Goal: Information Seeking & Learning: Learn about a topic

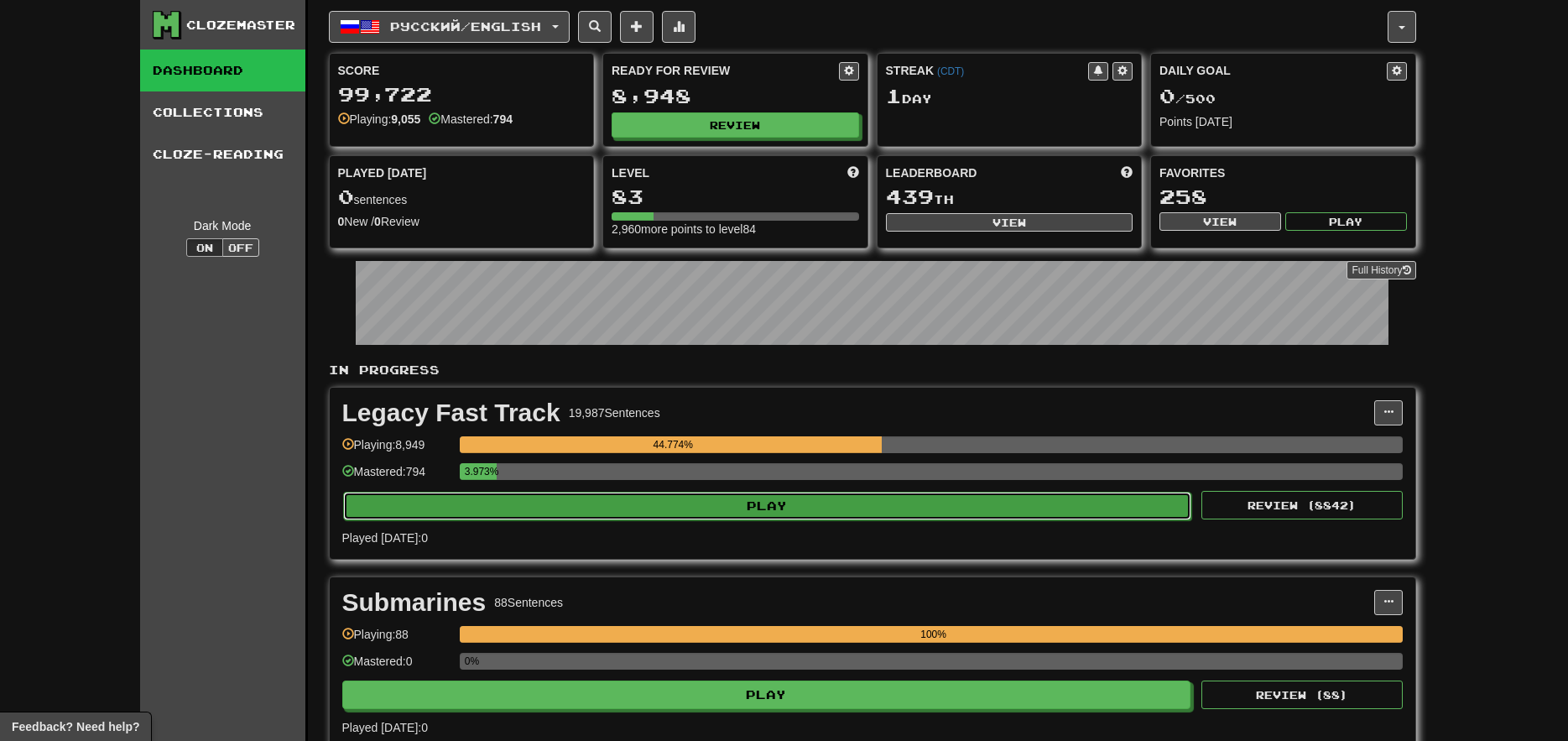
click at [580, 511] on button "Play" at bounding box center [768, 505] width 848 height 29
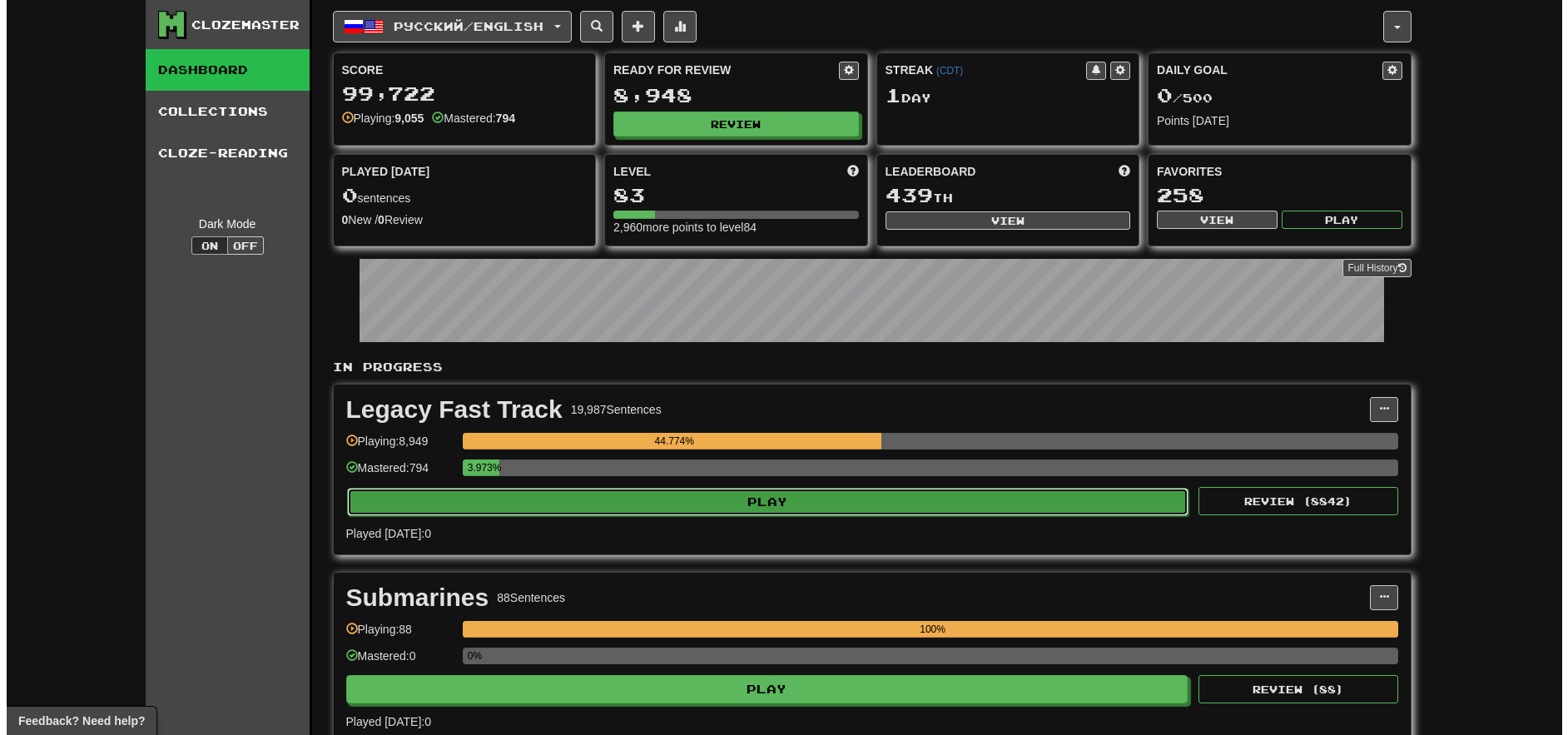
select select "**"
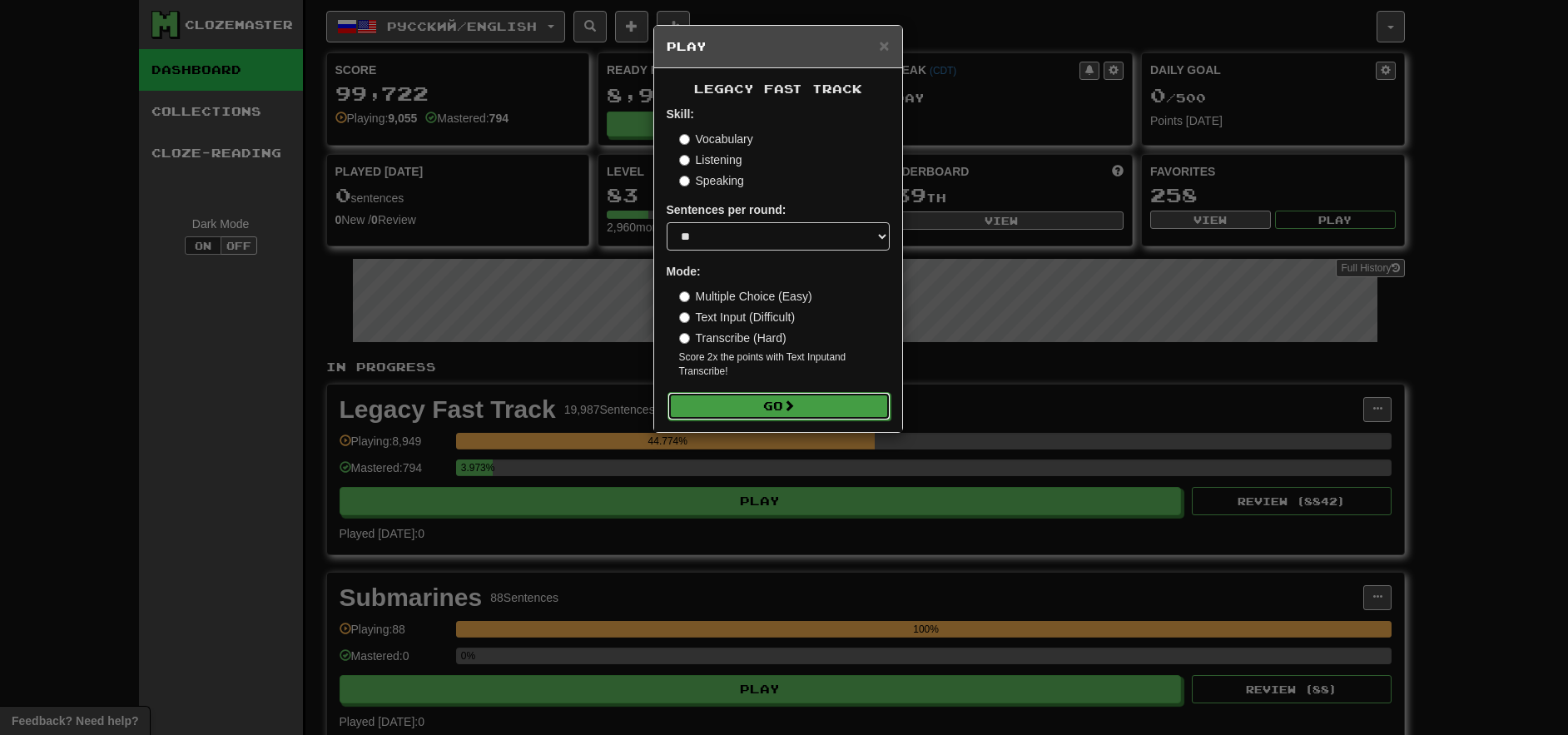
click at [755, 415] on button "Go" at bounding box center [779, 406] width 223 height 29
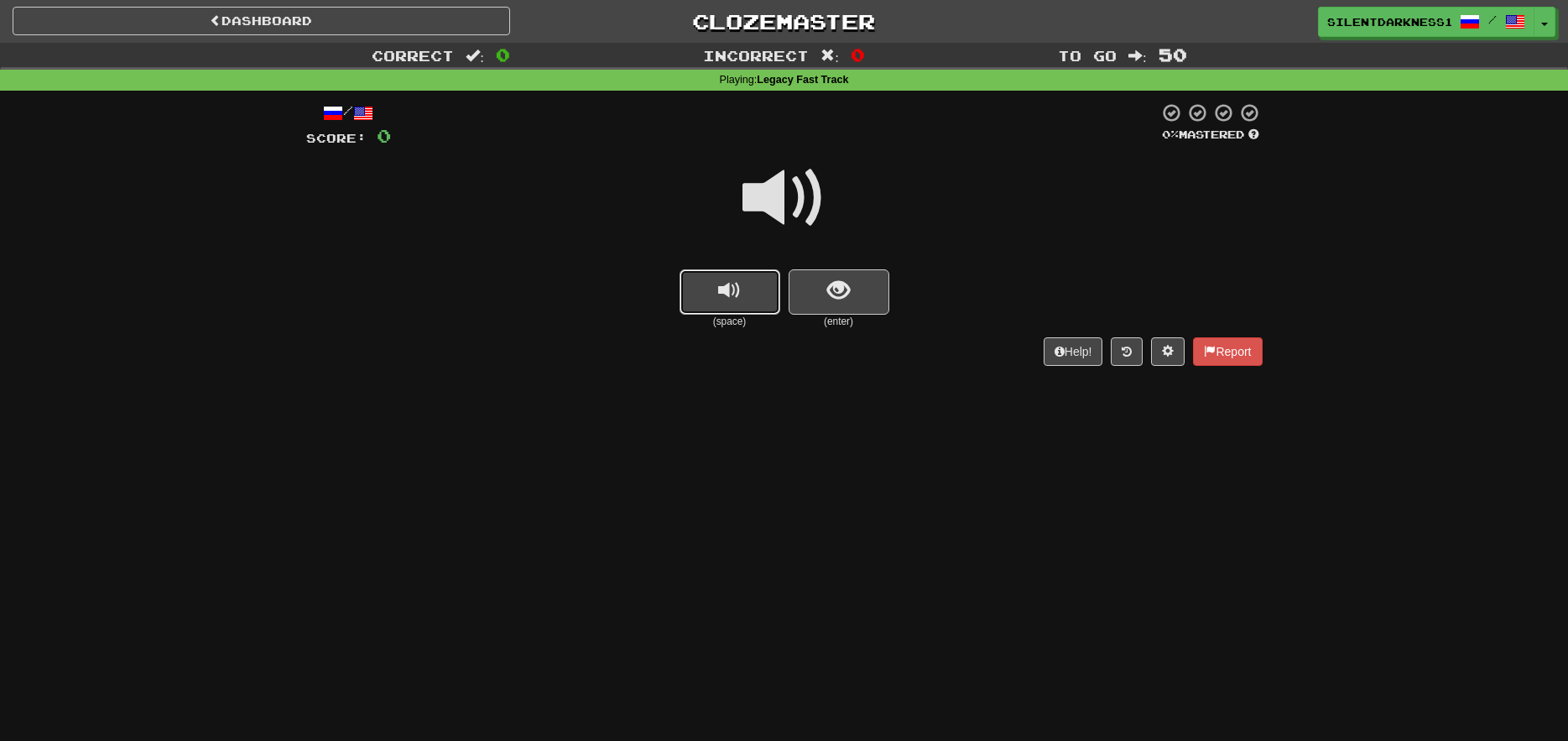
click at [750, 298] on button "replay audio" at bounding box center [730, 292] width 101 height 45
click at [752, 312] on button "replay audio" at bounding box center [730, 292] width 101 height 45
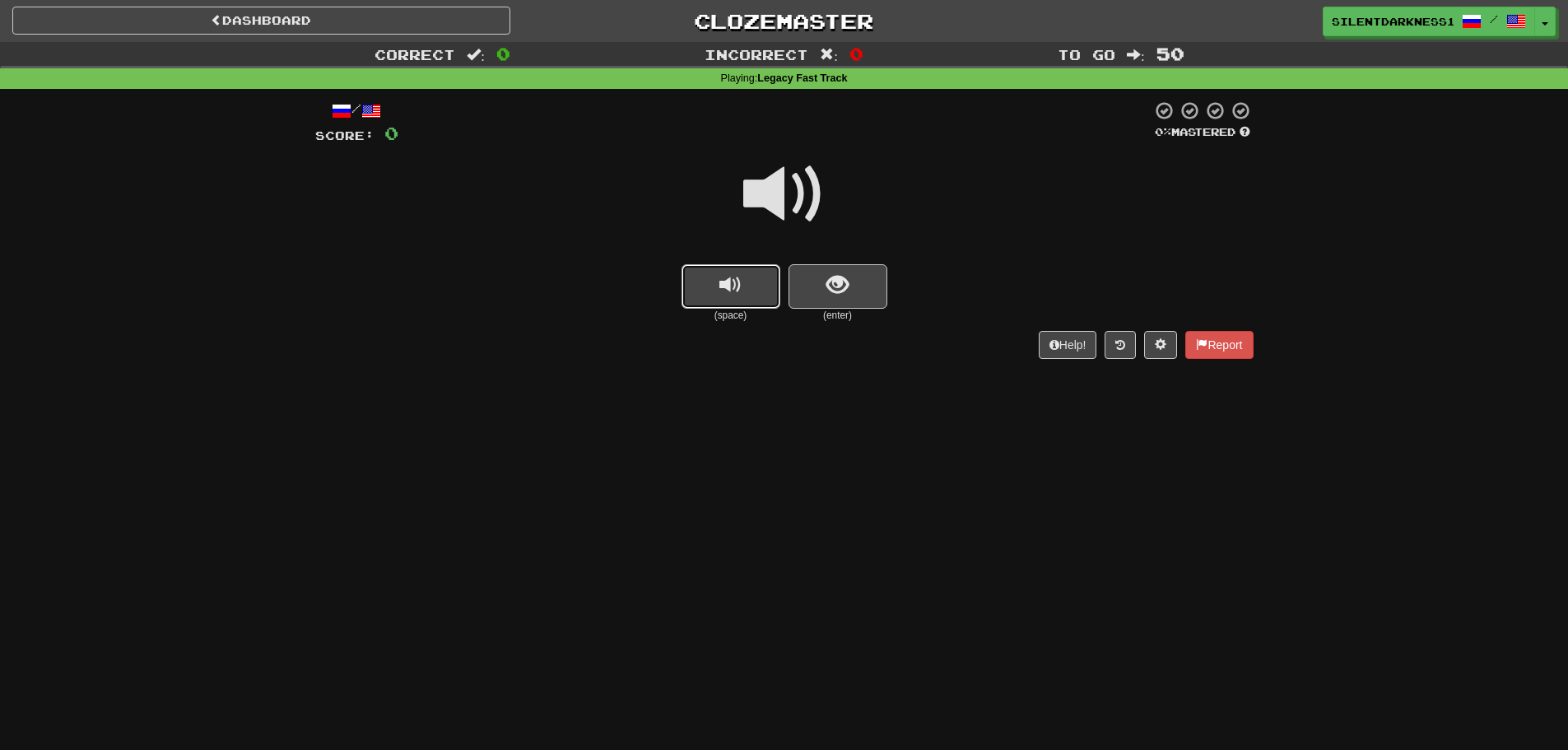
click at [733, 304] on button "replay audio" at bounding box center [731, 286] width 99 height 44
click at [805, 271] on button "show sentence" at bounding box center [837, 286] width 99 height 44
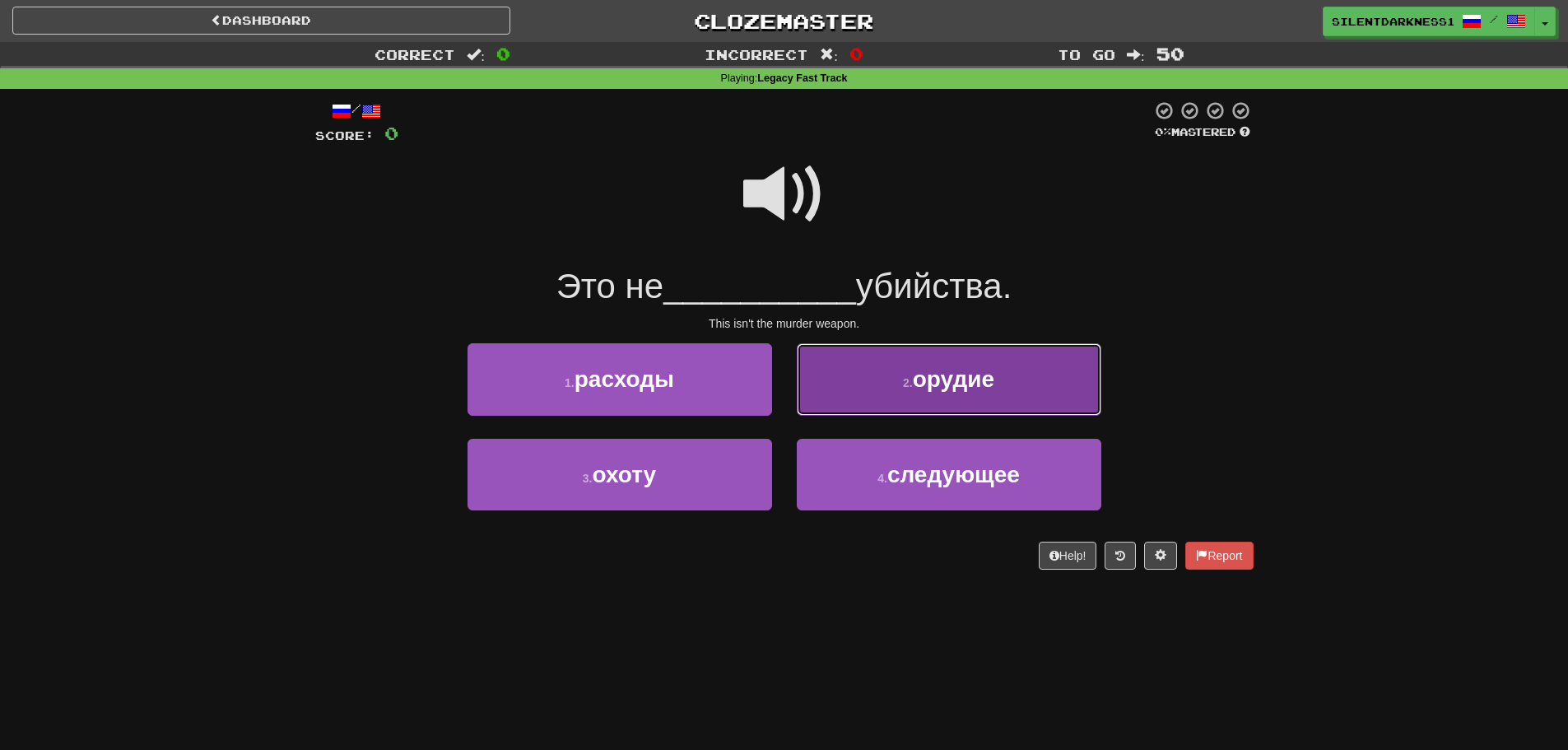
click at [944, 385] on span "орудие" at bounding box center [953, 379] width 81 height 25
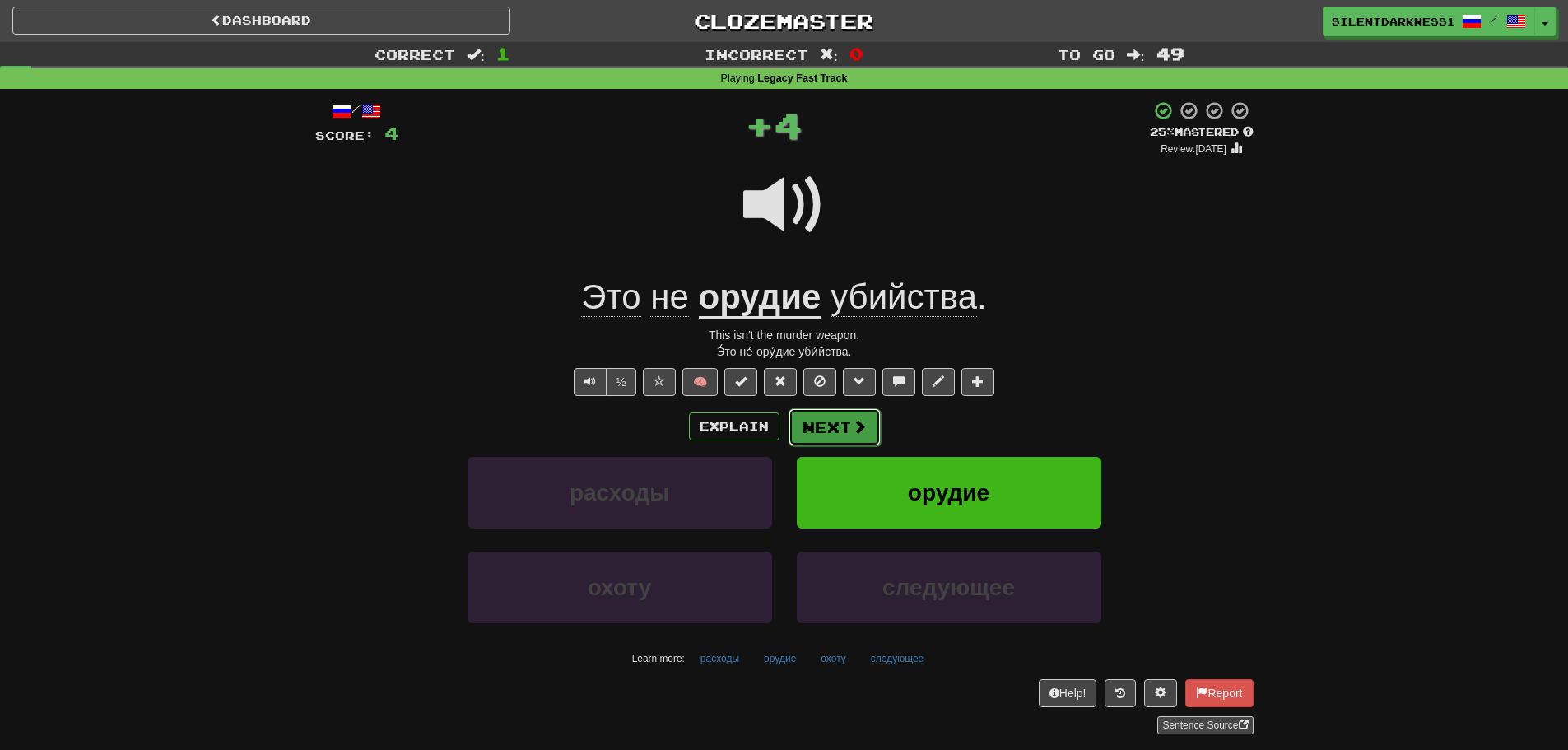
click at [854, 433] on span at bounding box center [859, 426] width 15 height 15
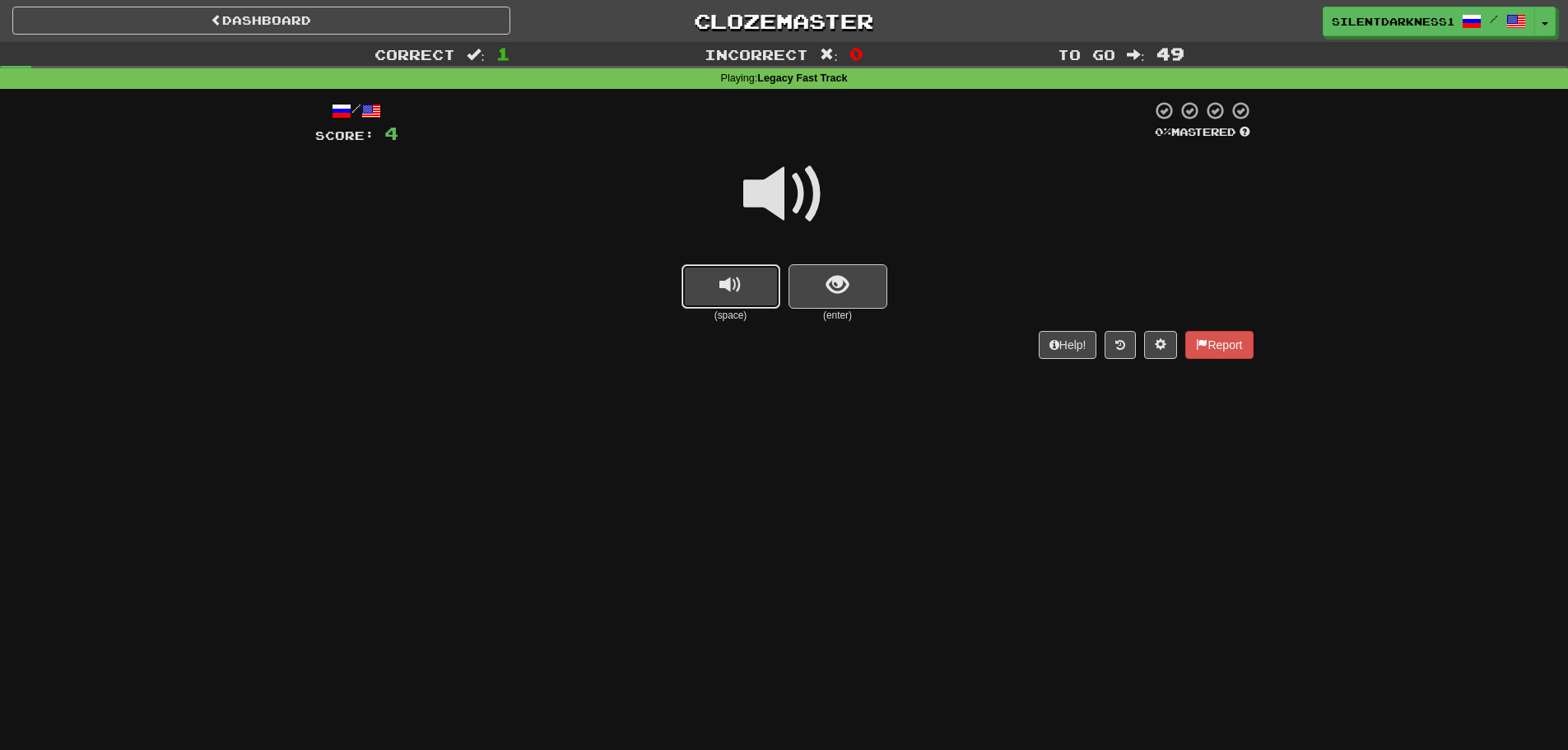
click at [728, 281] on span "replay audio" at bounding box center [730, 285] width 23 height 23
click at [791, 287] on button "show sentence" at bounding box center [837, 286] width 99 height 44
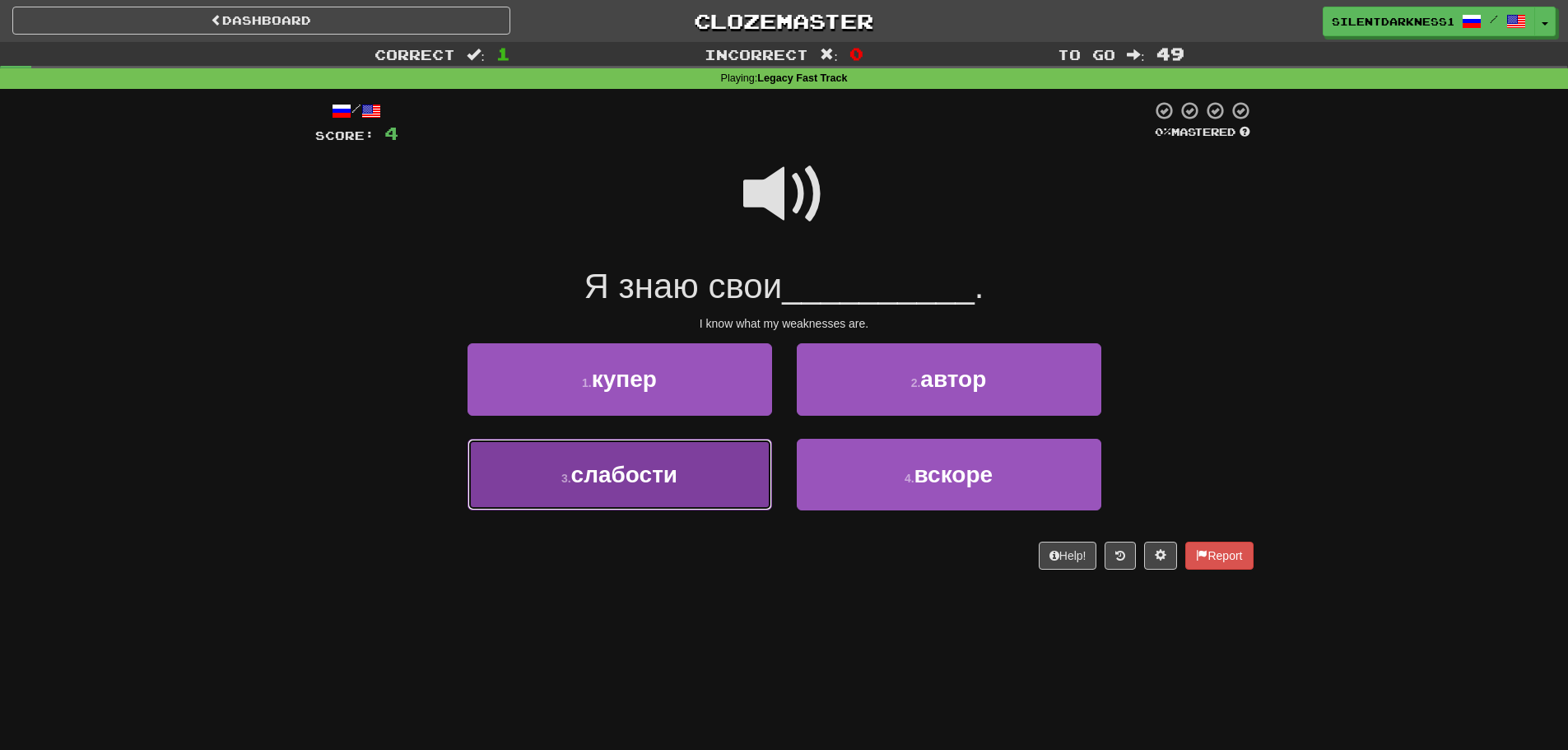
click at [728, 464] on button "3 . слабости" at bounding box center [619, 474] width 305 height 71
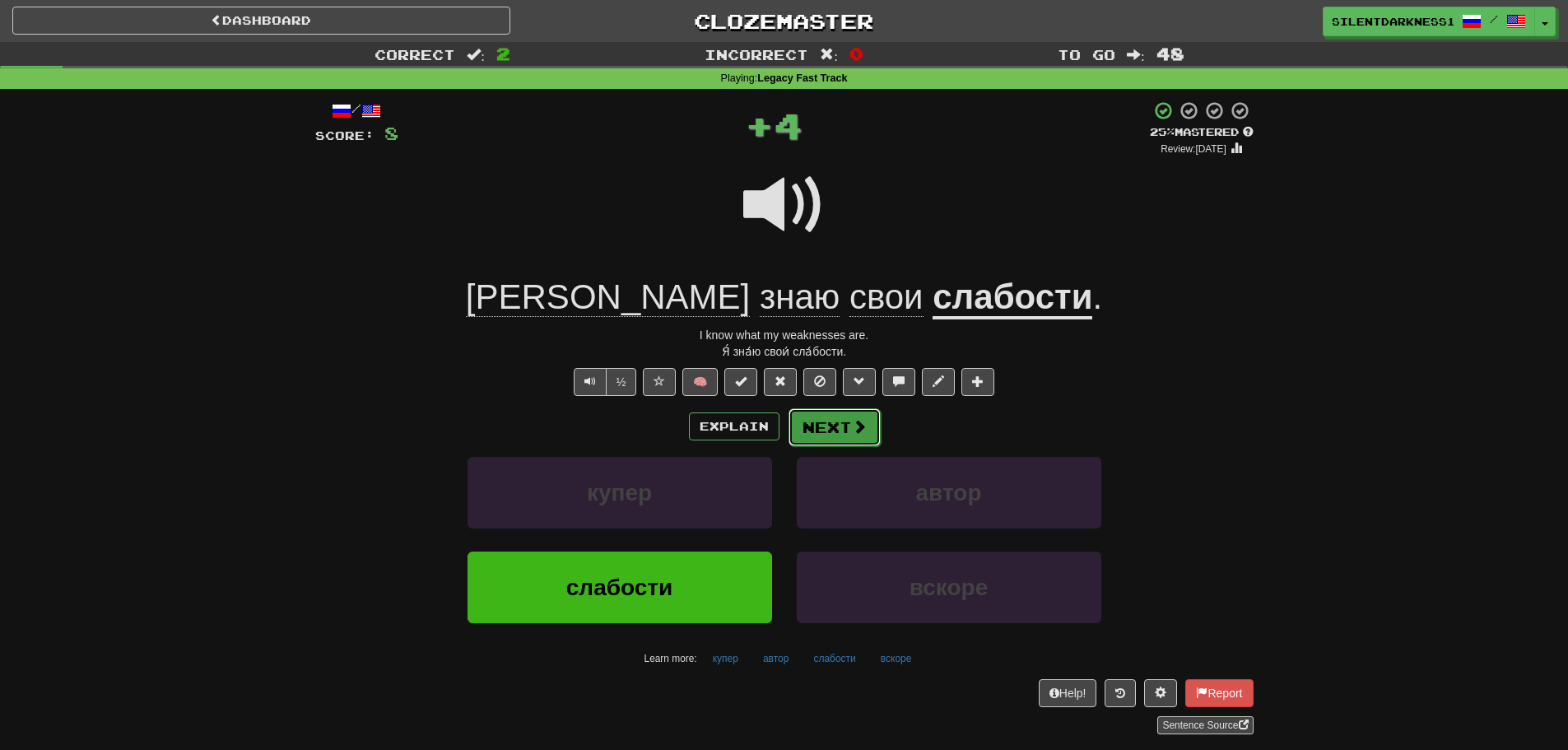
click at [859, 422] on span at bounding box center [859, 426] width 15 height 15
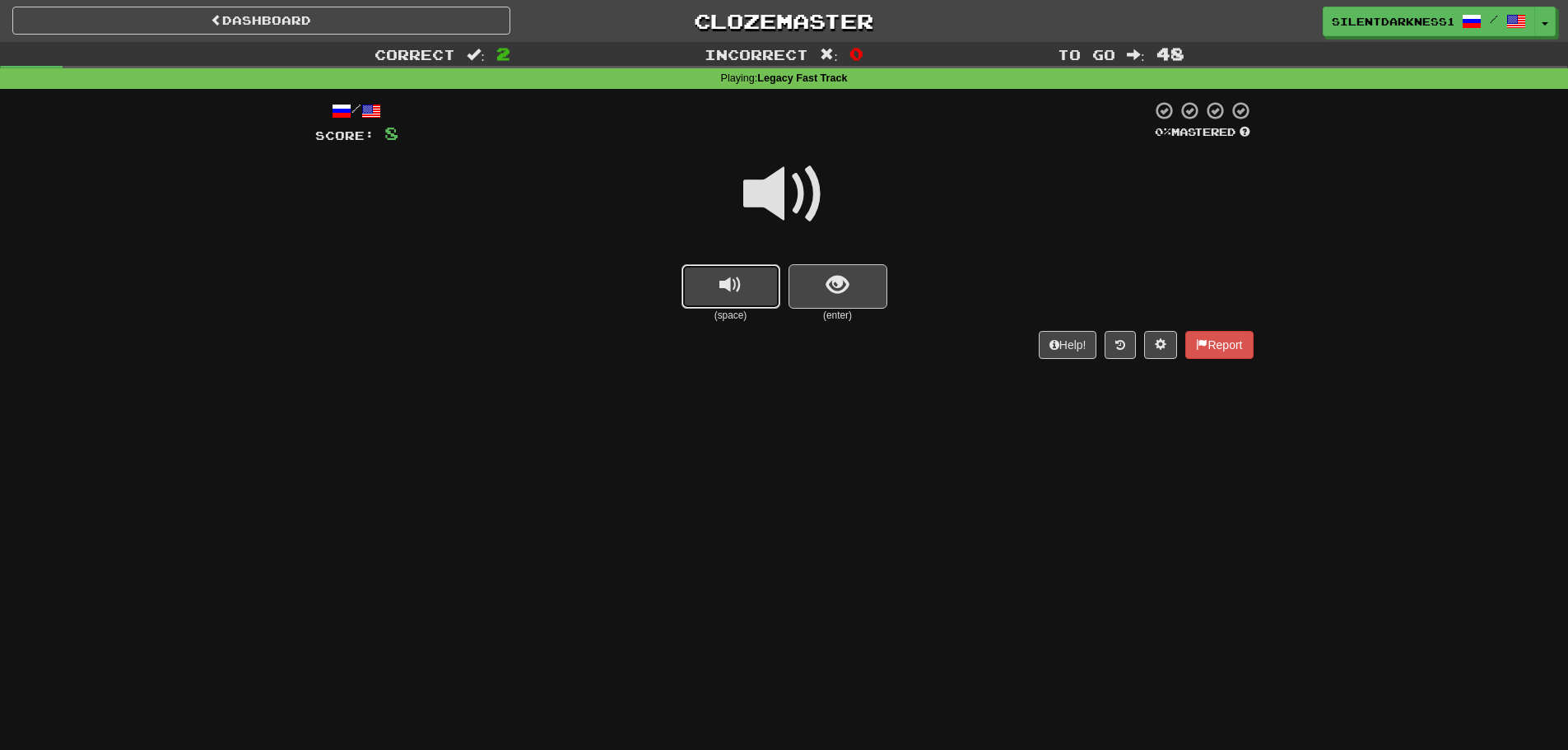
click at [741, 279] on button "replay audio" at bounding box center [731, 286] width 99 height 44
click at [837, 281] on span "show sentence" at bounding box center [837, 285] width 23 height 23
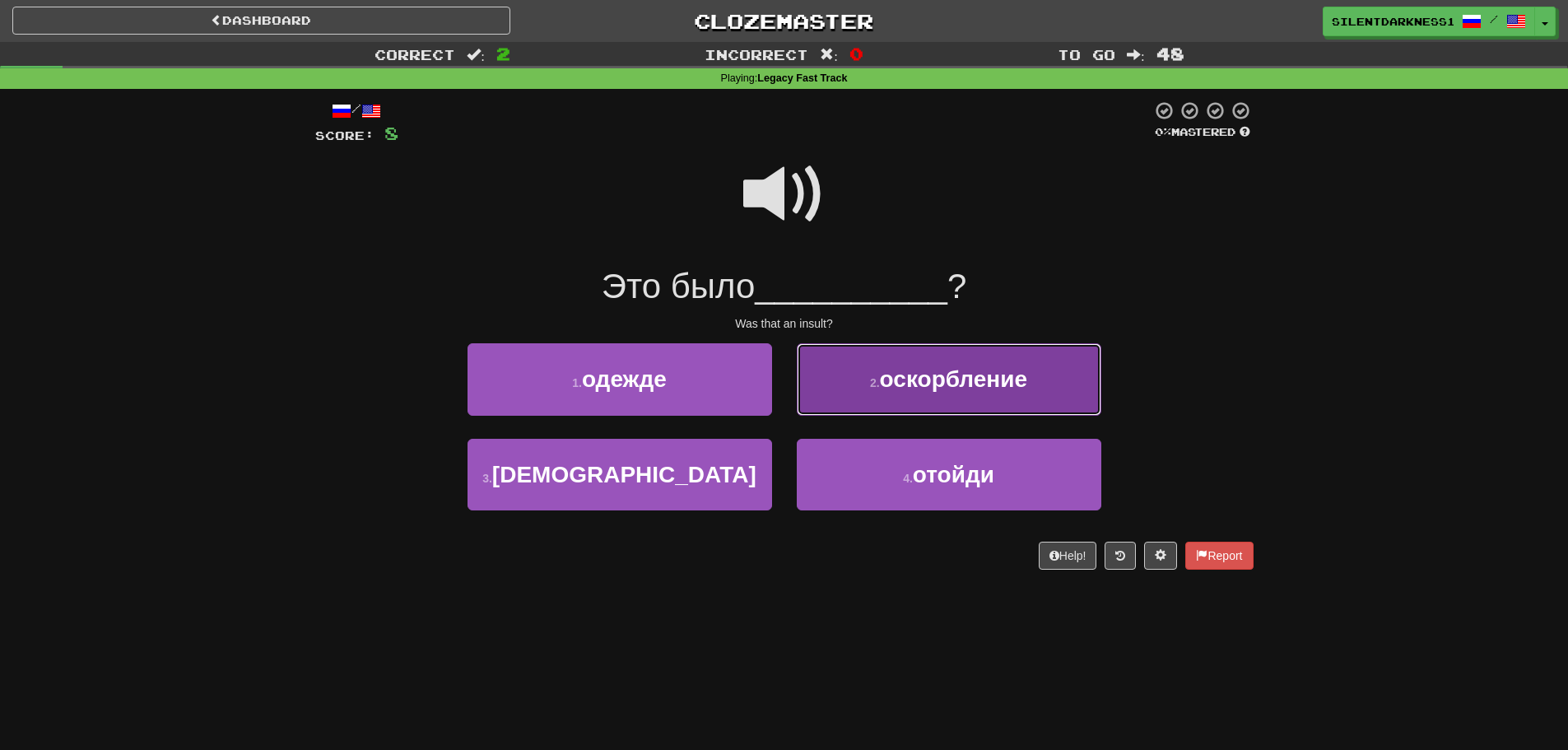
click at [889, 388] on span "оскорбление" at bounding box center [953, 379] width 147 height 25
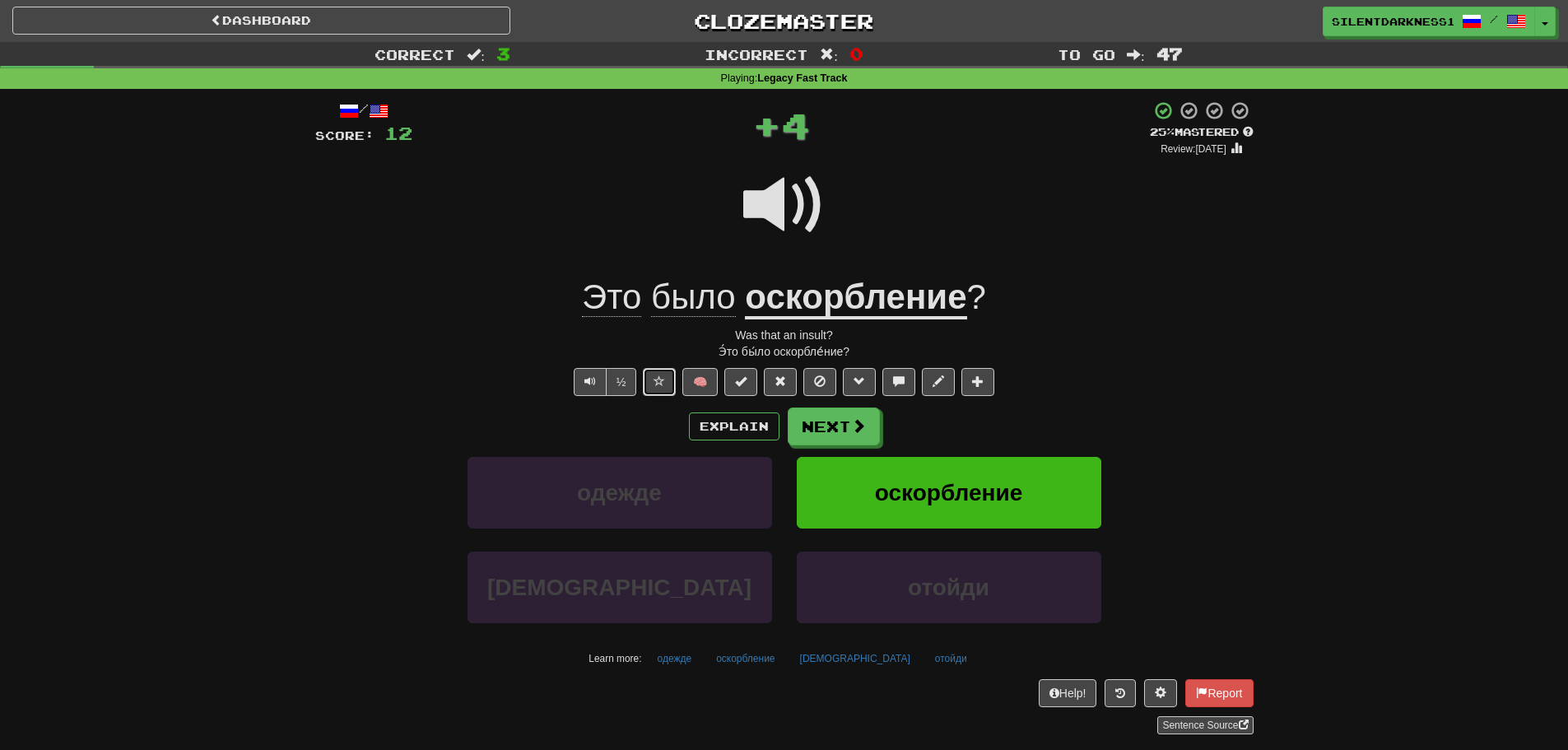
click at [663, 384] on span at bounding box center [659, 381] width 12 height 12
click at [838, 415] on button "Next" at bounding box center [834, 427] width 92 height 38
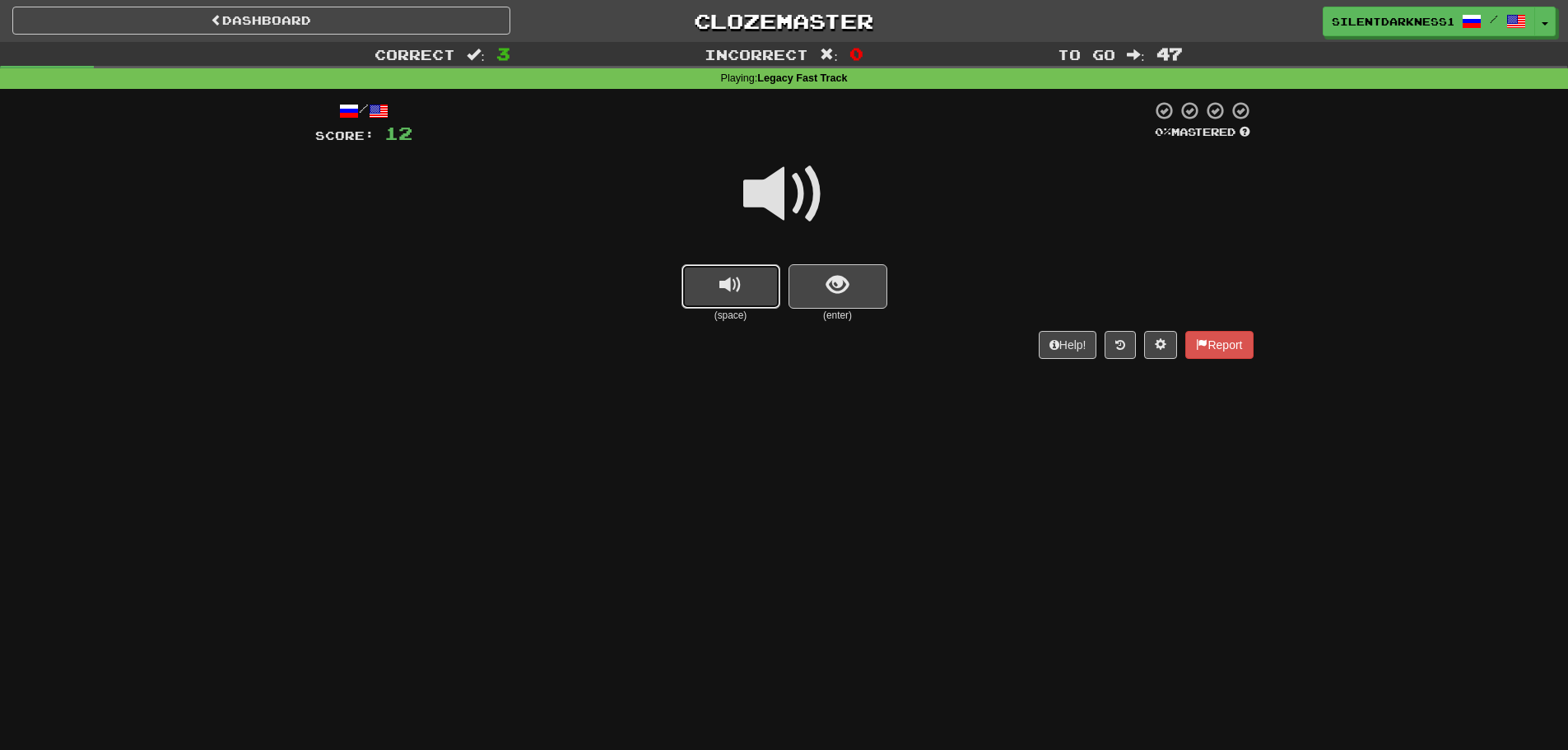
drag, startPoint x: 695, startPoint y: 285, endPoint x: 730, endPoint y: 280, distance: 35.4
click at [699, 283] on button "replay audio" at bounding box center [731, 286] width 99 height 44
click at [837, 293] on span "show sentence" at bounding box center [837, 285] width 23 height 23
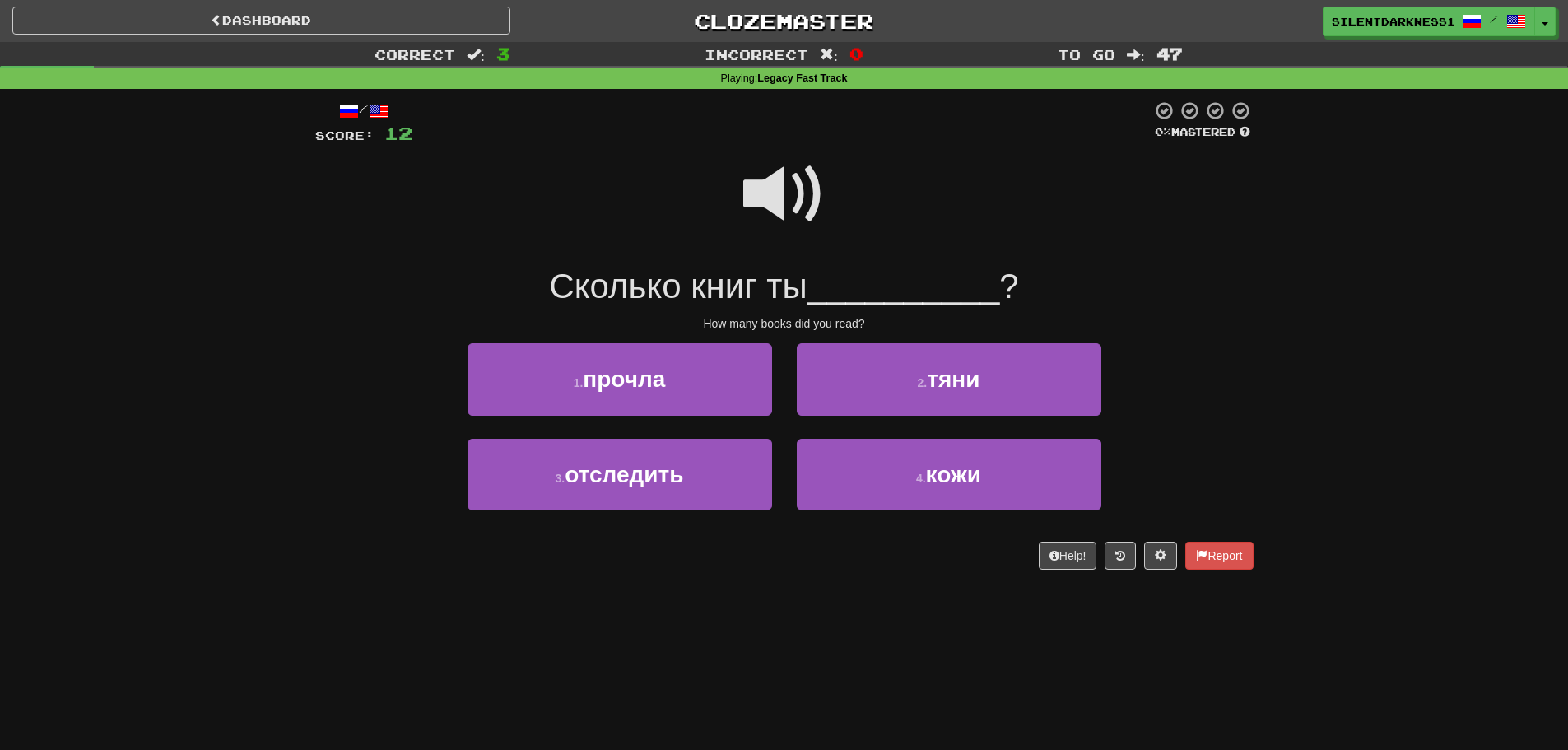
click at [770, 206] on span at bounding box center [784, 194] width 82 height 82
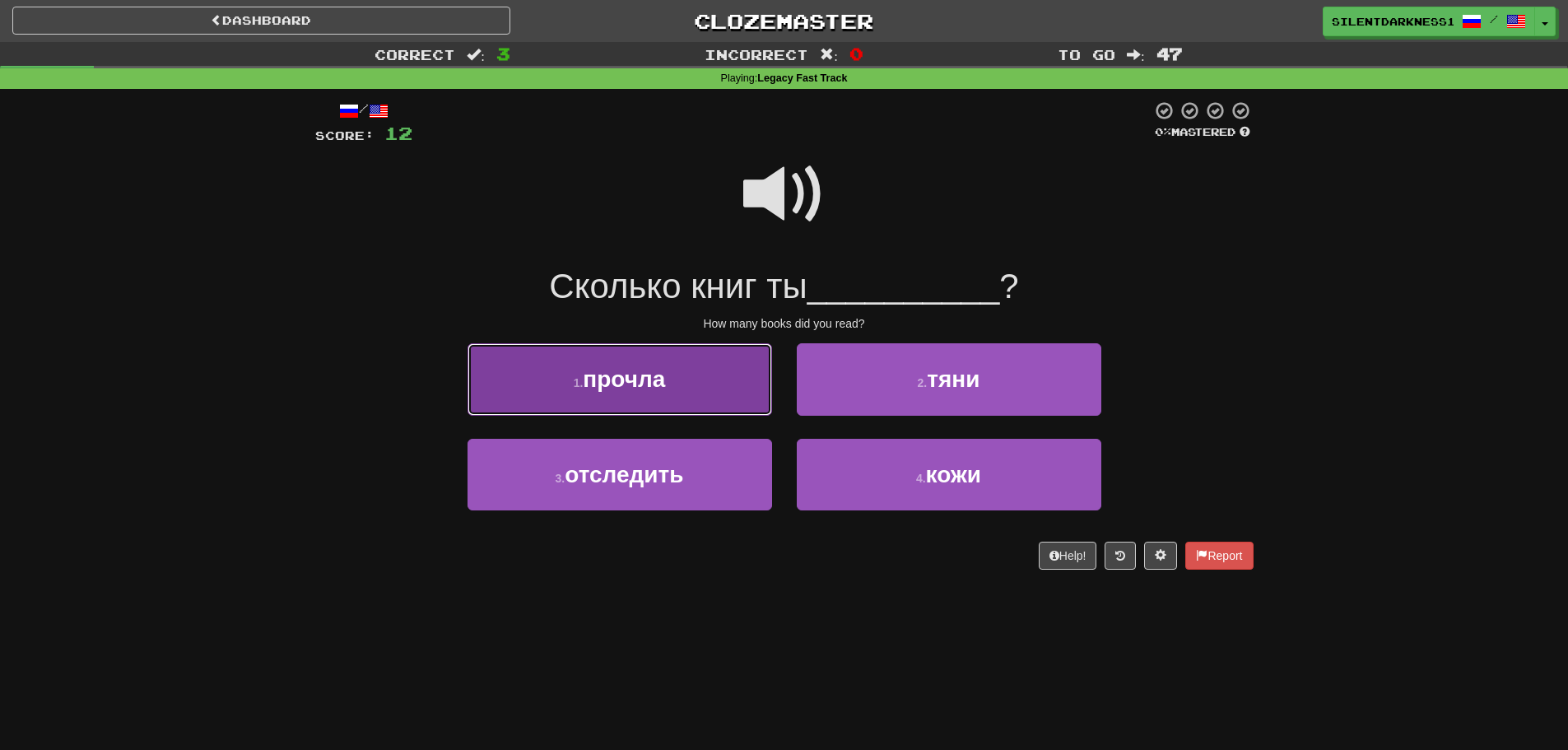
click at [750, 386] on button "1 . прочла" at bounding box center [619, 378] width 305 height 71
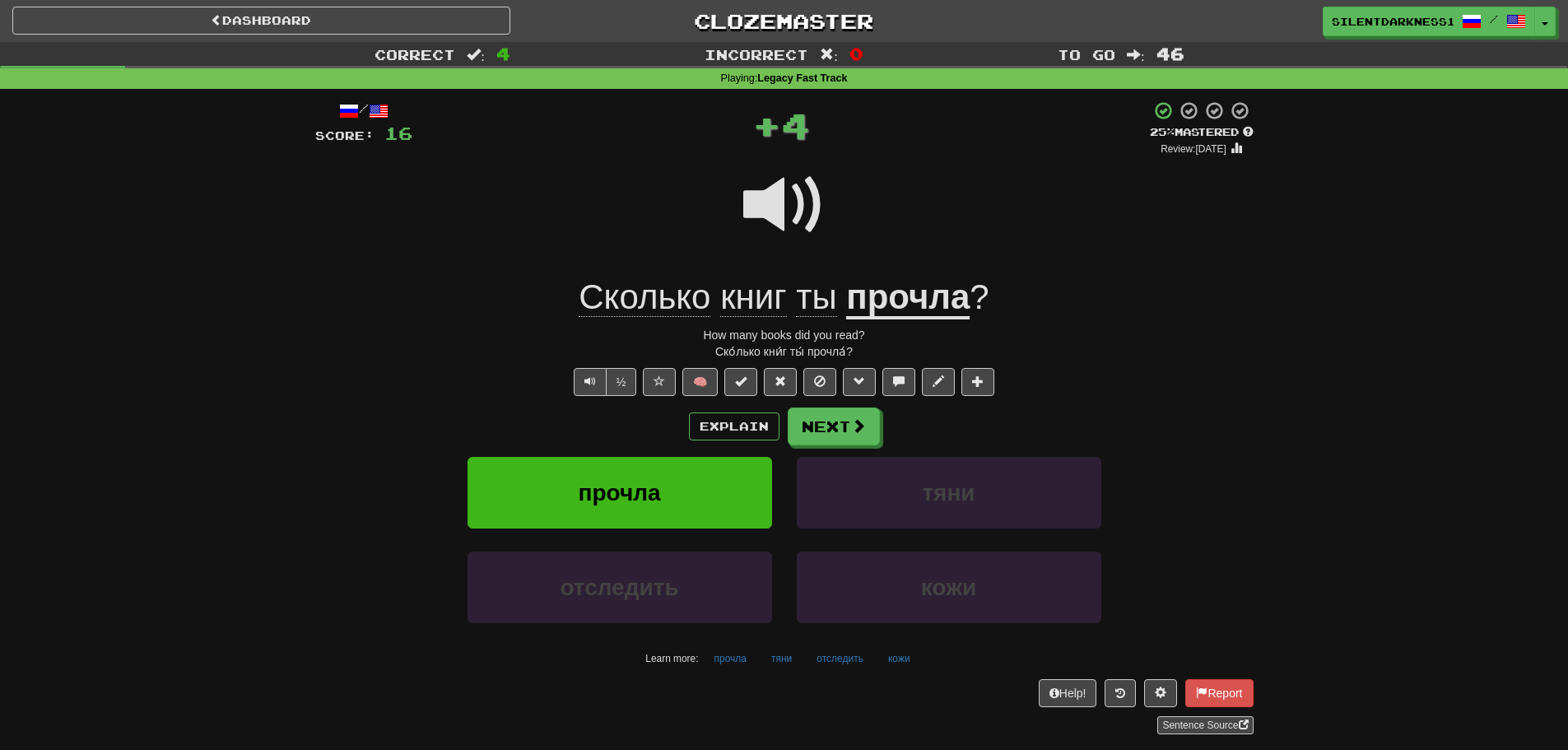
click at [859, 311] on u "прочла" at bounding box center [908, 298] width 123 height 42
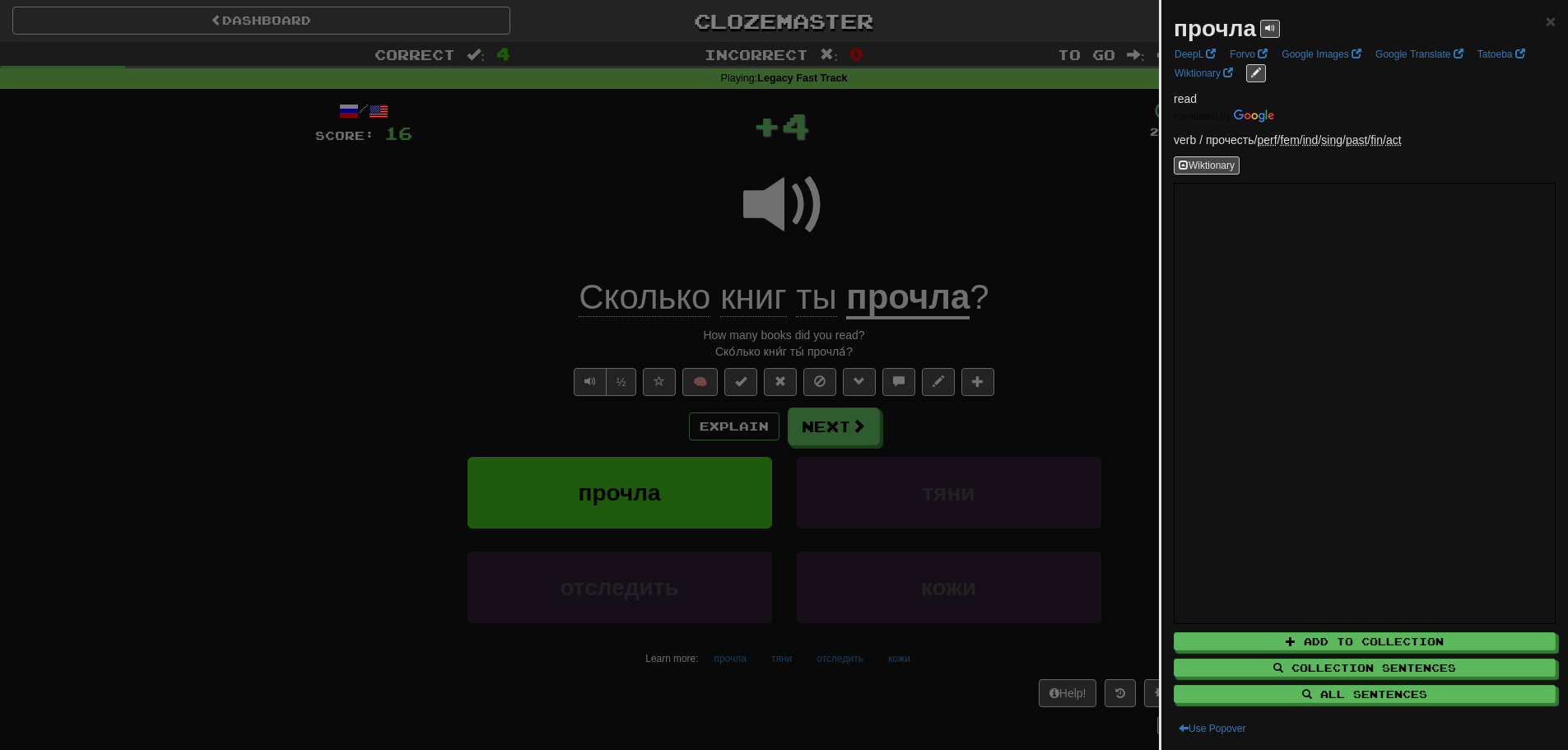
click at [848, 311] on div at bounding box center [784, 375] width 1568 height 750
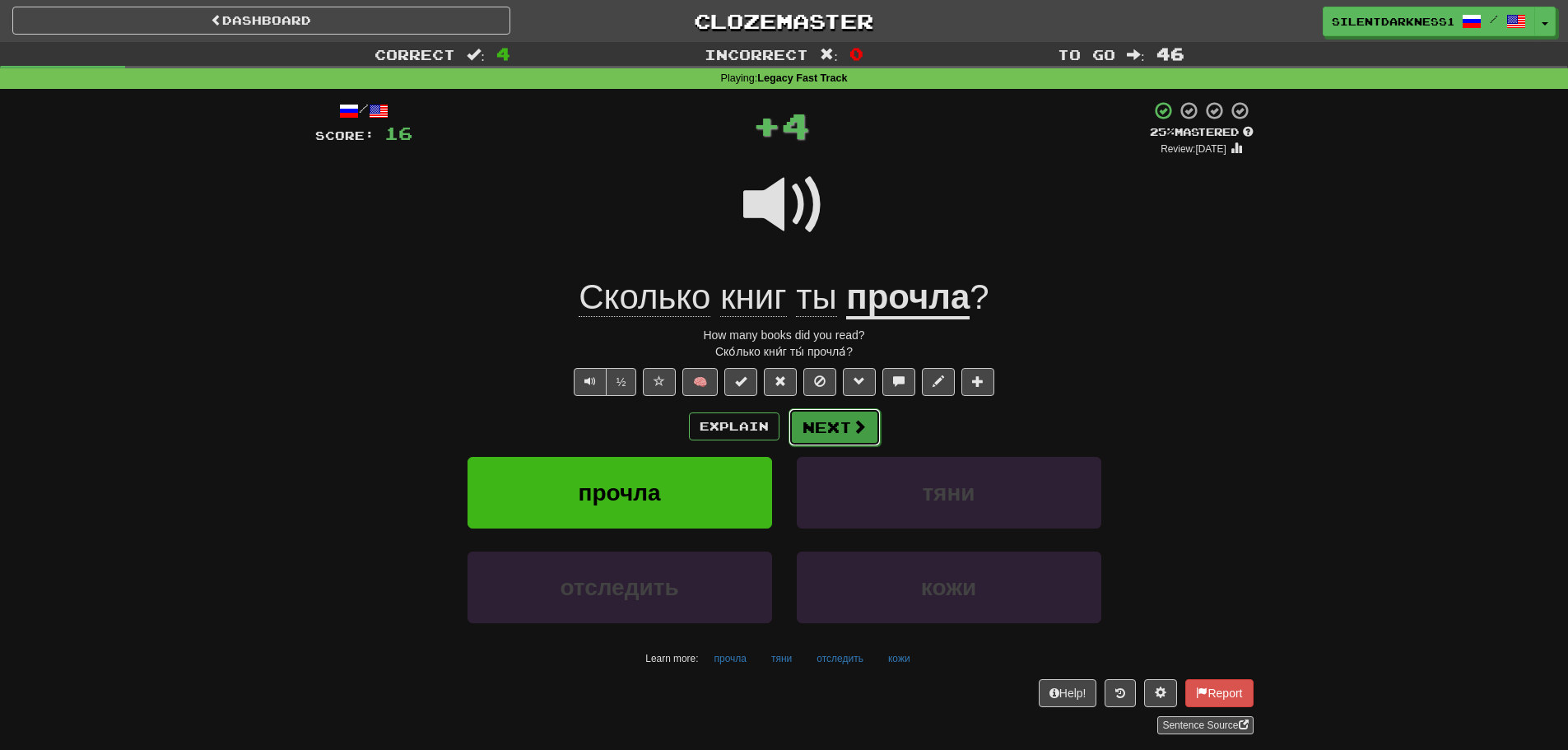
click at [822, 417] on button "Next" at bounding box center [834, 427] width 92 height 38
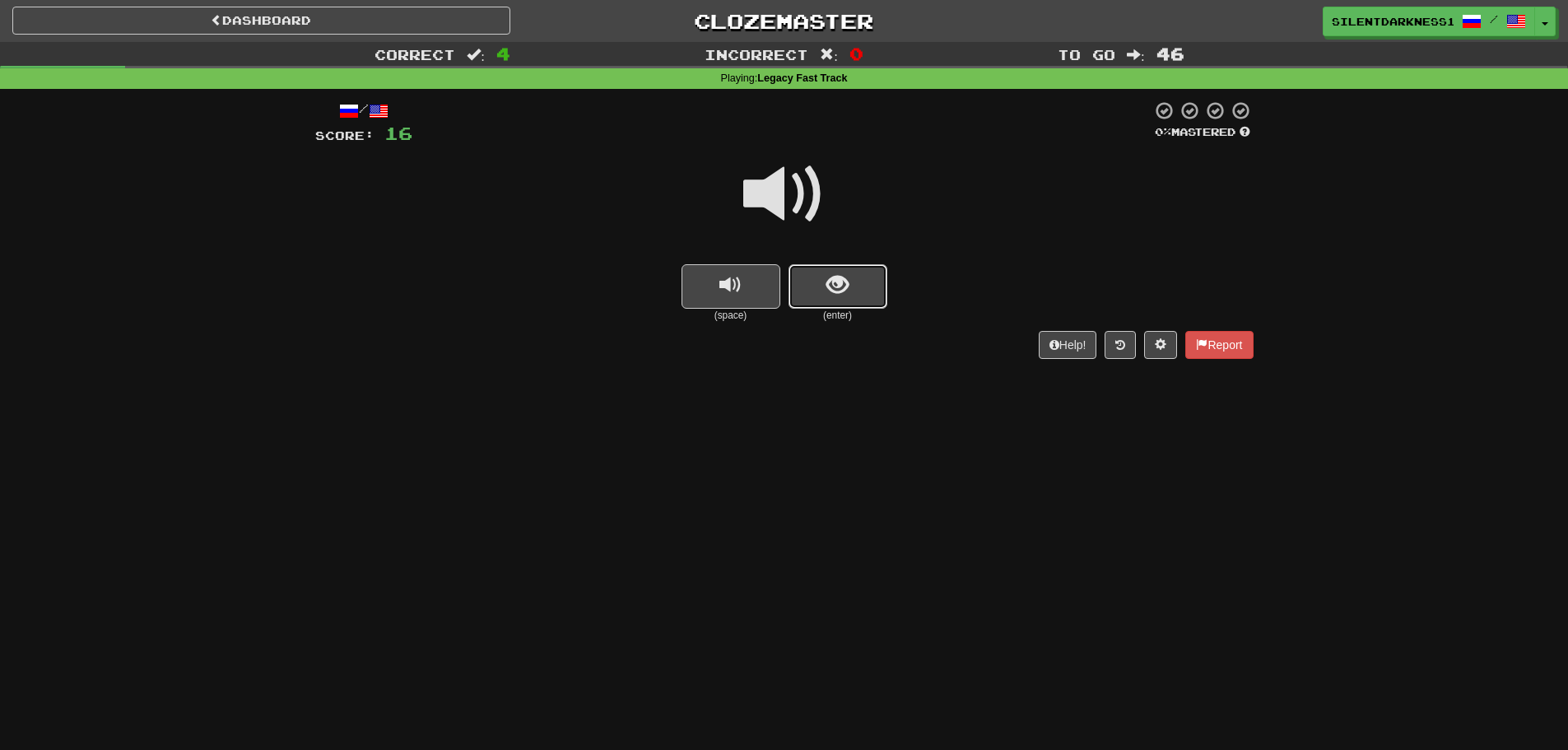
click at [828, 303] on button "show sentence" at bounding box center [837, 286] width 99 height 44
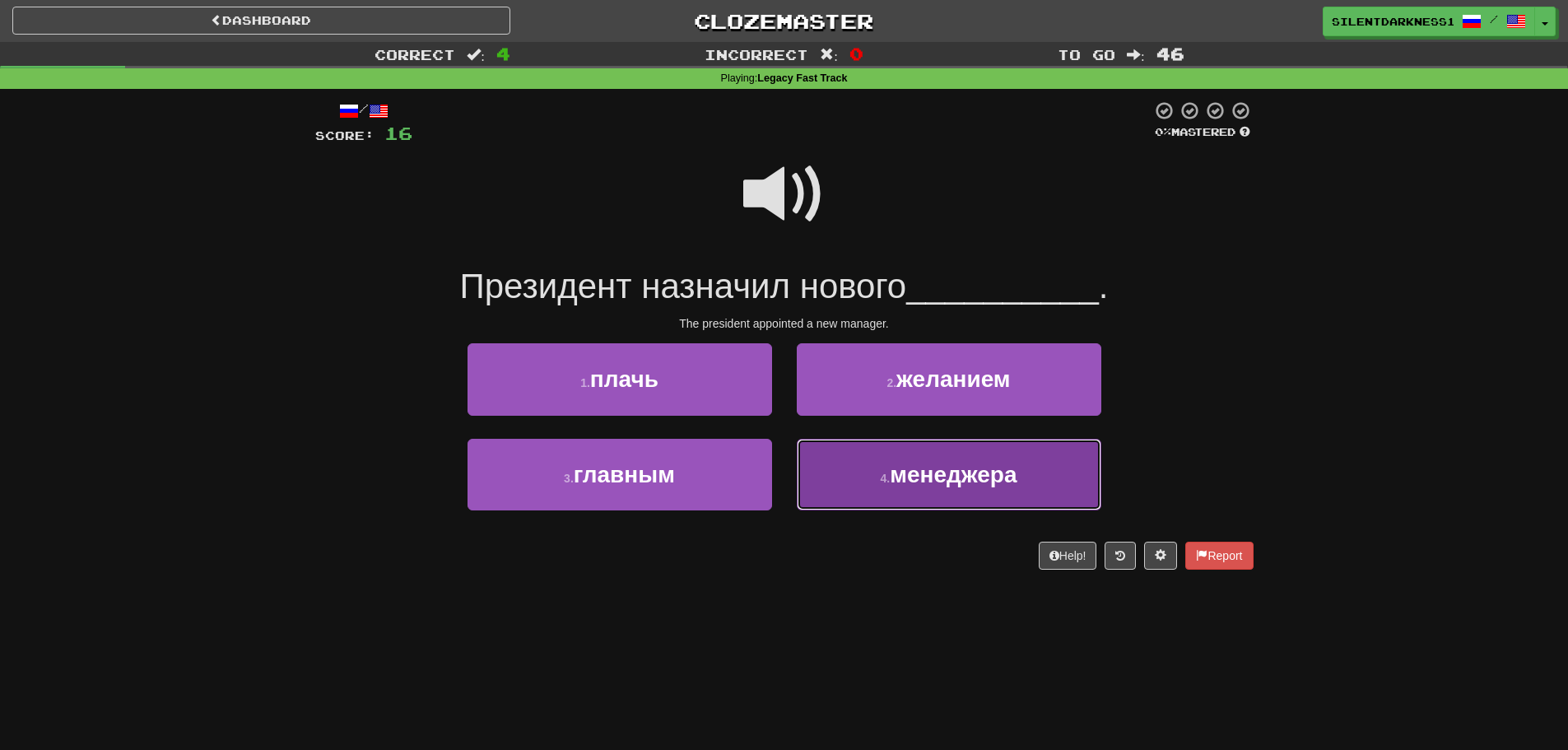
click at [878, 474] on button "4 . менеджера" at bounding box center [948, 474] width 305 height 71
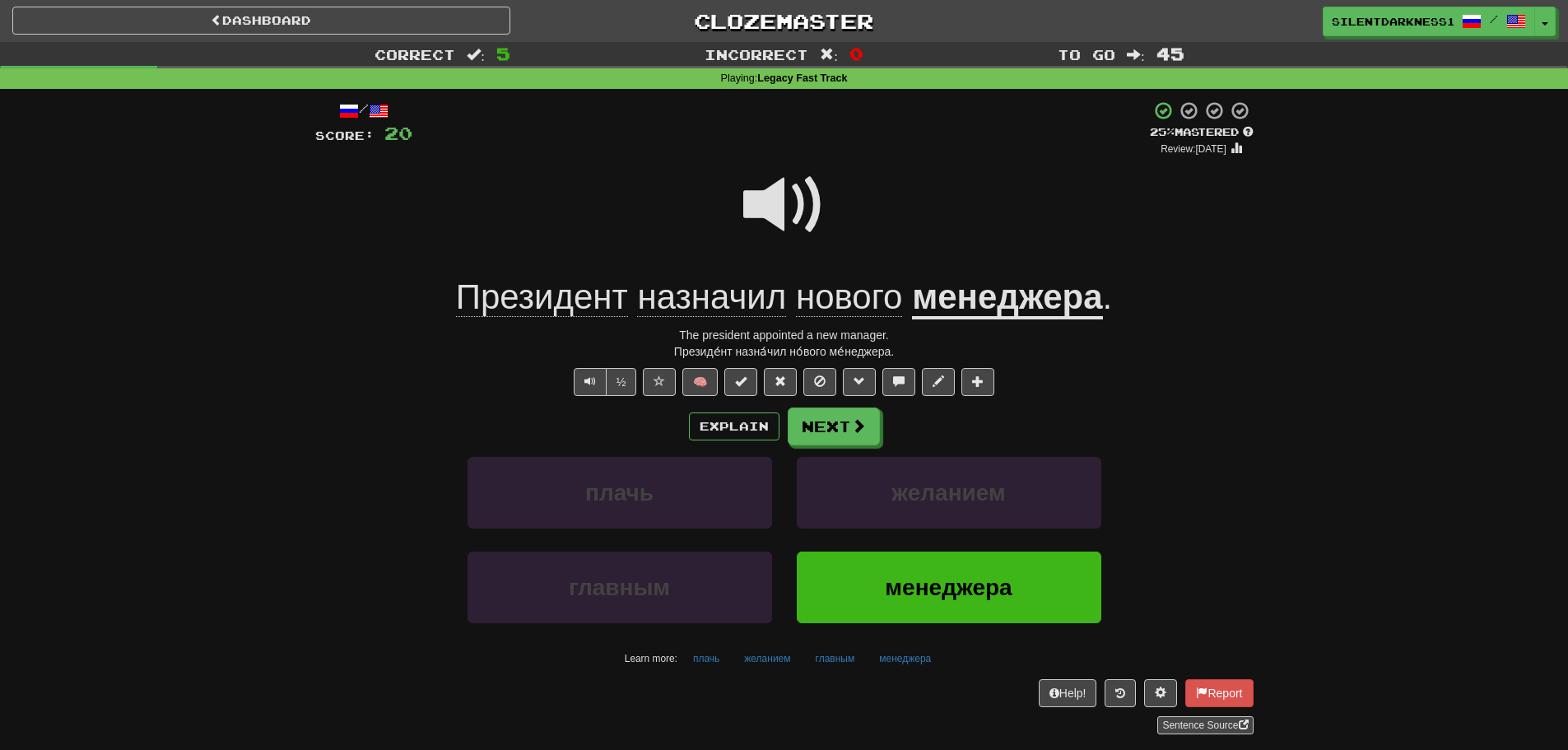
click at [770, 202] on span at bounding box center [784, 205] width 82 height 82
click at [830, 430] on button "Next" at bounding box center [834, 427] width 92 height 38
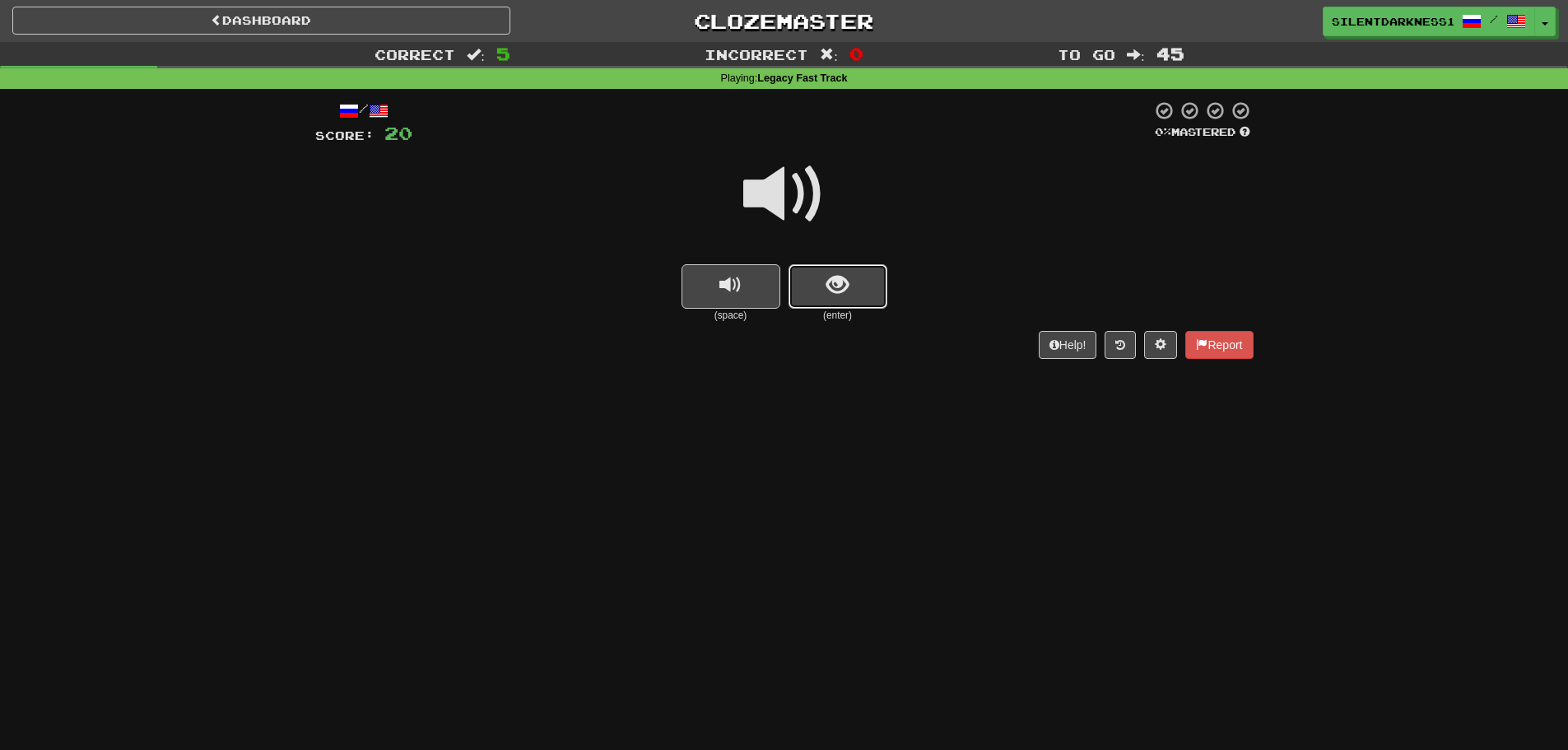
click at [834, 279] on span "show sentence" at bounding box center [837, 285] width 23 height 23
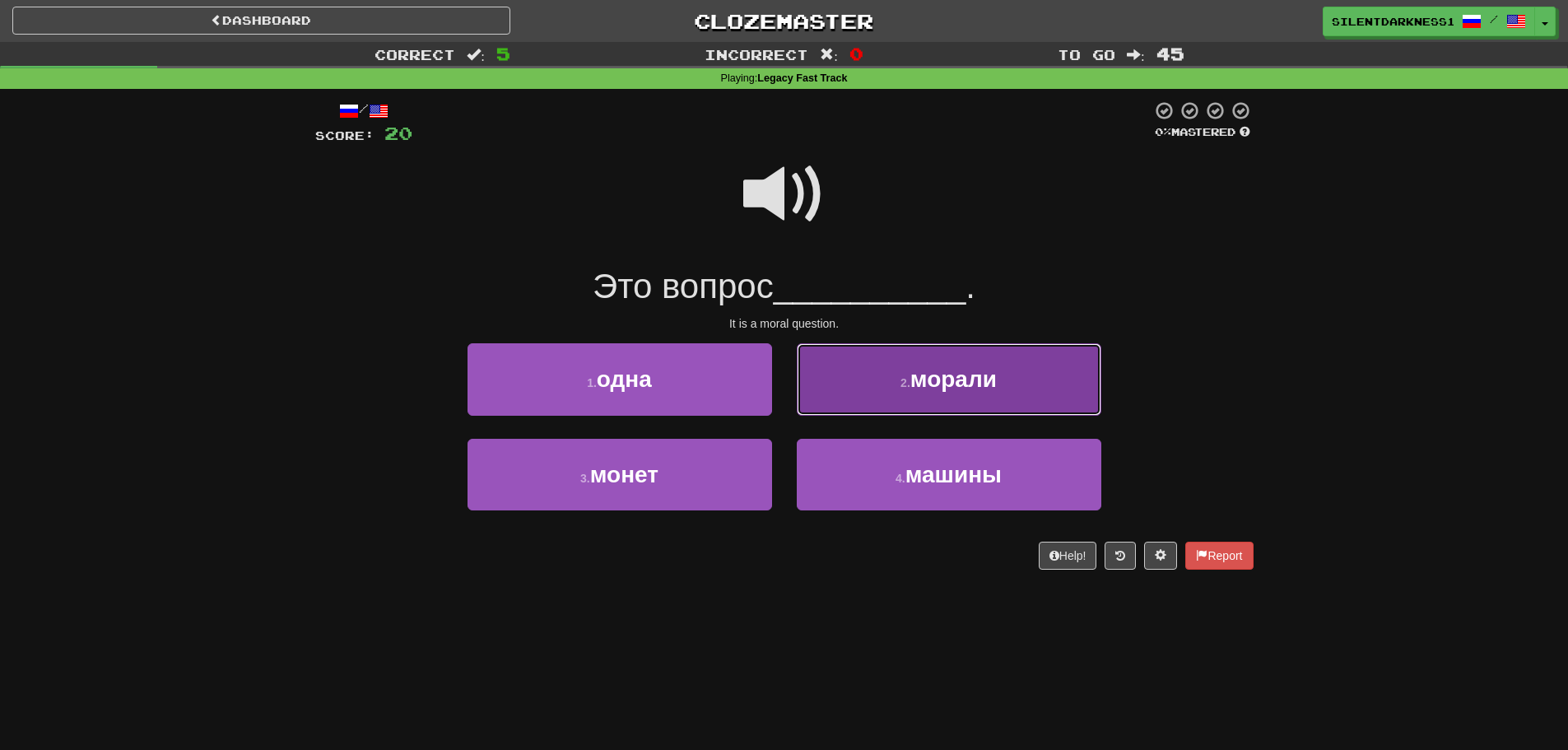
click at [882, 367] on button "2 . морали" at bounding box center [948, 378] width 305 height 71
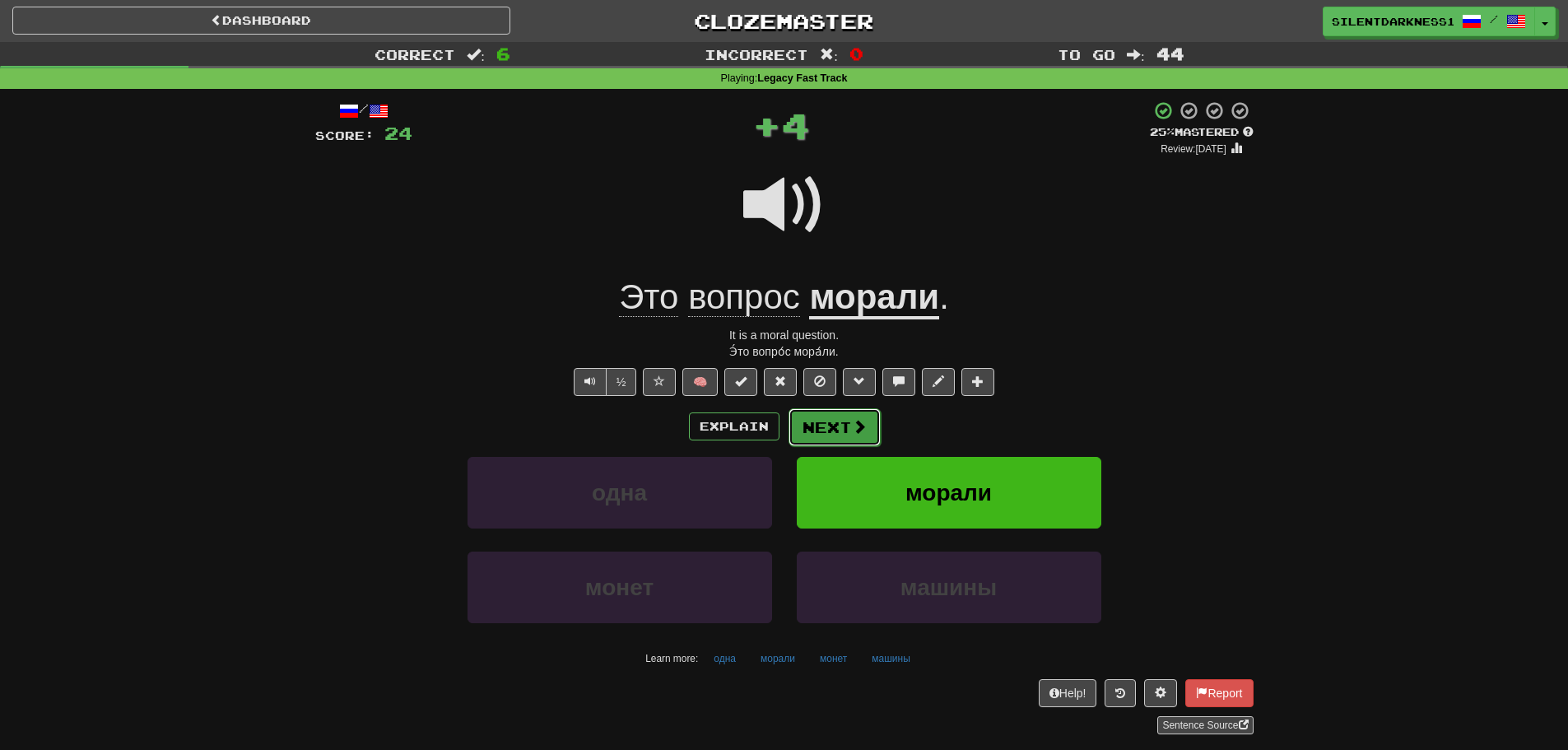
click at [840, 426] on button "Next" at bounding box center [834, 427] width 92 height 38
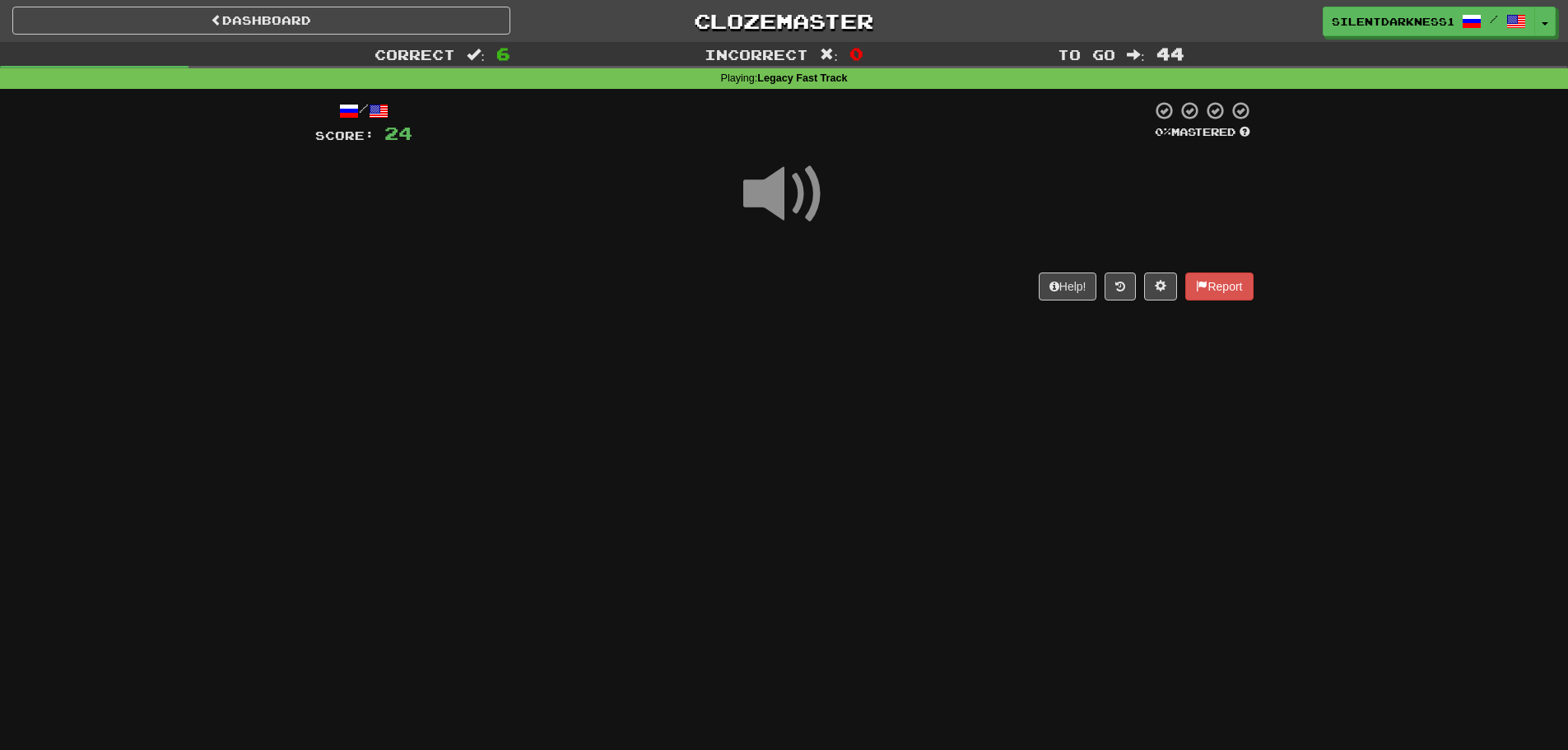
click at [727, 299] on div "/ Score: 24 0 % Mastered Help! Report" at bounding box center [784, 200] width 938 height 199
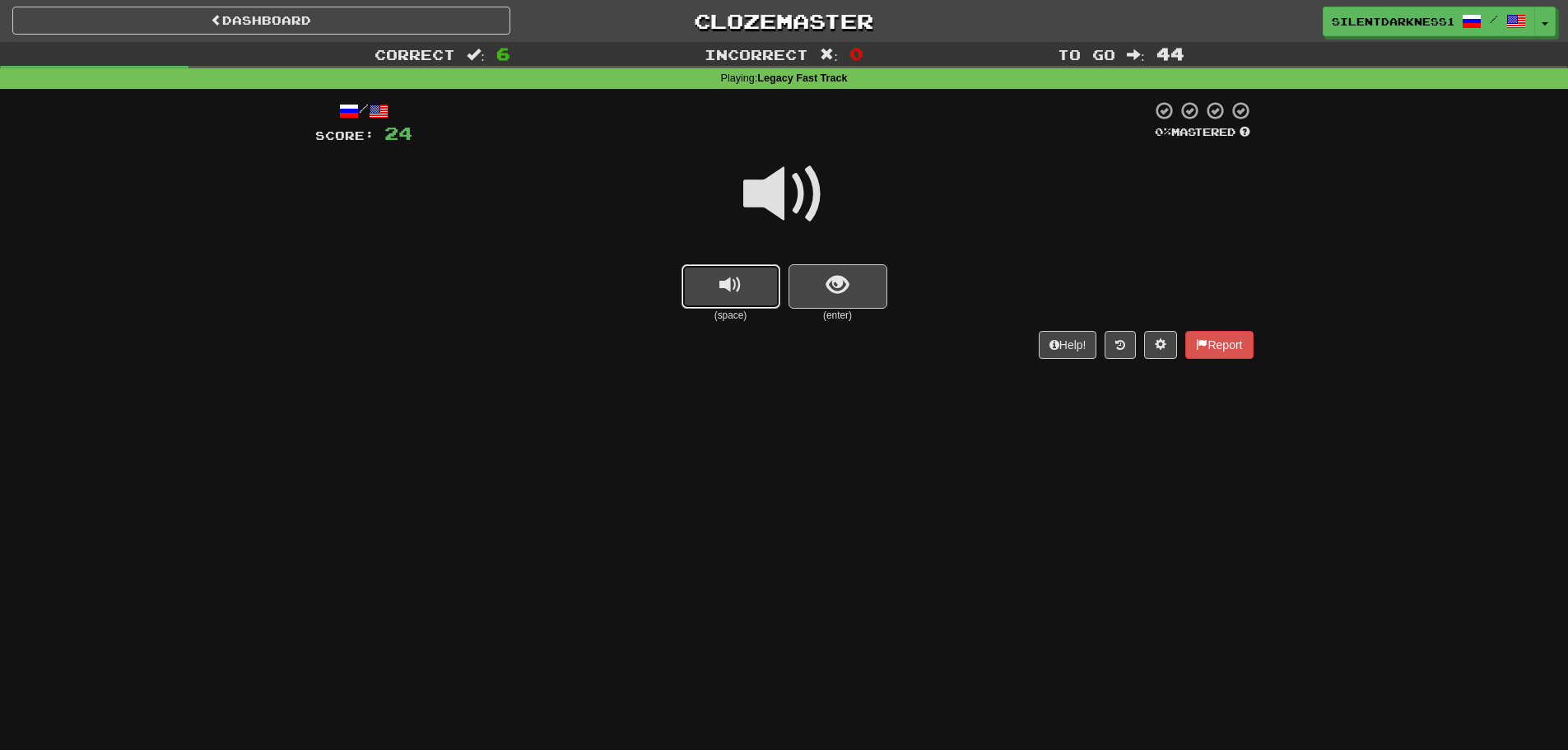
click at [728, 285] on span "replay audio" at bounding box center [730, 285] width 23 height 23
click at [832, 287] on span "show sentence" at bounding box center [837, 285] width 23 height 23
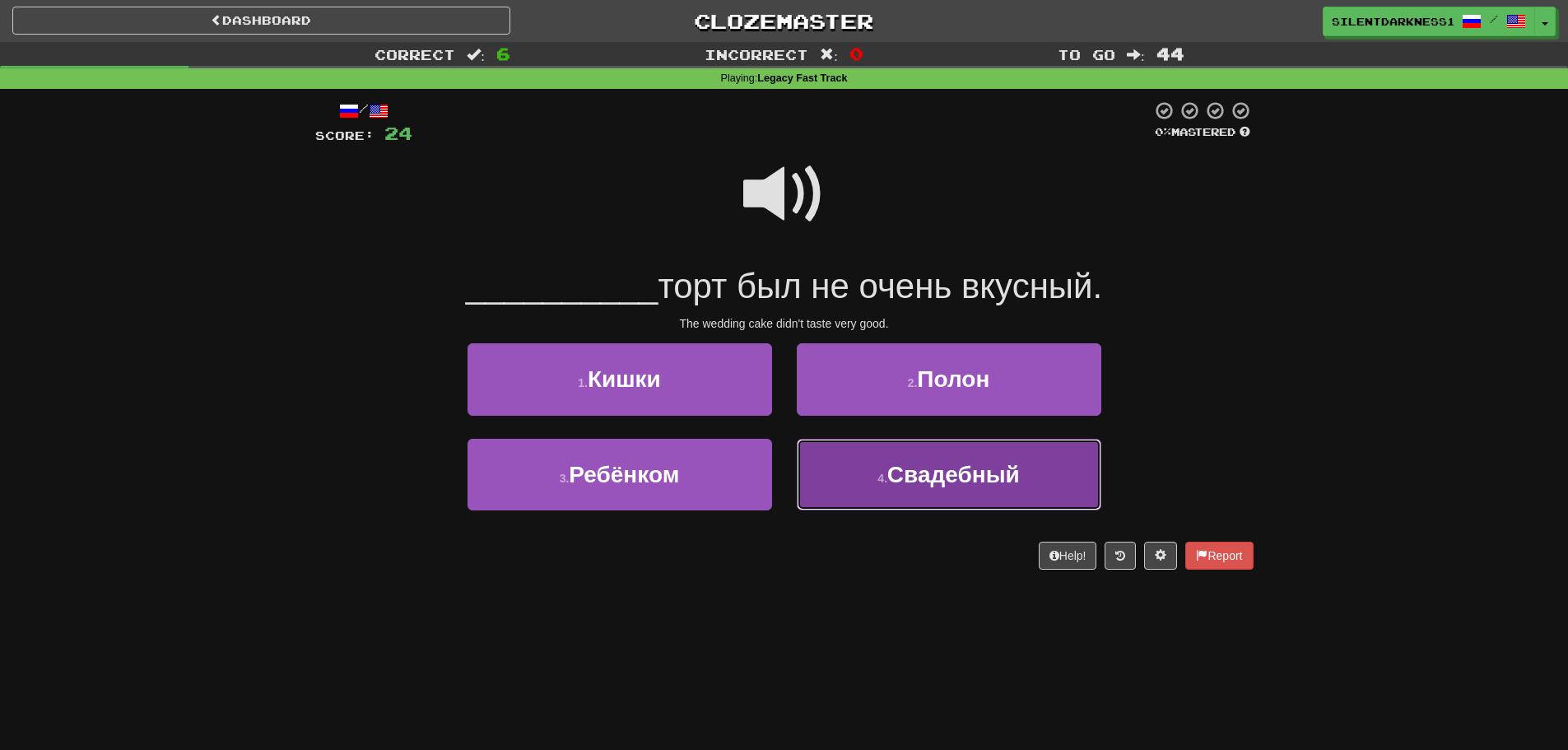
click at [825, 468] on button "4 . Свадебный" at bounding box center [948, 474] width 305 height 71
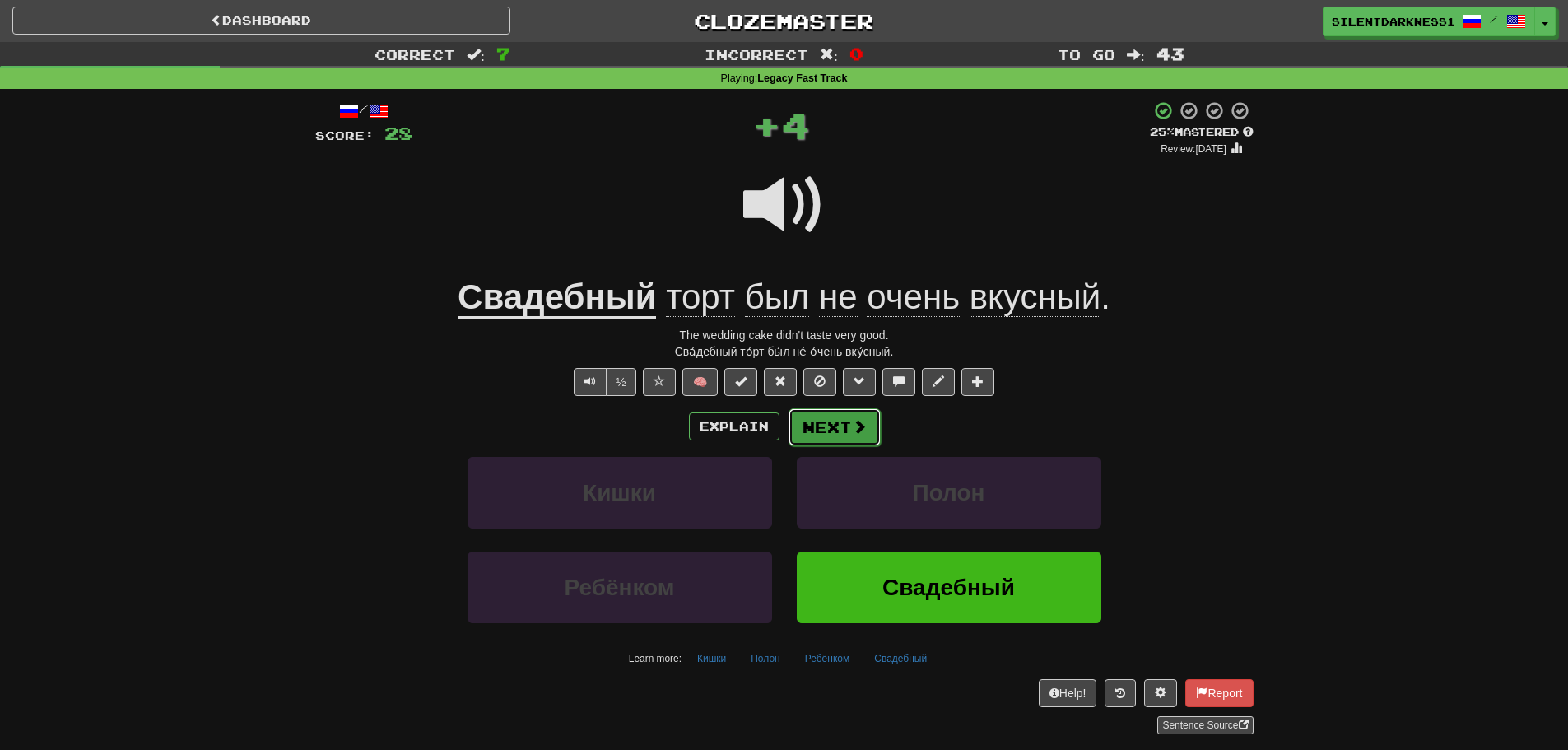
click at [828, 433] on button "Next" at bounding box center [834, 427] width 92 height 38
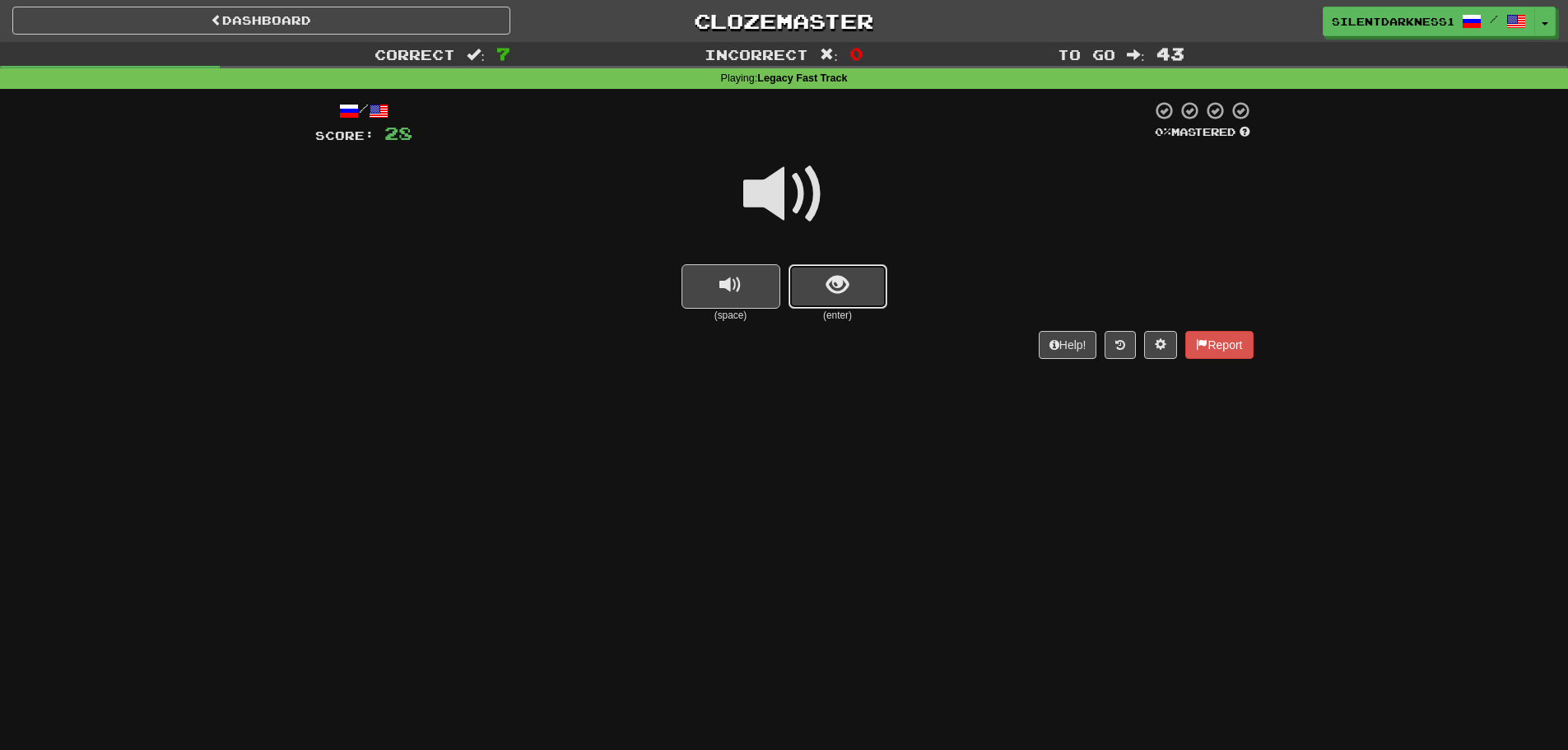
click at [856, 280] on button "show sentence" at bounding box center [837, 286] width 99 height 44
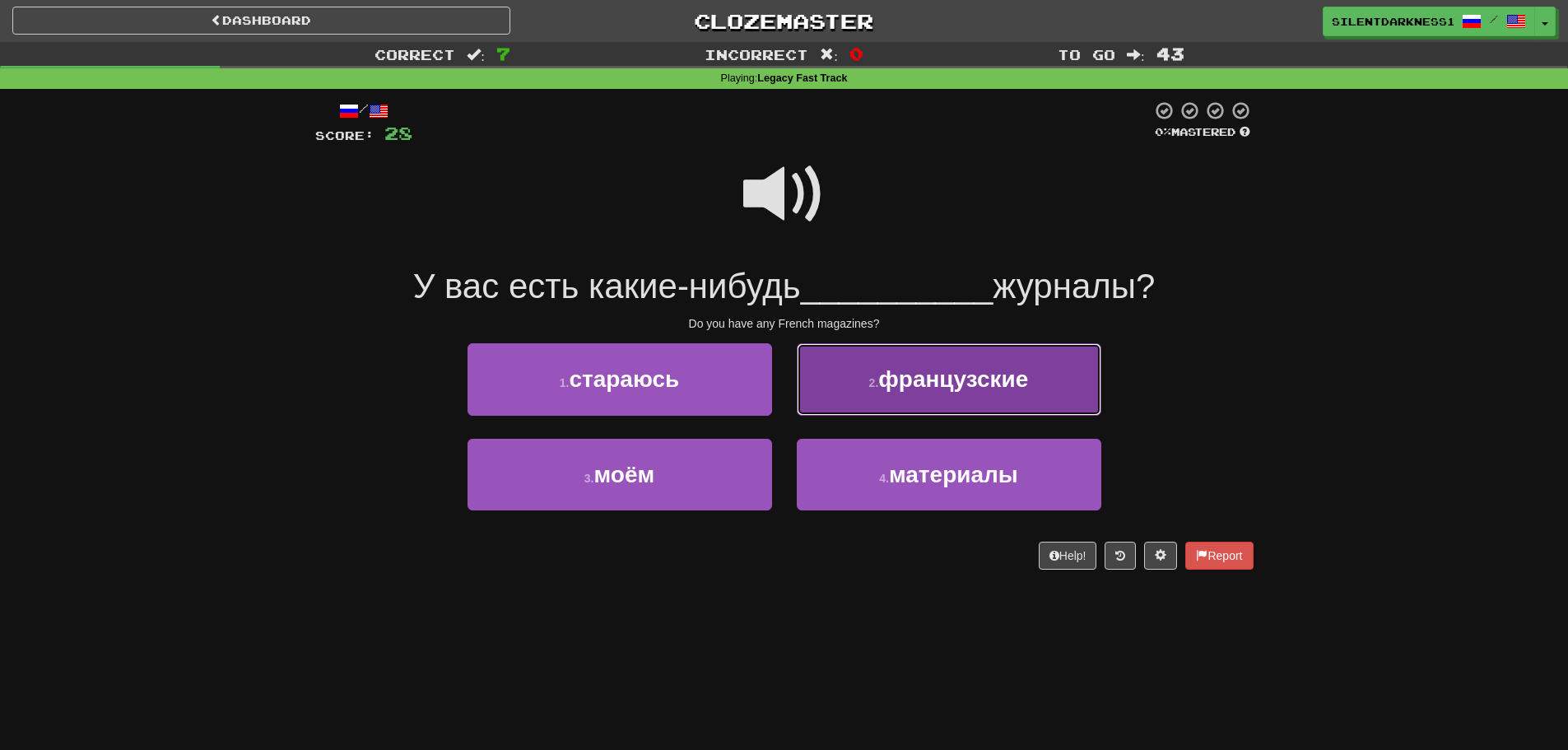
click at [880, 389] on span "французские" at bounding box center [953, 379] width 150 height 25
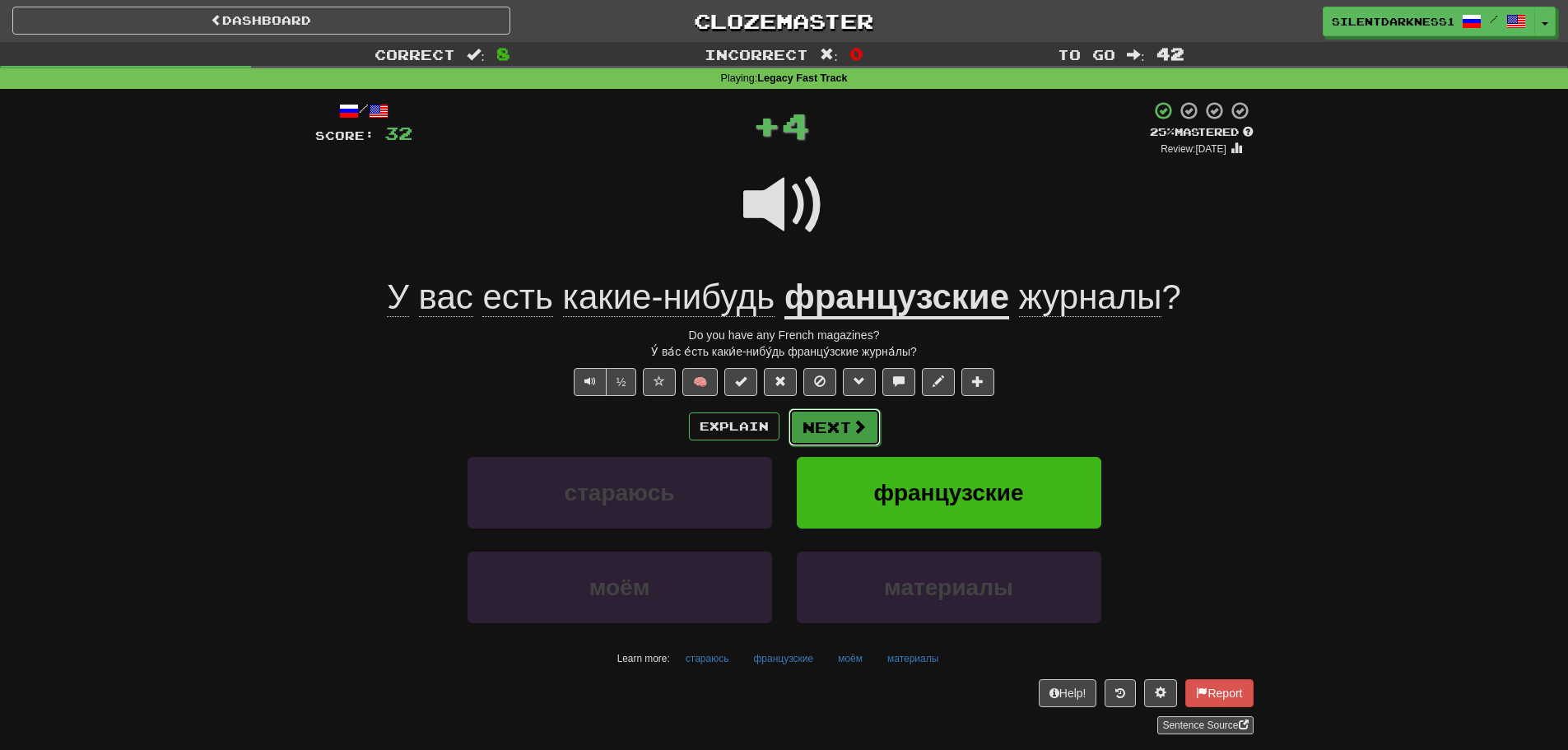
click at [853, 427] on span at bounding box center [859, 426] width 15 height 15
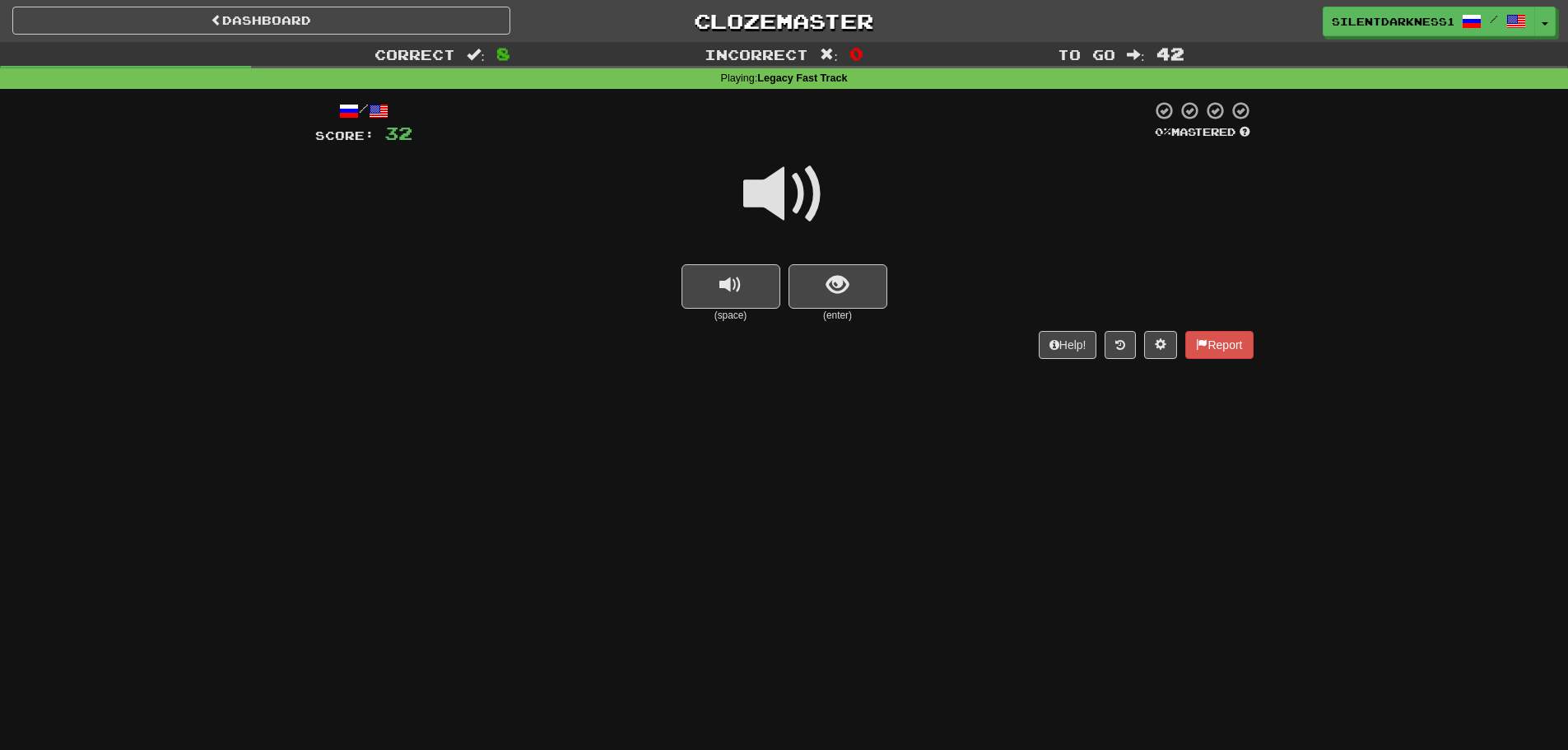
click at [747, 309] on small "(space)" at bounding box center [731, 315] width 99 height 14
click at [841, 290] on span "show sentence" at bounding box center [837, 285] width 23 height 23
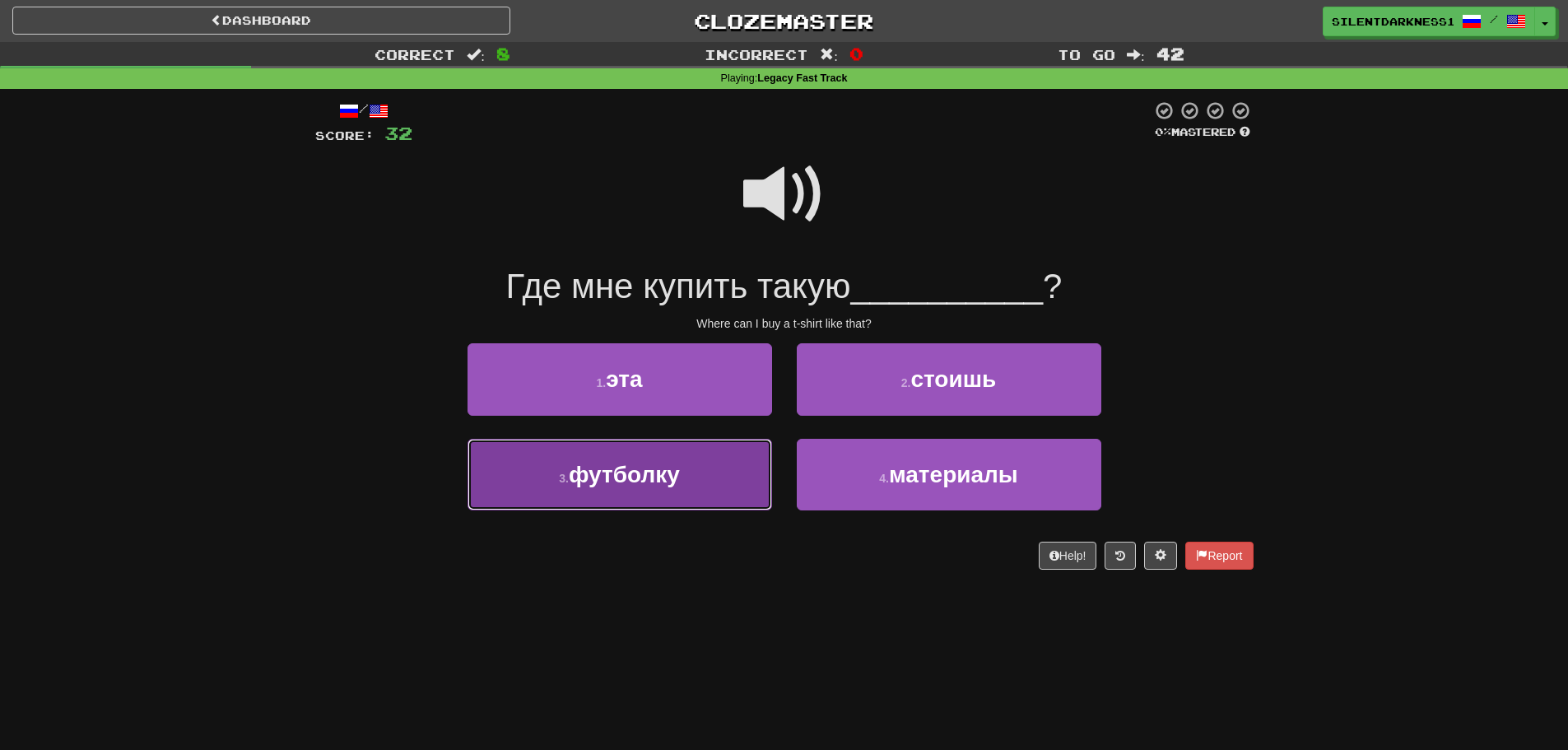
click at [737, 456] on button "3 . футболку" at bounding box center [619, 474] width 305 height 71
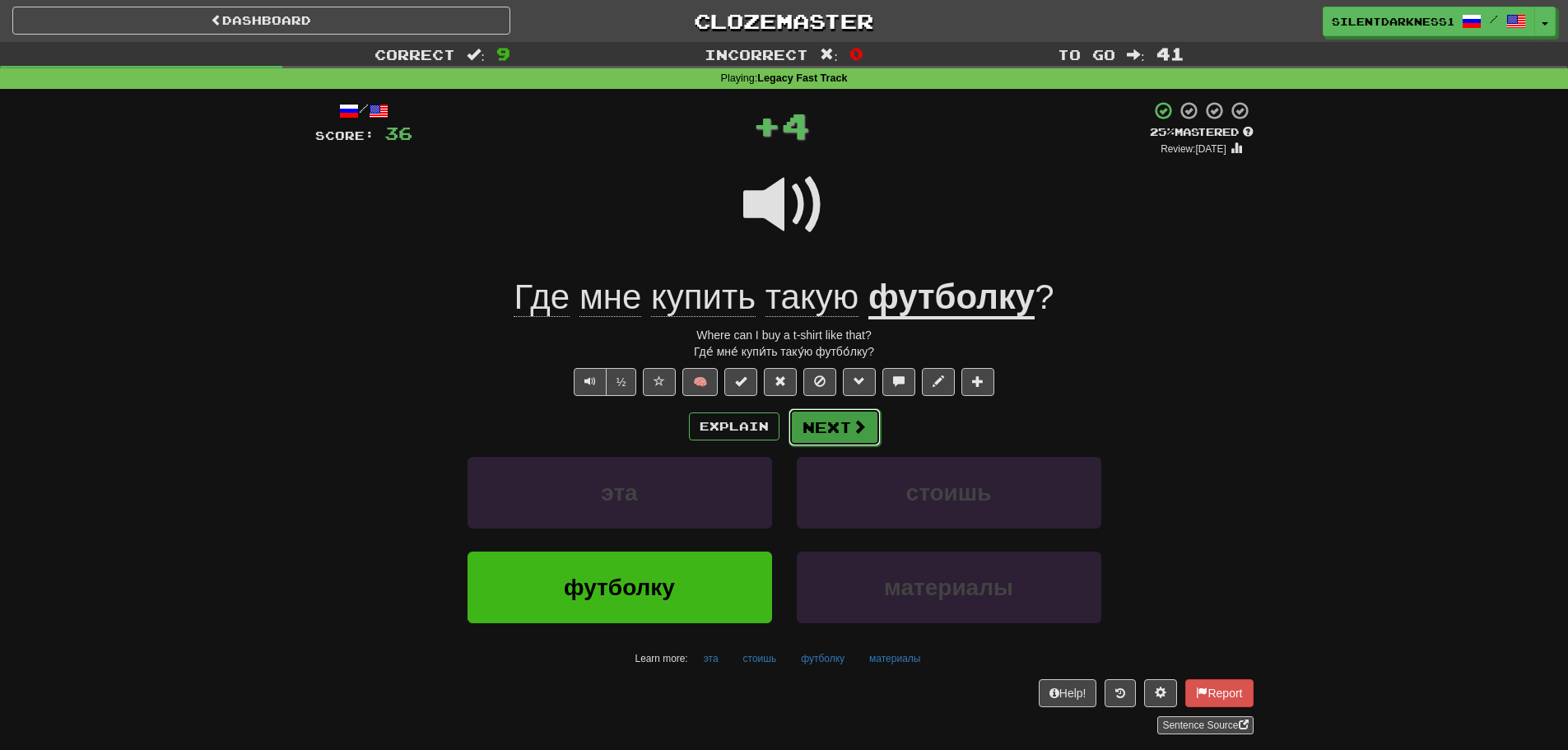
click at [869, 417] on button "Next" at bounding box center [834, 427] width 92 height 38
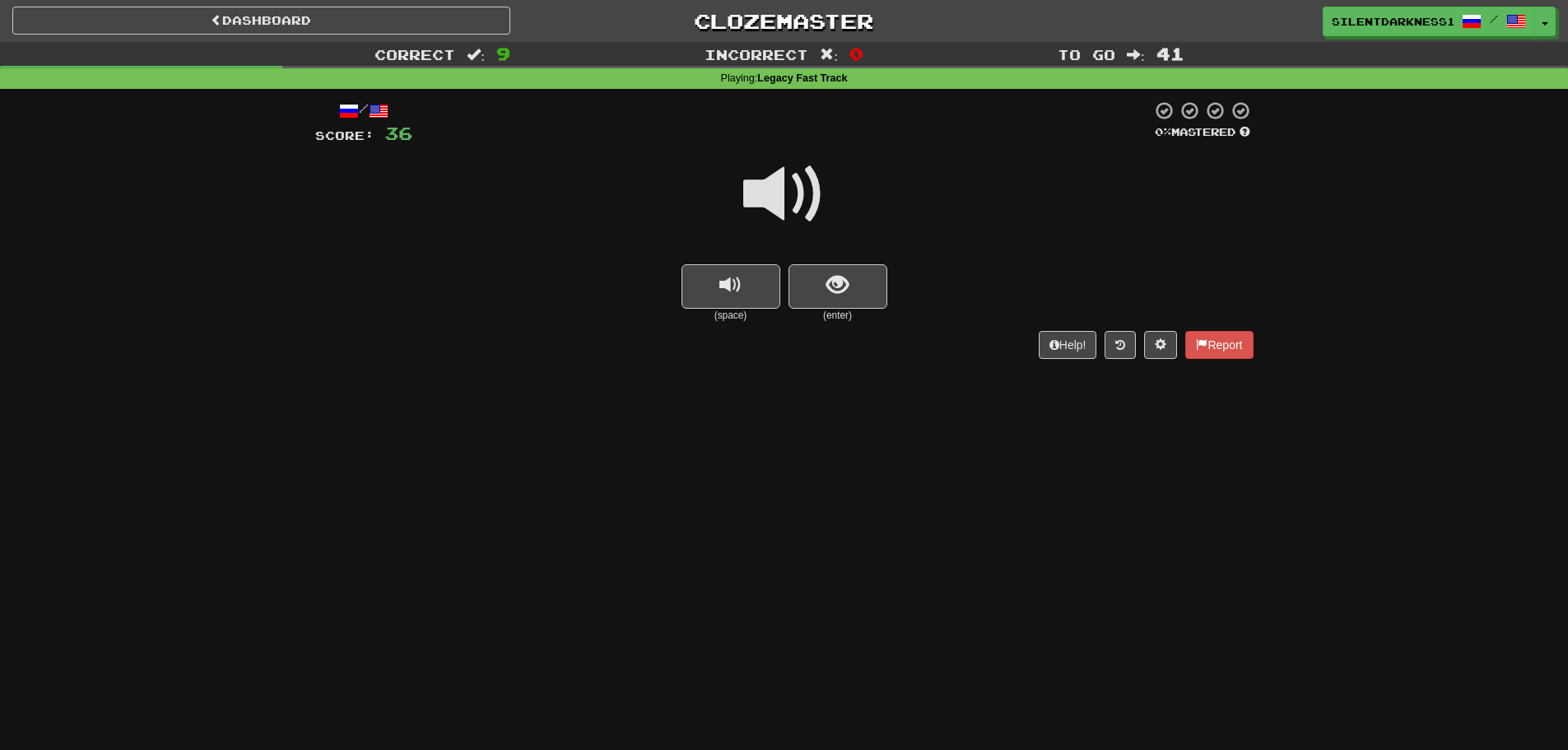
click at [670, 268] on div "(space) (enter)" at bounding box center [784, 294] width 938 height 59
click at [741, 295] on button "replay audio" at bounding box center [731, 286] width 99 height 44
click at [836, 291] on span "show sentence" at bounding box center [837, 285] width 23 height 23
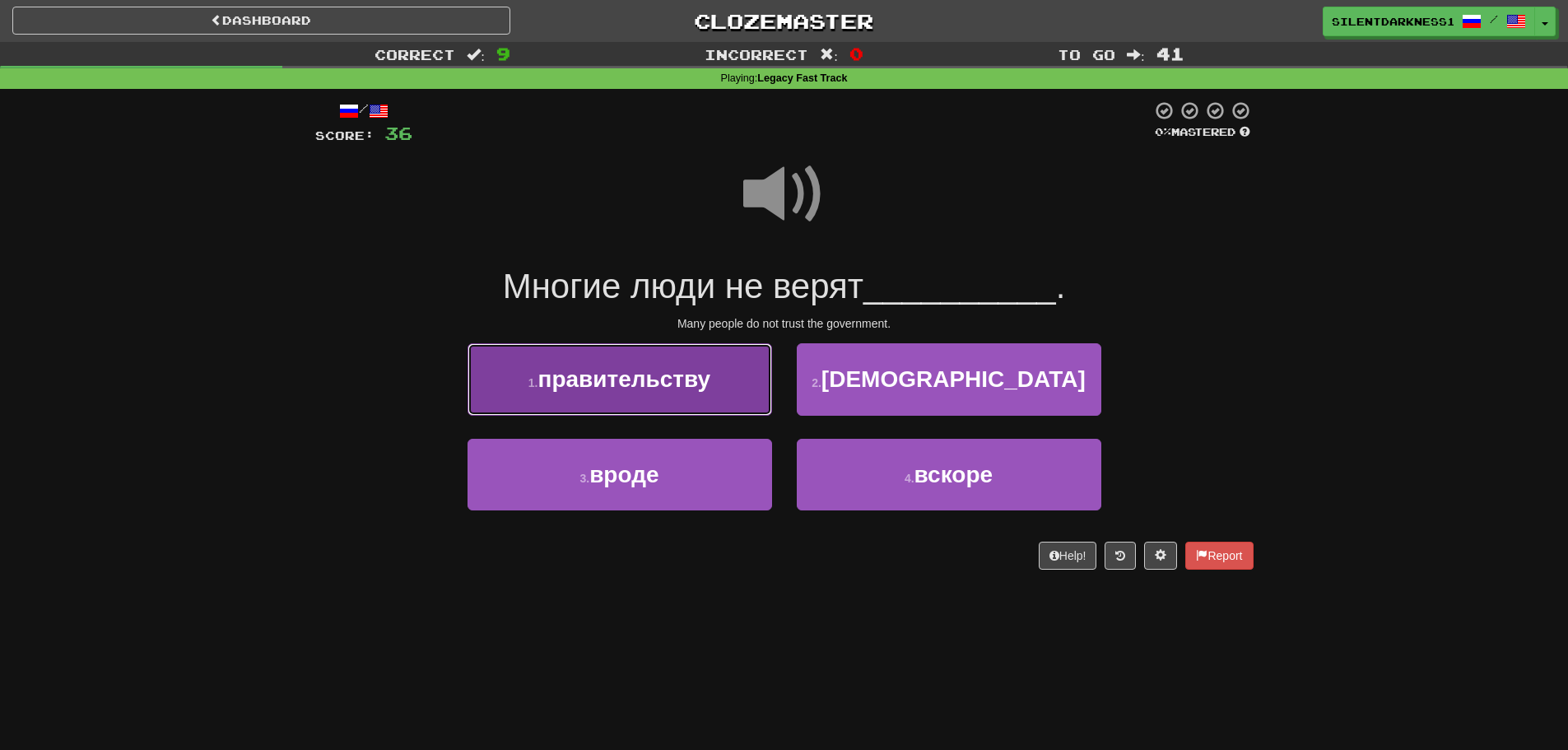
click at [697, 362] on button "1 . правительству" at bounding box center [619, 378] width 305 height 71
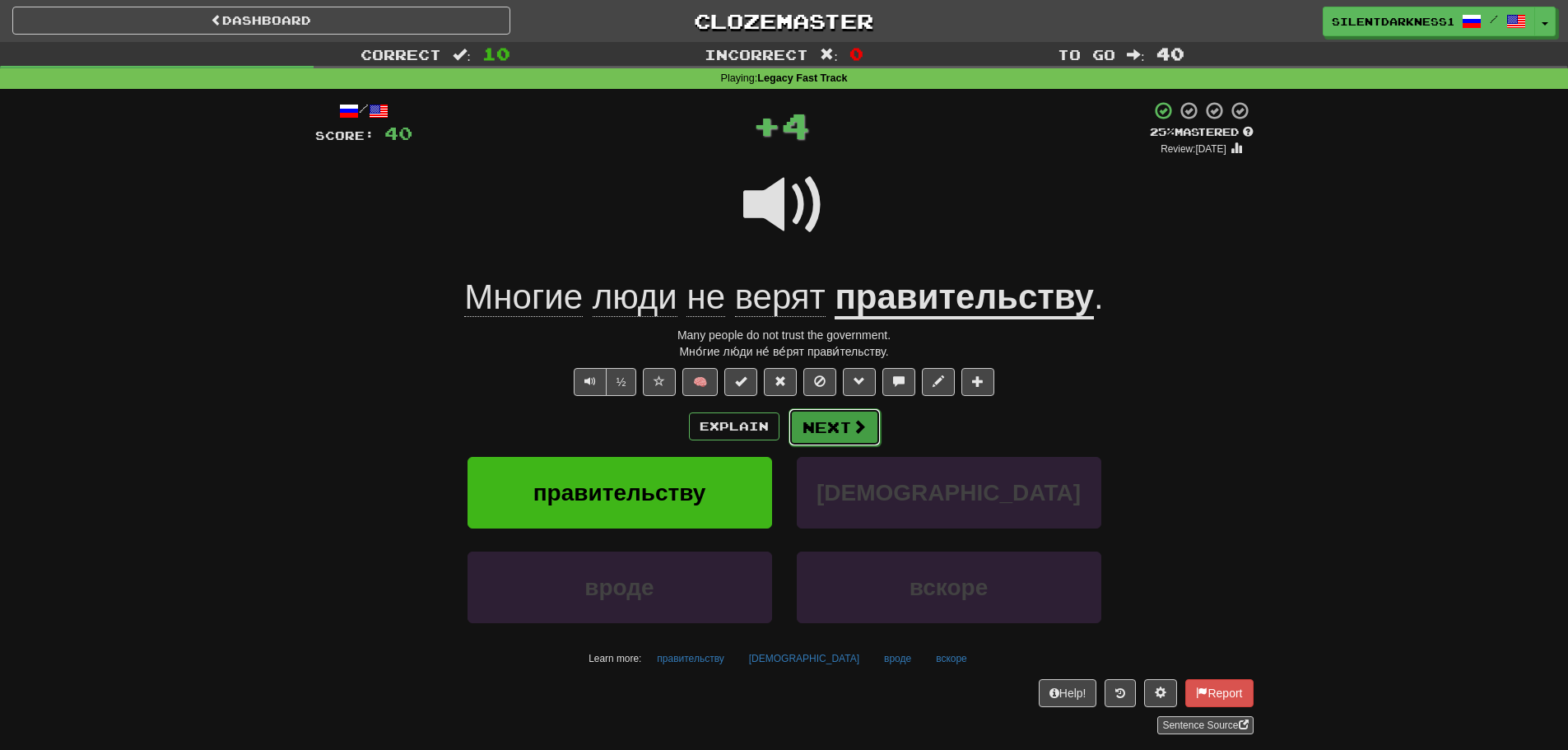
click at [828, 414] on button "Next" at bounding box center [834, 427] width 92 height 38
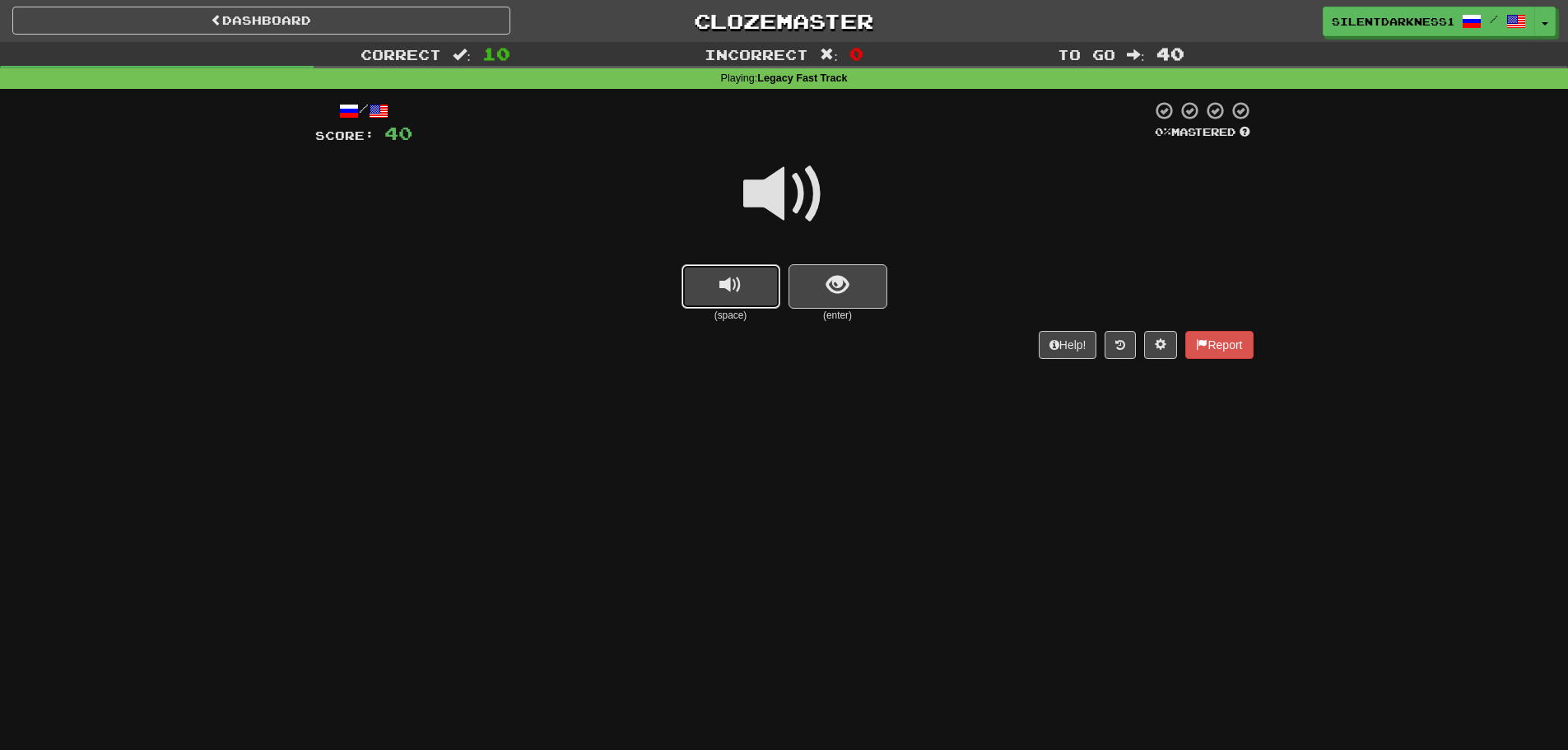
click at [774, 284] on button "replay audio" at bounding box center [731, 286] width 99 height 44
click at [833, 280] on span "show sentence" at bounding box center [837, 285] width 23 height 23
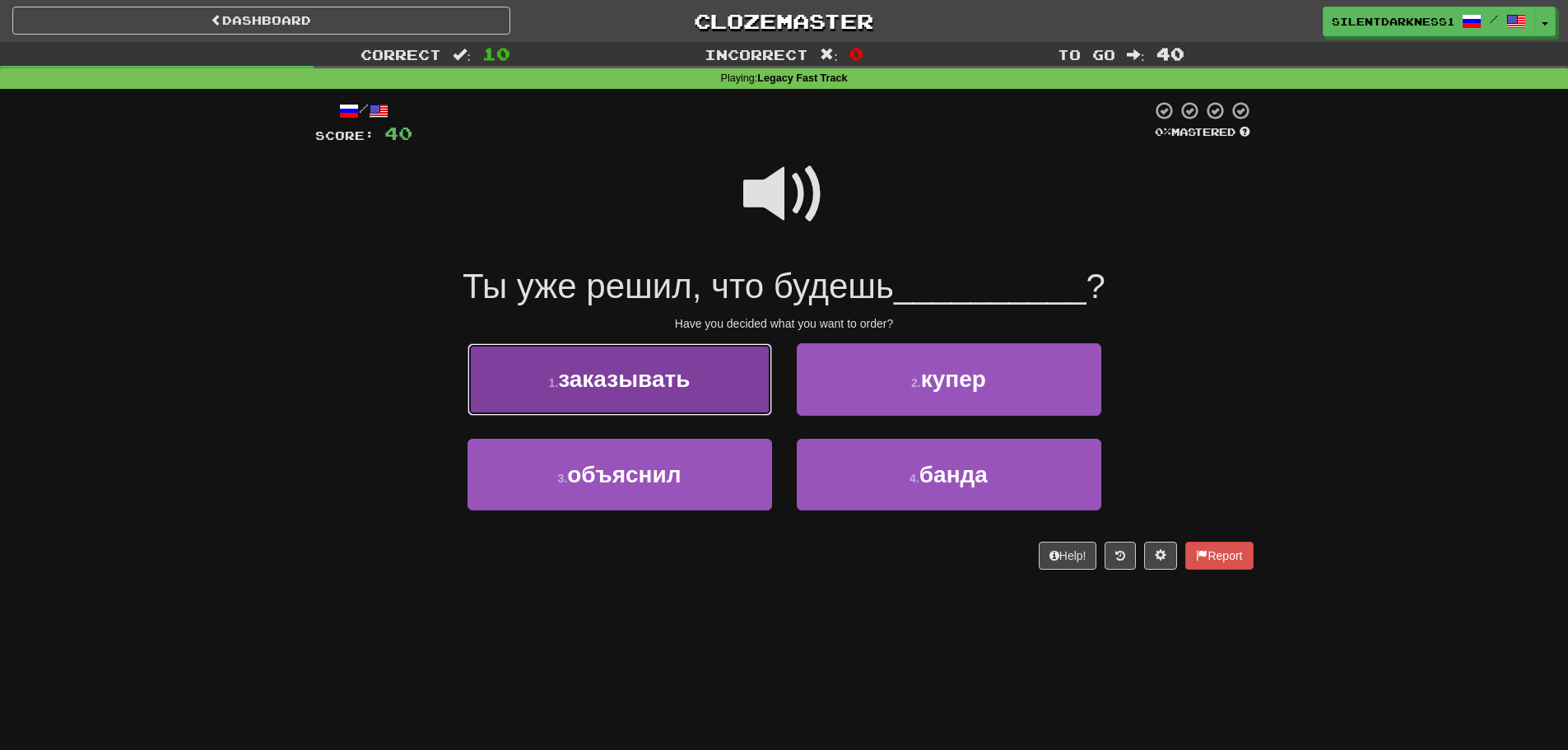
click at [731, 370] on button "1 . заказывать" at bounding box center [619, 378] width 305 height 71
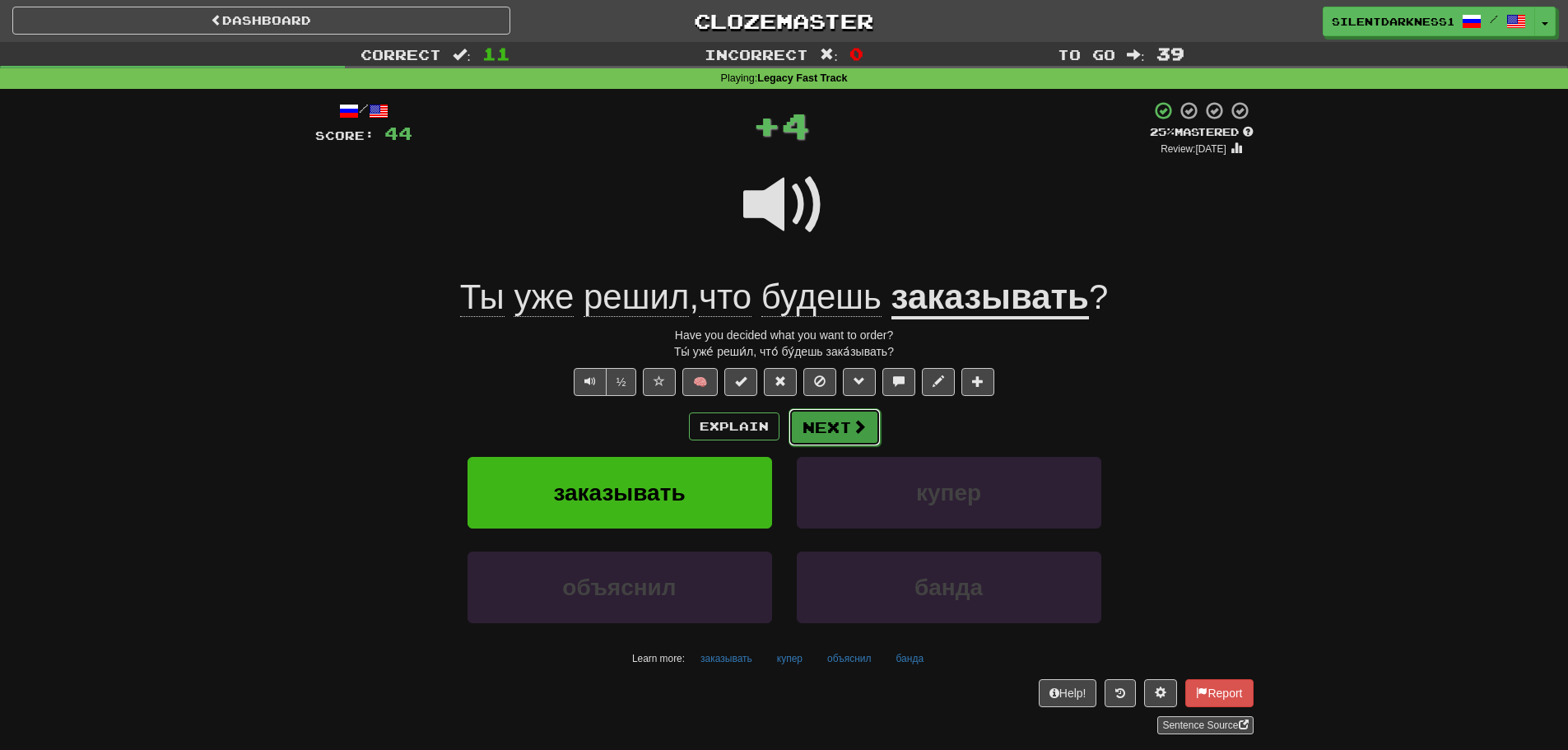
click at [852, 423] on span at bounding box center [859, 426] width 15 height 15
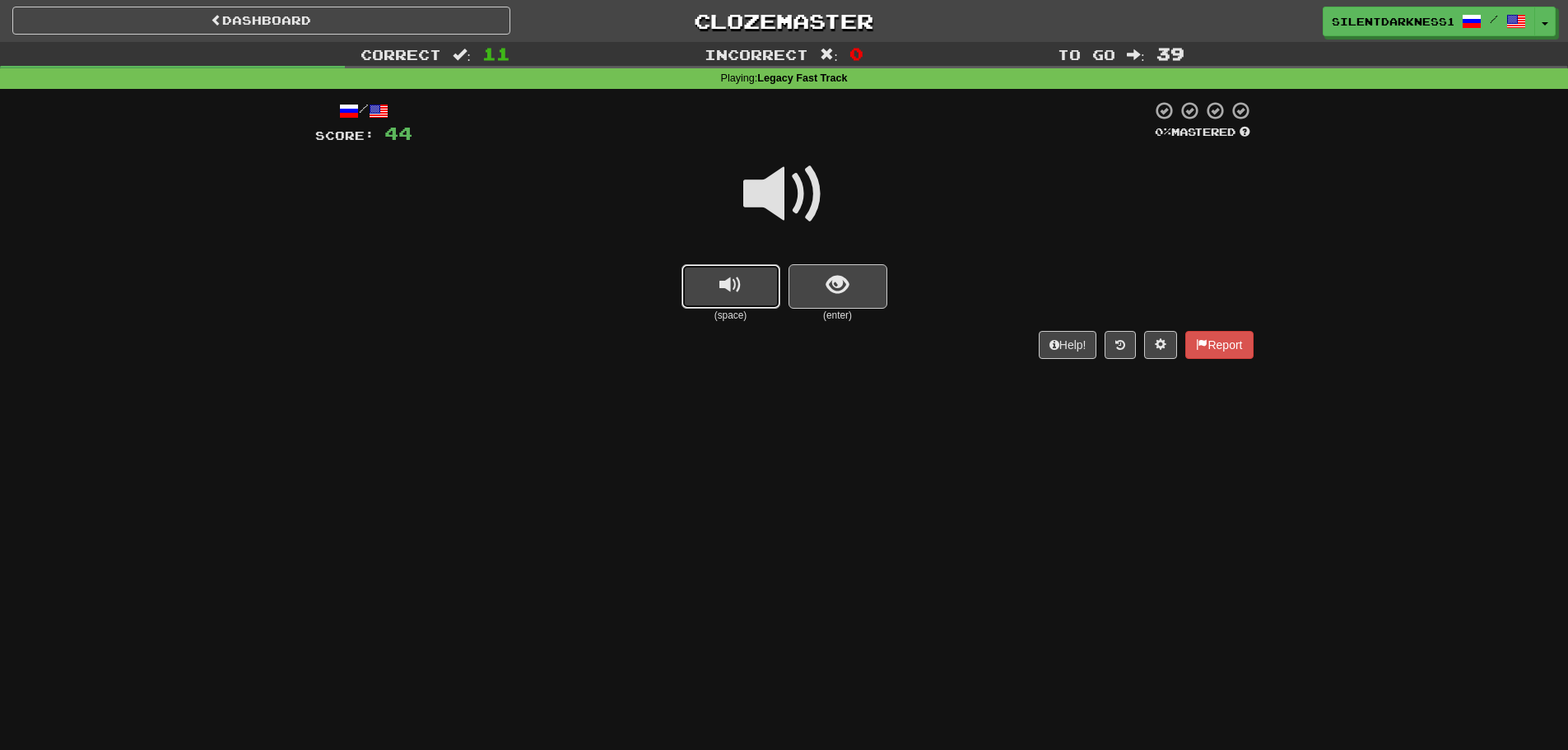
click at [752, 291] on button "replay audio" at bounding box center [731, 286] width 99 height 44
click at [821, 275] on button "show sentence" at bounding box center [837, 286] width 99 height 44
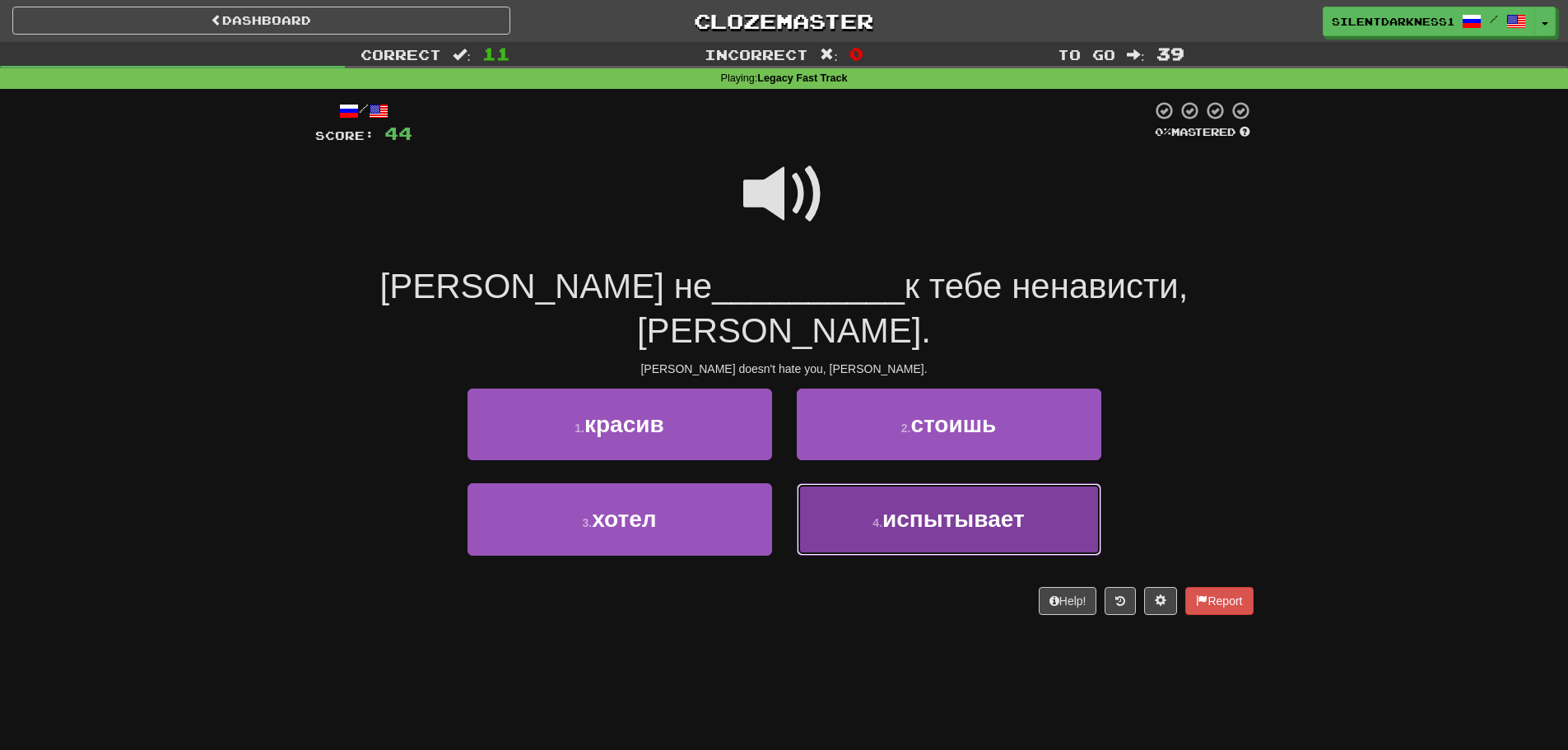
click at [977, 506] on span "испытывает" at bounding box center [953, 519] width 142 height 25
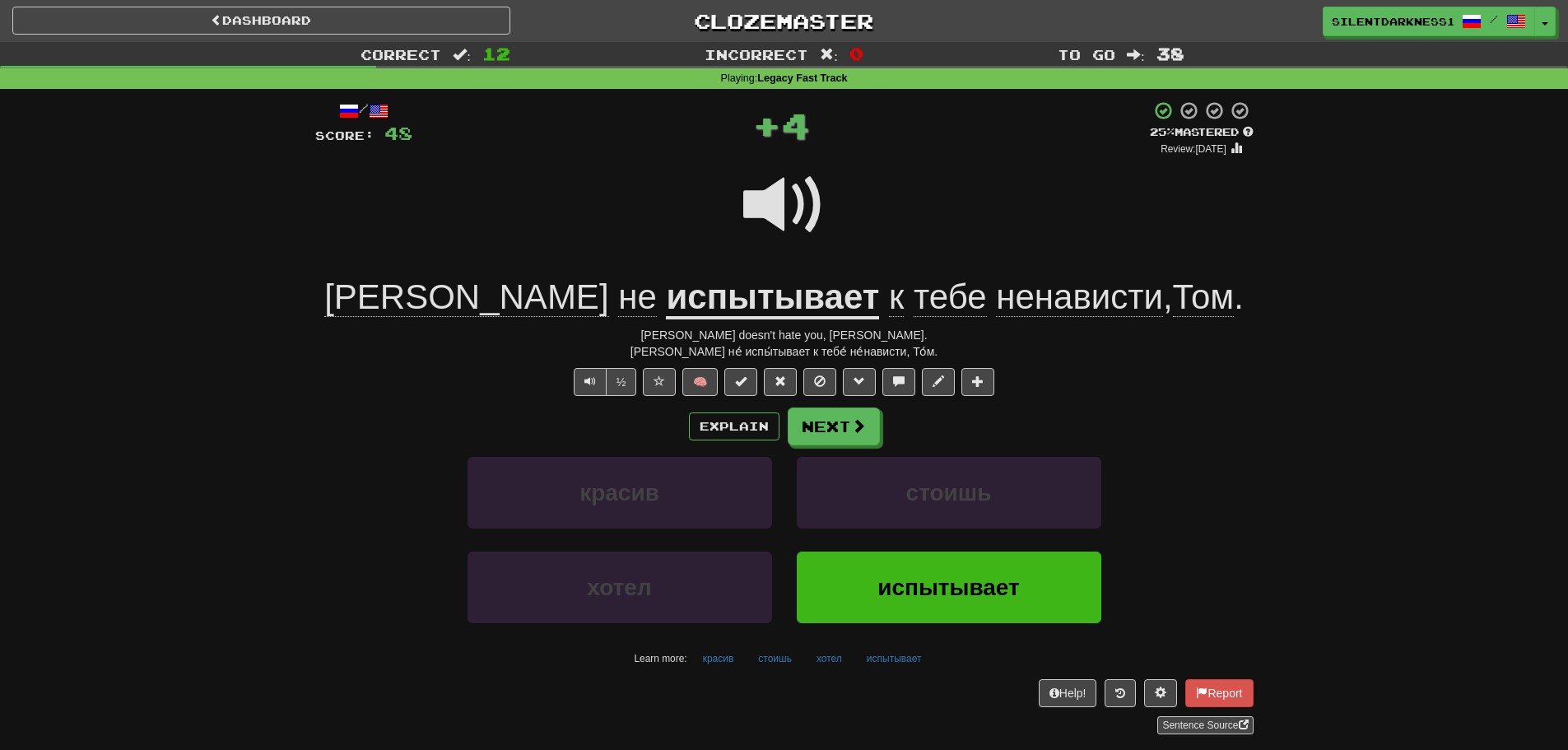
click at [727, 302] on u "испытывает" at bounding box center [773, 298] width 214 height 42
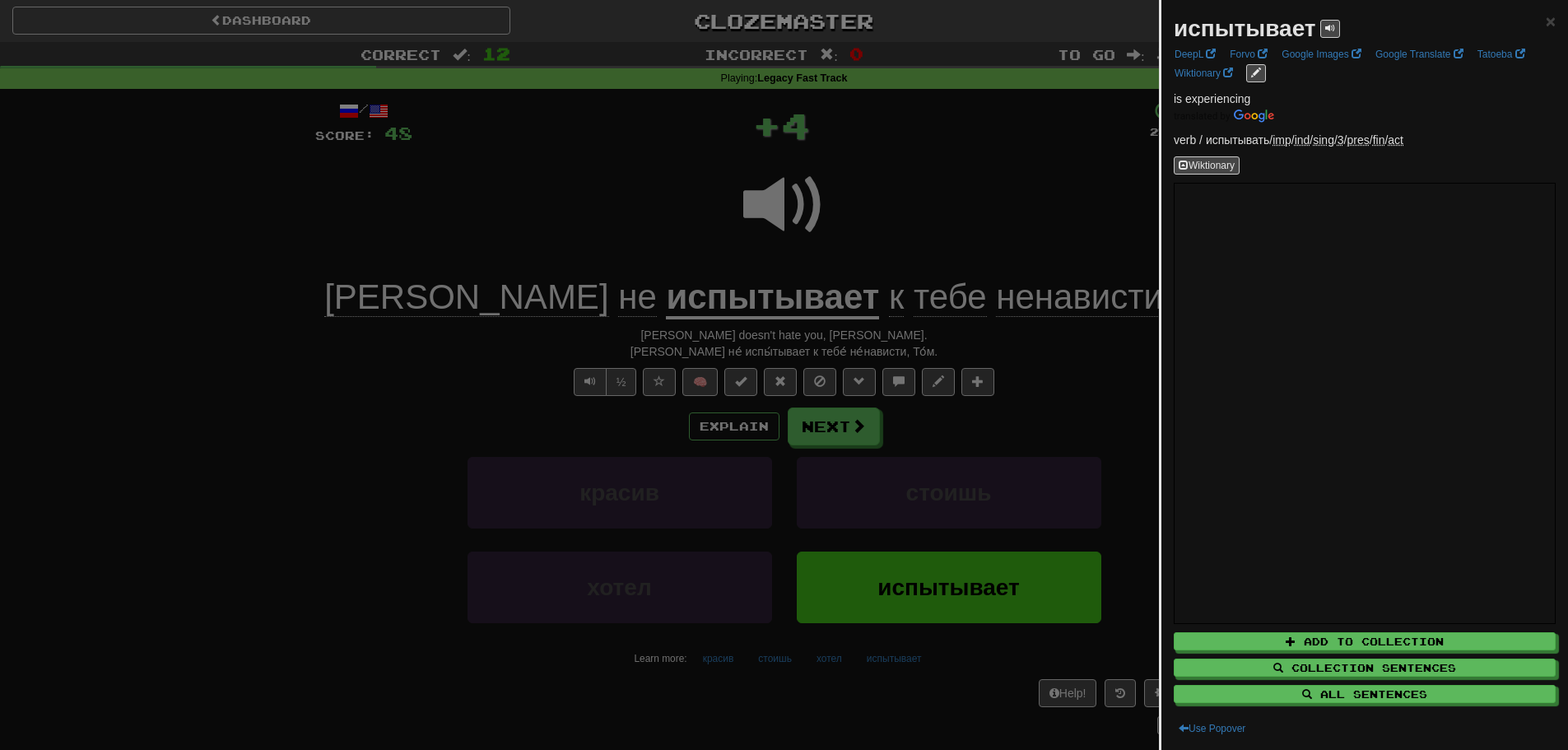
click at [678, 247] on div at bounding box center [784, 375] width 1568 height 750
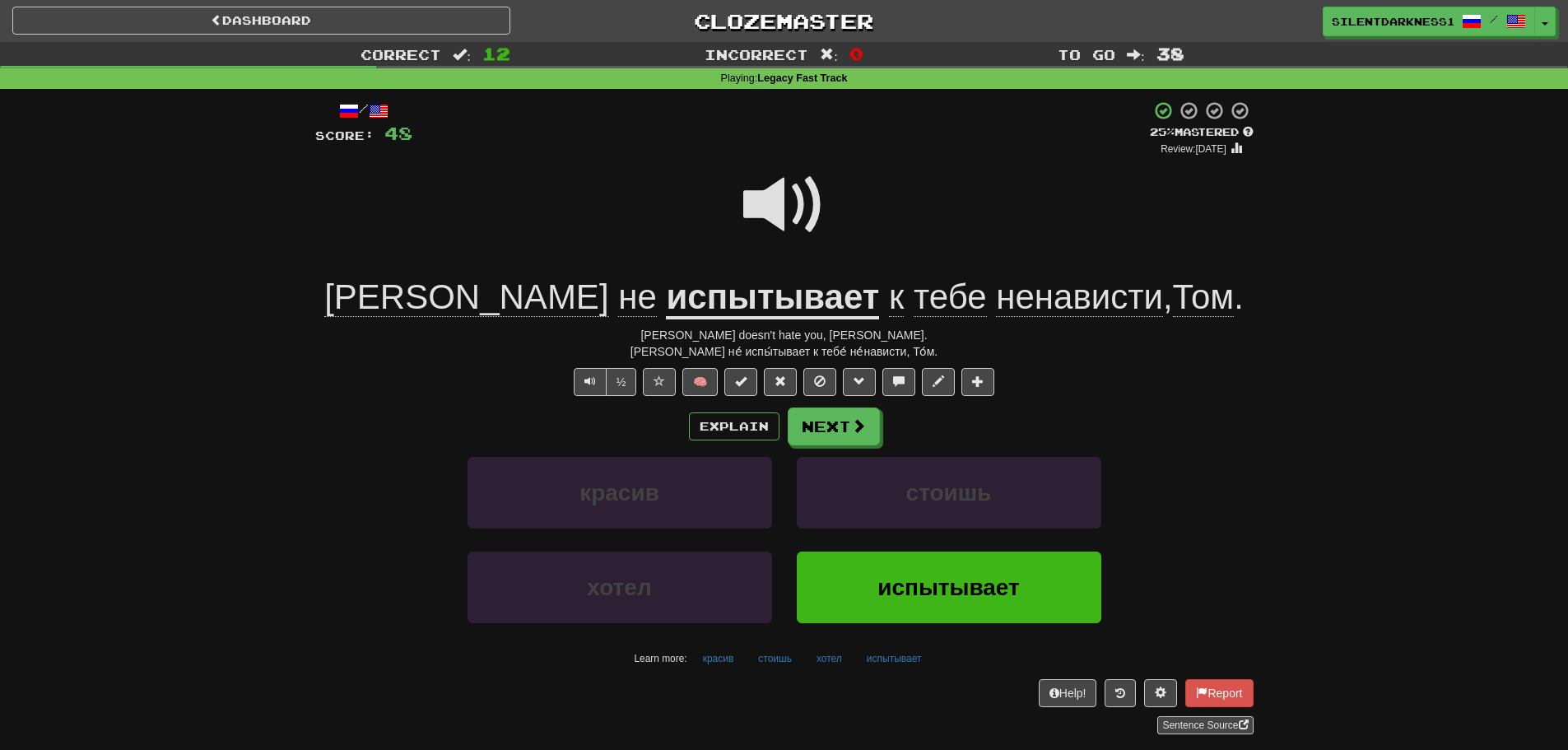
drag, startPoint x: 798, startPoint y: 200, endPoint x: 804, endPoint y: 210, distance: 11.7
click at [802, 208] on span at bounding box center [784, 205] width 82 height 82
click at [775, 211] on span at bounding box center [784, 205] width 82 height 82
click at [826, 418] on button "Next" at bounding box center [834, 427] width 92 height 38
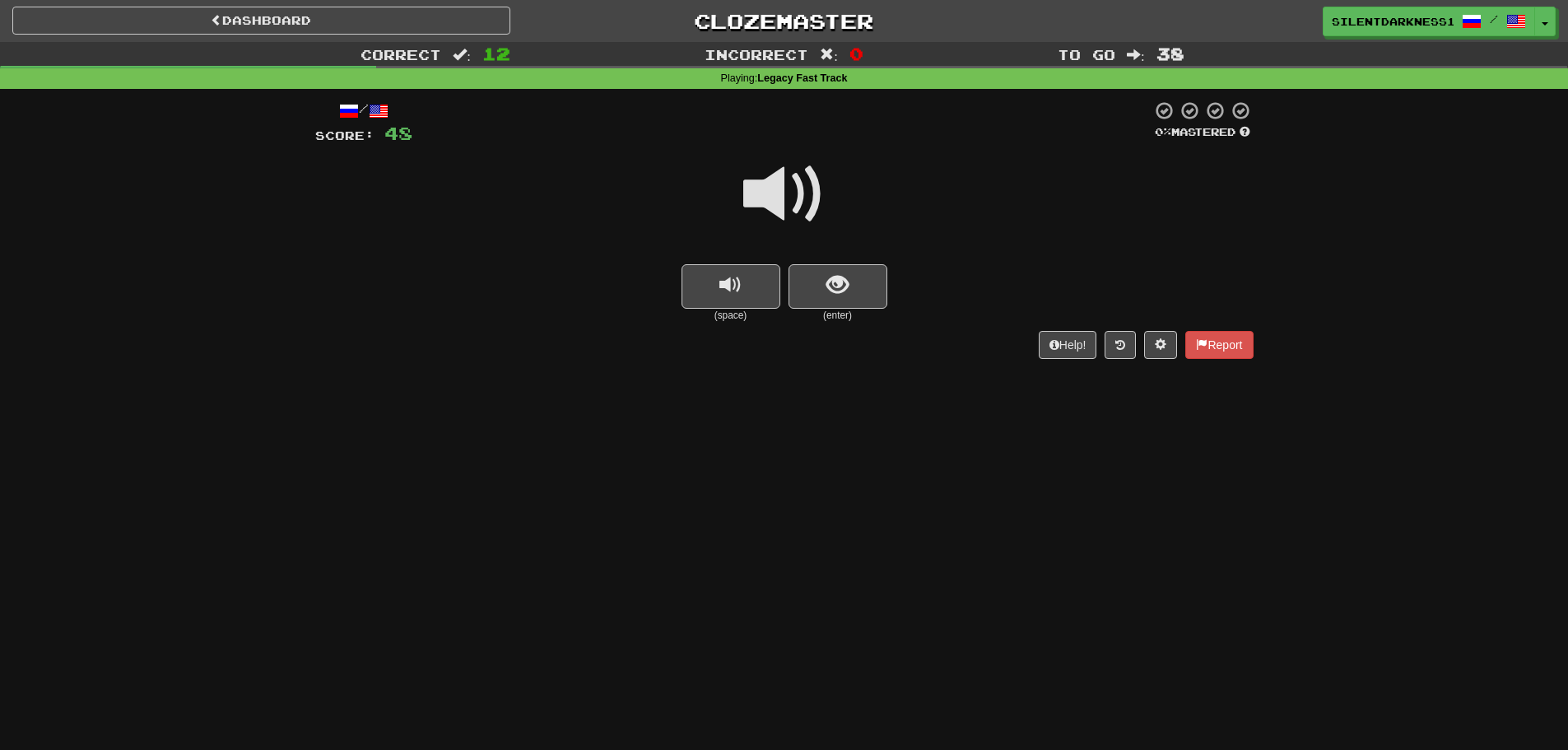
click at [712, 265] on button "replay audio" at bounding box center [731, 286] width 99 height 44
click at [820, 283] on button "show sentence" at bounding box center [837, 286] width 99 height 44
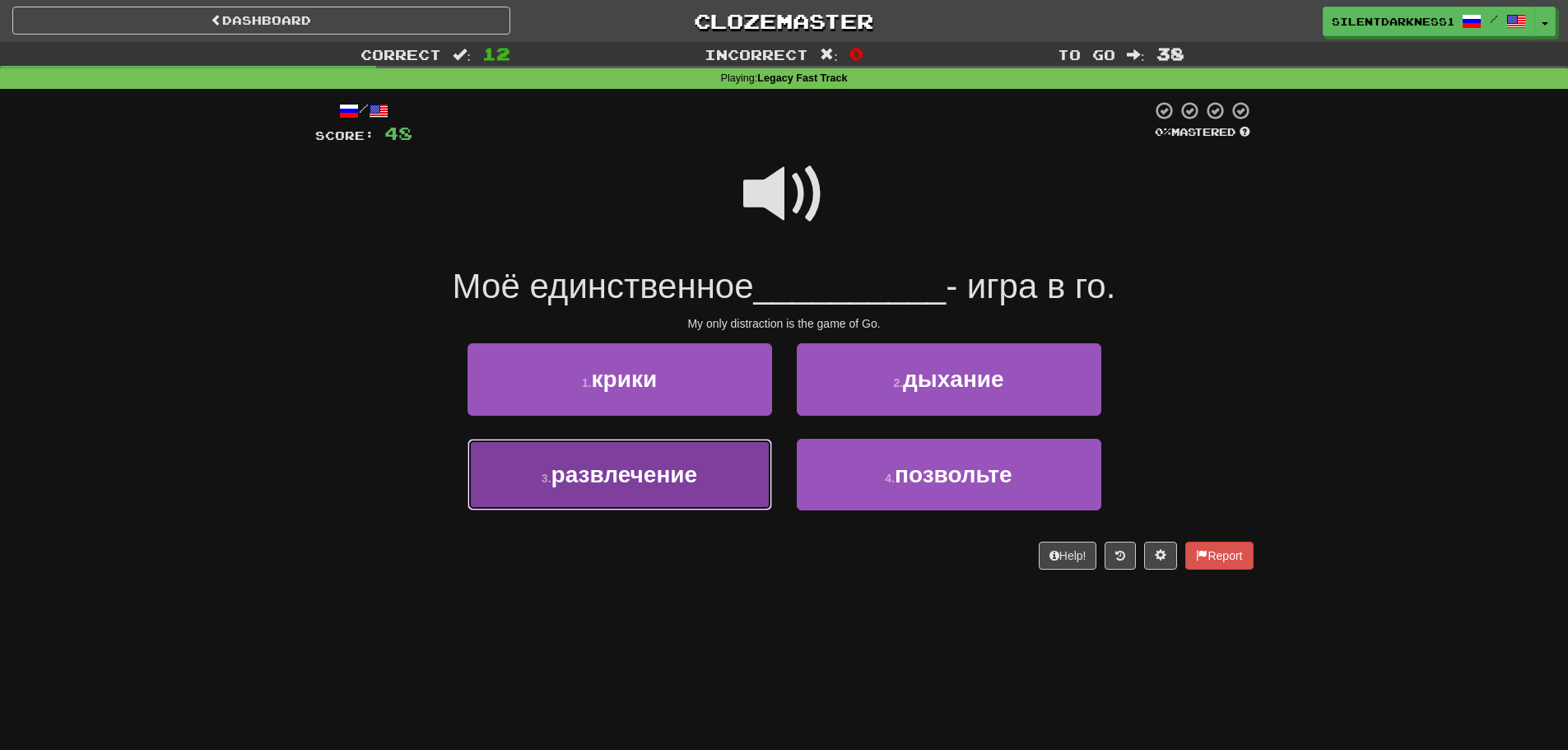
click at [721, 481] on button "3 . развлечение" at bounding box center [619, 474] width 305 height 71
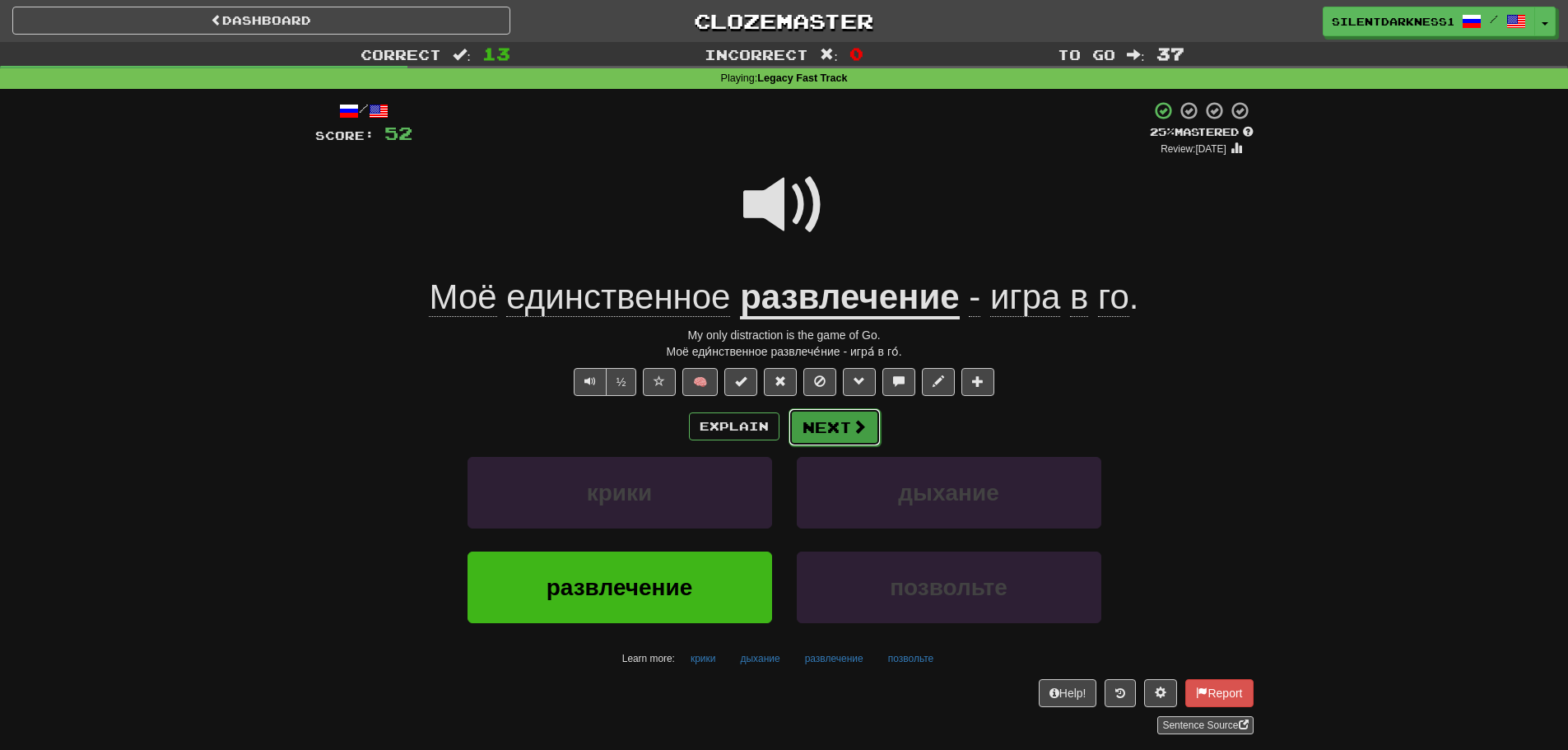
click at [828, 421] on button "Next" at bounding box center [834, 427] width 92 height 38
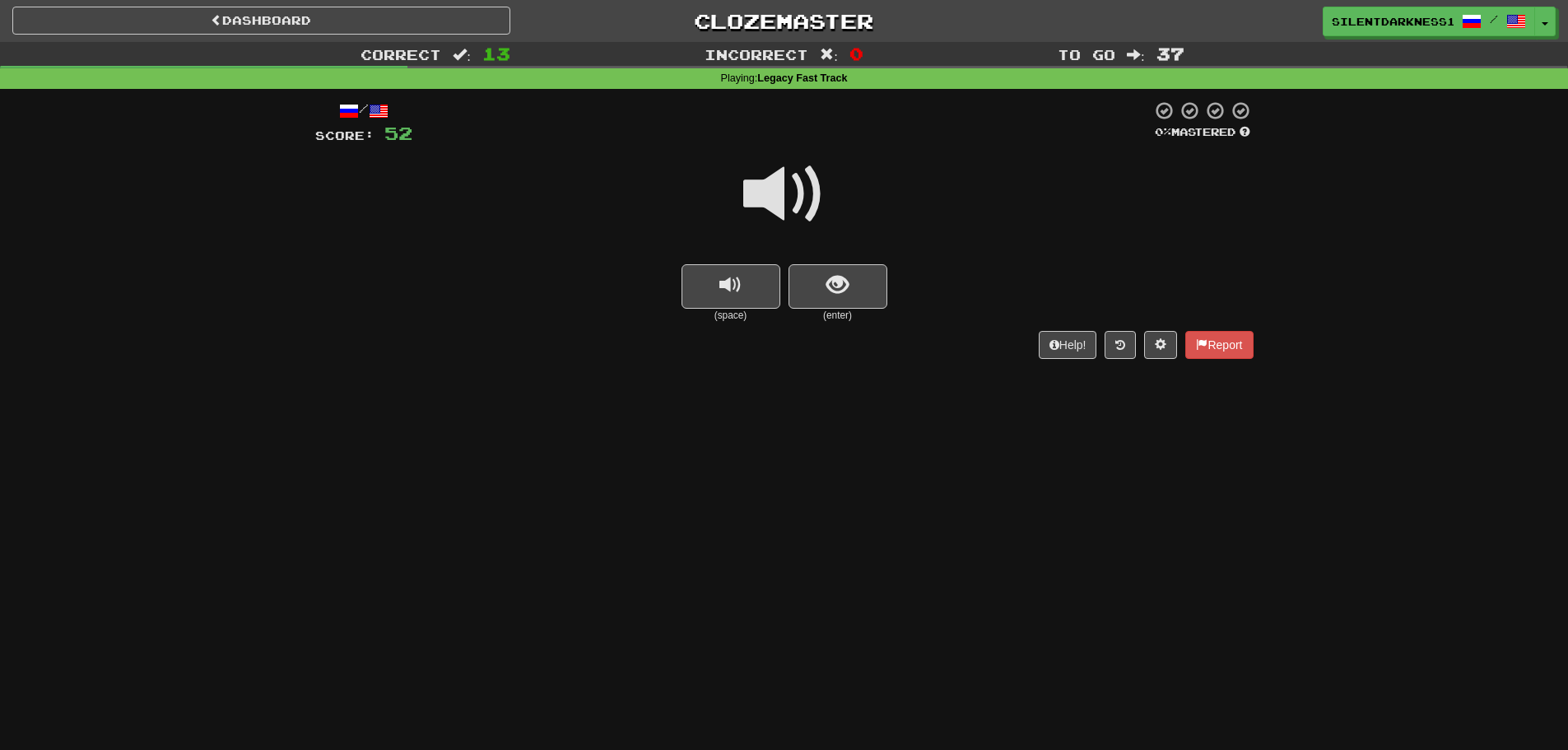
click at [734, 259] on div at bounding box center [784, 206] width 938 height 117
click at [853, 285] on button "show sentence" at bounding box center [837, 286] width 99 height 44
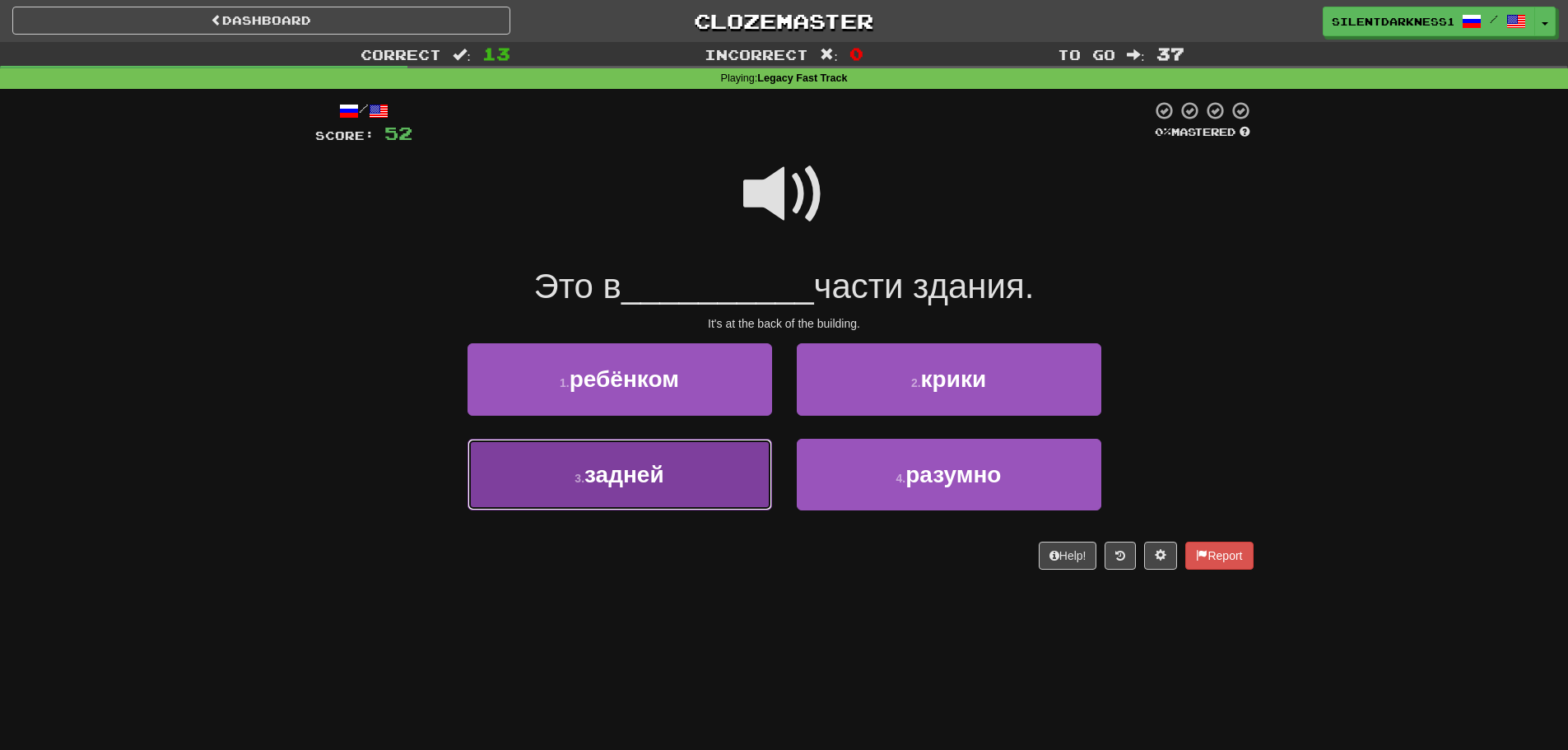
click at [693, 477] on button "3 . задней" at bounding box center [619, 474] width 305 height 71
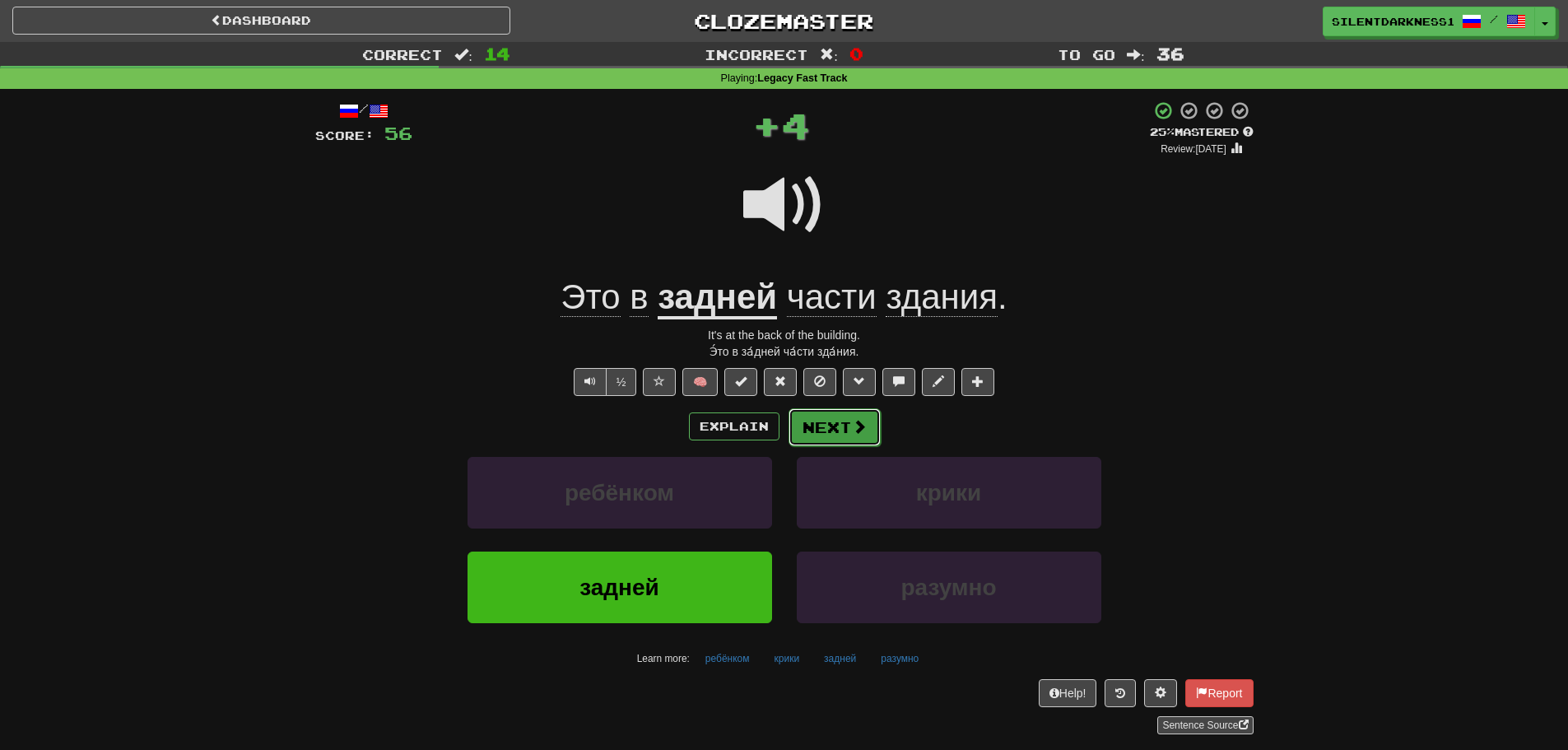
click at [853, 419] on span at bounding box center [859, 426] width 15 height 15
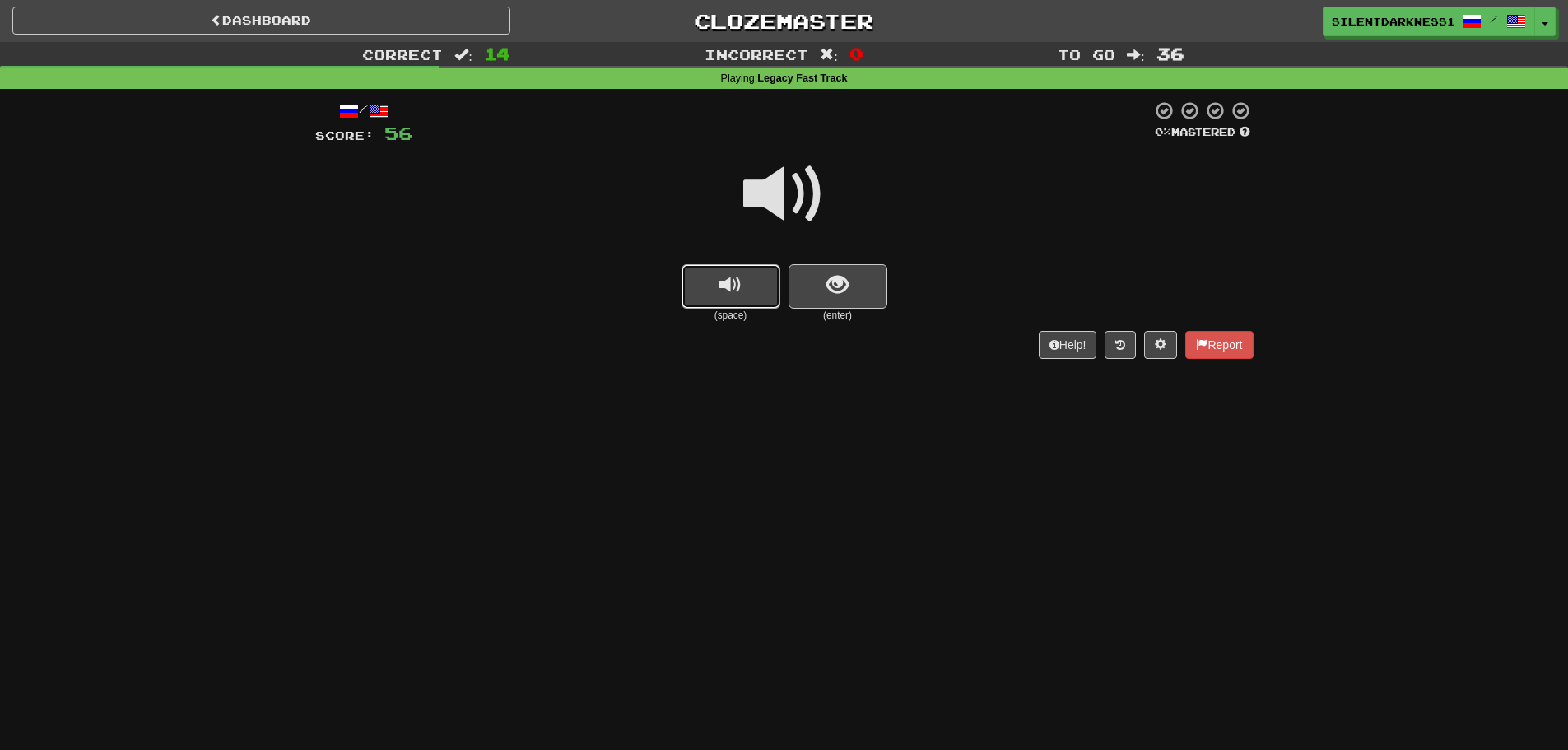
click at [717, 296] on button "replay audio" at bounding box center [731, 286] width 99 height 44
click at [815, 286] on button "show sentence" at bounding box center [837, 286] width 99 height 44
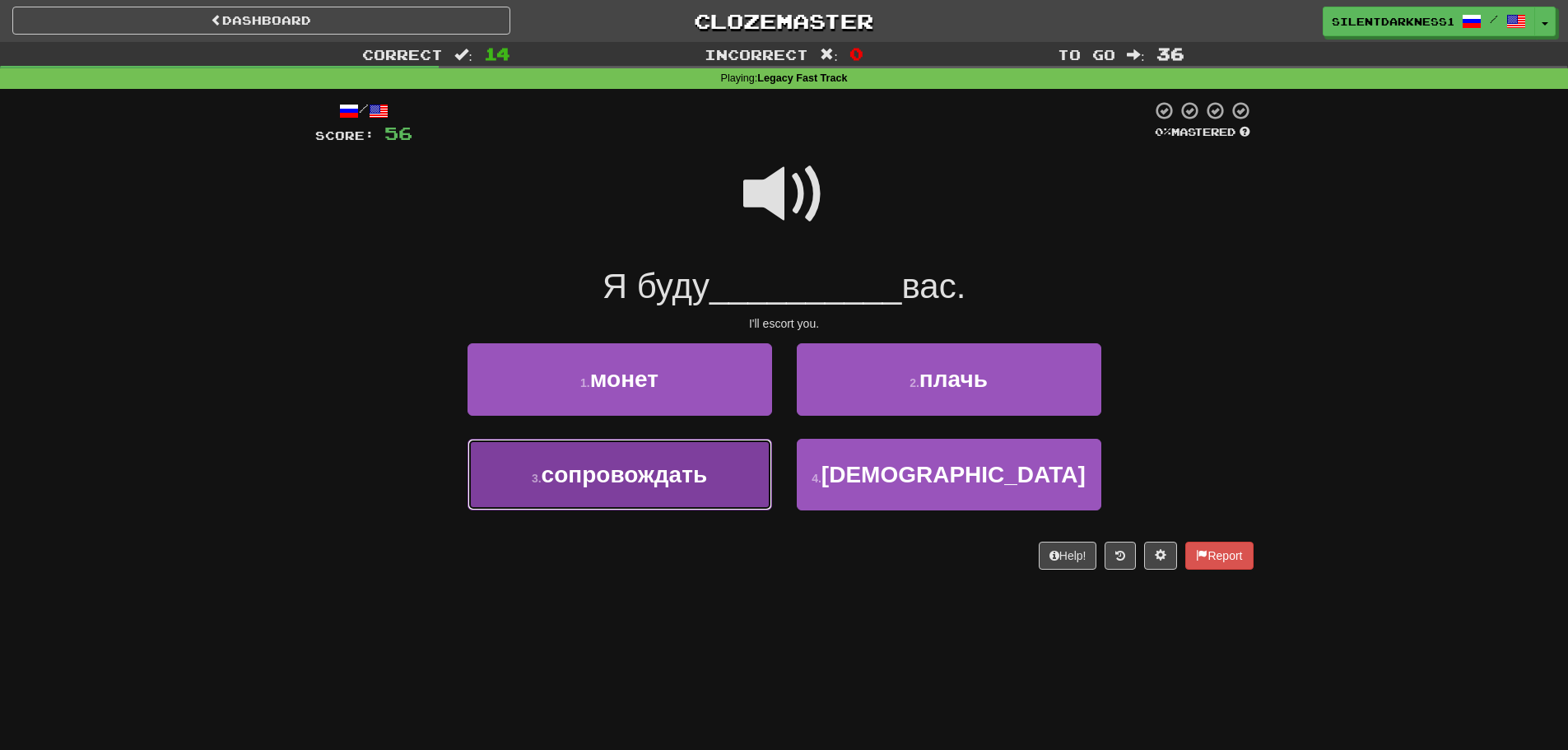
click at [712, 474] on button "3 . сопровождать" at bounding box center [619, 474] width 305 height 71
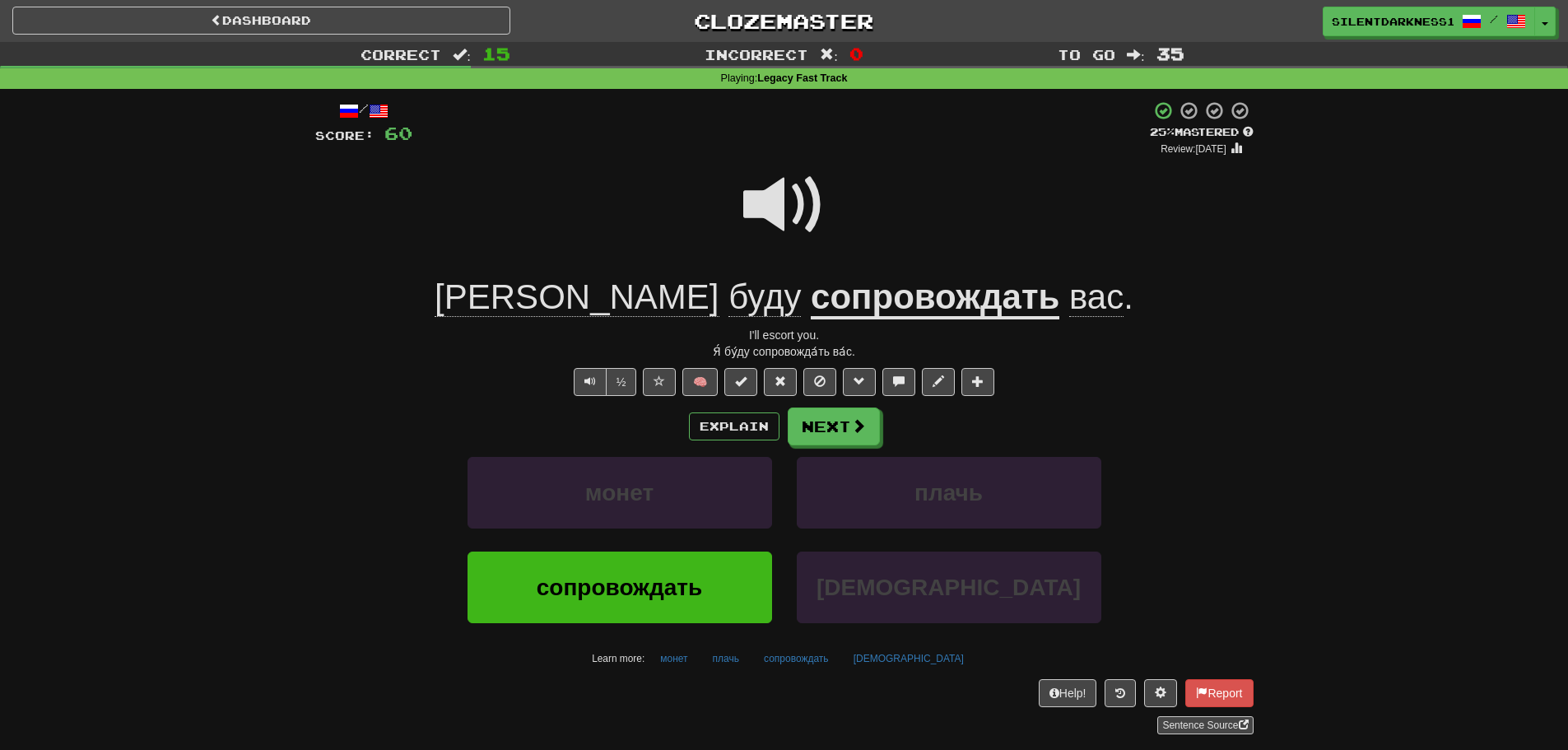
click at [760, 193] on span at bounding box center [784, 205] width 82 height 82
click at [841, 420] on button "Next" at bounding box center [834, 427] width 92 height 38
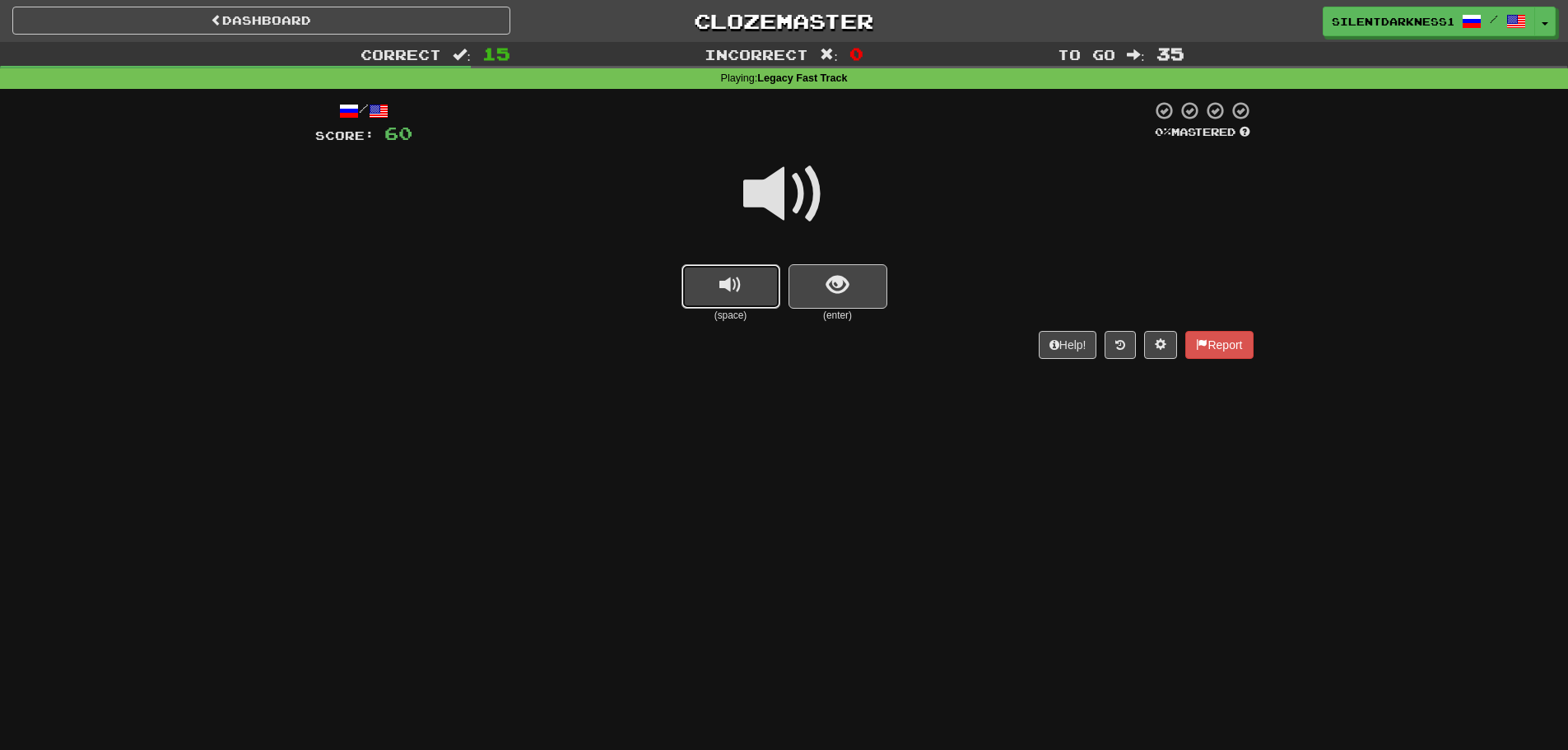
drag, startPoint x: 692, startPoint y: 273, endPoint x: 701, endPoint y: 264, distance: 12.7
click at [693, 267] on button "replay audio" at bounding box center [731, 286] width 99 height 44
click at [838, 274] on span "show sentence" at bounding box center [837, 285] width 23 height 23
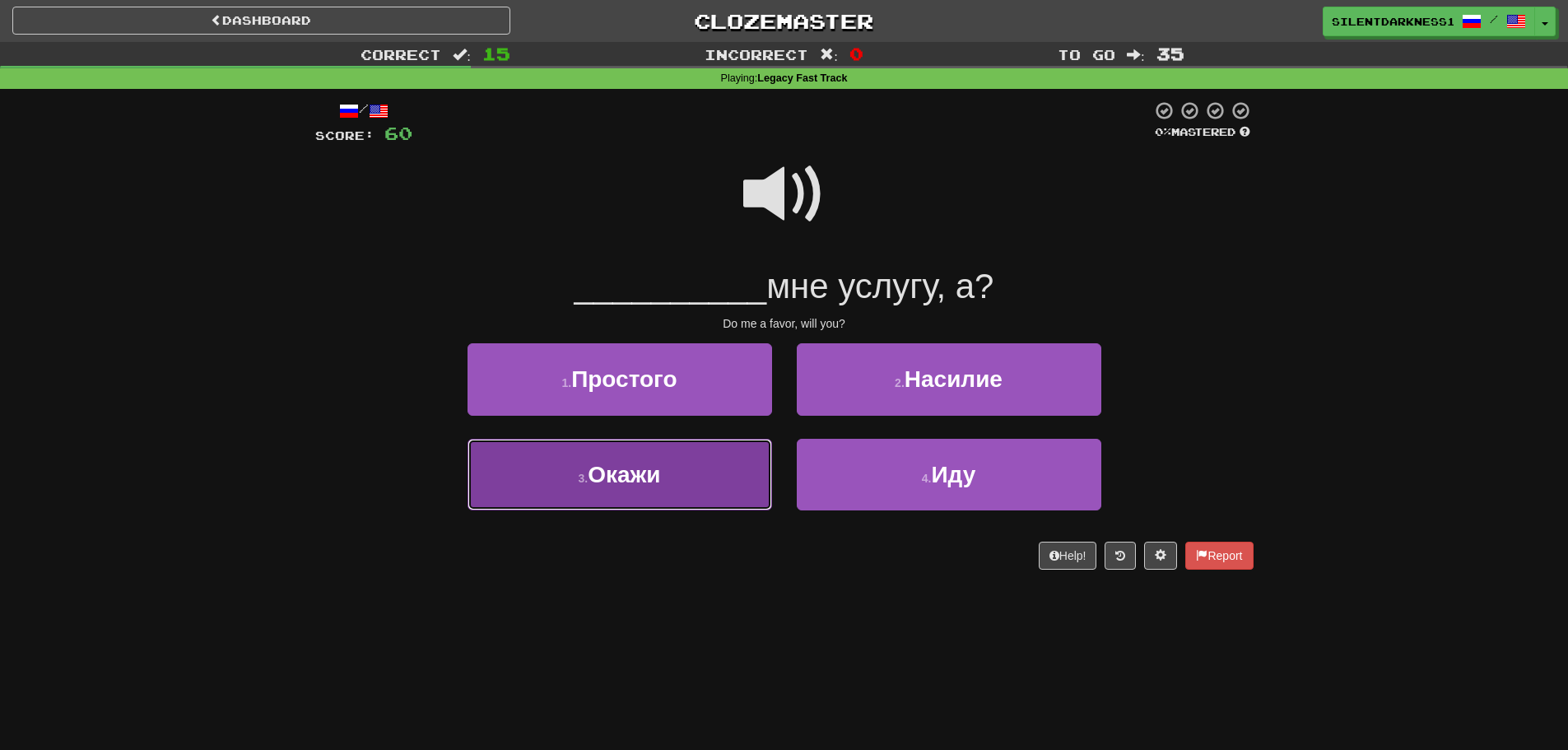
click at [722, 485] on button "3 . Окажи" at bounding box center [619, 474] width 305 height 71
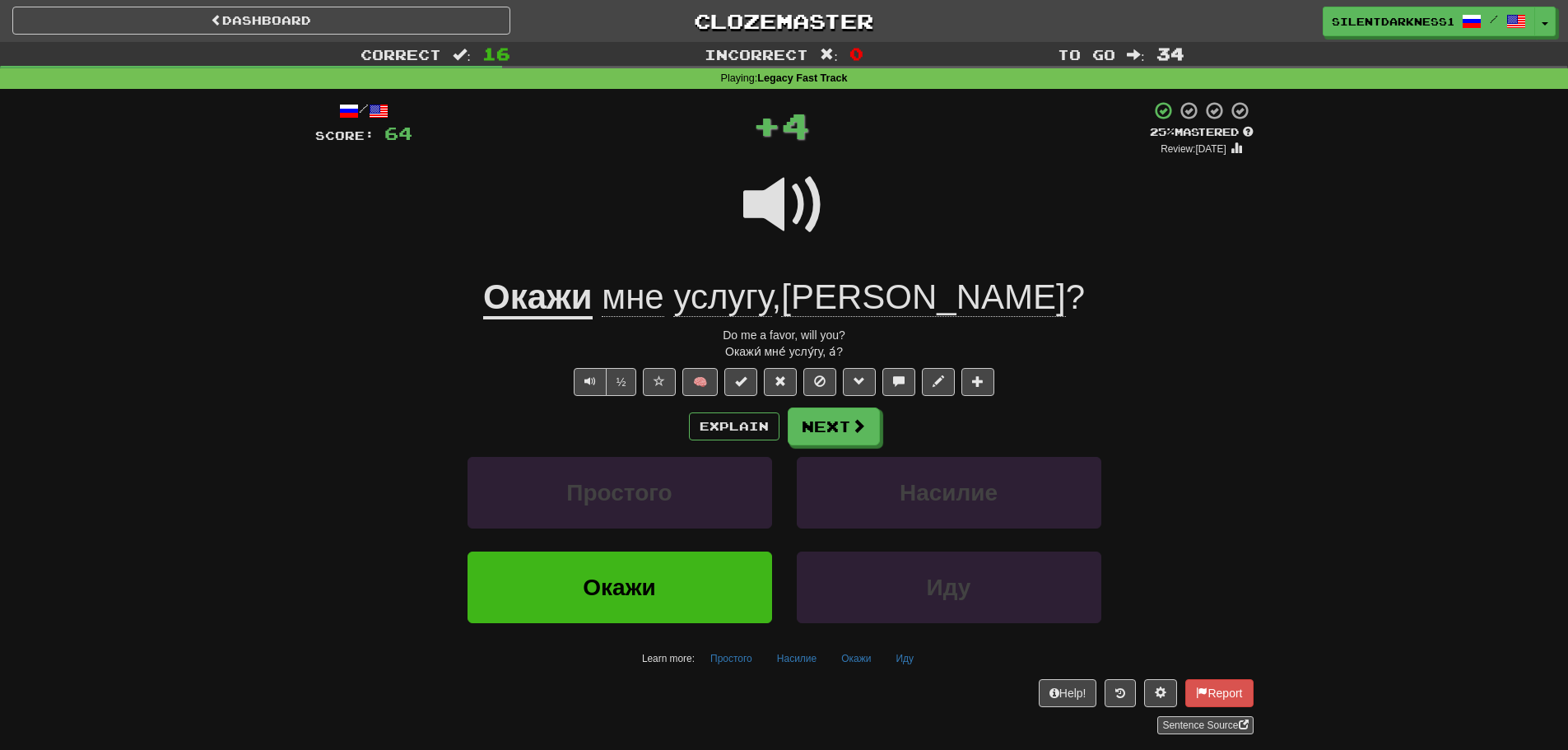
click at [663, 304] on span "мне" at bounding box center [632, 297] width 62 height 39
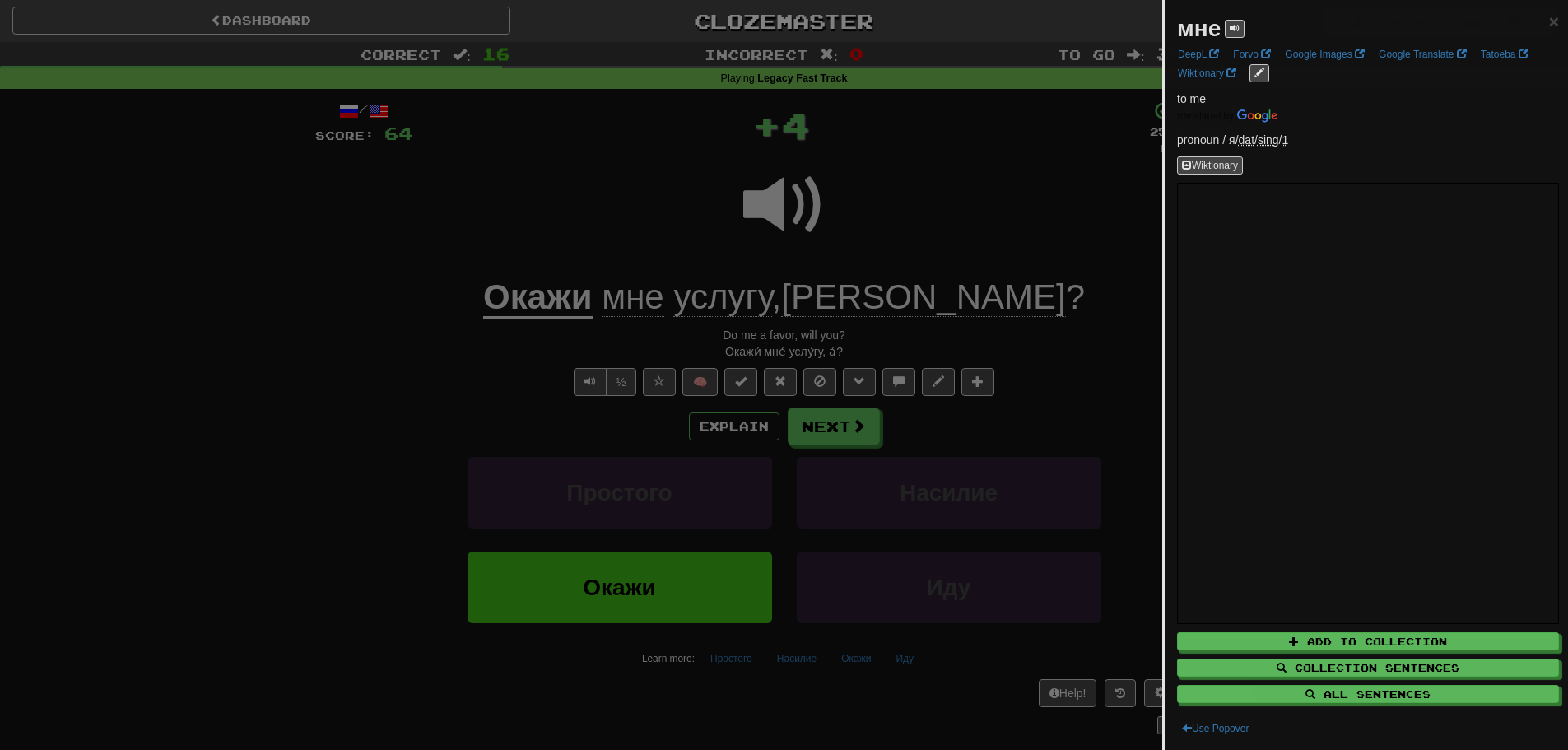
click at [687, 299] on div at bounding box center [784, 375] width 1568 height 750
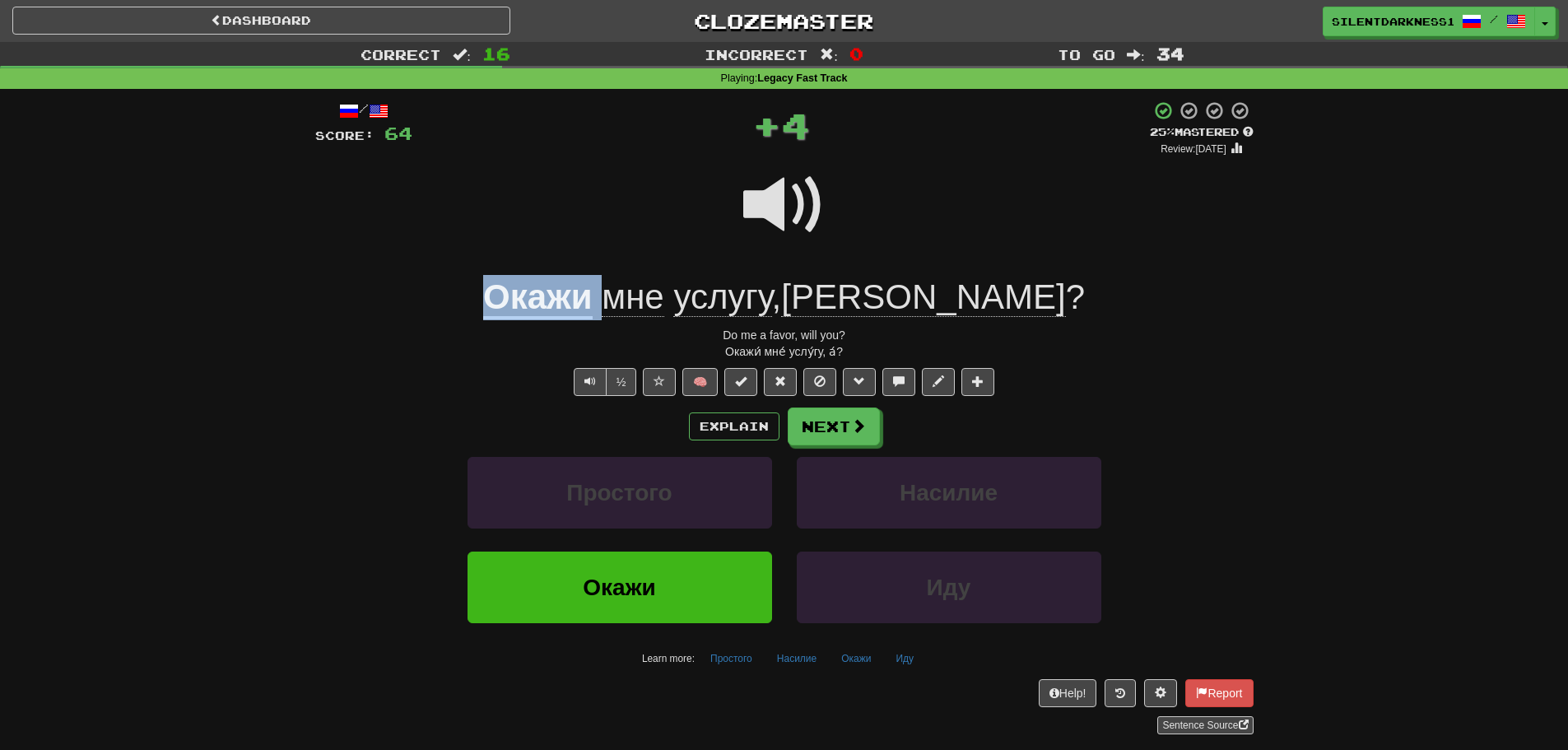
click at [593, 304] on u "Окажи" at bounding box center [538, 298] width 110 height 42
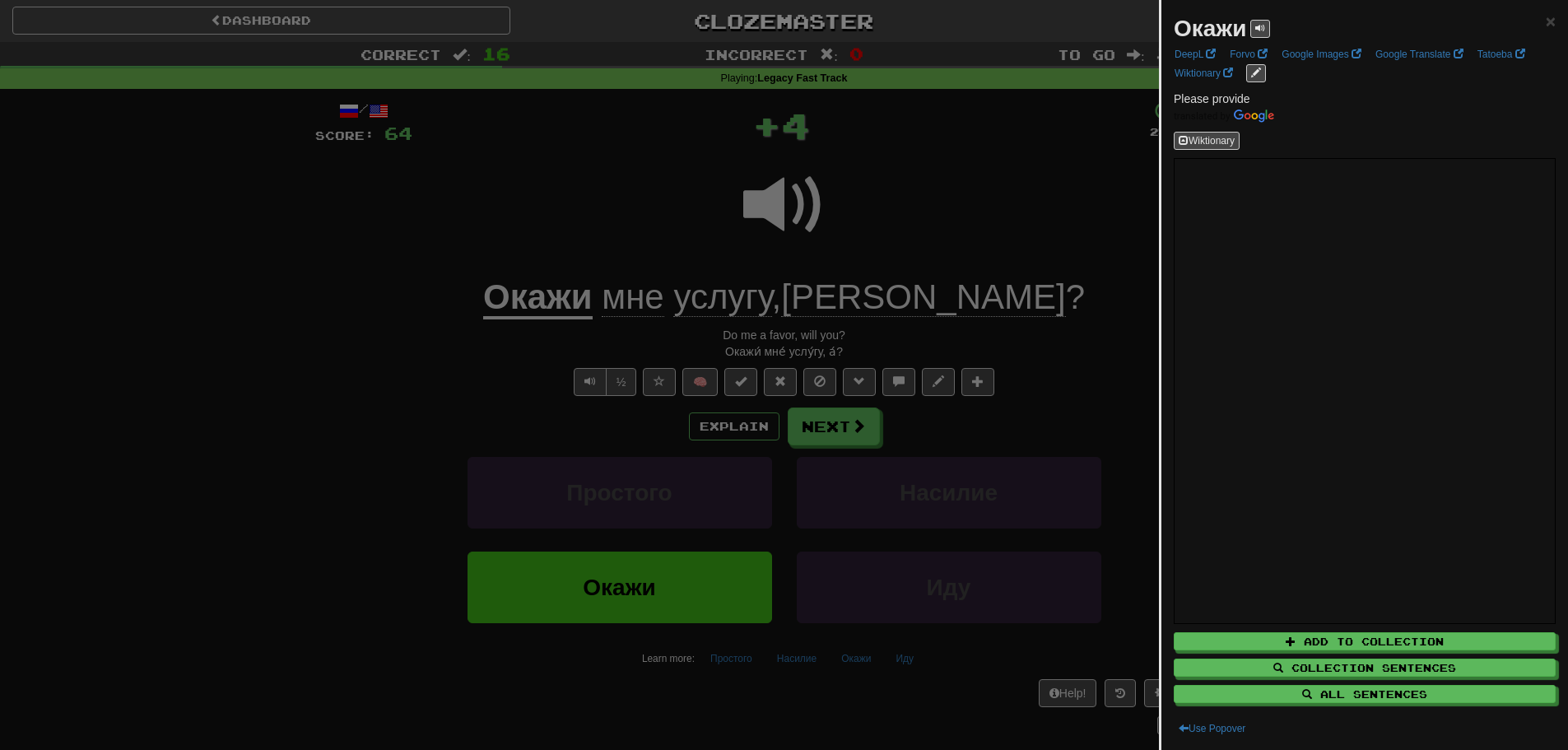
click at [681, 222] on div at bounding box center [784, 375] width 1568 height 750
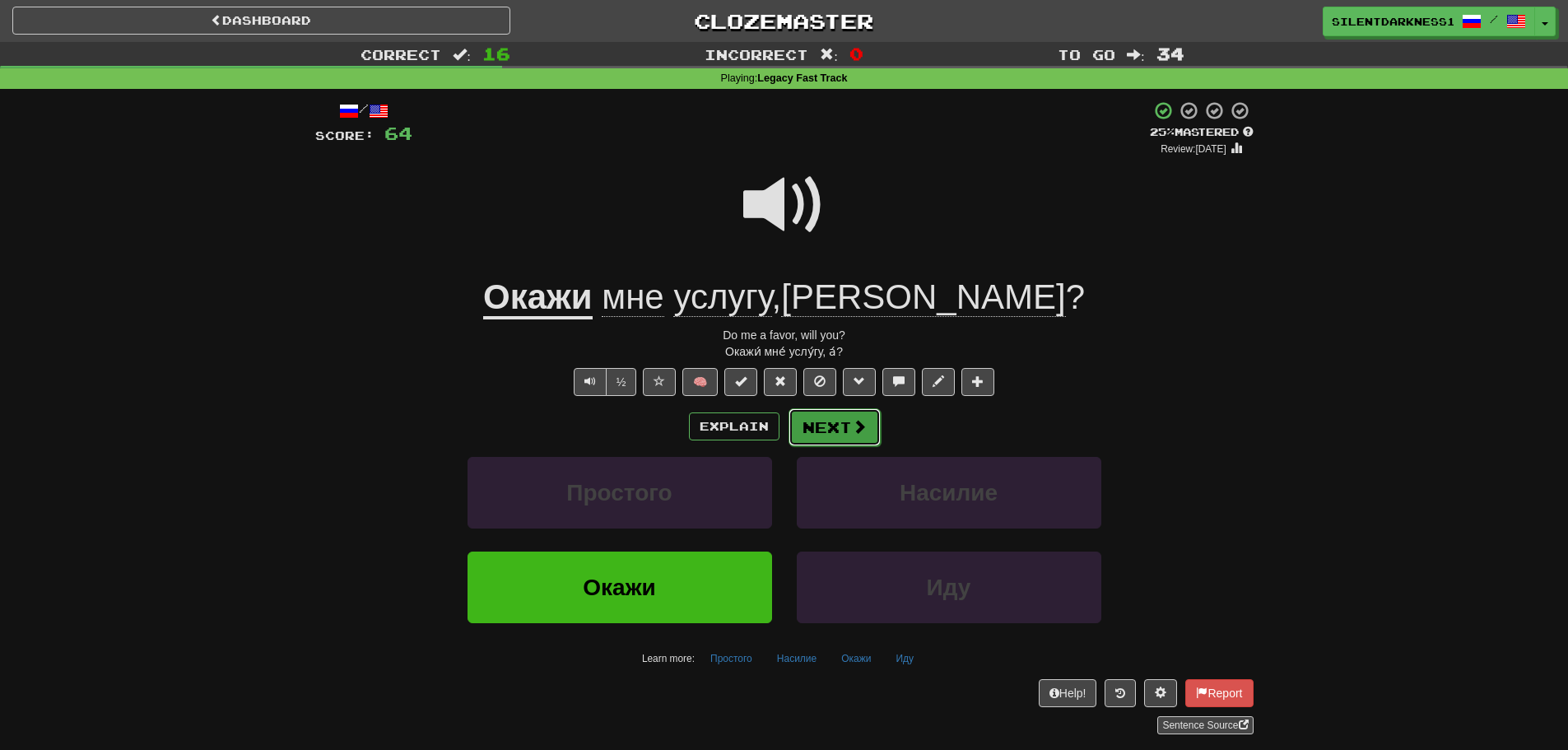
click at [855, 429] on span at bounding box center [859, 426] width 15 height 15
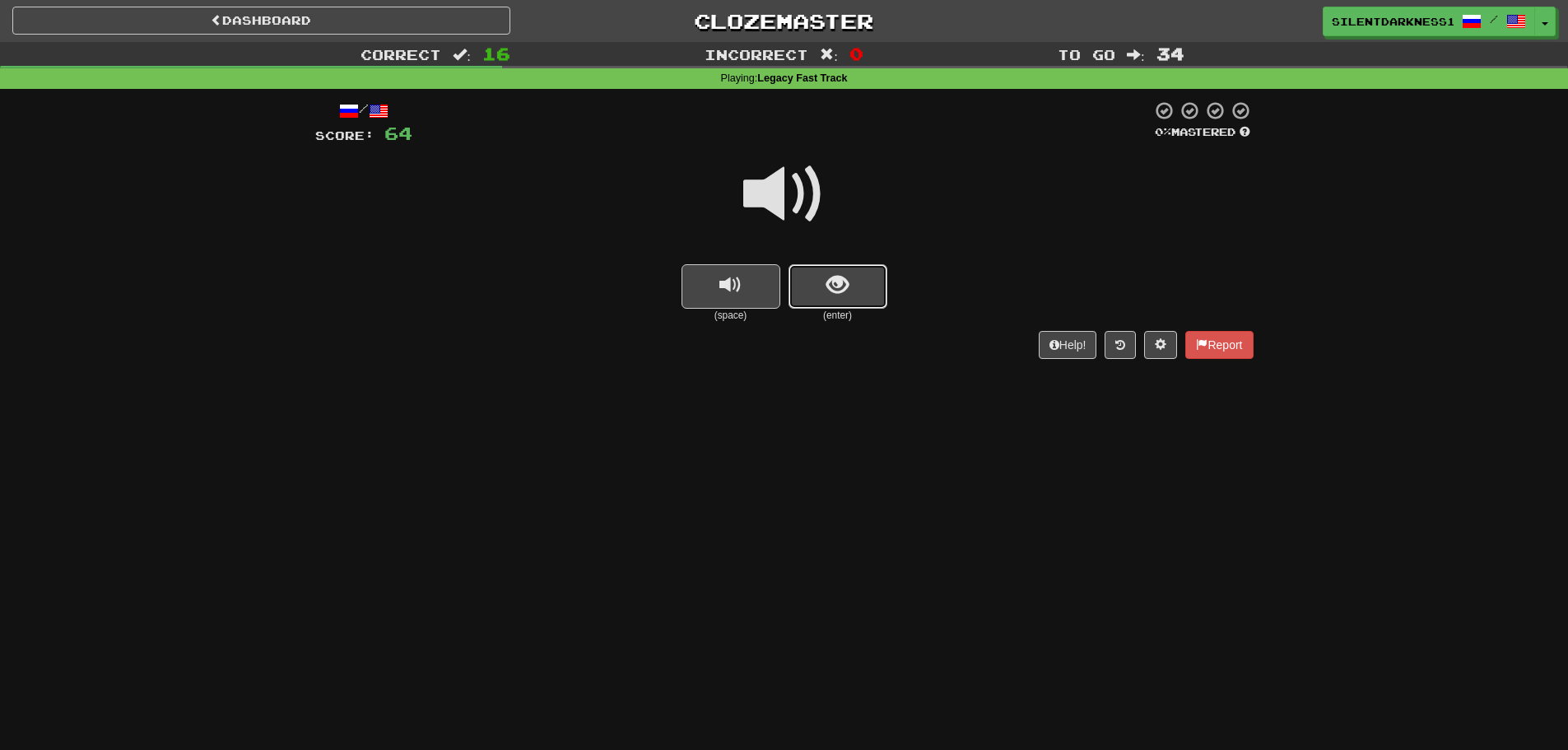
click at [803, 281] on button "show sentence" at bounding box center [837, 286] width 99 height 44
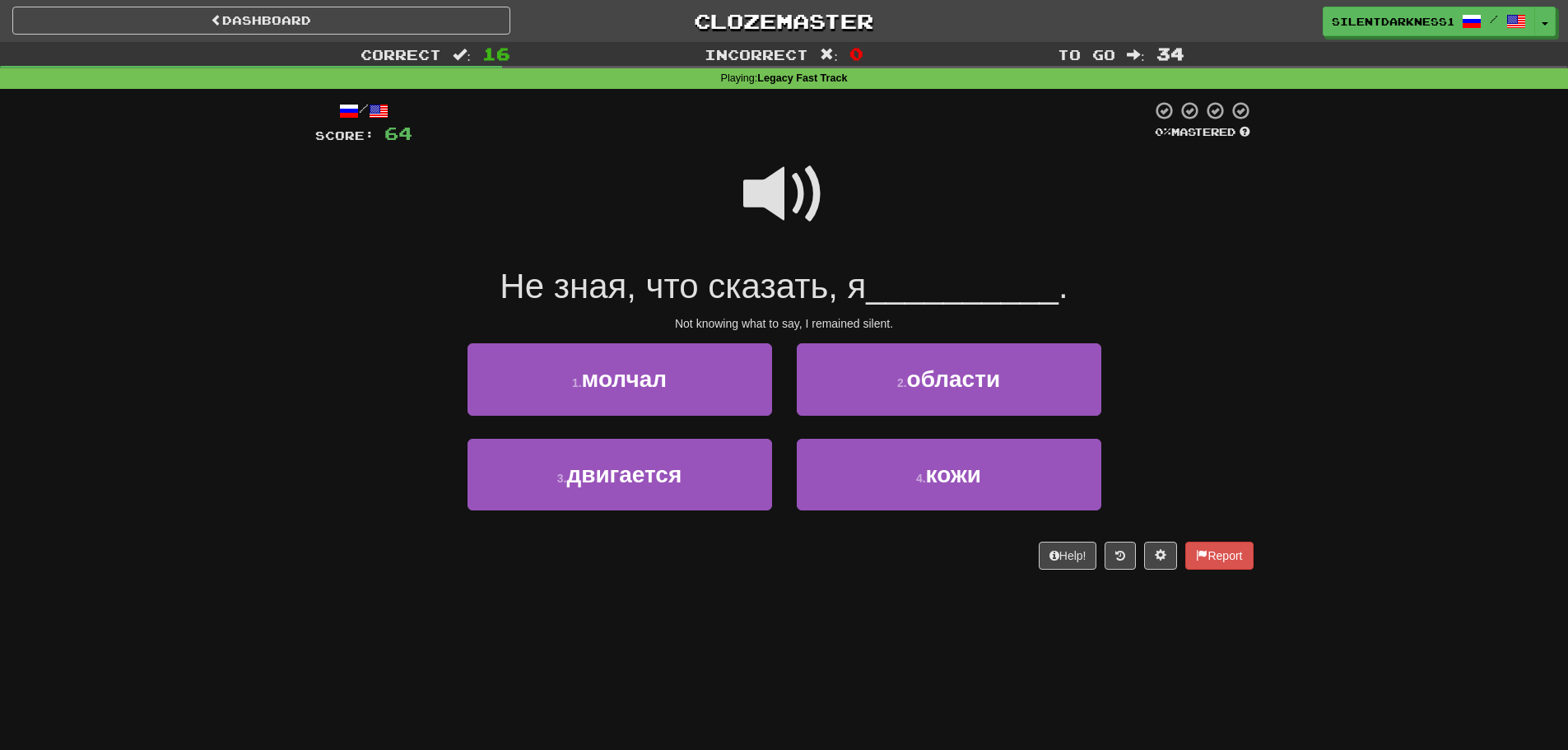
click at [787, 164] on span at bounding box center [784, 194] width 82 height 82
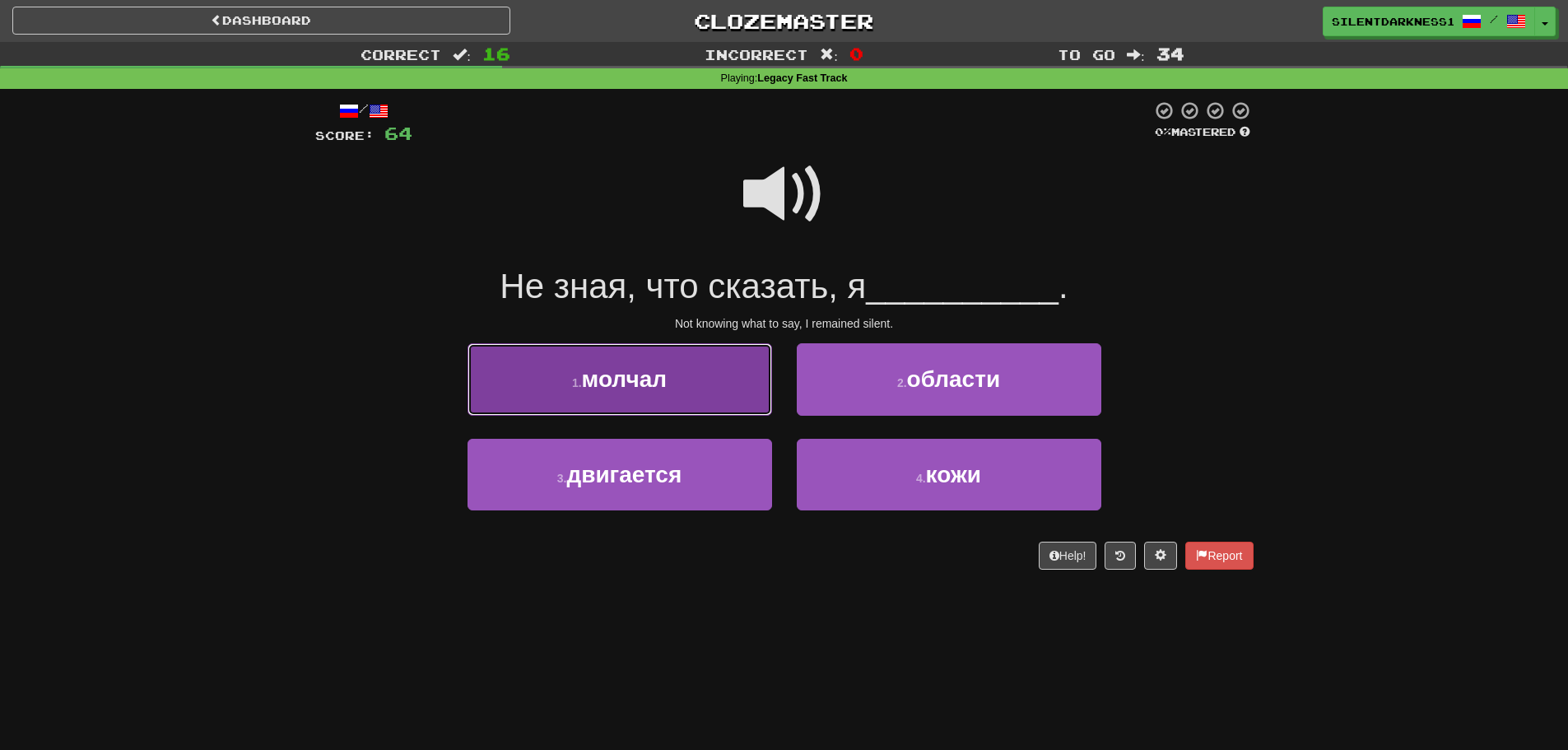
click at [697, 373] on button "1 . молчал" at bounding box center [619, 378] width 305 height 71
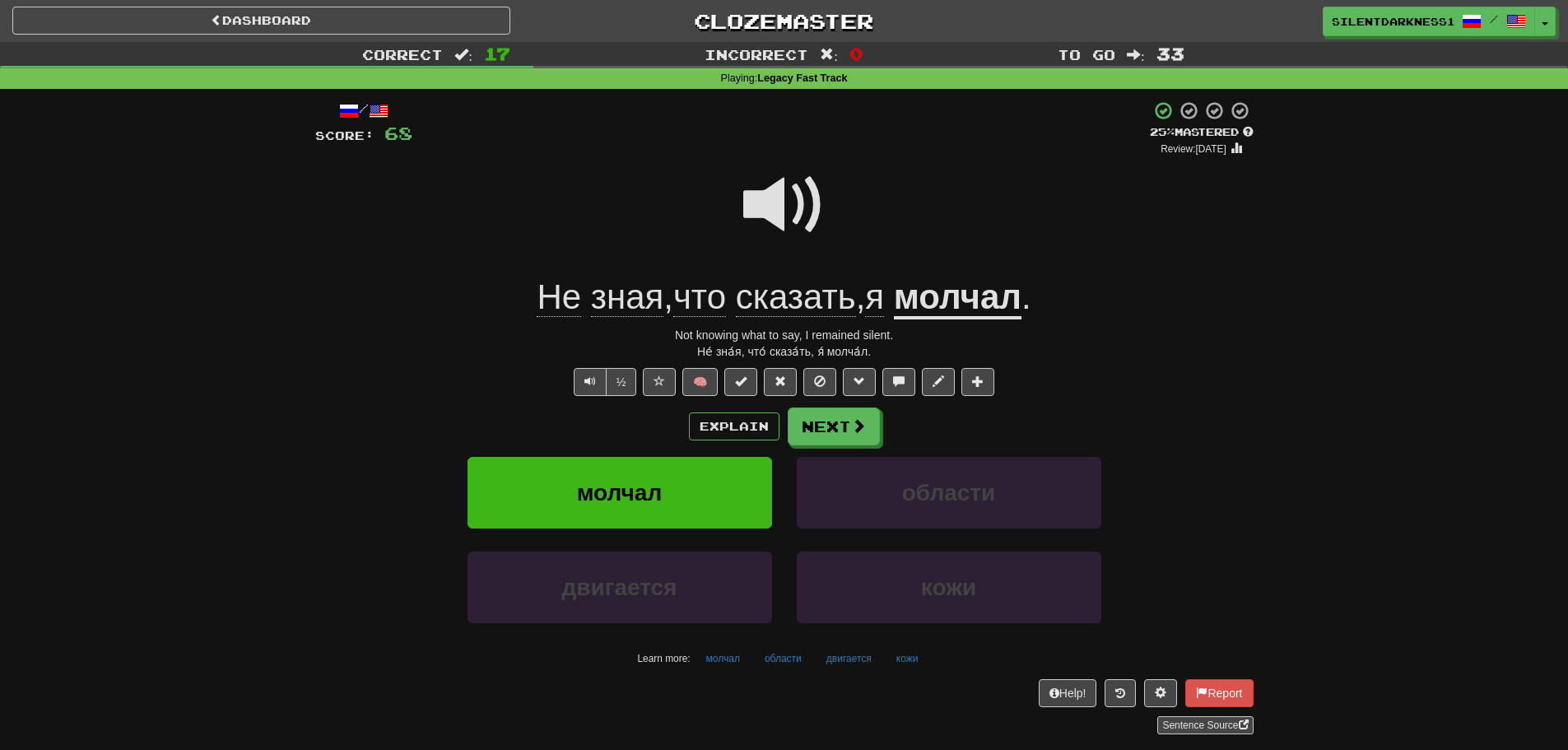
click at [790, 202] on span at bounding box center [784, 205] width 82 height 82
click at [825, 410] on button "Next" at bounding box center [834, 427] width 92 height 38
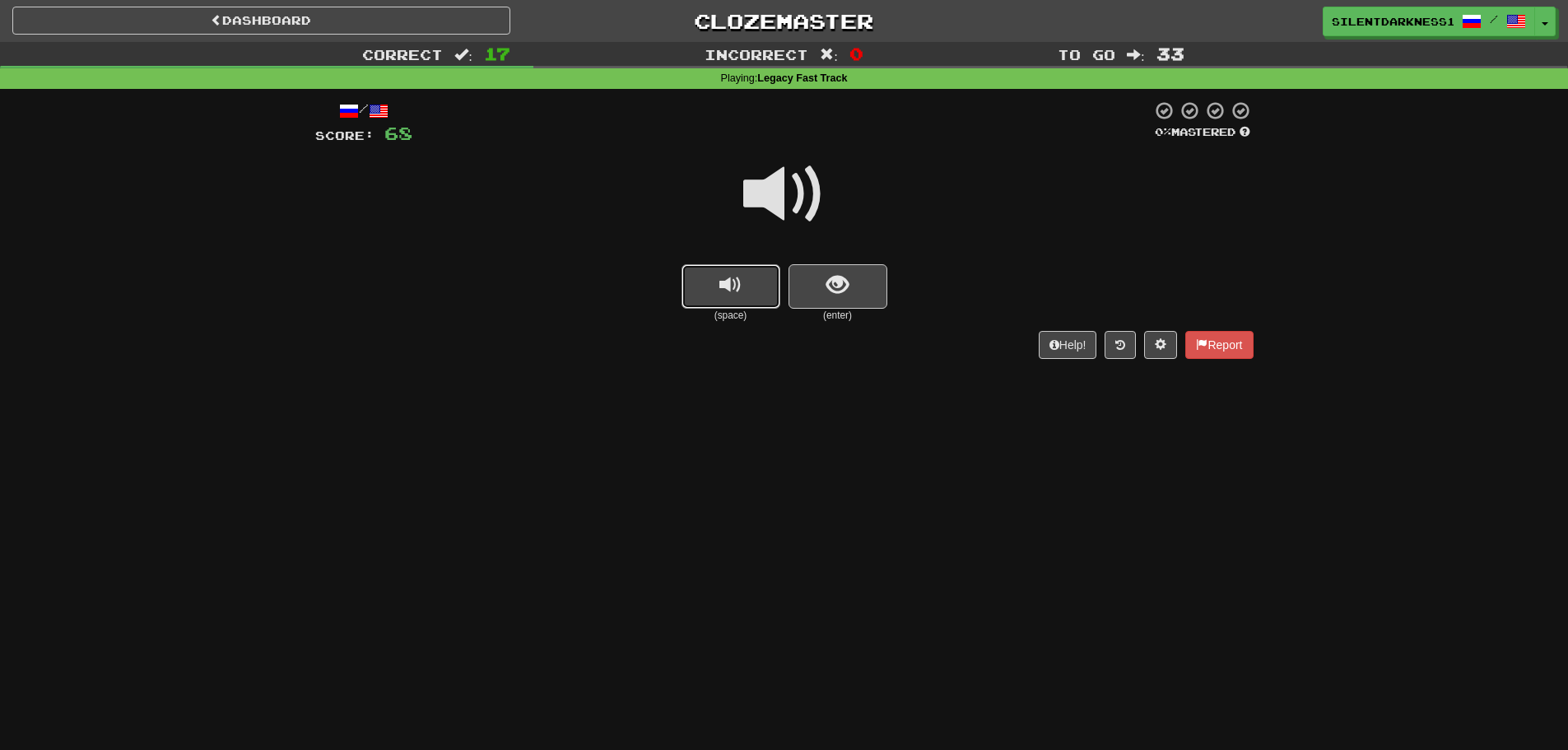
click at [695, 272] on button "replay audio" at bounding box center [731, 286] width 99 height 44
click at [801, 292] on button "show sentence" at bounding box center [837, 286] width 99 height 44
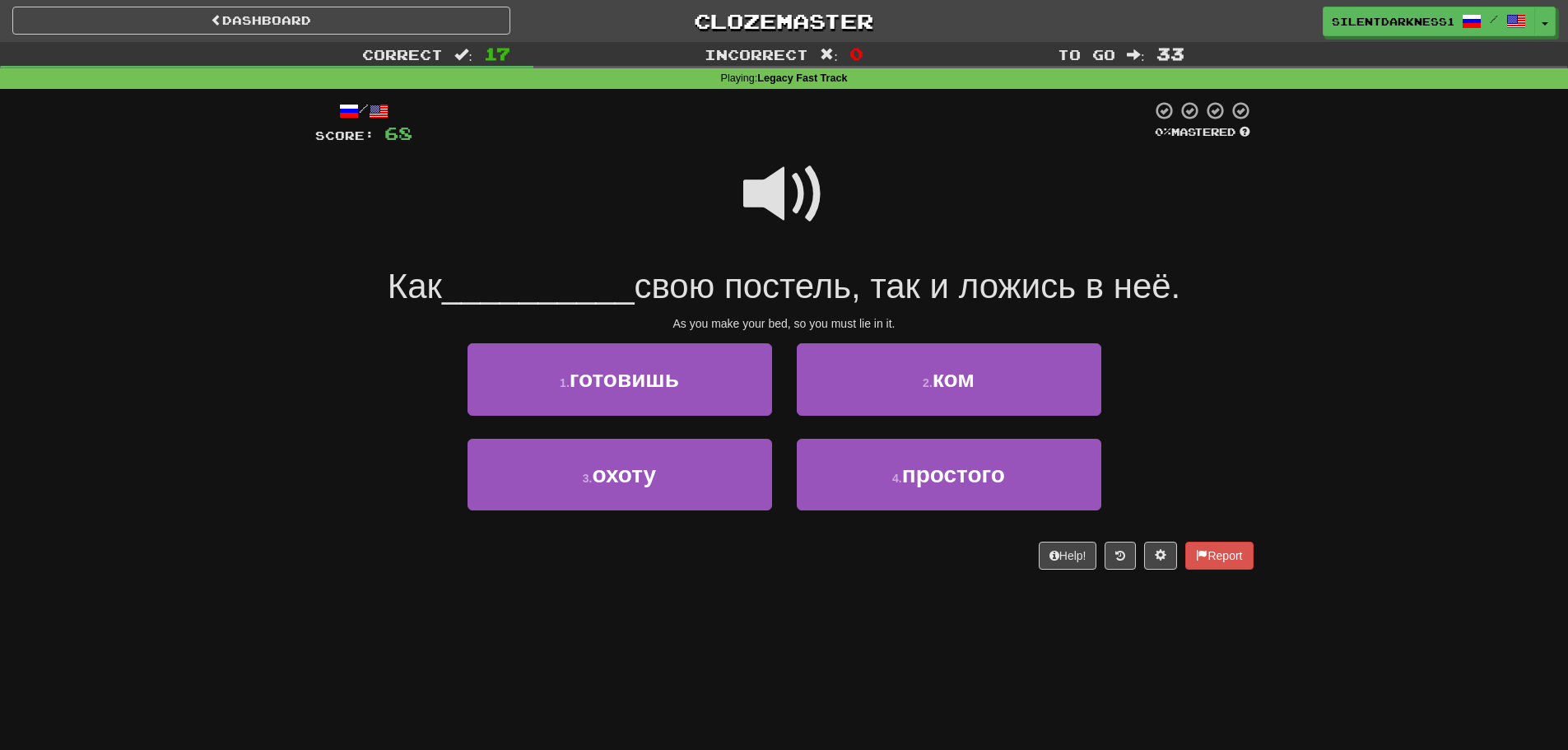
click at [755, 208] on span at bounding box center [784, 194] width 82 height 82
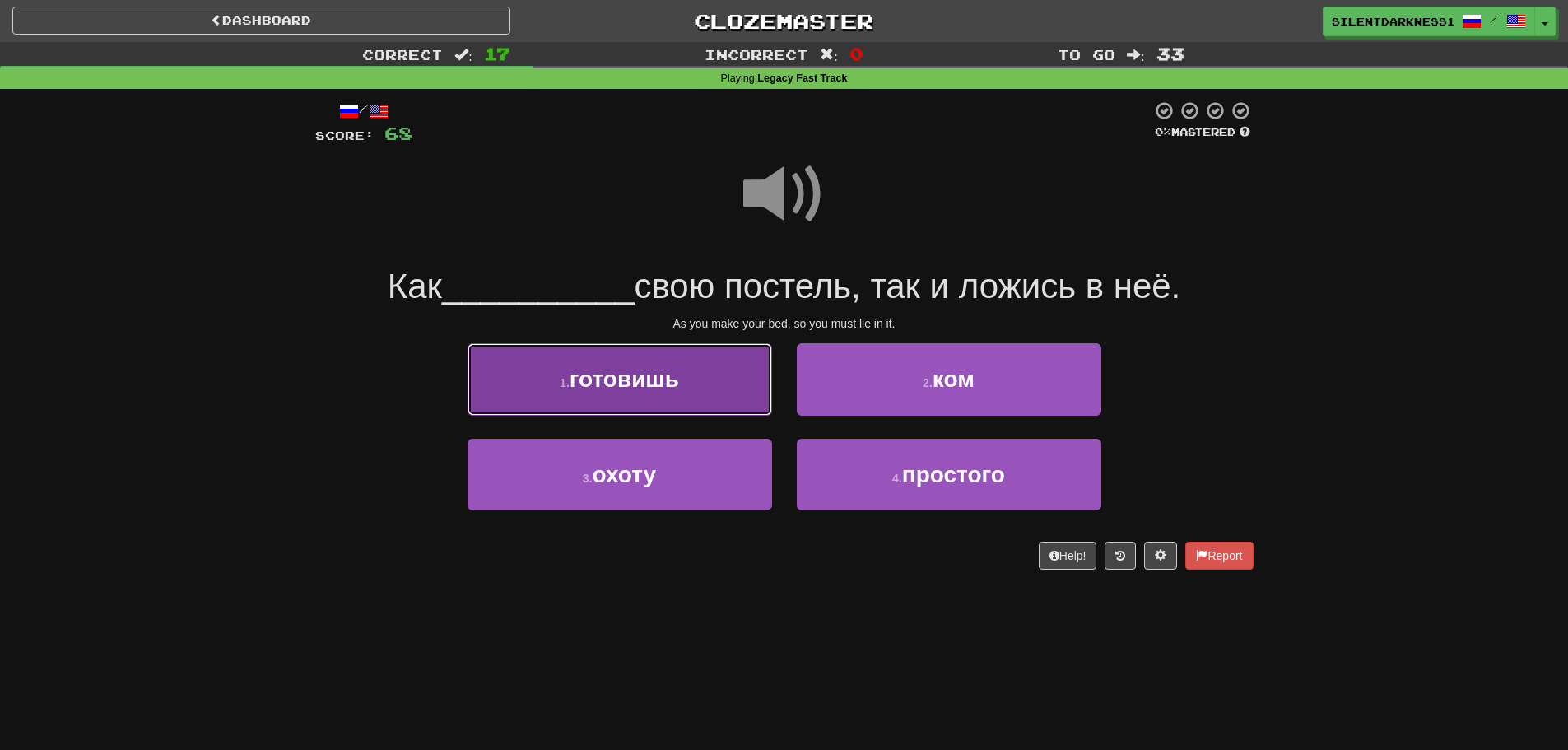
click at [705, 386] on button "1 . готовишь" at bounding box center [619, 378] width 305 height 71
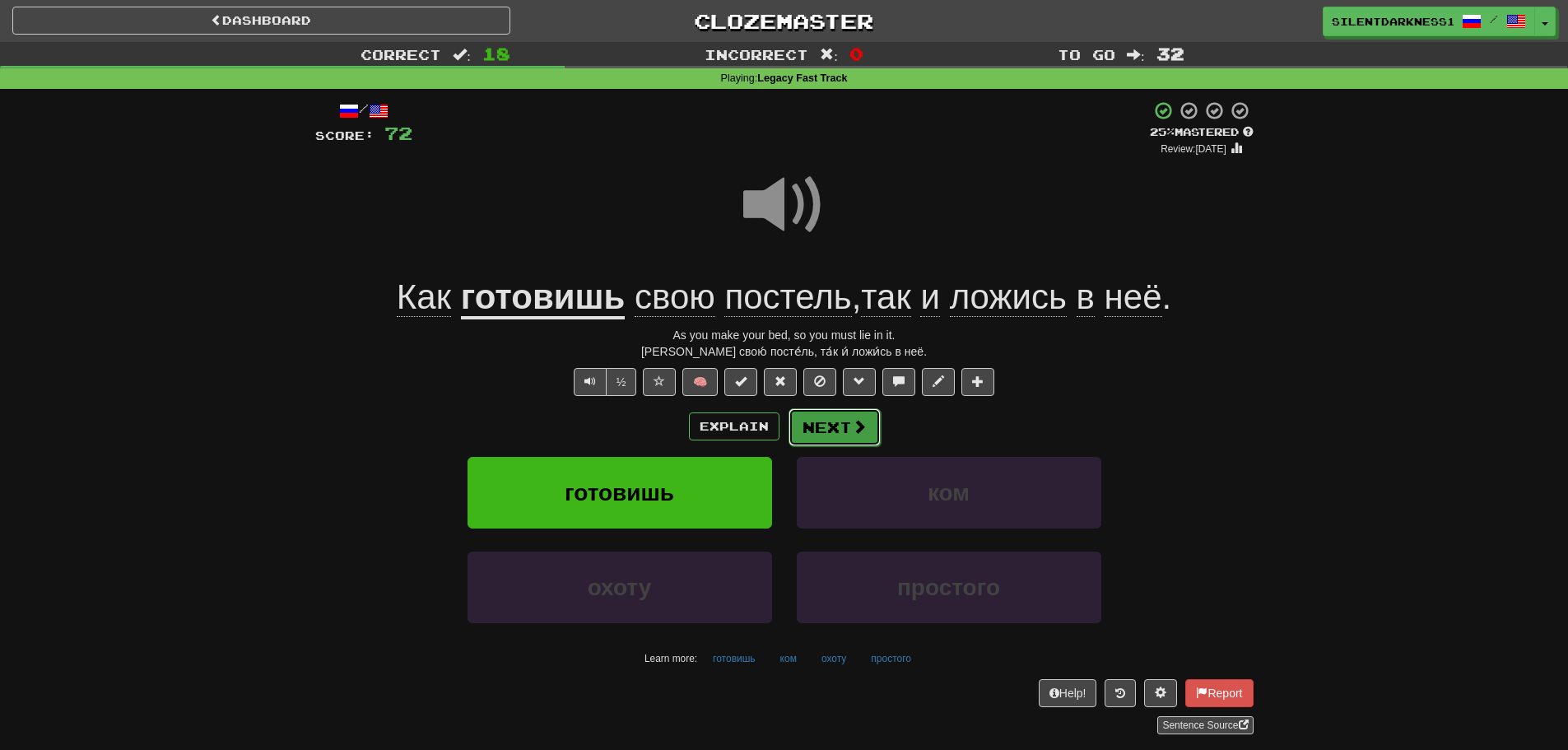
click at [804, 420] on button "Next" at bounding box center [834, 427] width 92 height 38
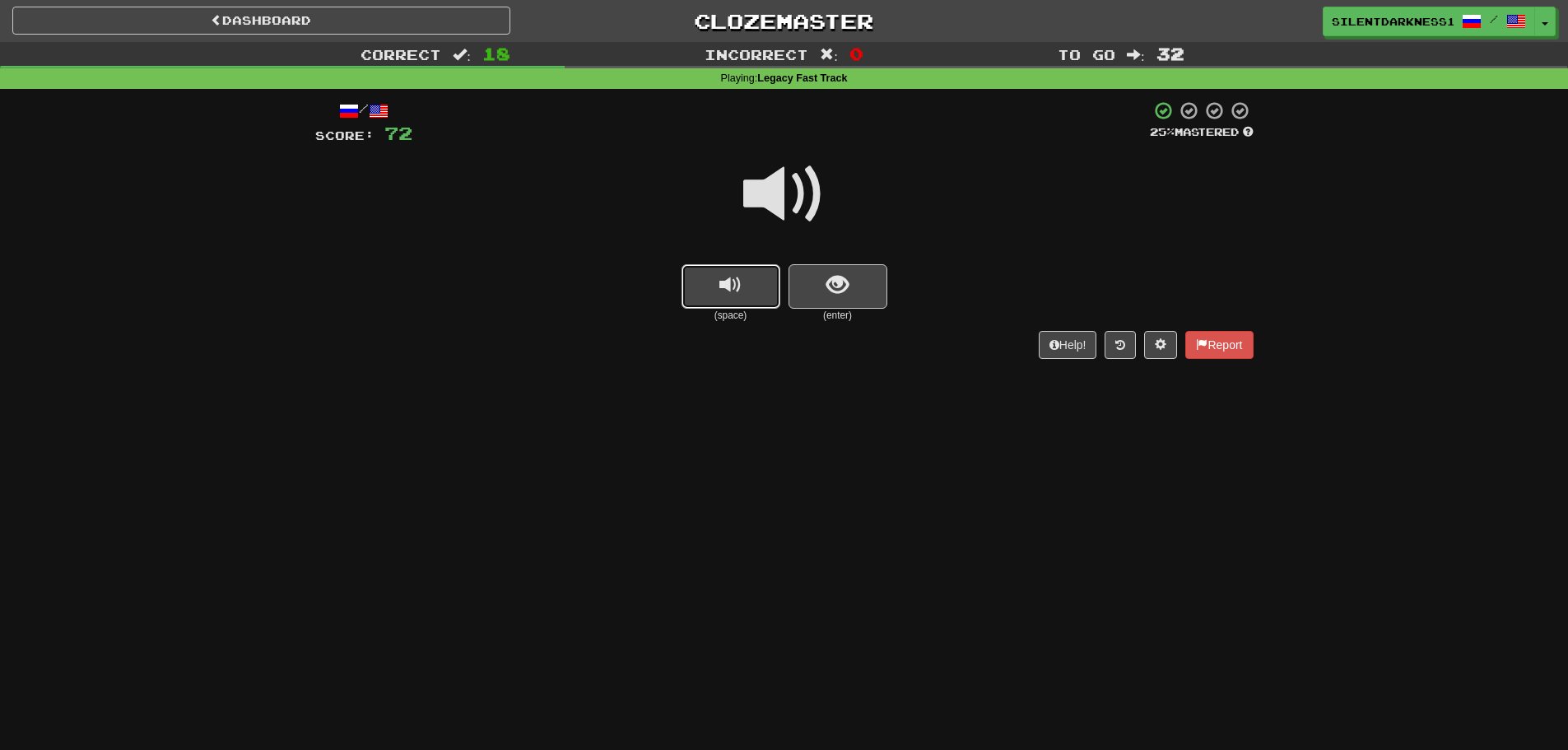
click at [763, 273] on button "replay audio" at bounding box center [731, 286] width 99 height 44
click at [847, 284] on span "show sentence" at bounding box center [837, 285] width 23 height 23
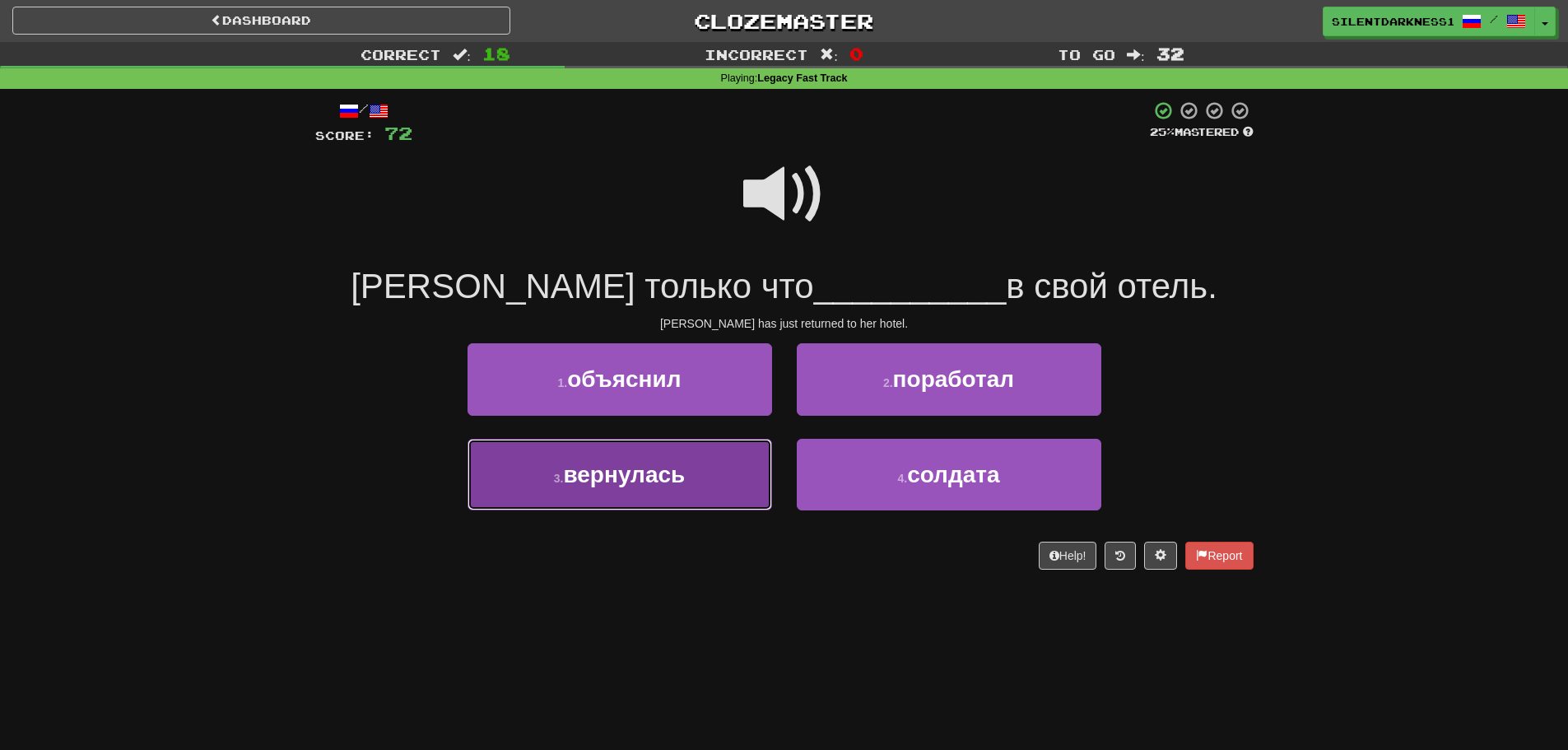
click at [689, 470] on button "3 . вернулась" at bounding box center [619, 474] width 305 height 71
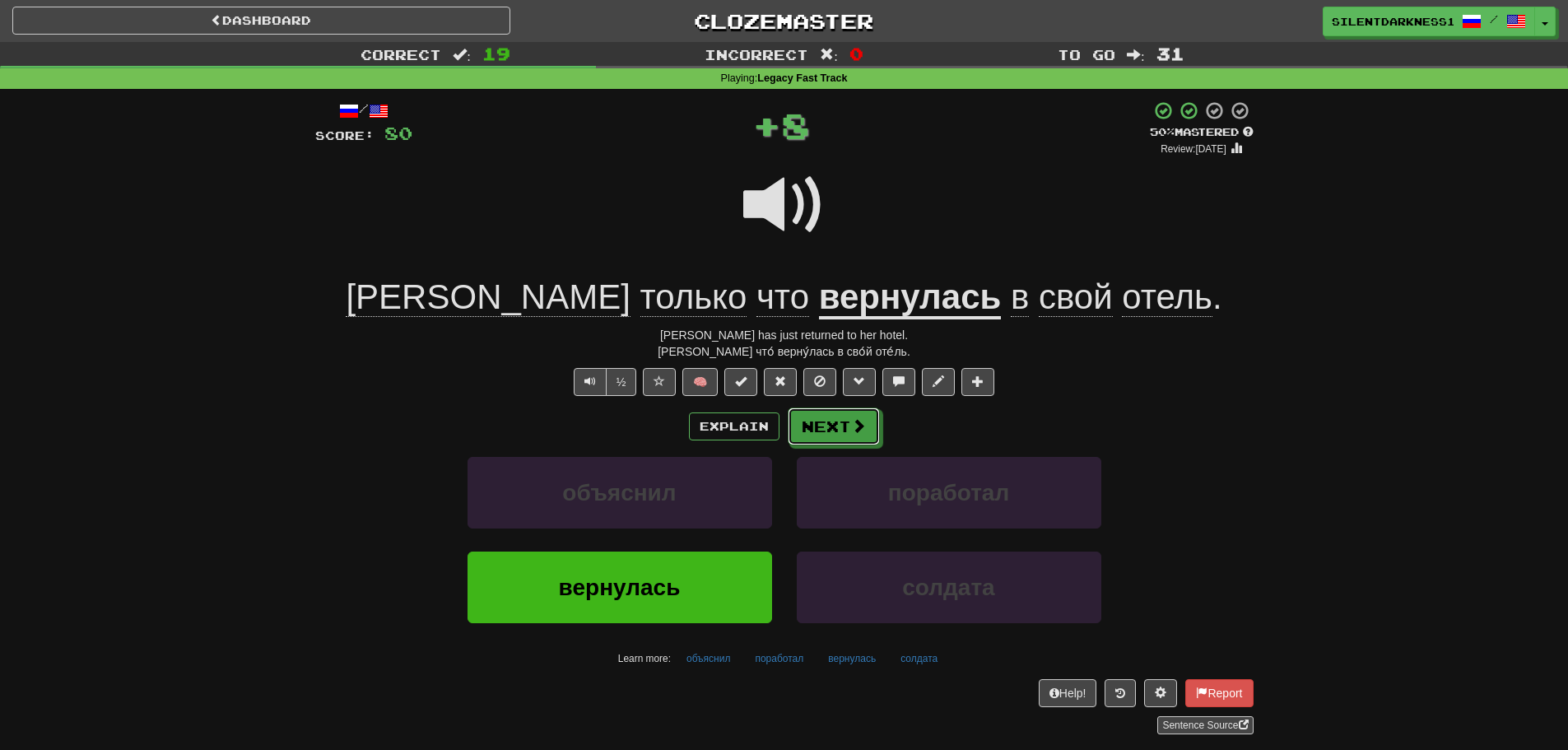
click at [853, 429] on span at bounding box center [858, 425] width 15 height 15
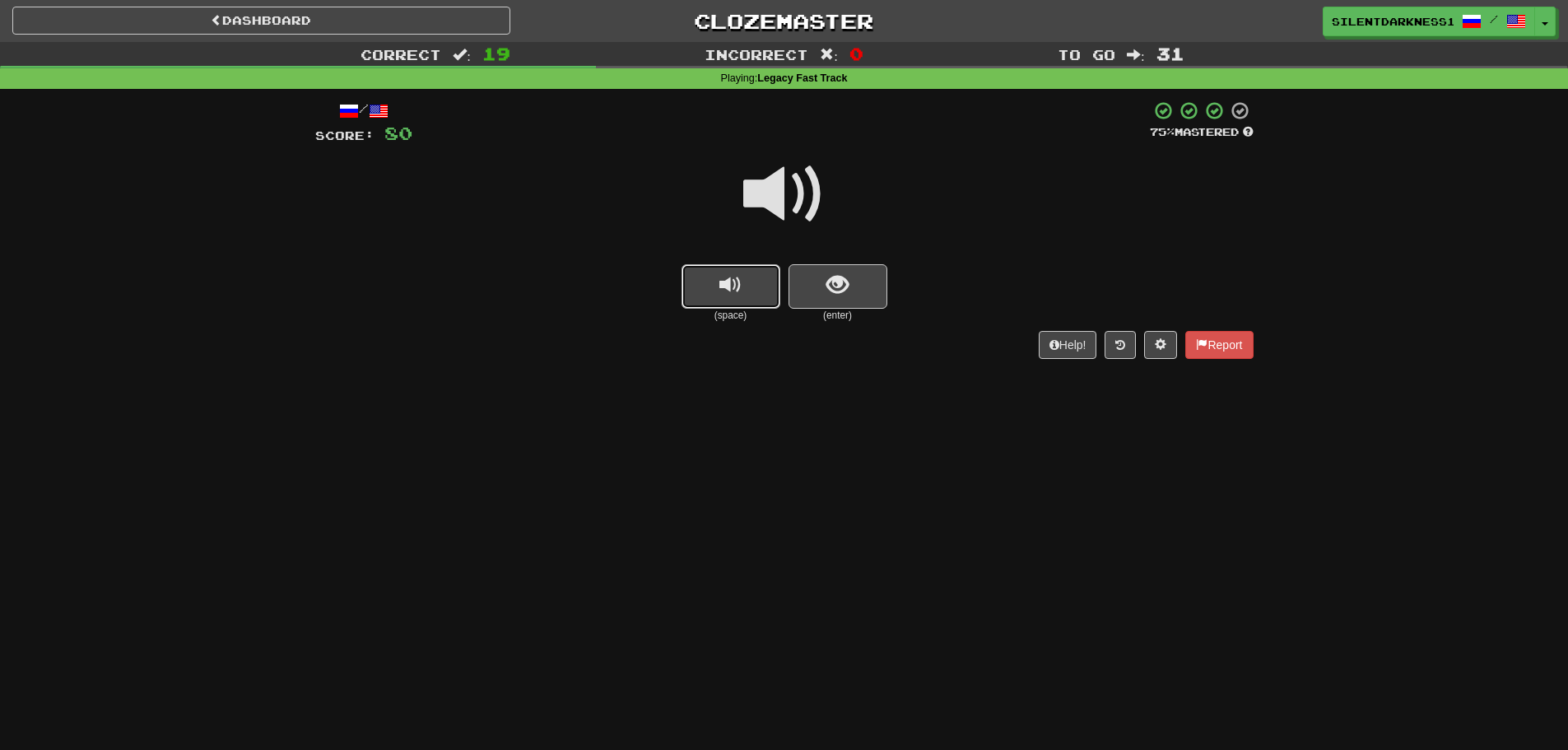
click at [739, 281] on span "replay audio" at bounding box center [730, 285] width 23 height 23
click at [859, 277] on button "show sentence" at bounding box center [837, 286] width 99 height 44
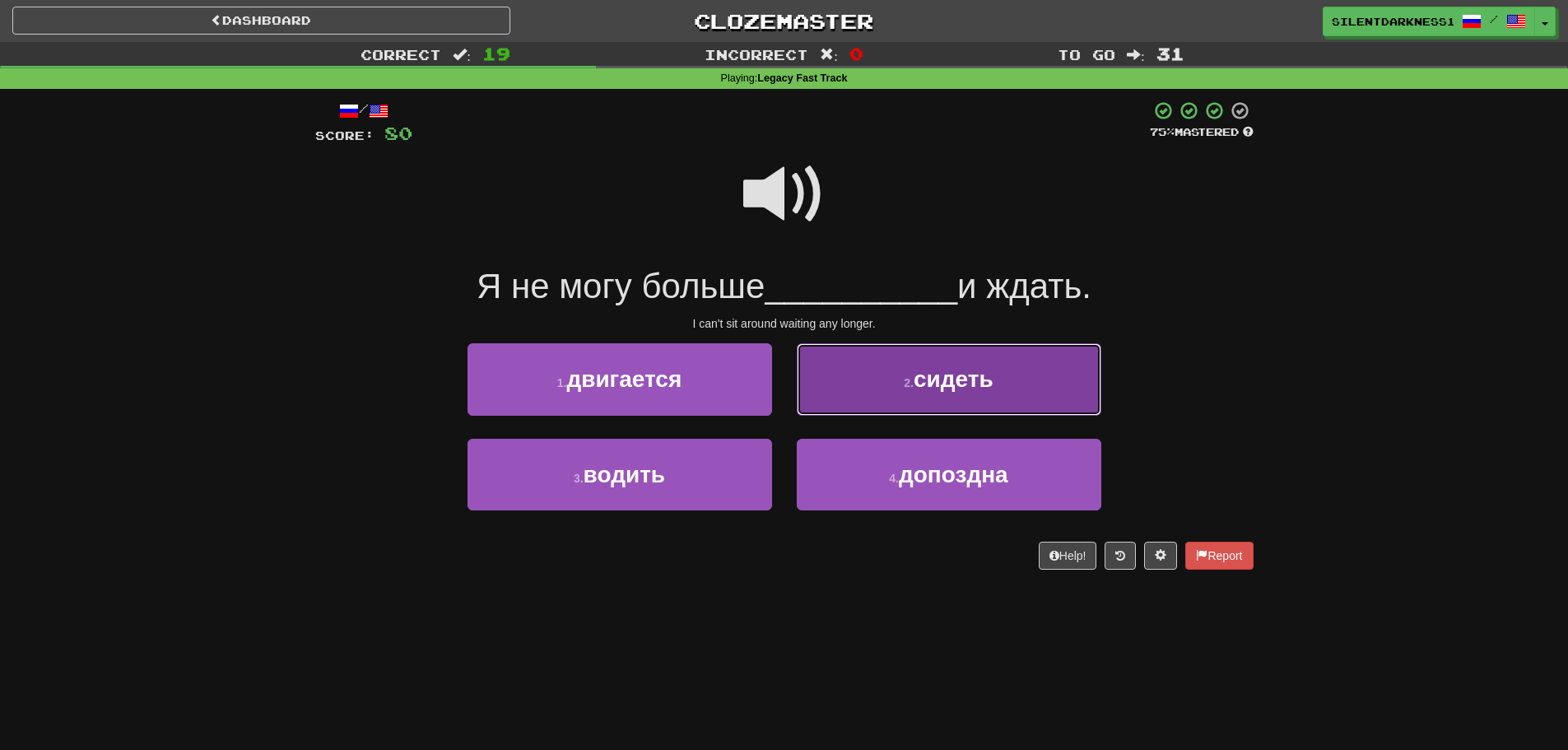
click at [921, 384] on span "сидеть" at bounding box center [954, 379] width 80 height 25
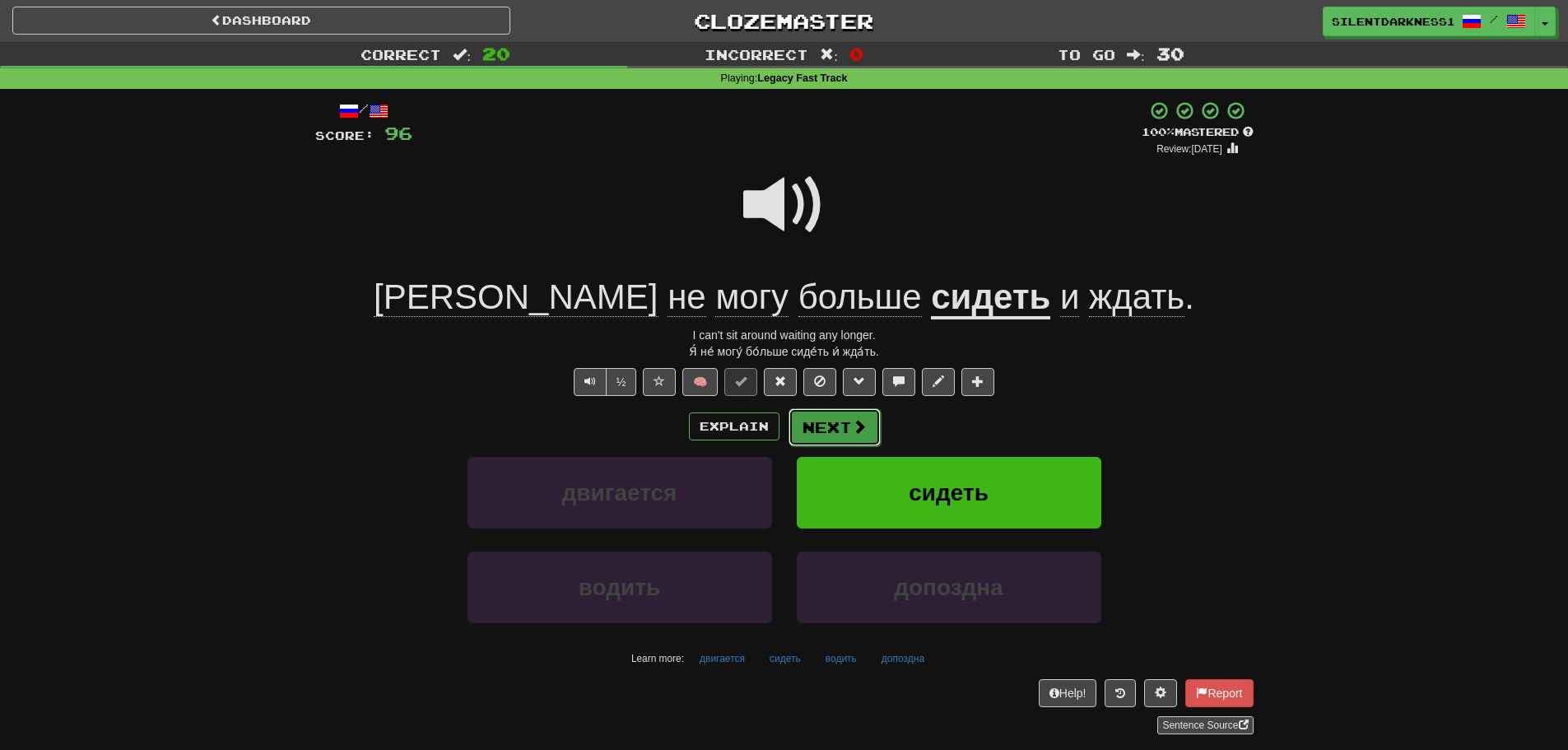
click at [832, 428] on button "Next" at bounding box center [834, 427] width 92 height 38
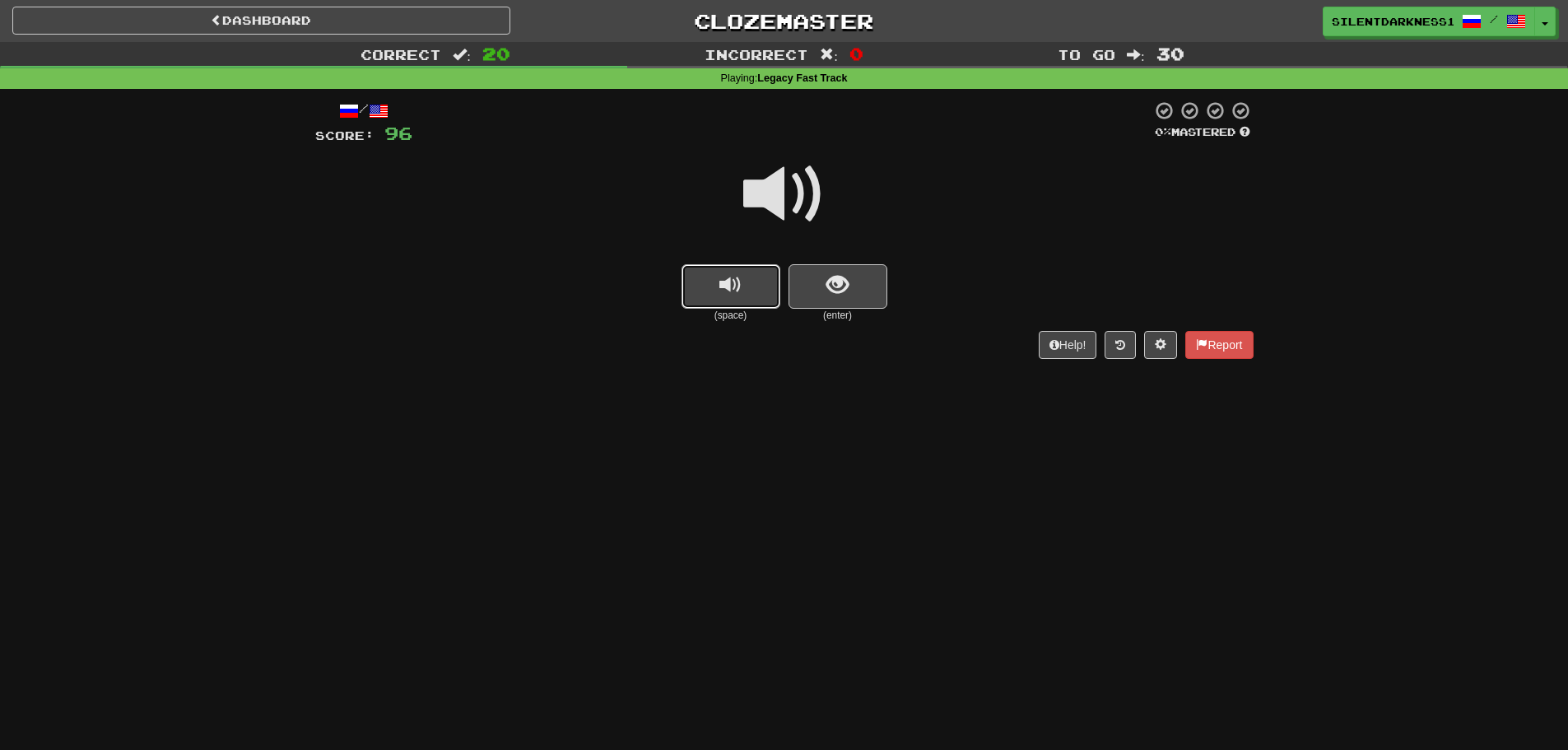
click at [736, 269] on button "replay audio" at bounding box center [731, 286] width 99 height 44
click at [829, 294] on span "show sentence" at bounding box center [837, 285] width 23 height 23
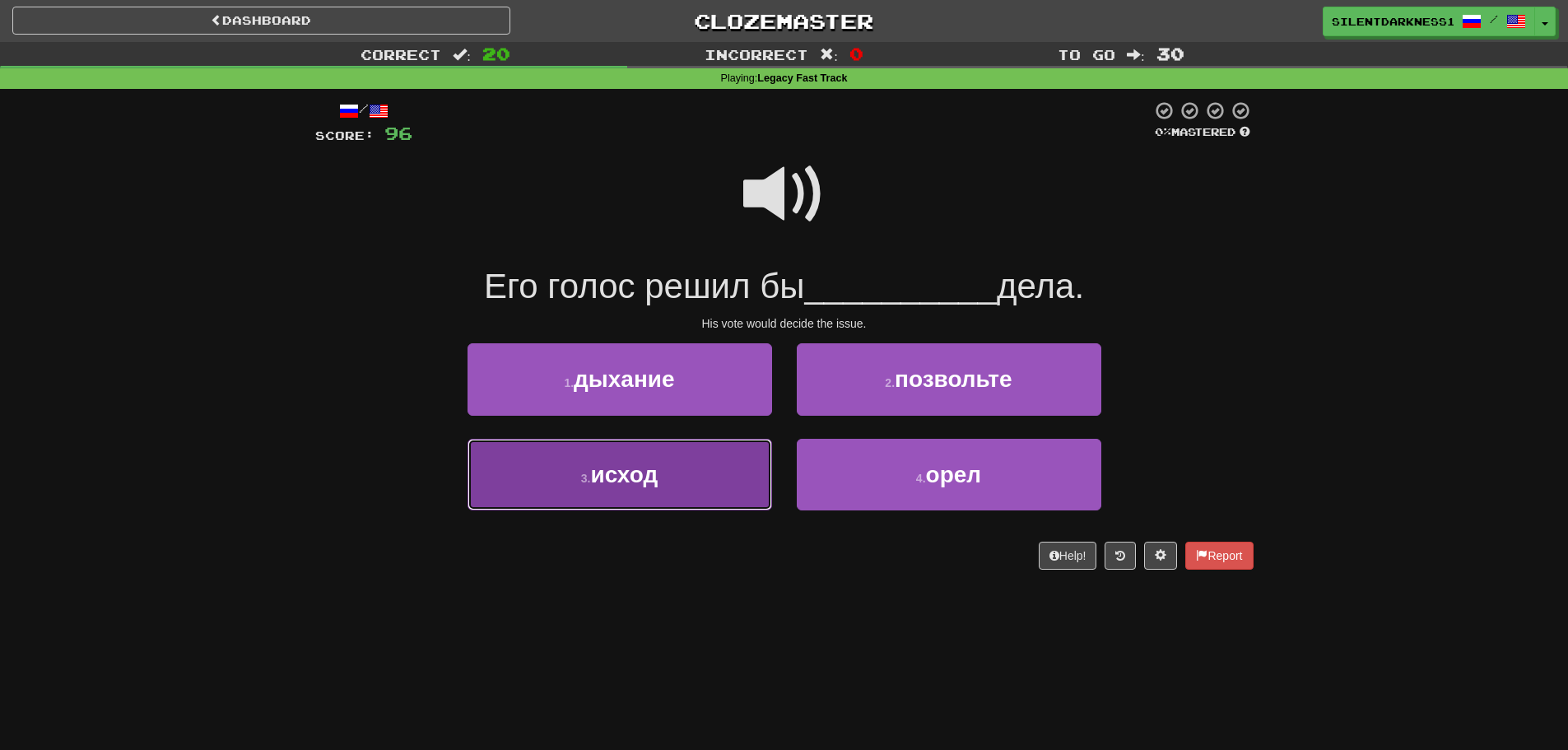
click at [739, 467] on button "3 . исход" at bounding box center [619, 474] width 305 height 71
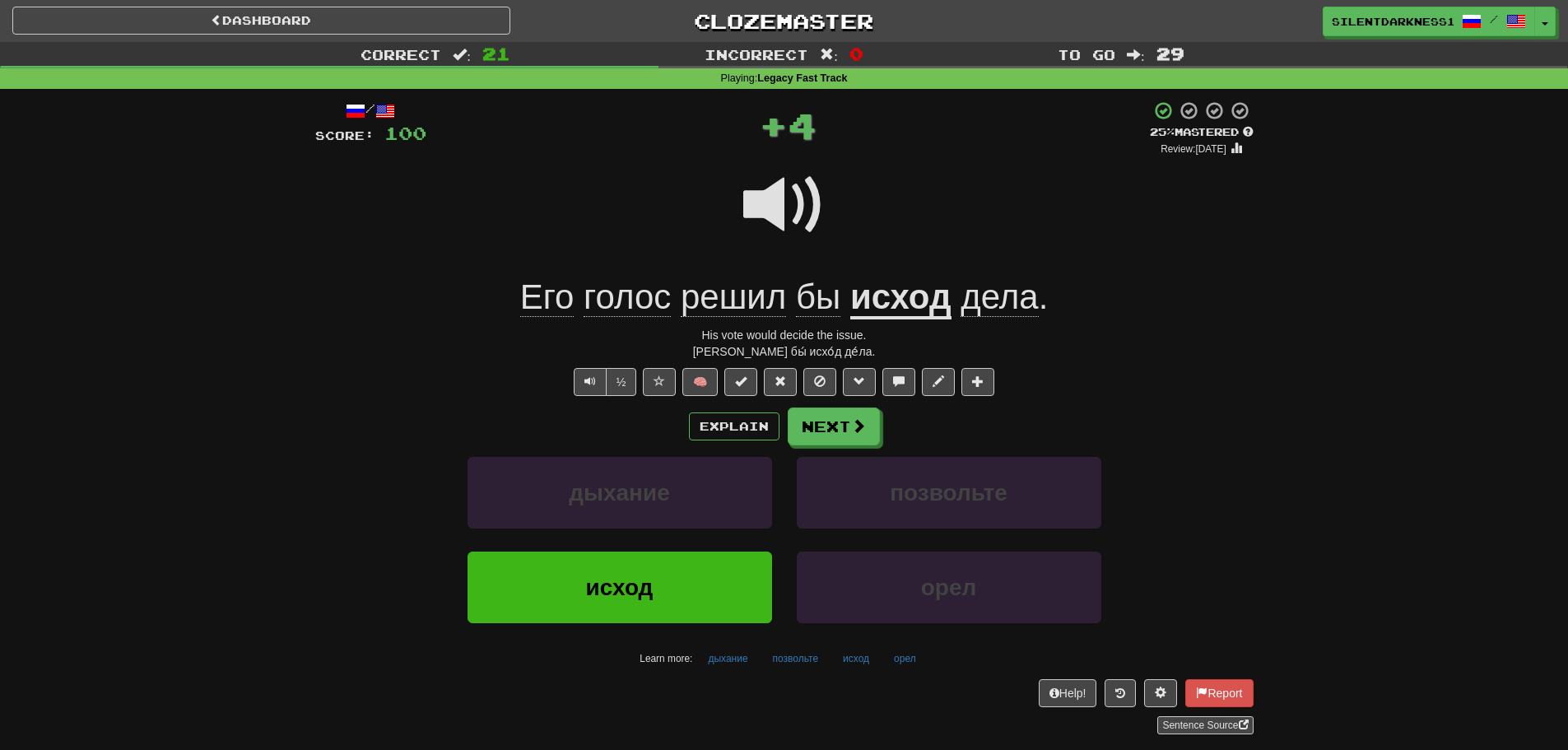
click at [880, 302] on u "исход" at bounding box center [900, 298] width 101 height 42
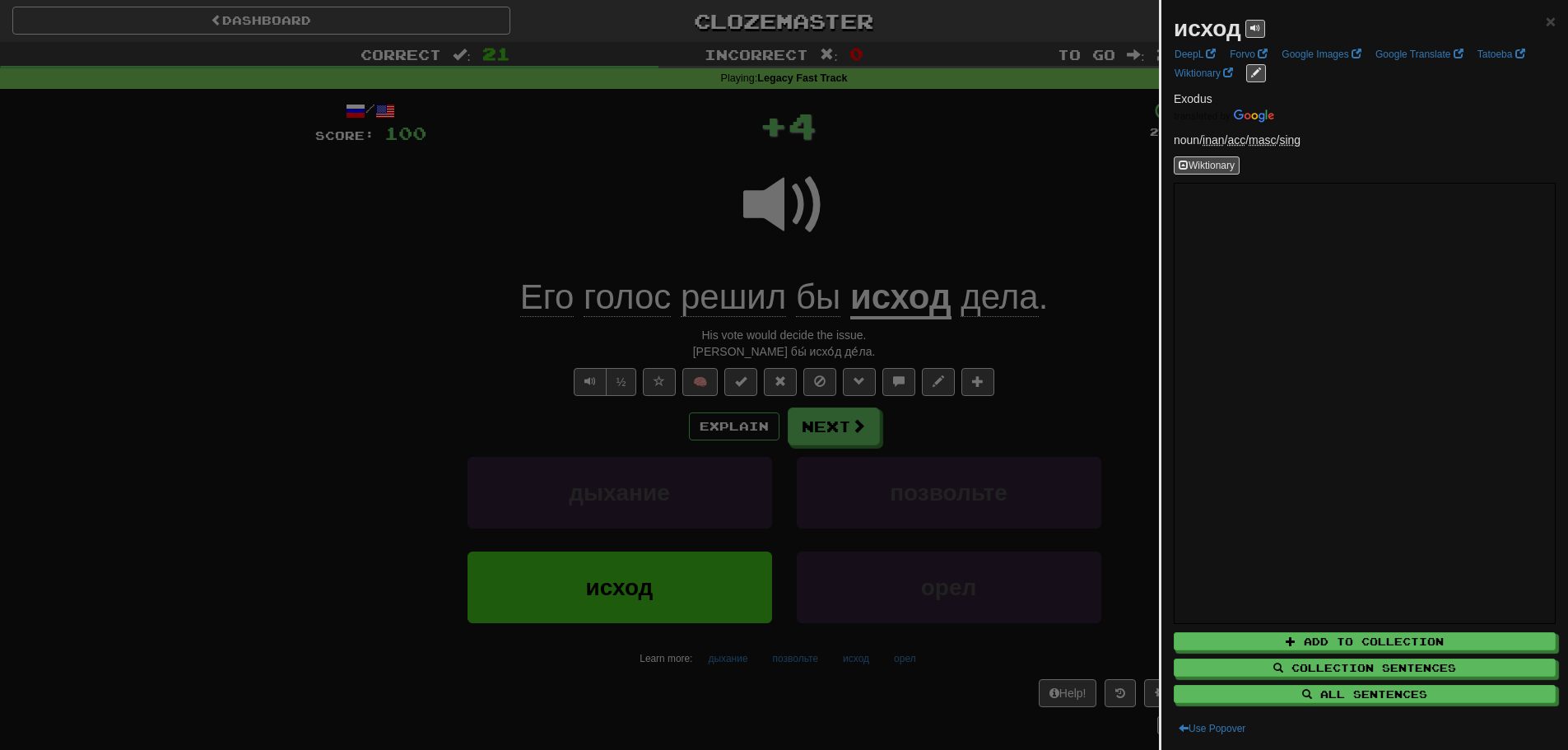
click at [679, 235] on div at bounding box center [784, 375] width 1568 height 750
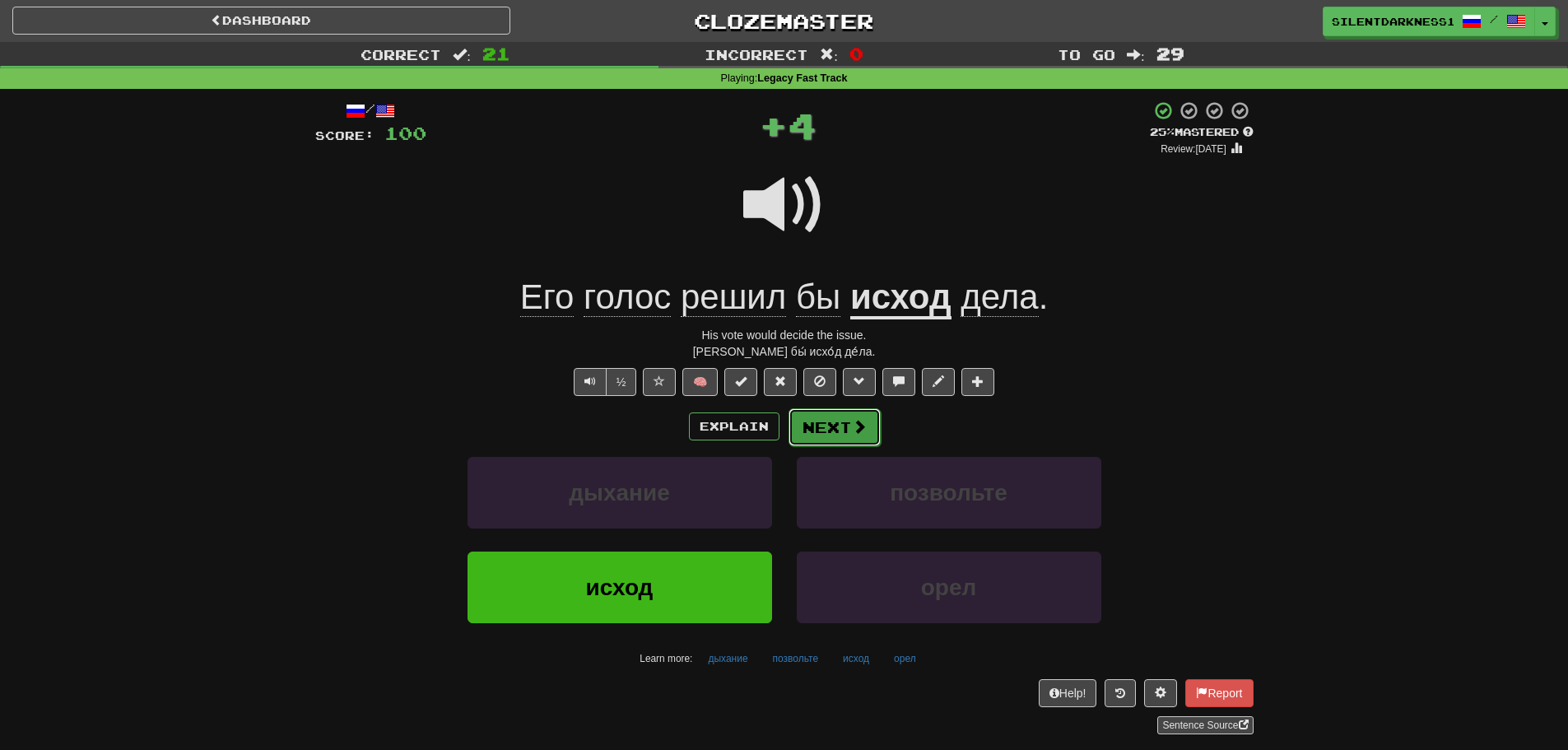
click at [837, 420] on button "Next" at bounding box center [834, 427] width 92 height 38
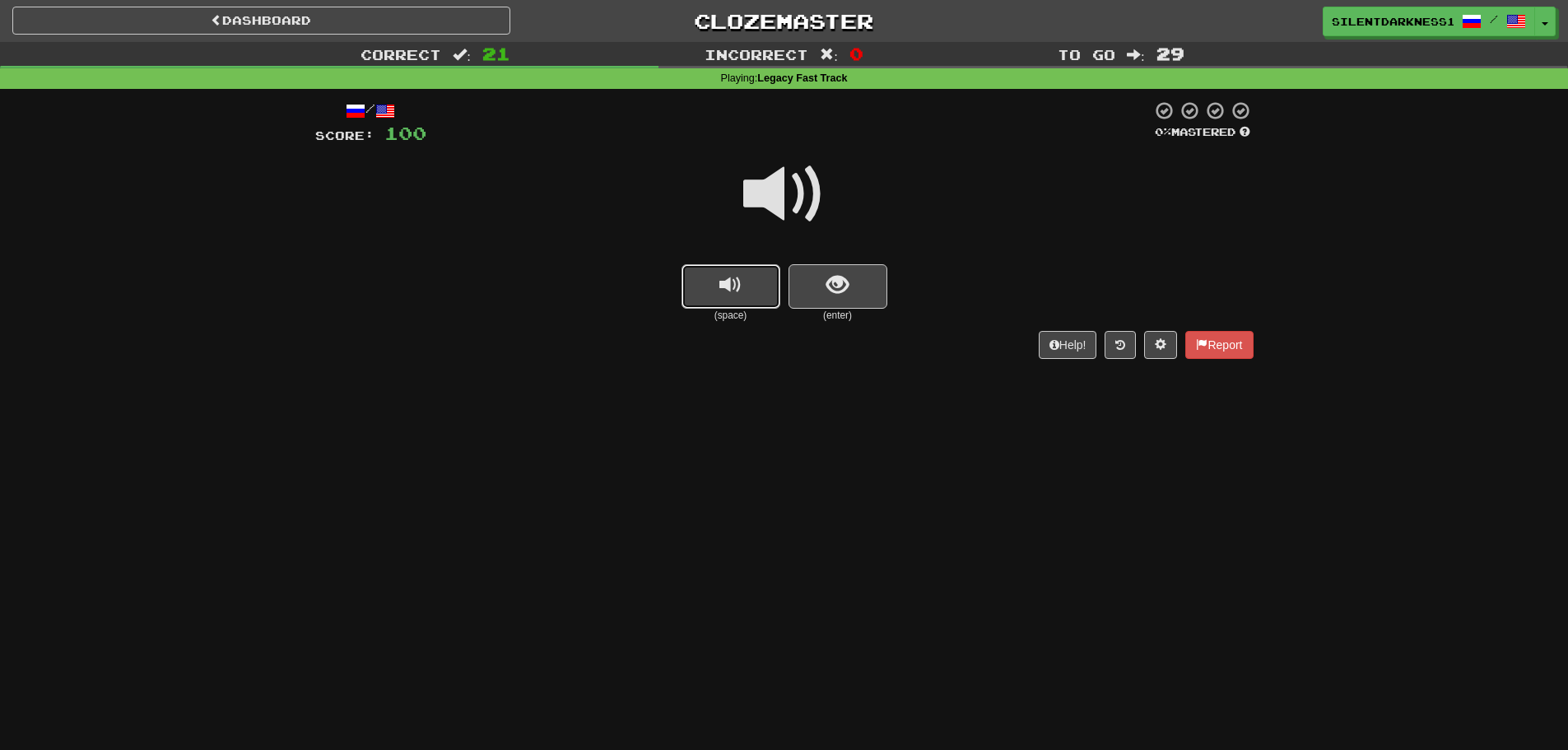
click at [733, 297] on button "replay audio" at bounding box center [731, 286] width 99 height 44
click at [802, 281] on button "show sentence" at bounding box center [837, 286] width 99 height 44
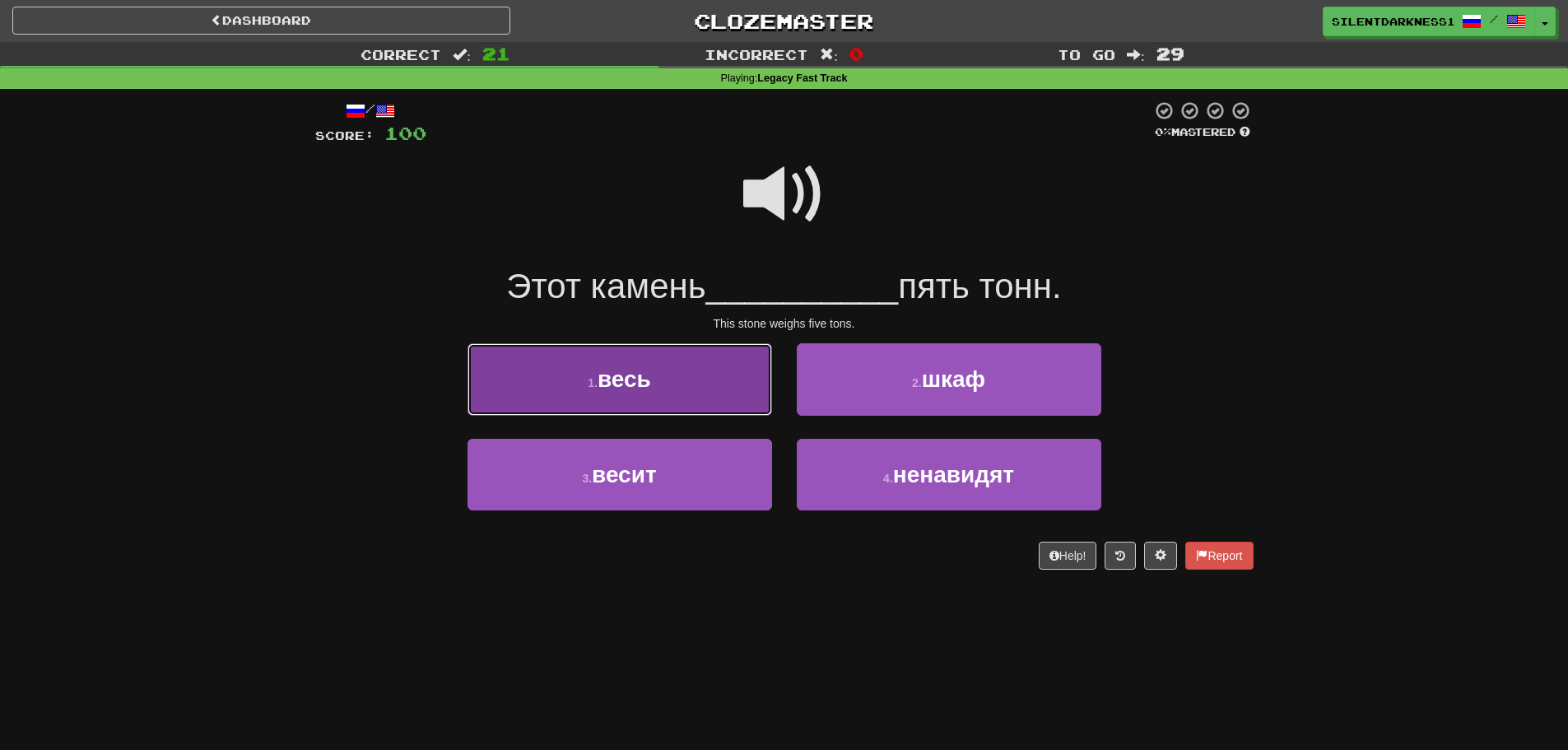
click at [716, 374] on button "1 . весь" at bounding box center [619, 378] width 305 height 71
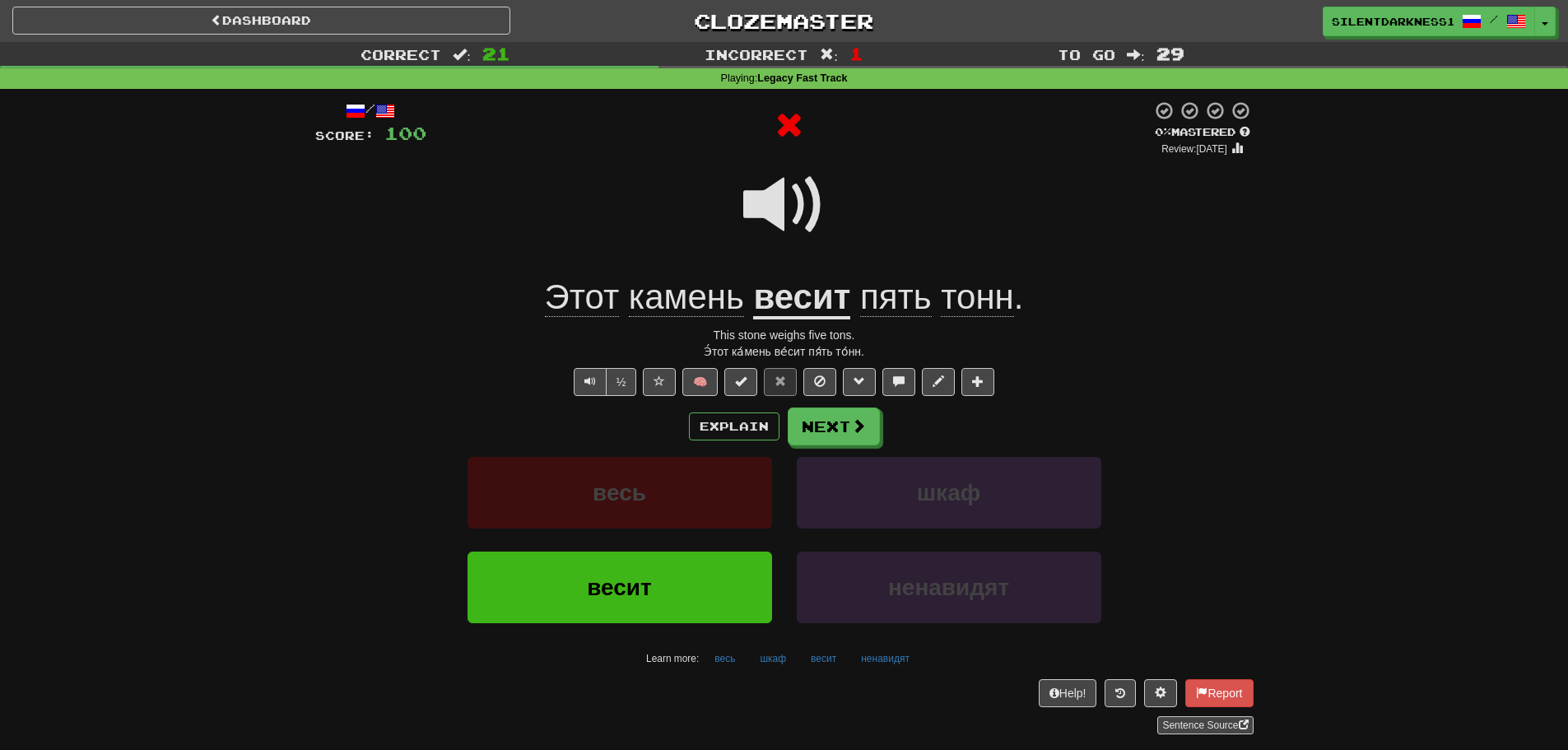
click at [858, 399] on div "/ Score: 100 0 % Mastered Review: 2025-09-19 Этот камень весит пять тонн . This…" at bounding box center [784, 417] width 938 height 633
click at [856, 420] on span at bounding box center [859, 426] width 15 height 15
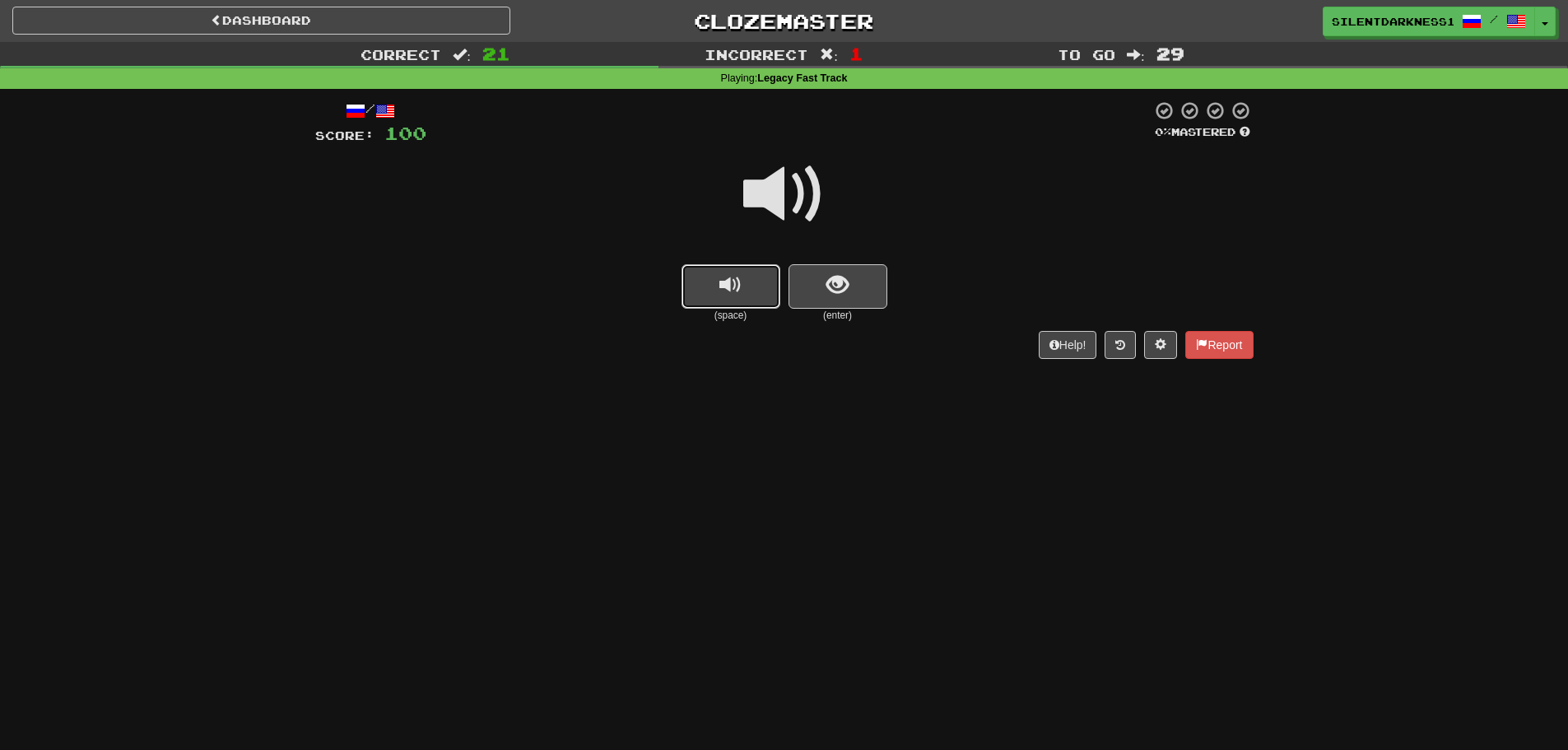
click at [751, 278] on button "replay audio" at bounding box center [731, 286] width 99 height 44
click at [814, 296] on button "show sentence" at bounding box center [837, 286] width 99 height 44
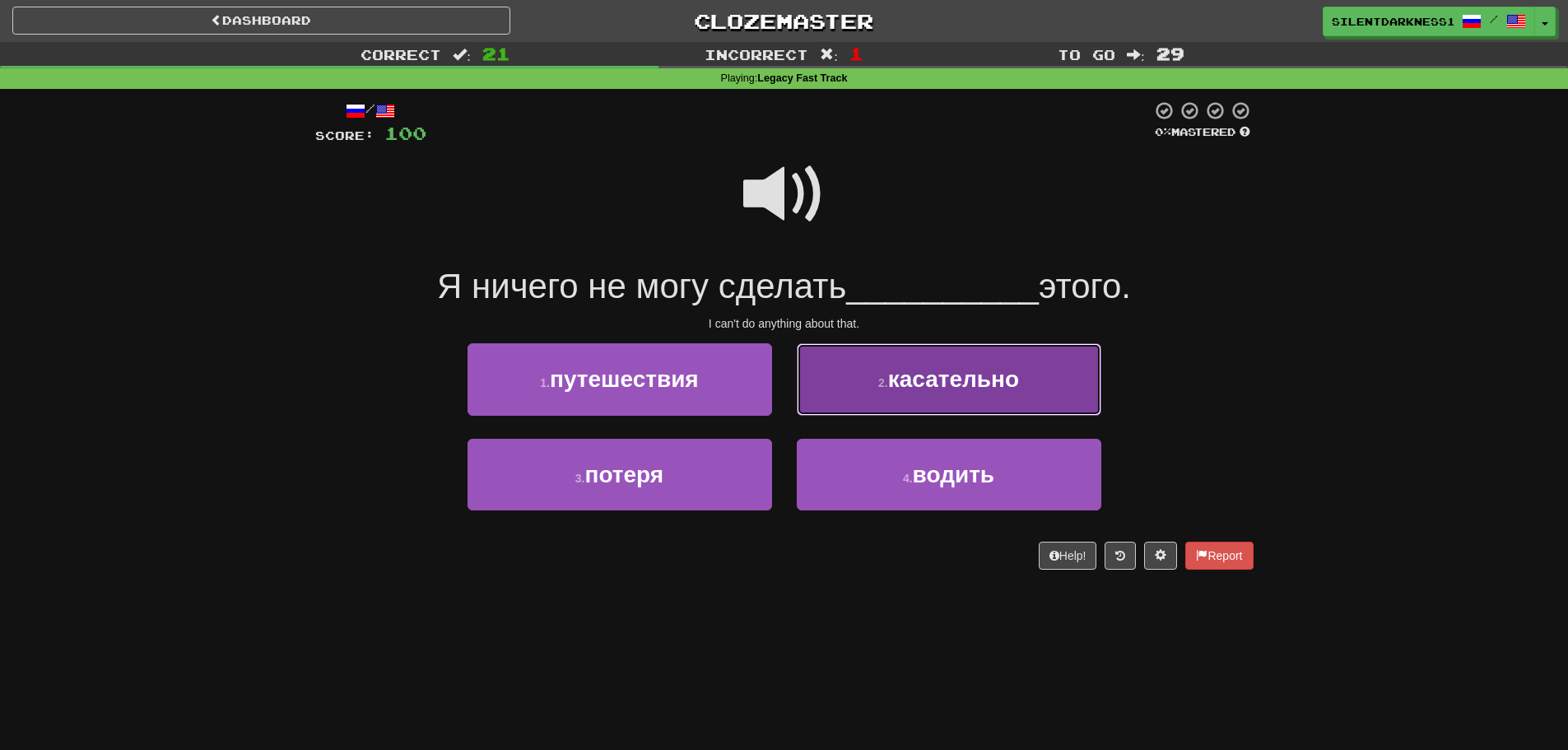
click at [883, 388] on small "2 ." at bounding box center [883, 382] width 10 height 13
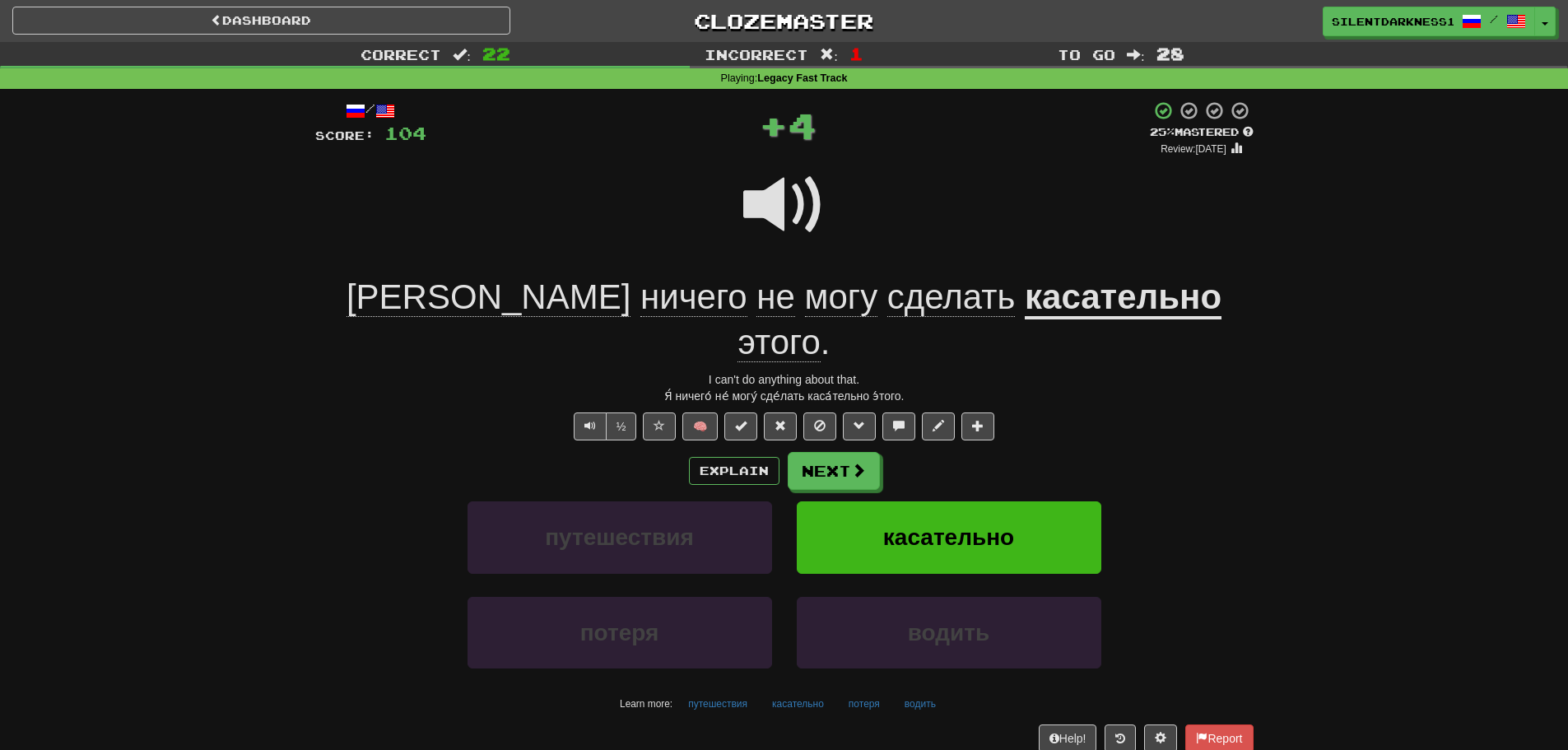
click at [1024, 293] on u "касательно" at bounding box center [1122, 298] width 197 height 42
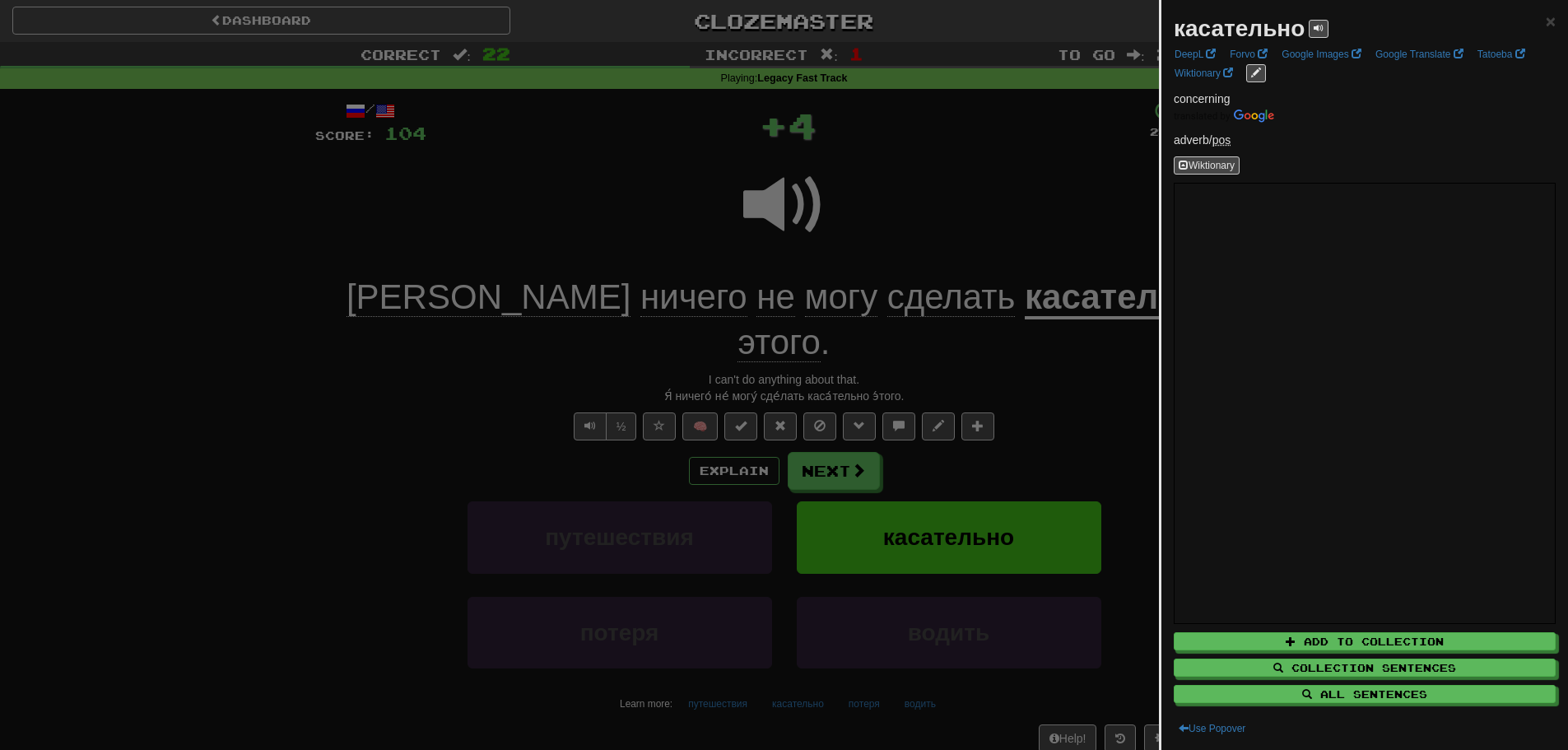
click at [968, 165] on div at bounding box center [784, 375] width 1568 height 750
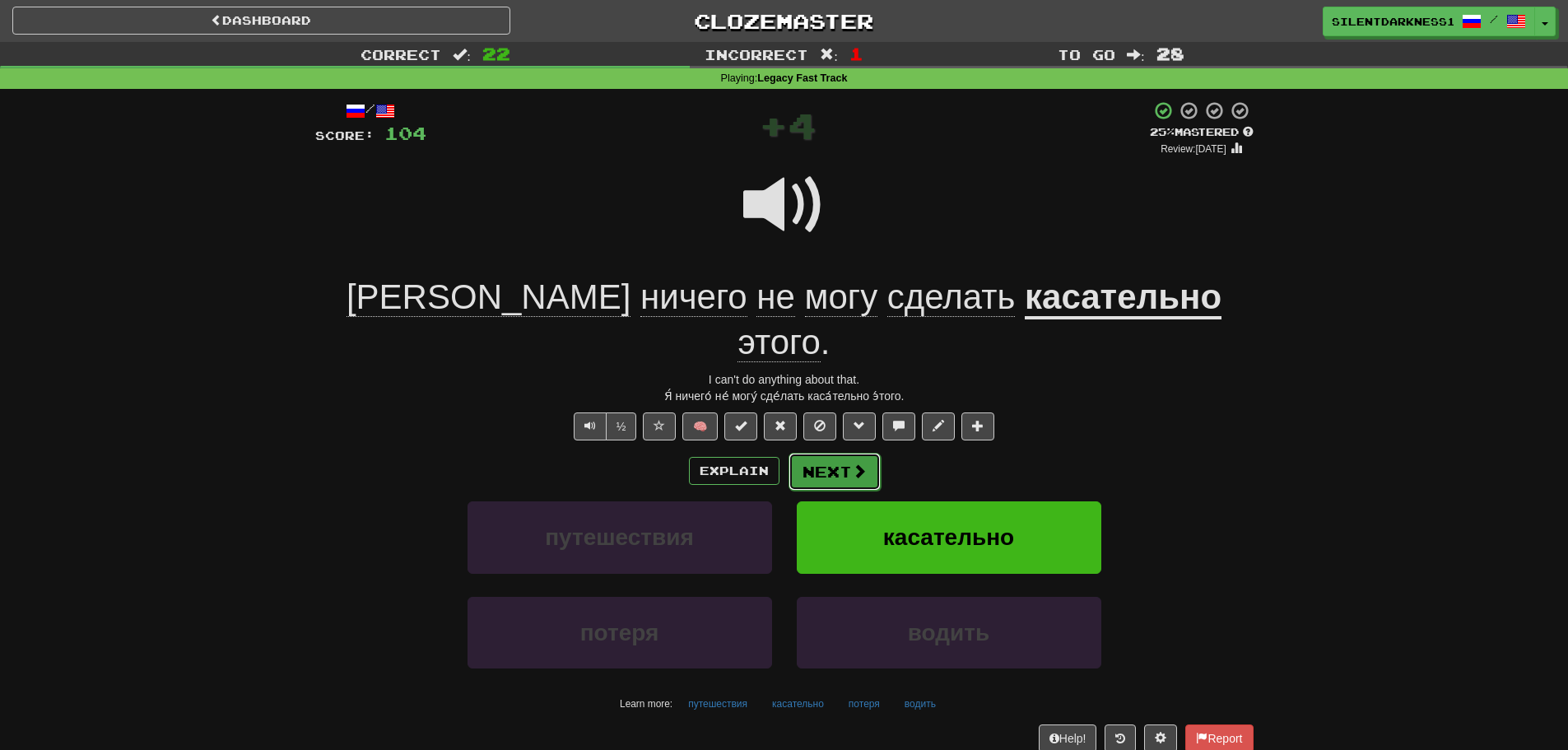
click at [838, 452] on button "Next" at bounding box center [834, 471] width 92 height 38
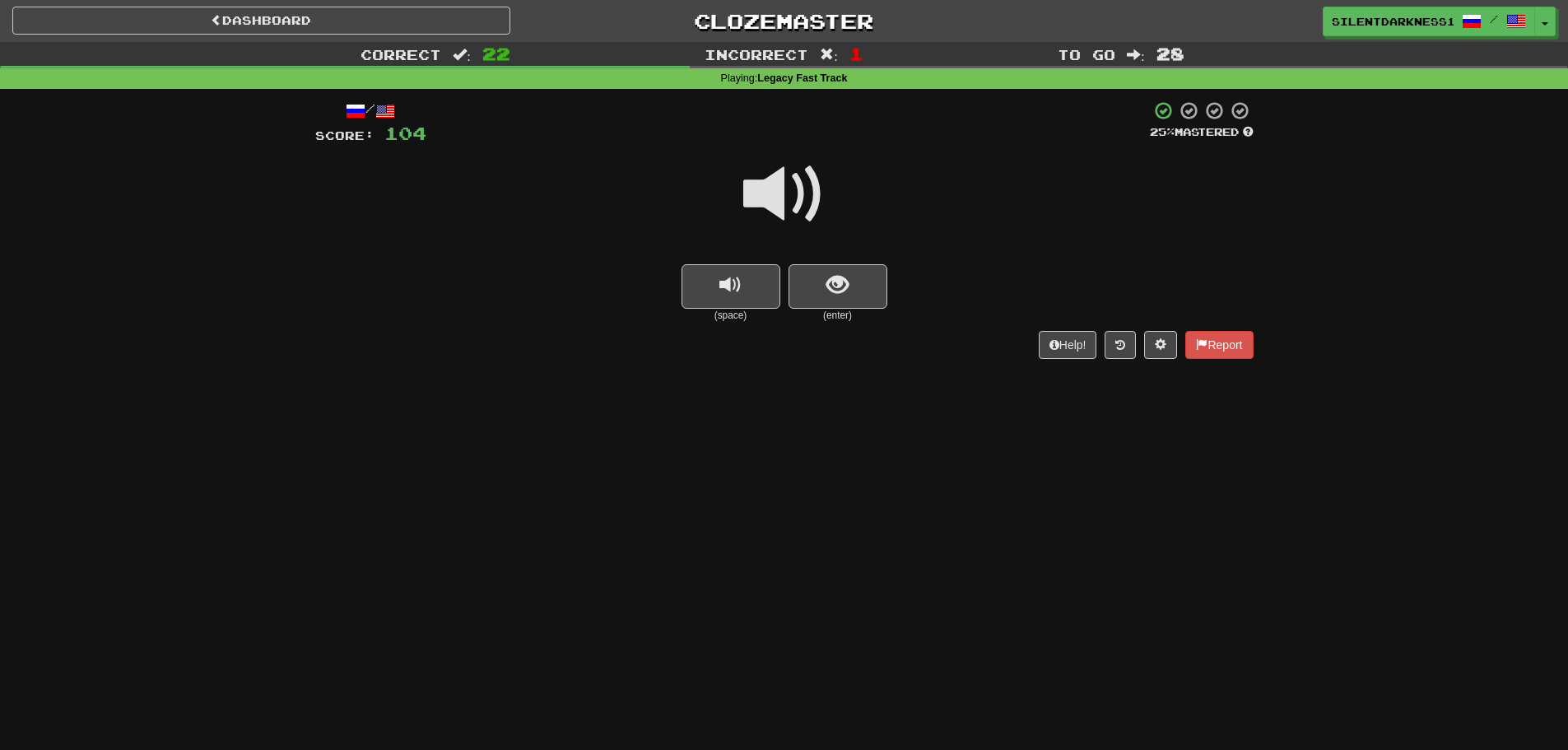
click at [770, 213] on span at bounding box center [784, 194] width 82 height 82
click at [747, 297] on button "replay audio" at bounding box center [731, 286] width 99 height 44
click at [822, 284] on button "show sentence" at bounding box center [837, 286] width 99 height 44
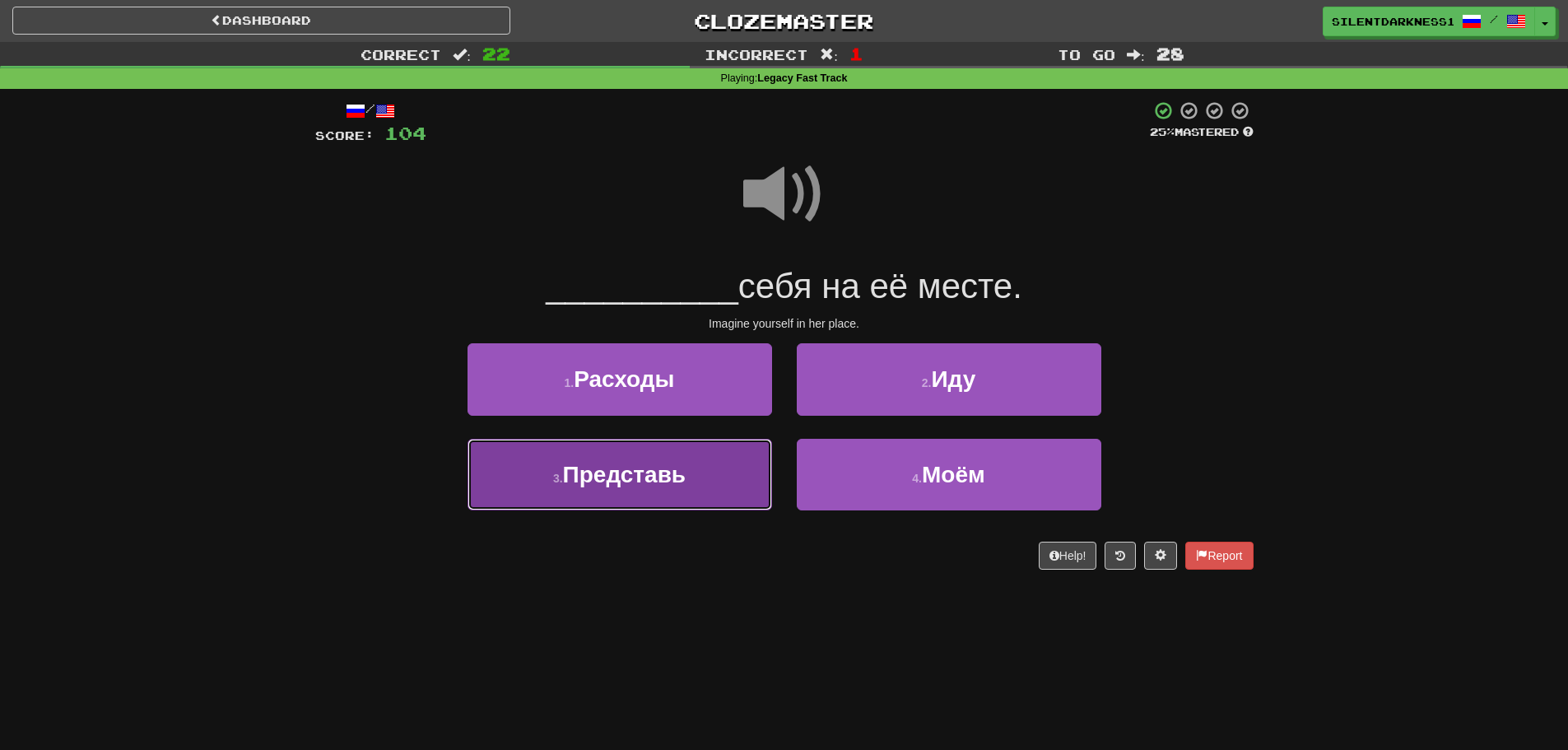
click at [742, 451] on button "3 . Представь" at bounding box center [619, 474] width 305 height 71
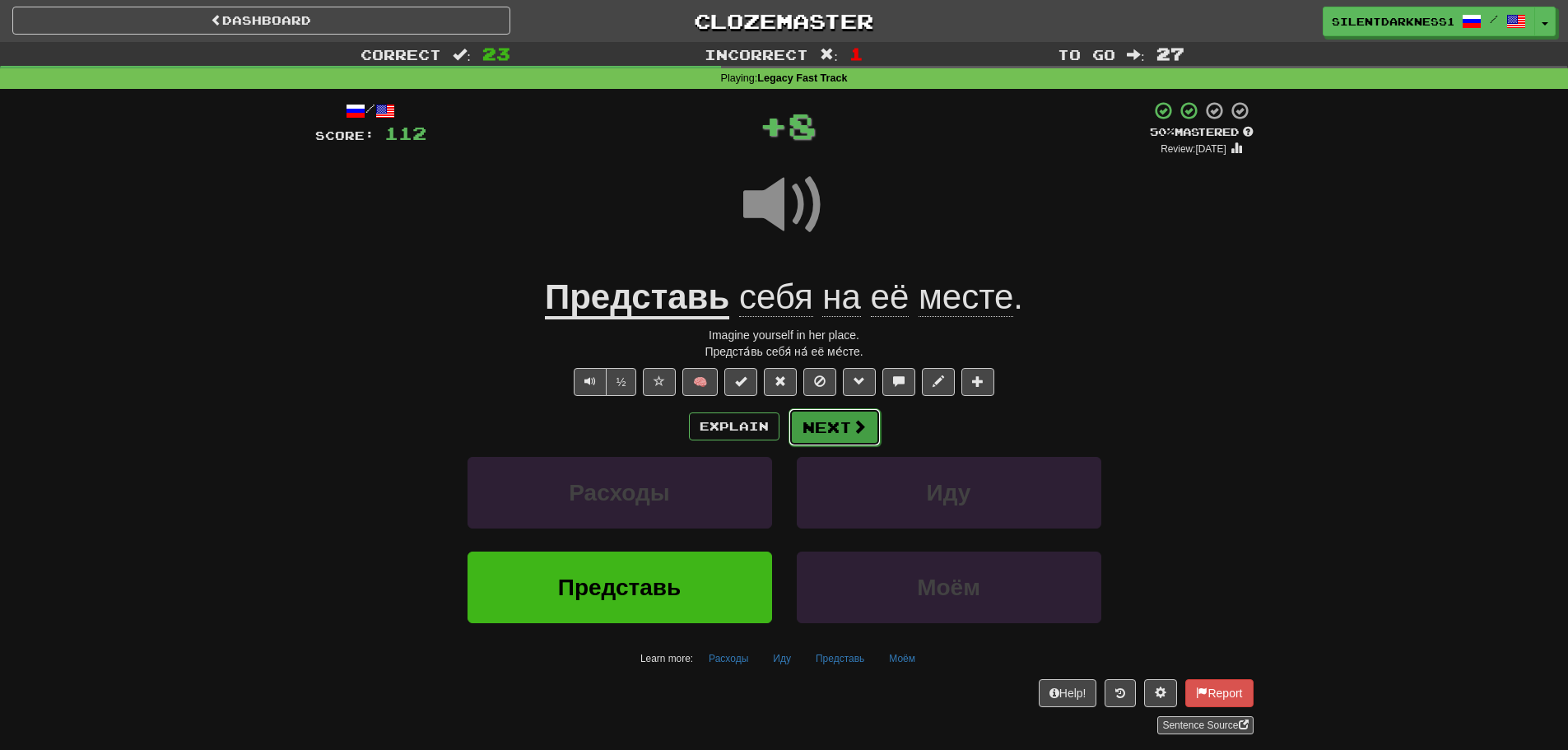
click at [848, 425] on button "Next" at bounding box center [834, 427] width 92 height 38
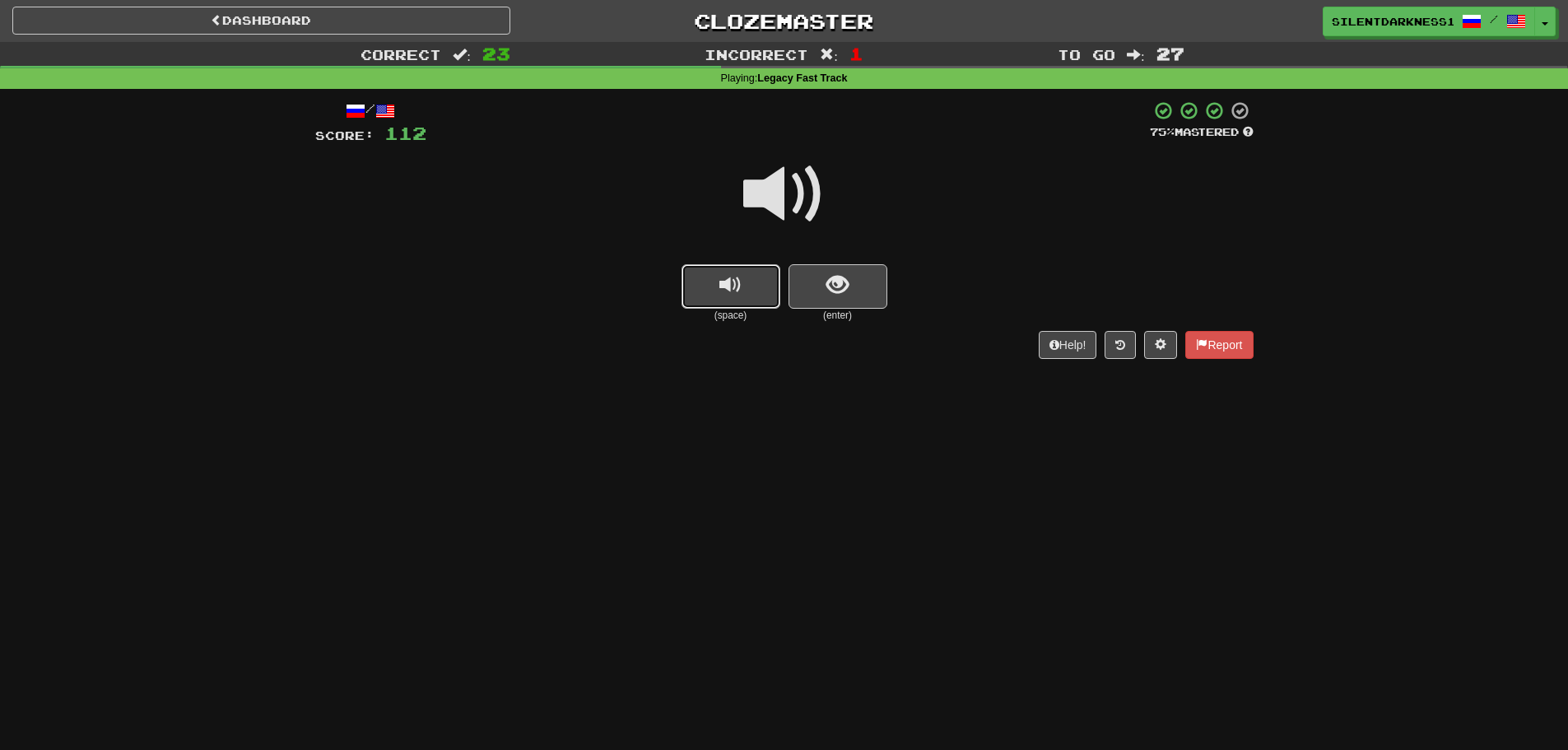
click at [715, 284] on button "replay audio" at bounding box center [731, 286] width 99 height 44
click at [823, 280] on button "show sentence" at bounding box center [837, 286] width 99 height 44
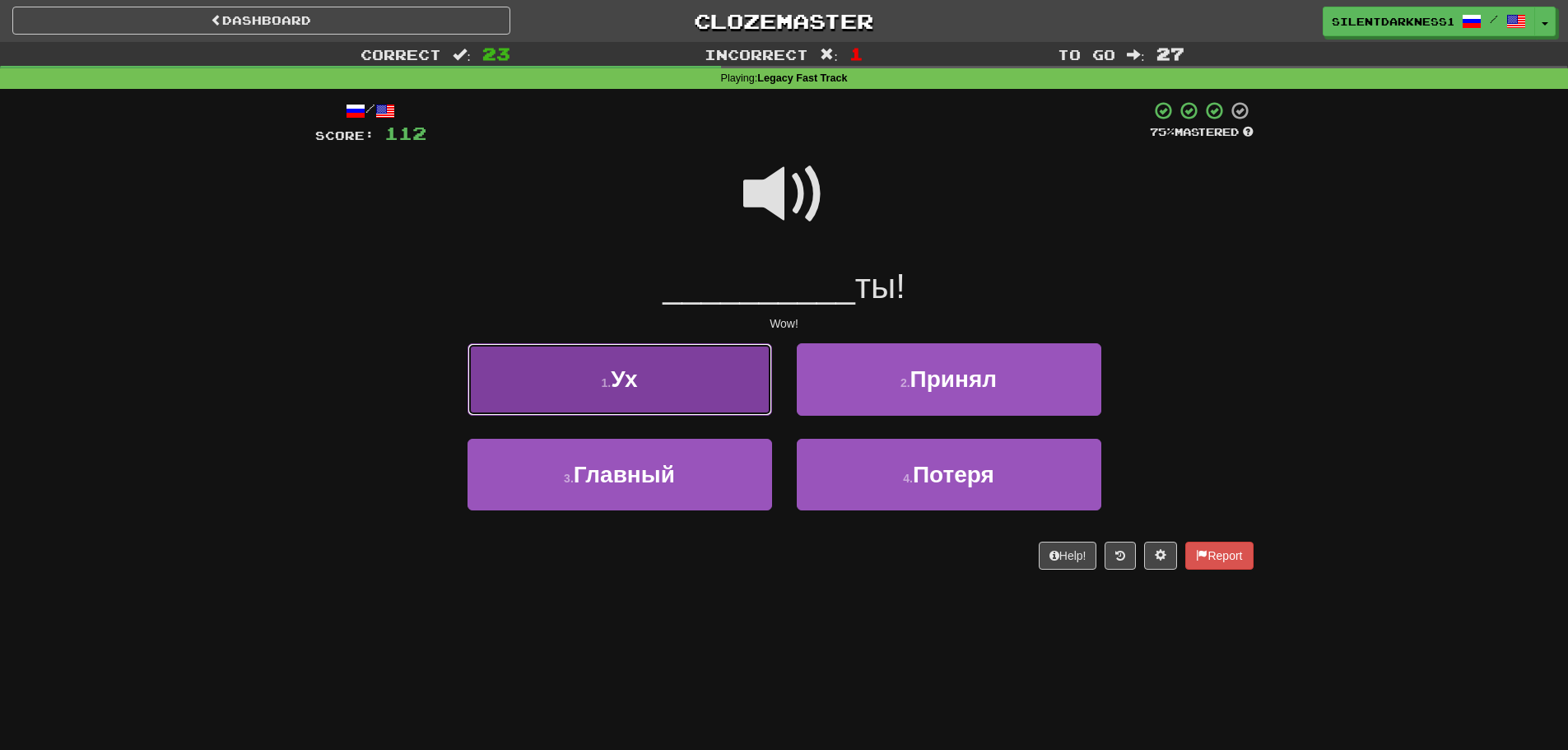
click at [704, 398] on button "1 . Ух" at bounding box center [619, 378] width 305 height 71
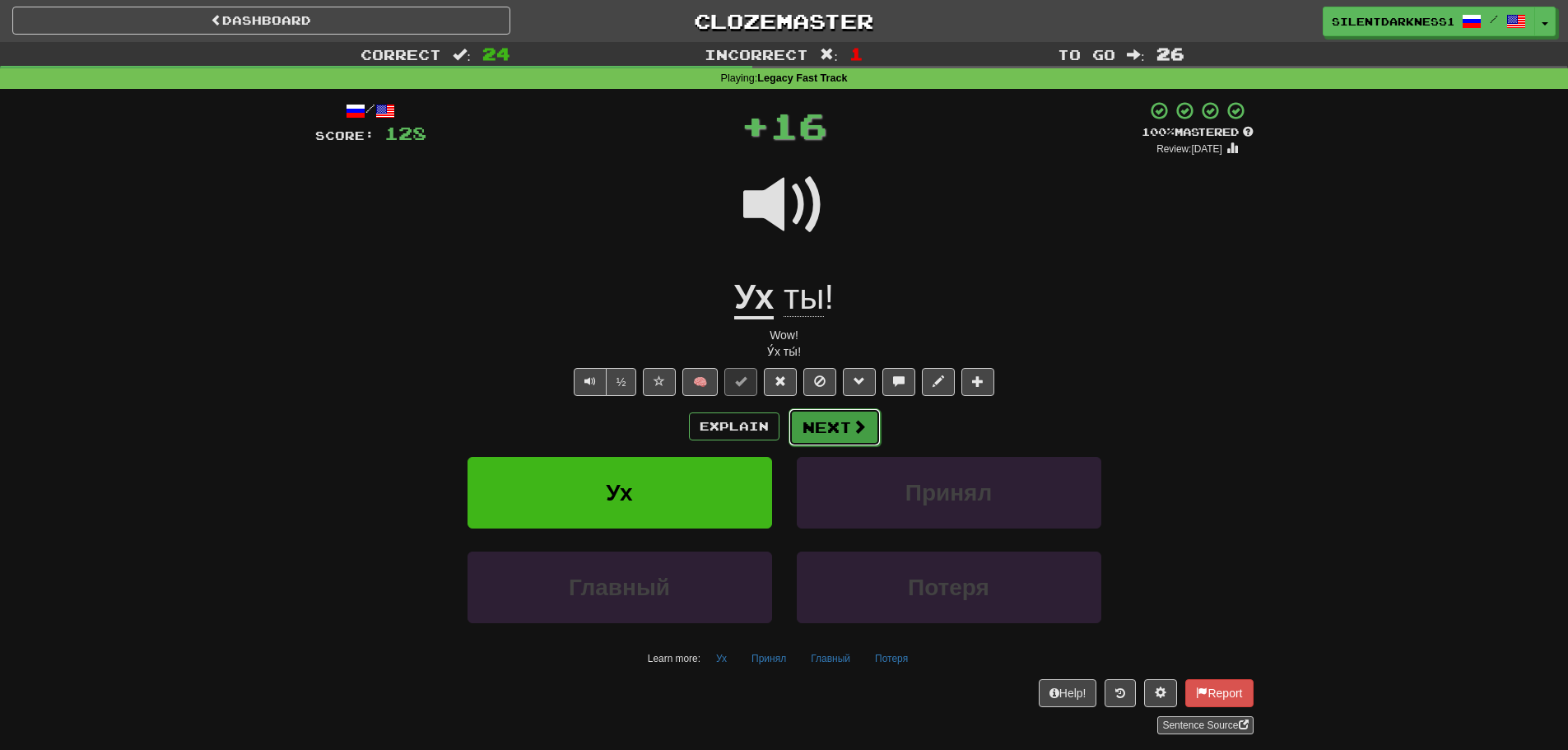
click at [835, 430] on button "Next" at bounding box center [834, 427] width 92 height 38
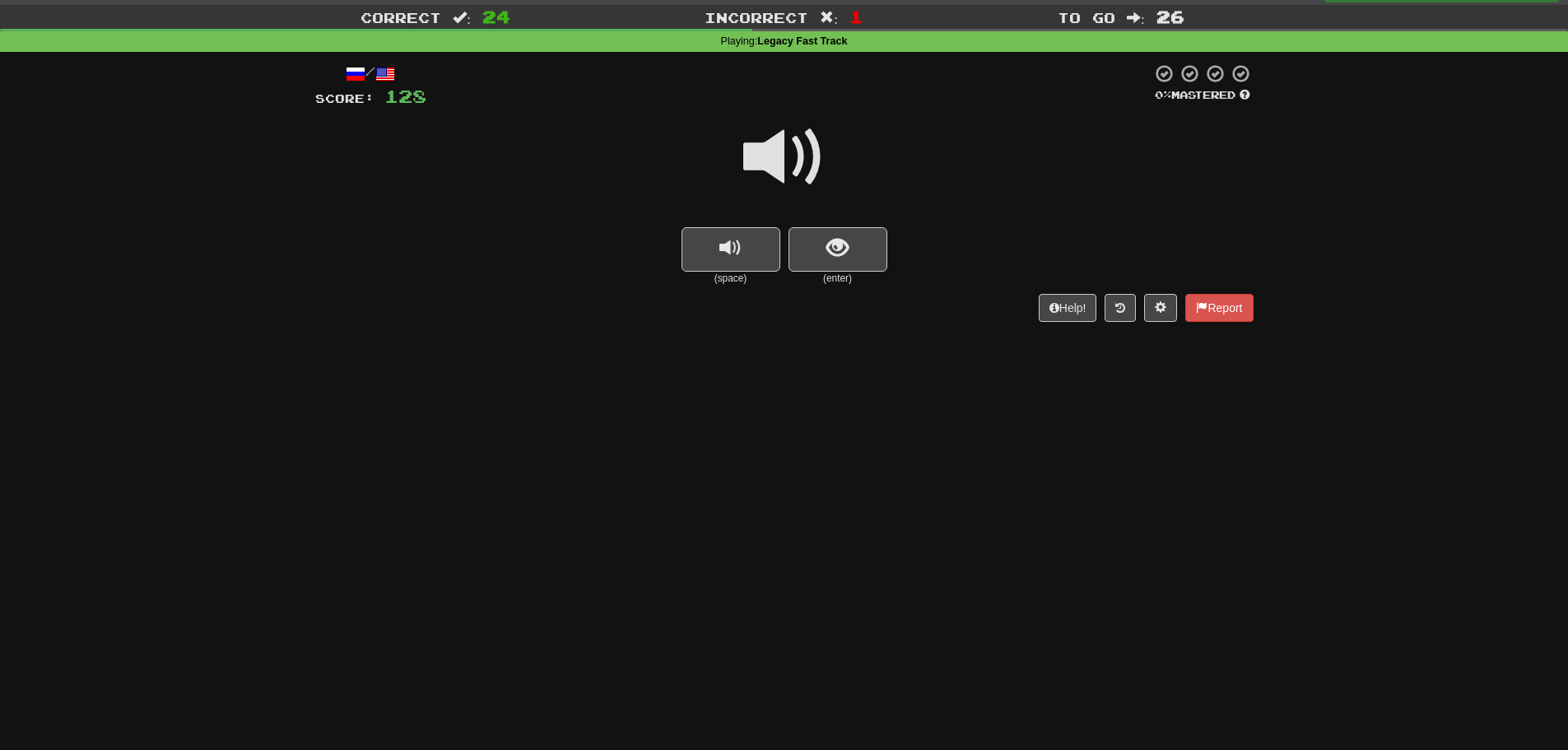
scroll to position [55, 0]
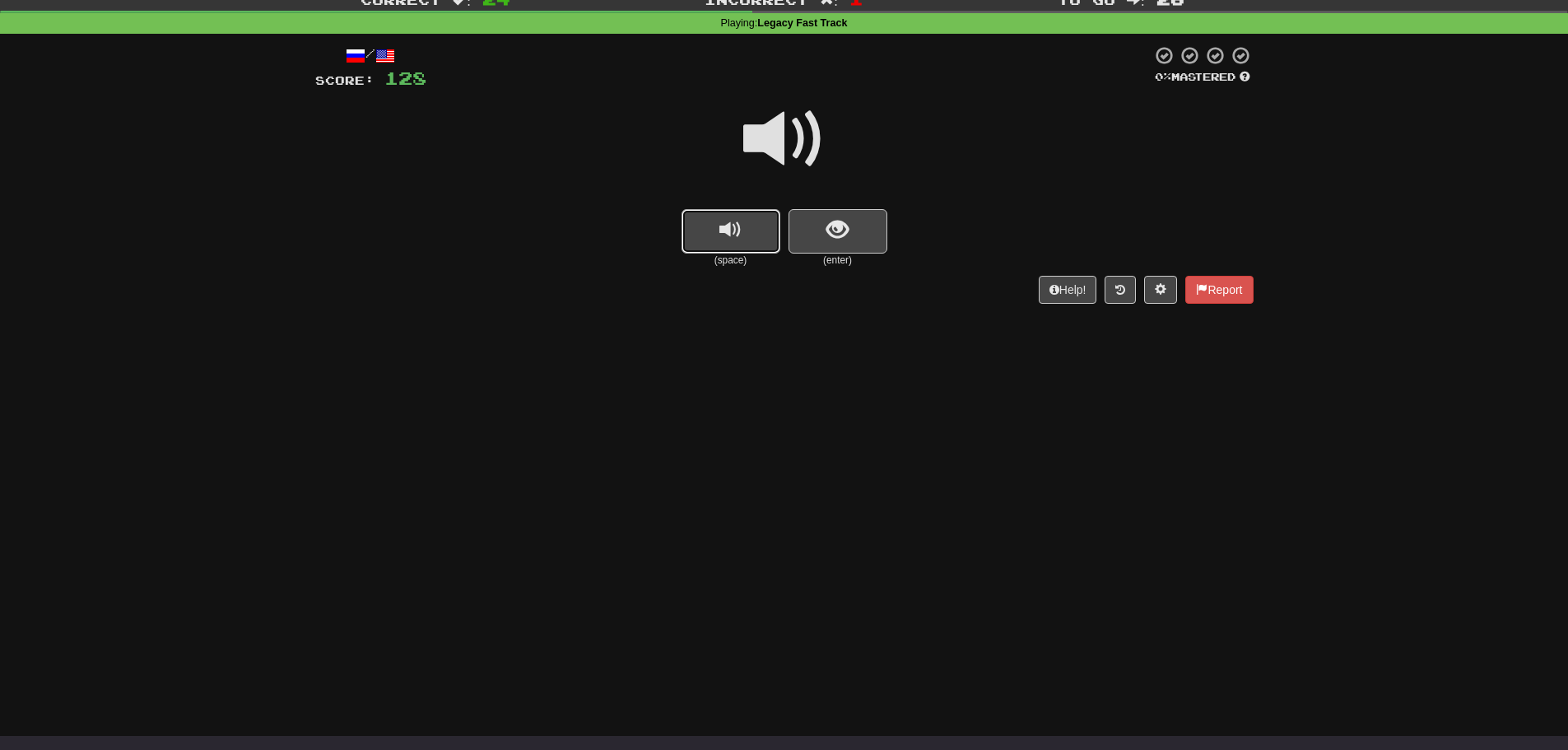
click at [765, 212] on button "replay audio" at bounding box center [731, 230] width 99 height 44
click at [801, 229] on button "show sentence" at bounding box center [837, 230] width 99 height 44
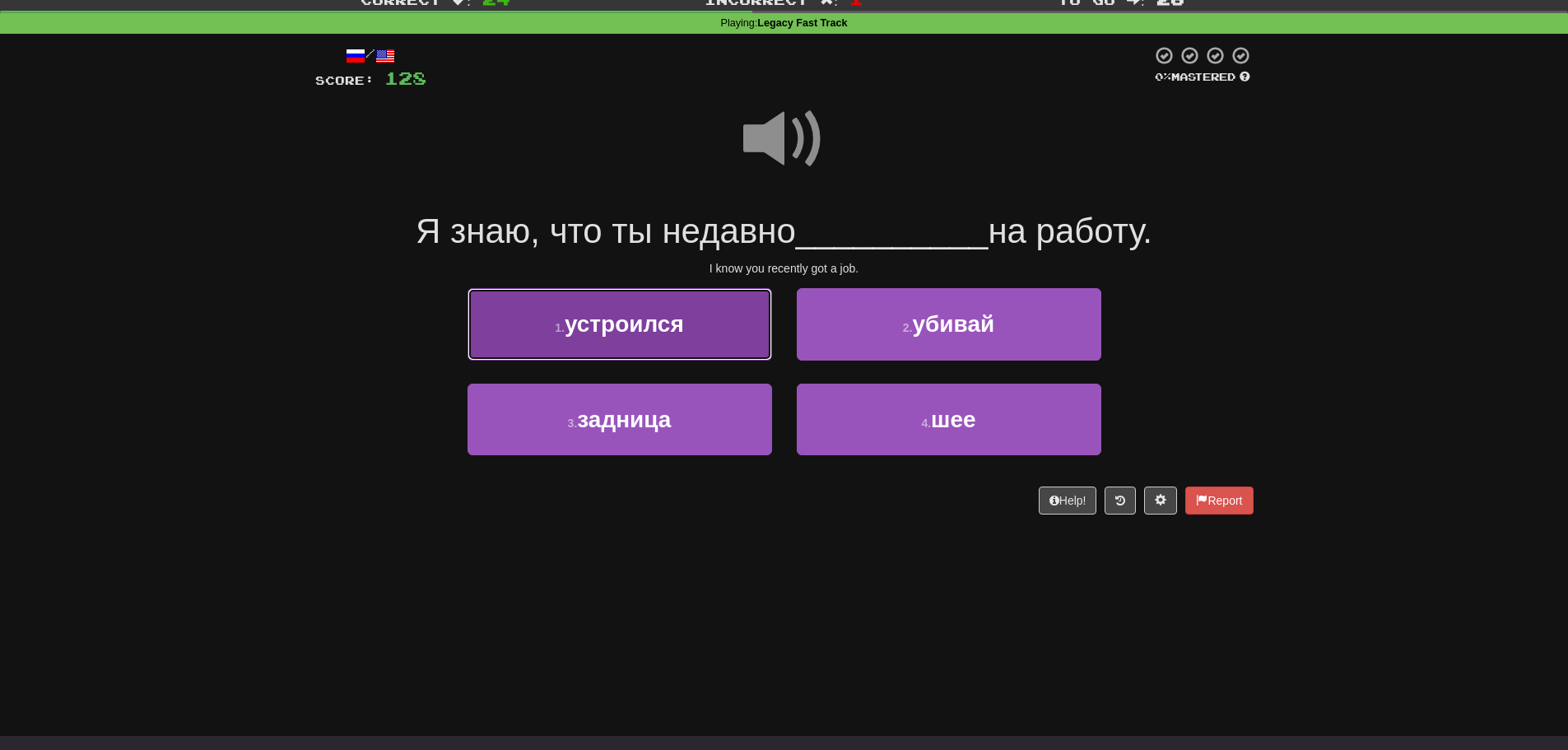
click at [719, 349] on button "1 . устроился" at bounding box center [619, 323] width 305 height 71
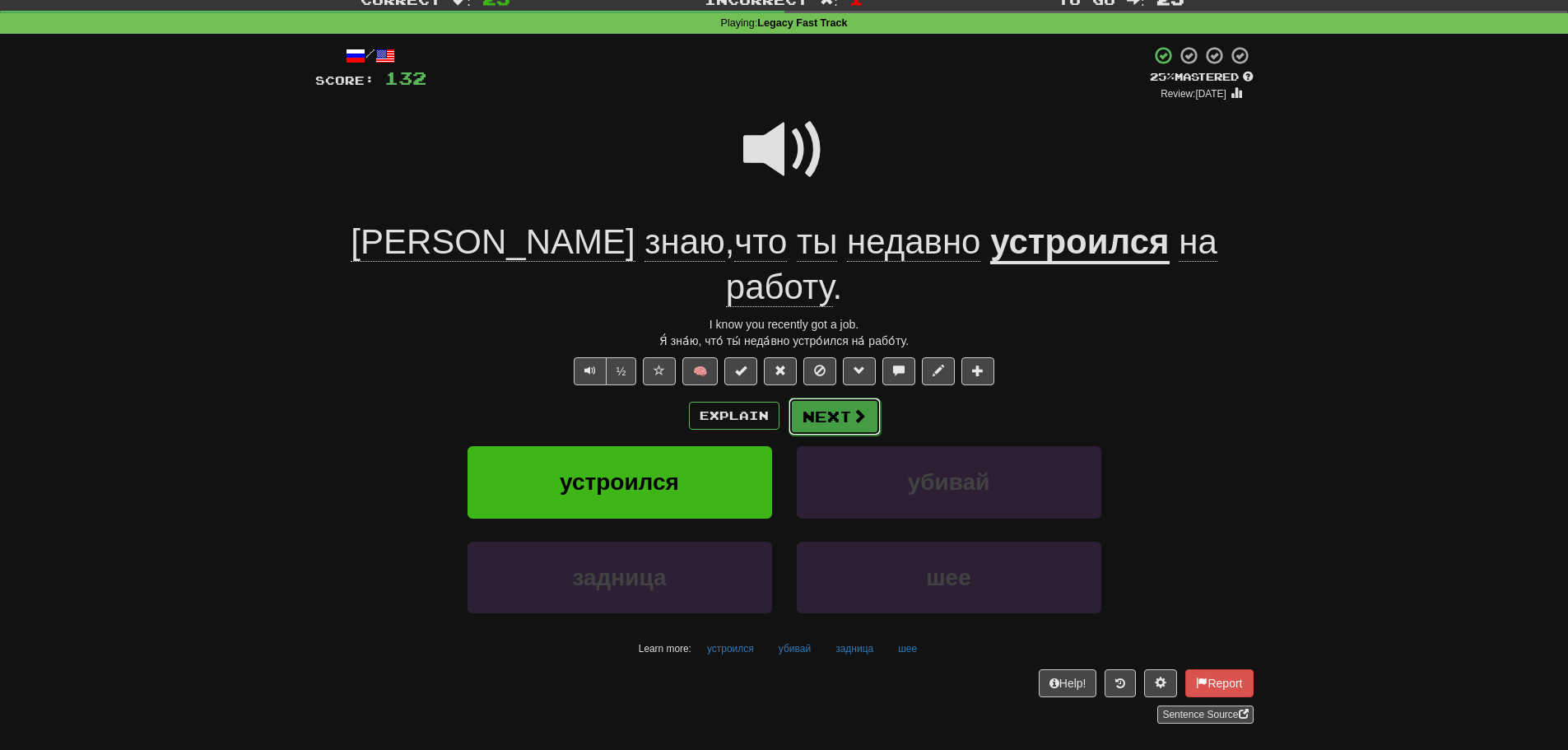
click at [817, 398] on button "Next" at bounding box center [834, 416] width 92 height 38
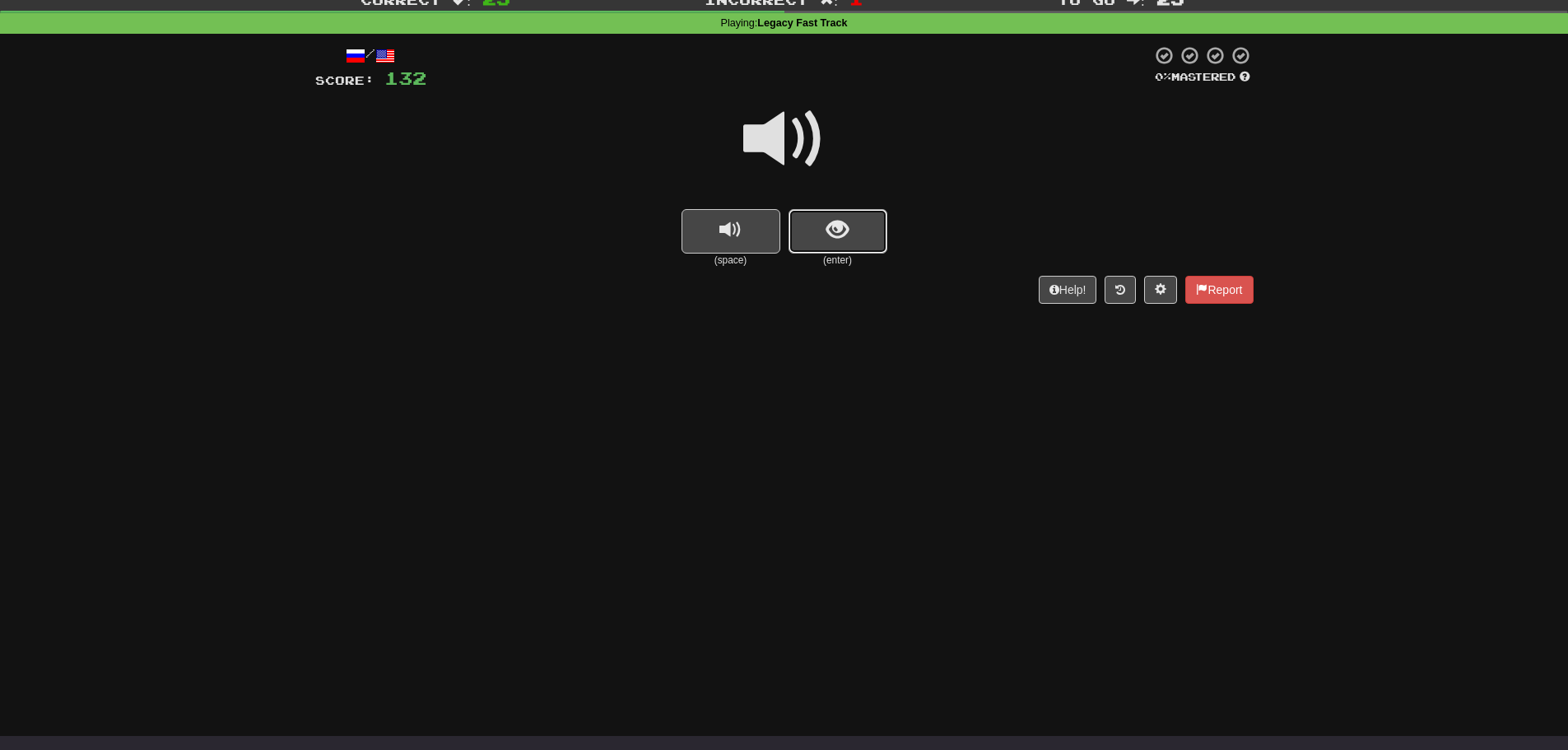
click at [789, 224] on button "show sentence" at bounding box center [837, 230] width 99 height 44
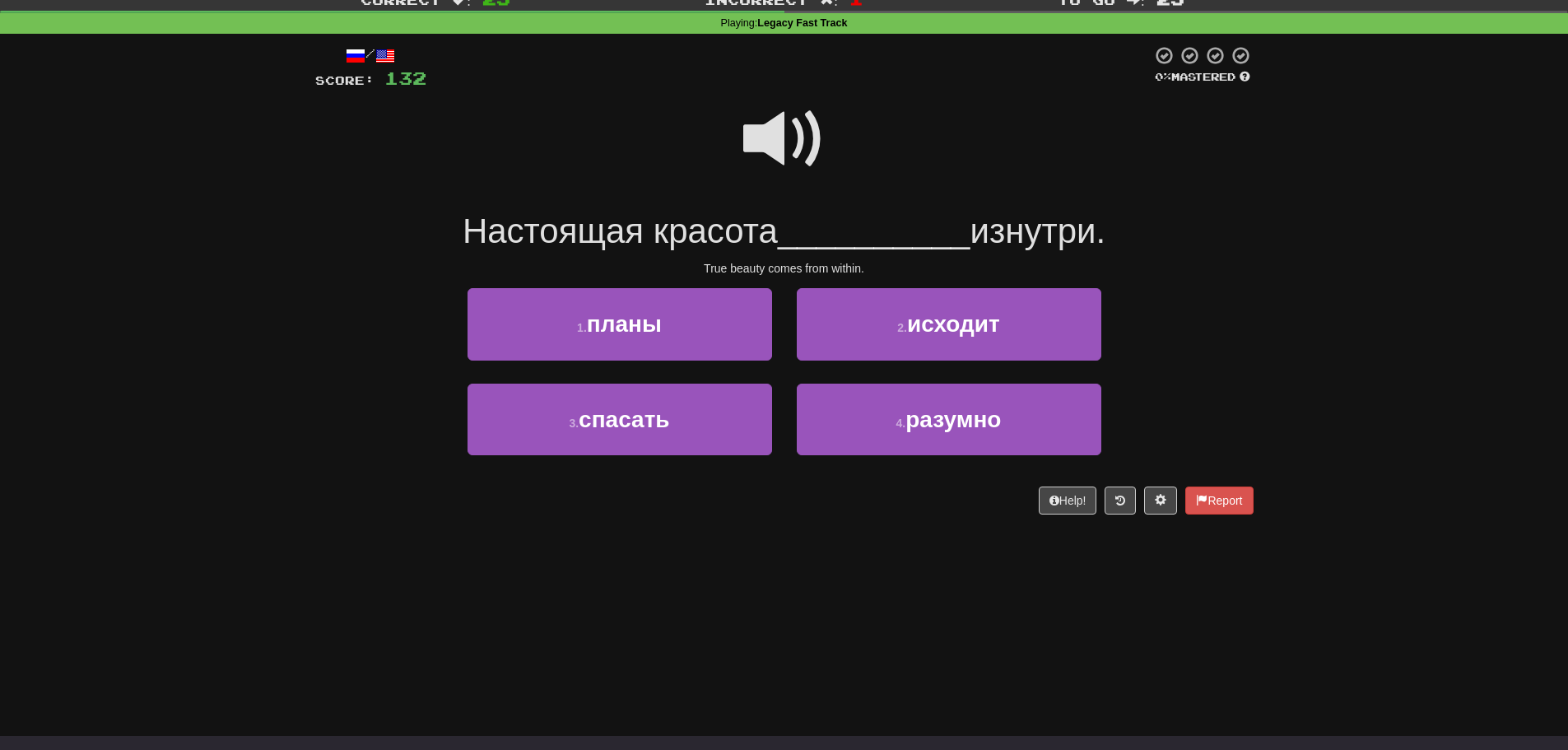
click at [772, 160] on span at bounding box center [784, 139] width 82 height 82
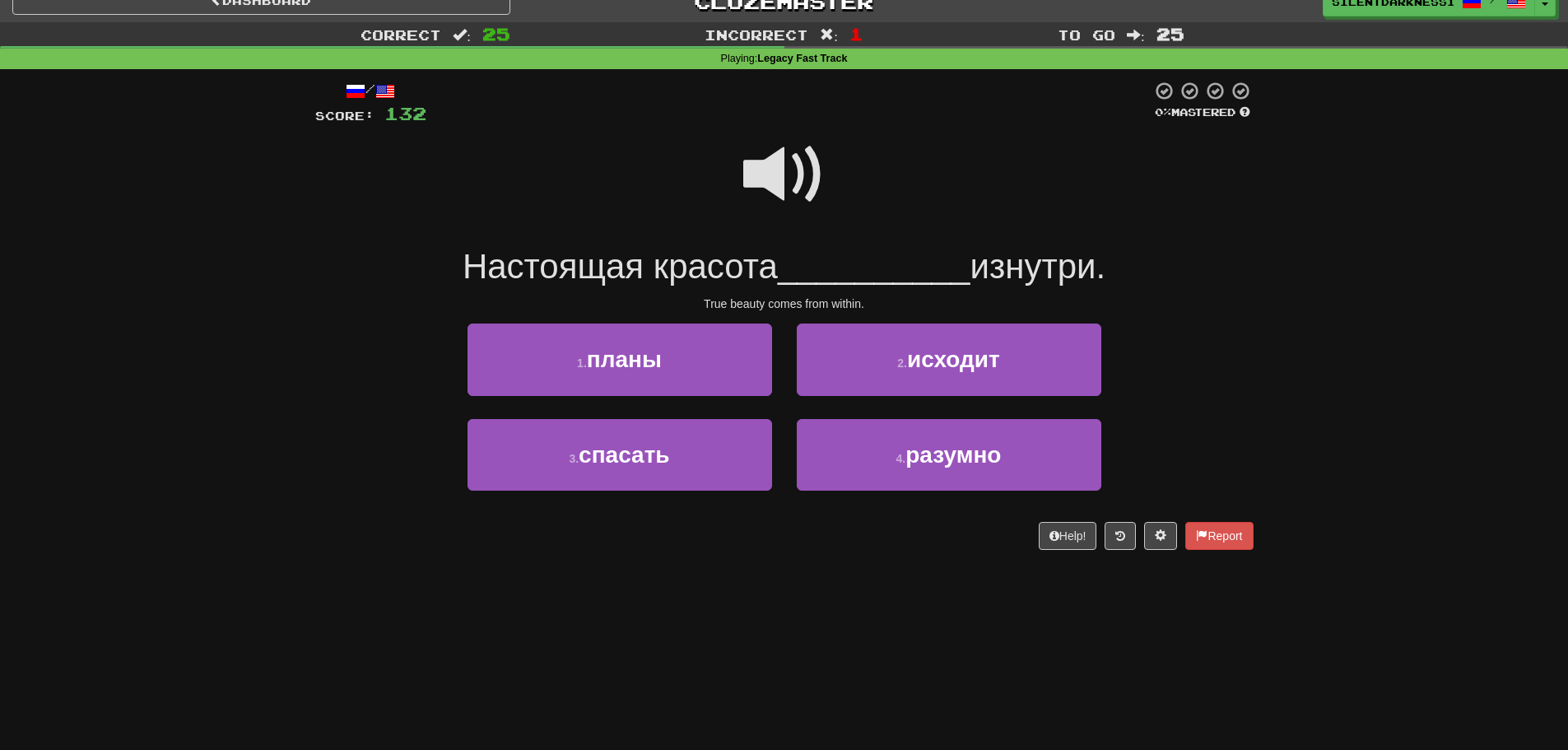
scroll to position [0, 0]
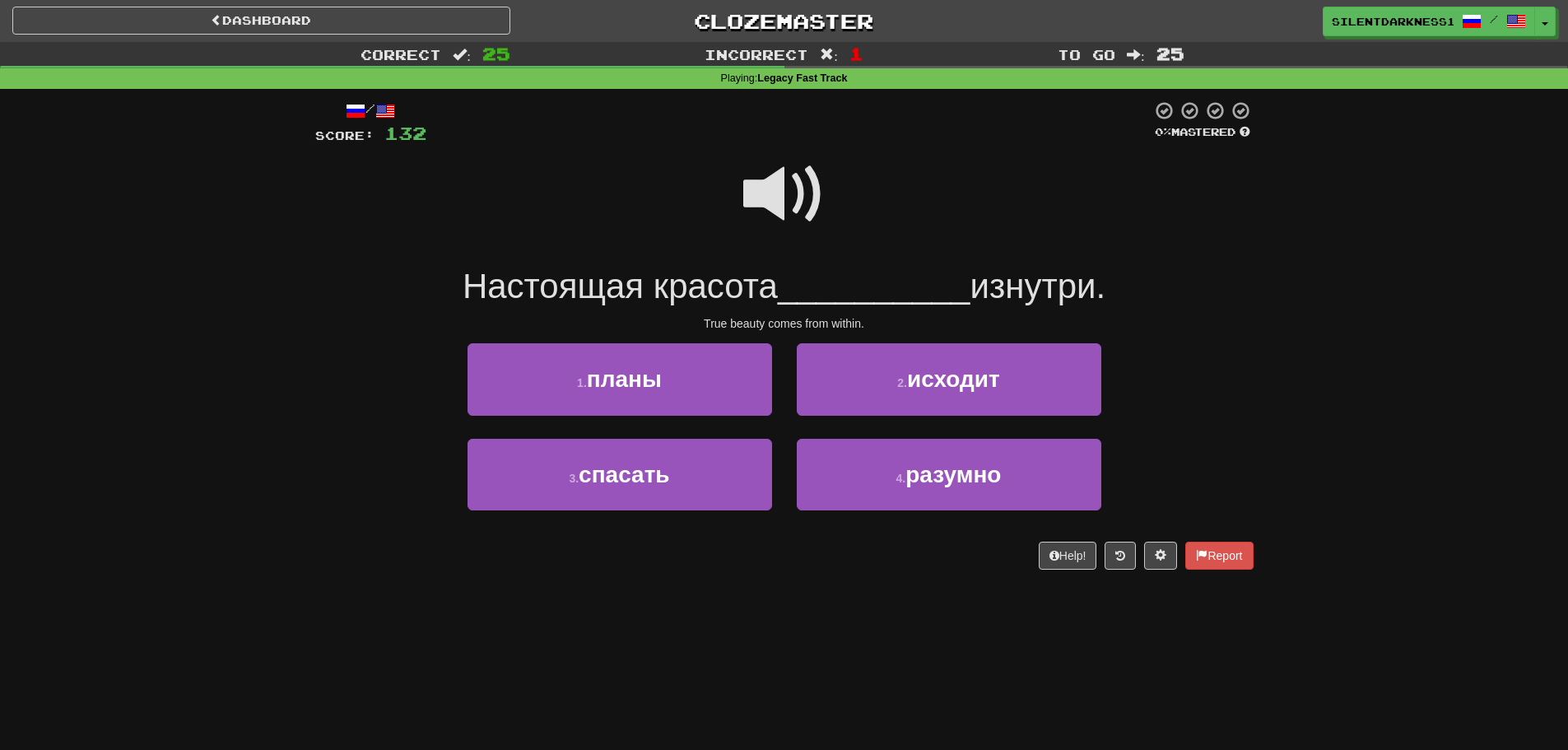
click at [823, 221] on span at bounding box center [784, 194] width 82 height 82
click at [1128, 726] on div "Dashboard Clozemaster SilentDarkness1947 / Toggle Dropdown Dashboard Leaderboar…" at bounding box center [784, 375] width 1568 height 750
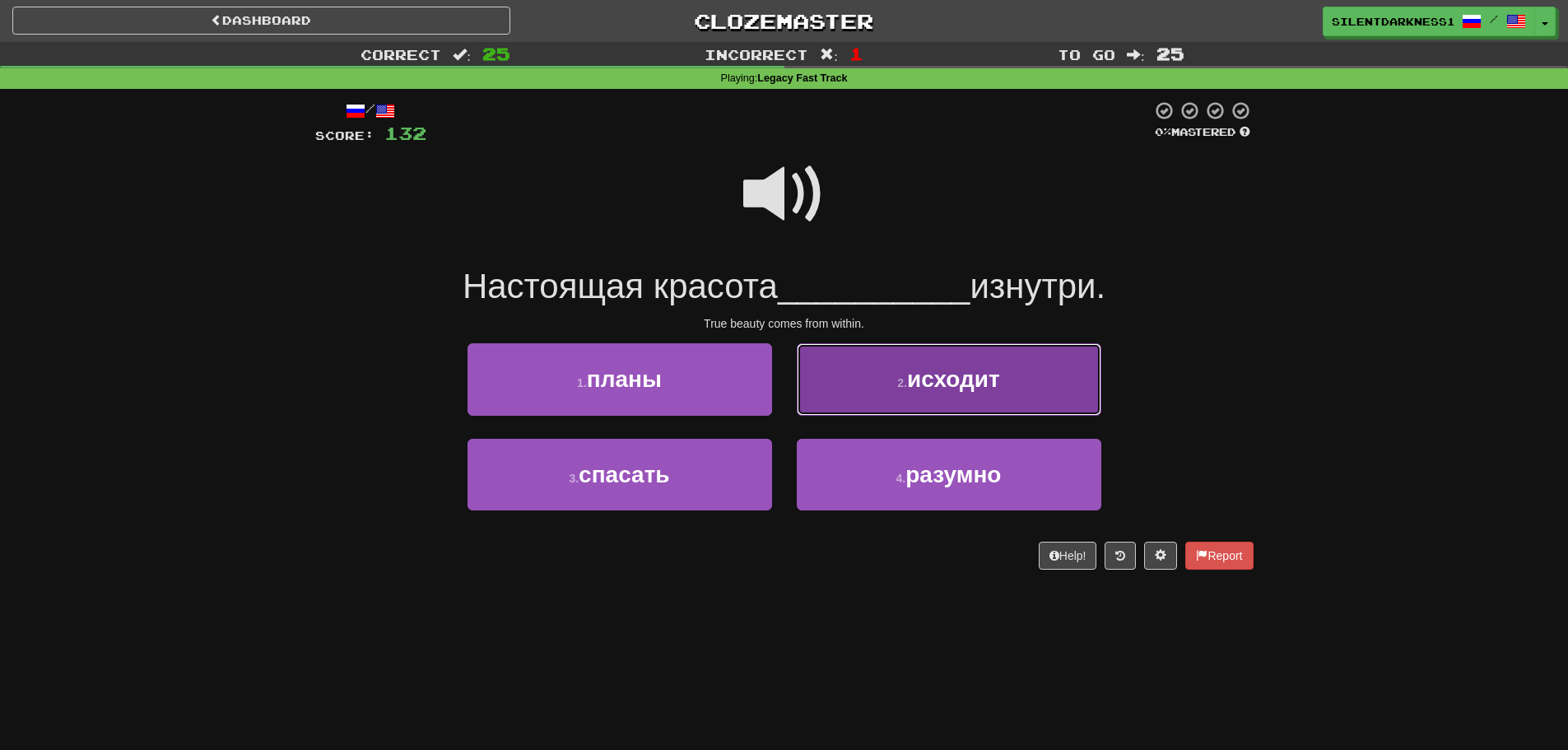
click at [970, 374] on span "исходит" at bounding box center [953, 379] width 93 height 25
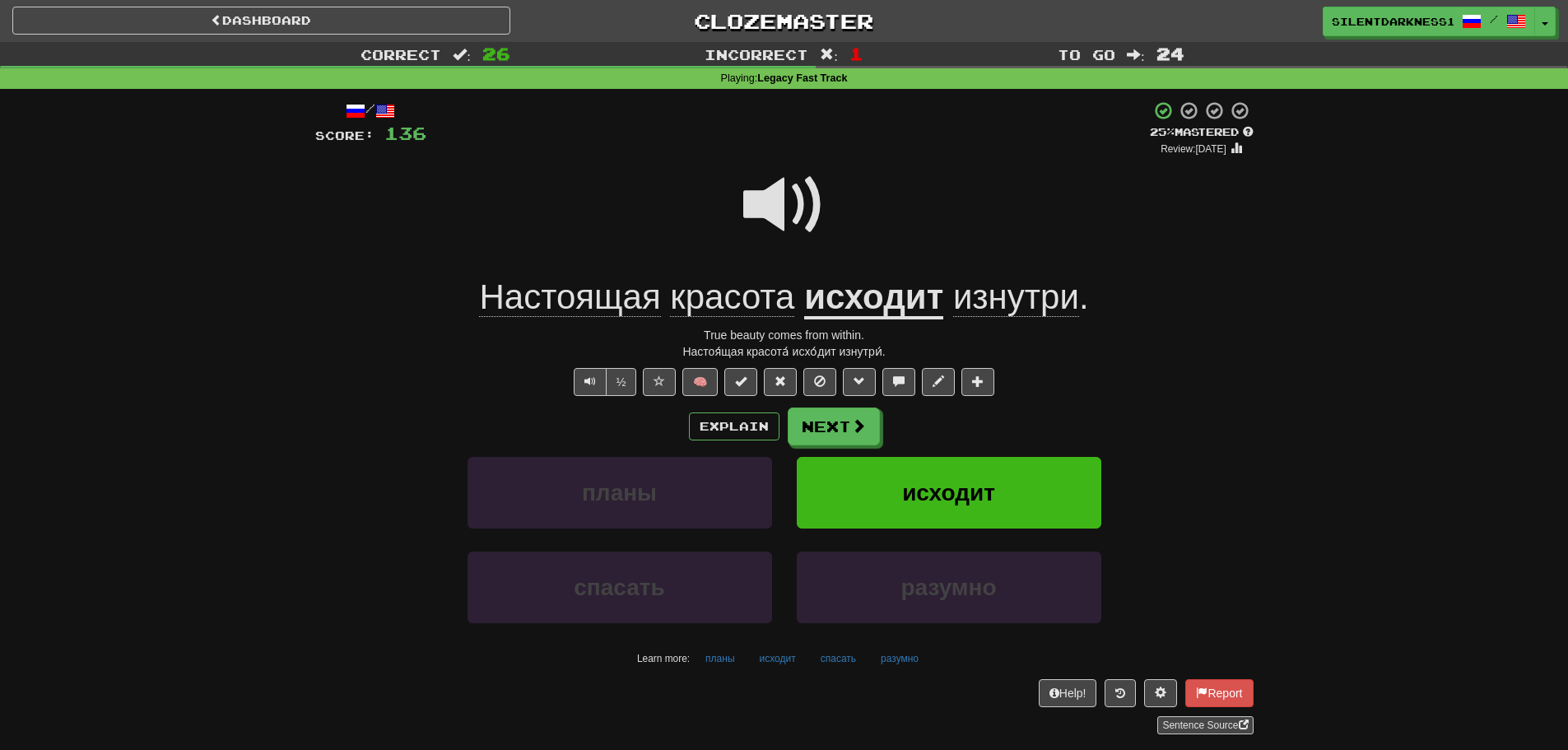
drag, startPoint x: 930, startPoint y: 362, endPoint x: 767, endPoint y: 638, distance: 320.5
drag, startPoint x: 767, startPoint y: 638, endPoint x: 739, endPoint y: 169, distance: 469.8
click at [739, 169] on div at bounding box center [784, 216] width 938 height 117
click at [832, 433] on button "Next" at bounding box center [834, 427] width 92 height 38
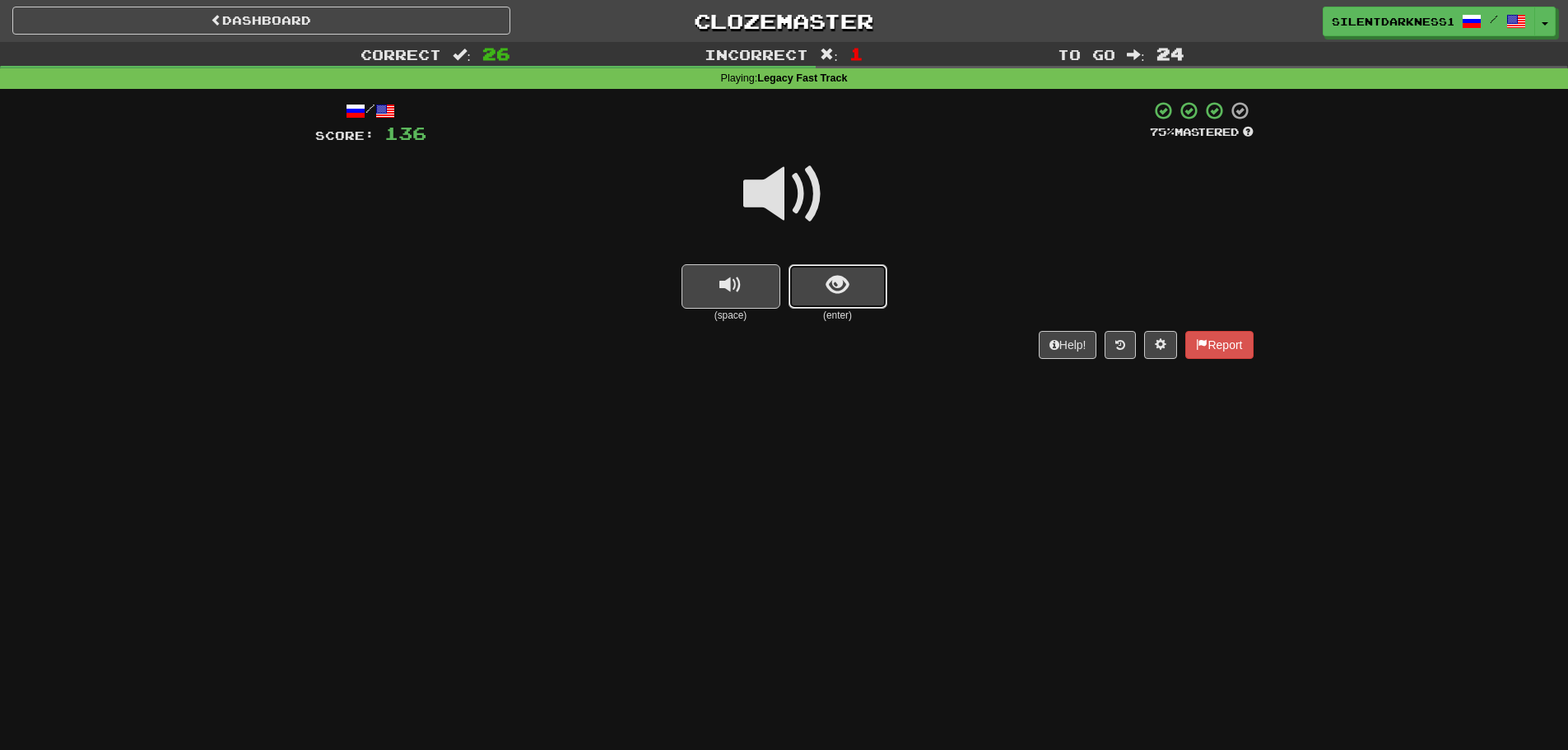
click at [812, 264] on button "show sentence" at bounding box center [837, 286] width 99 height 44
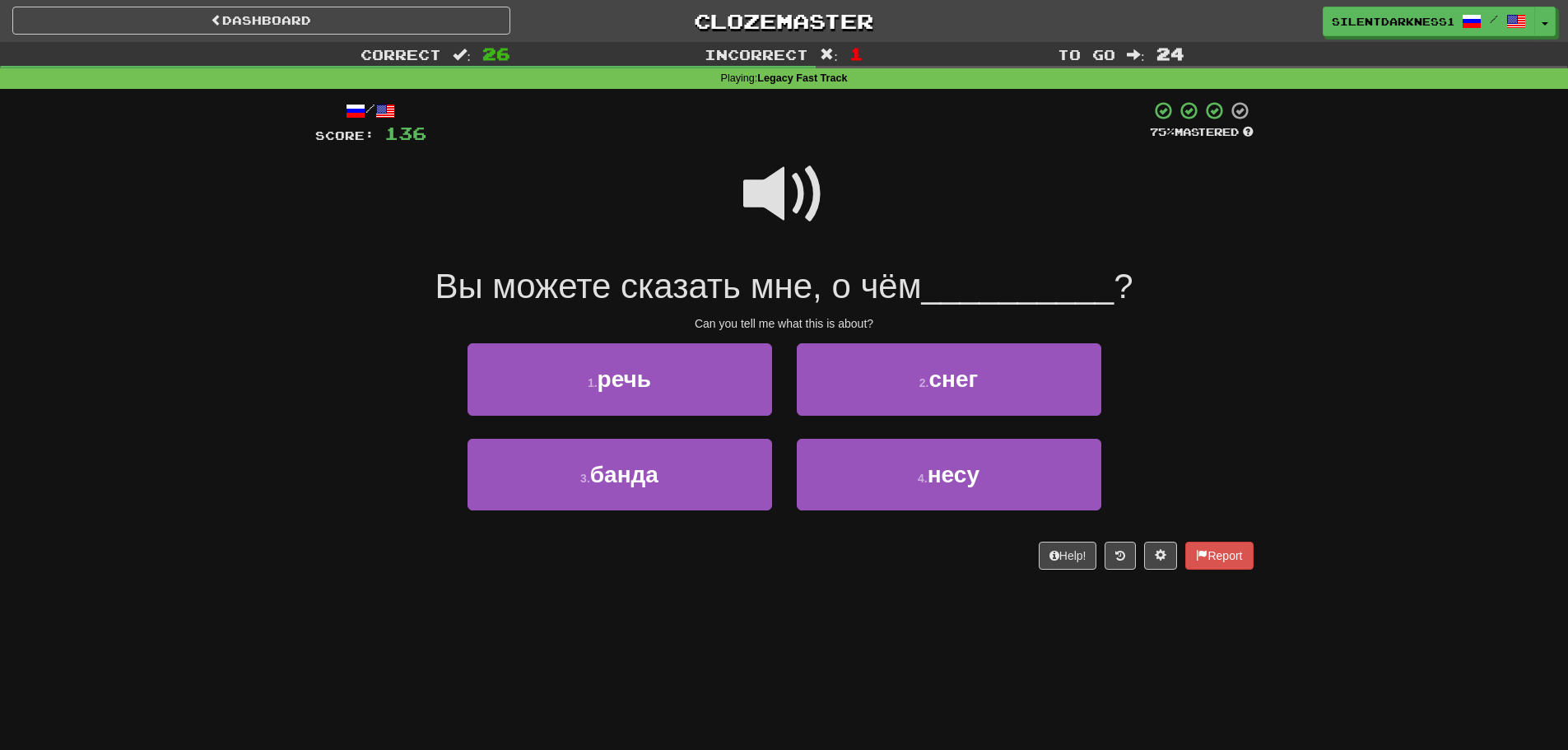
click at [809, 191] on span at bounding box center [784, 194] width 82 height 82
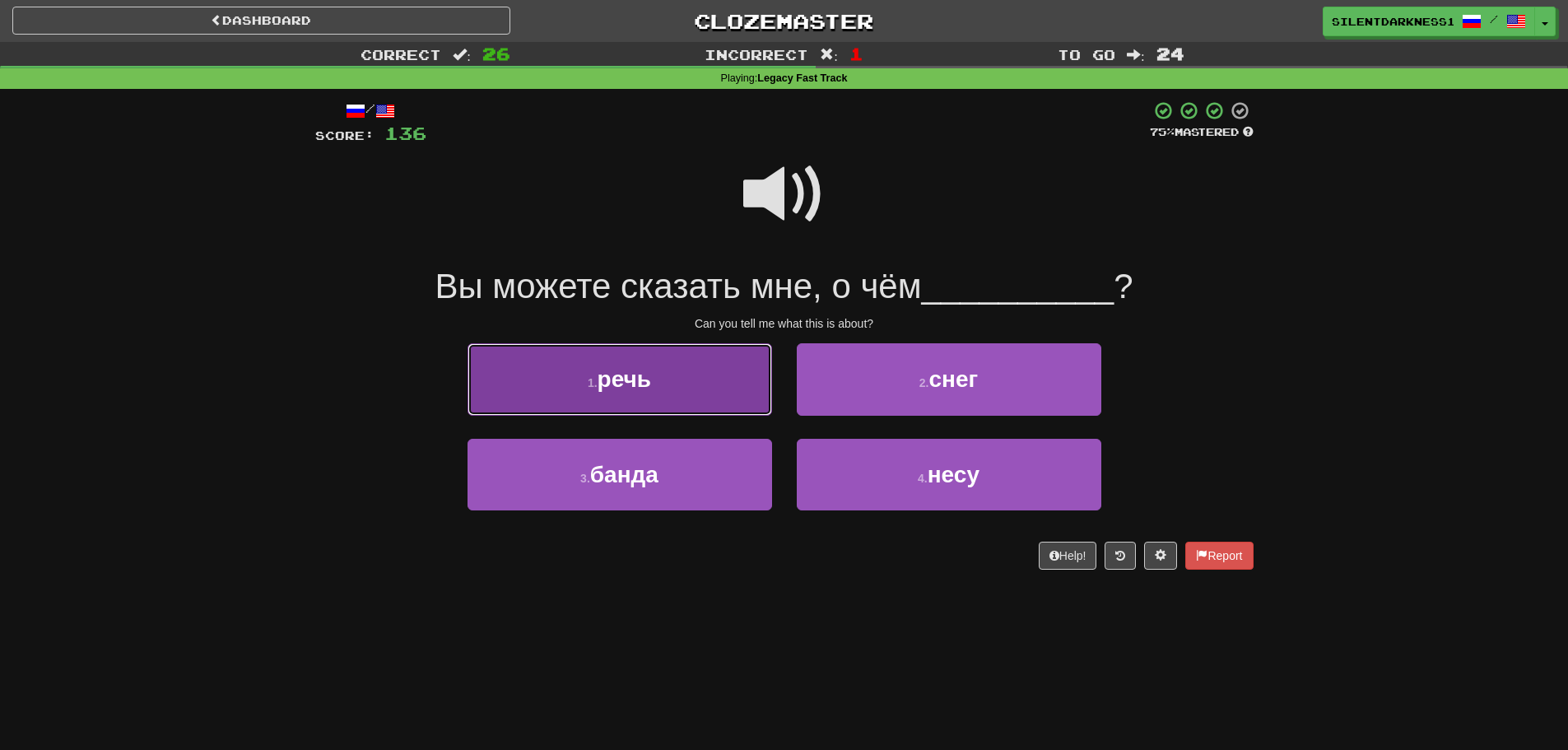
click at [703, 390] on button "1 . речь" at bounding box center [619, 378] width 305 height 71
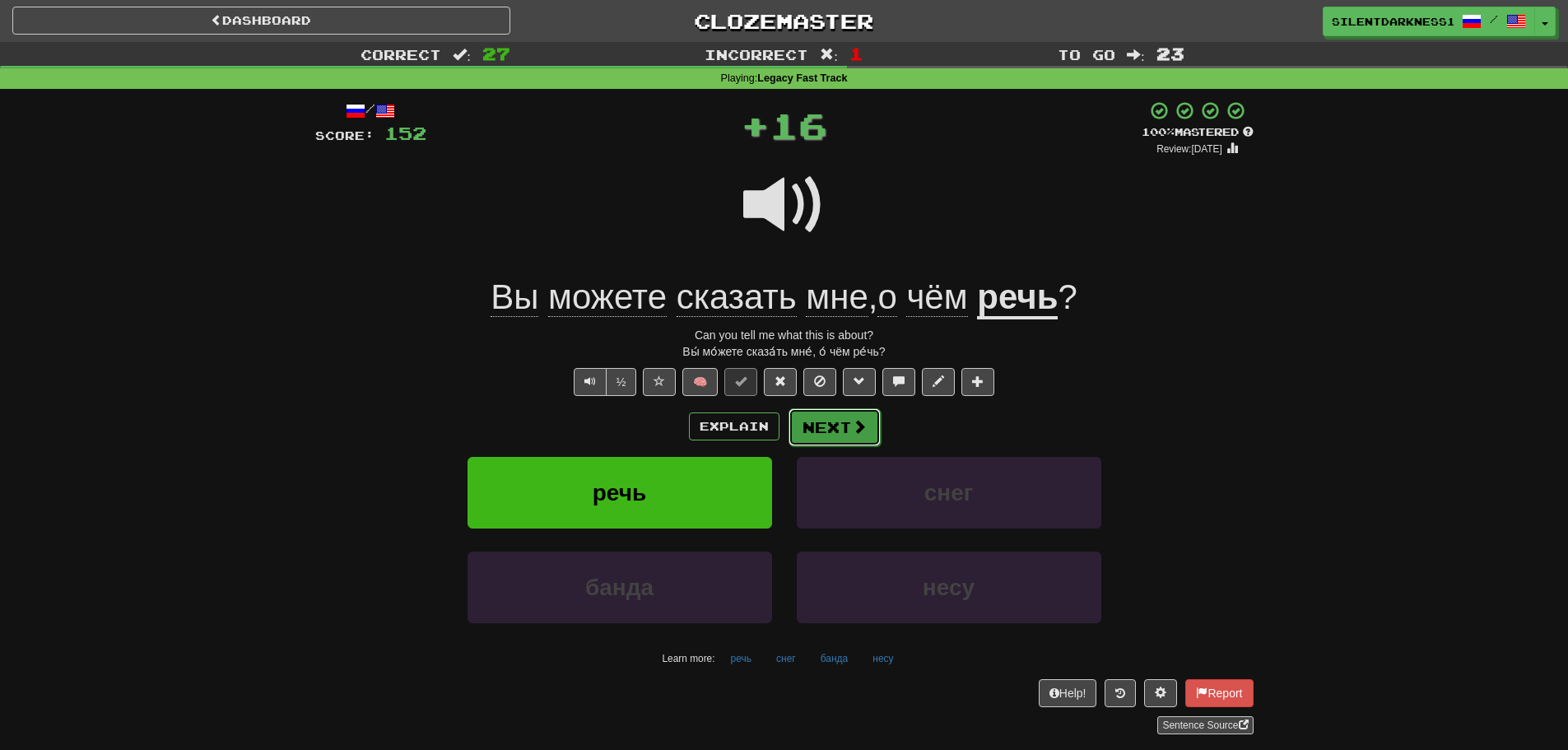
click at [823, 424] on button "Next" at bounding box center [834, 427] width 92 height 38
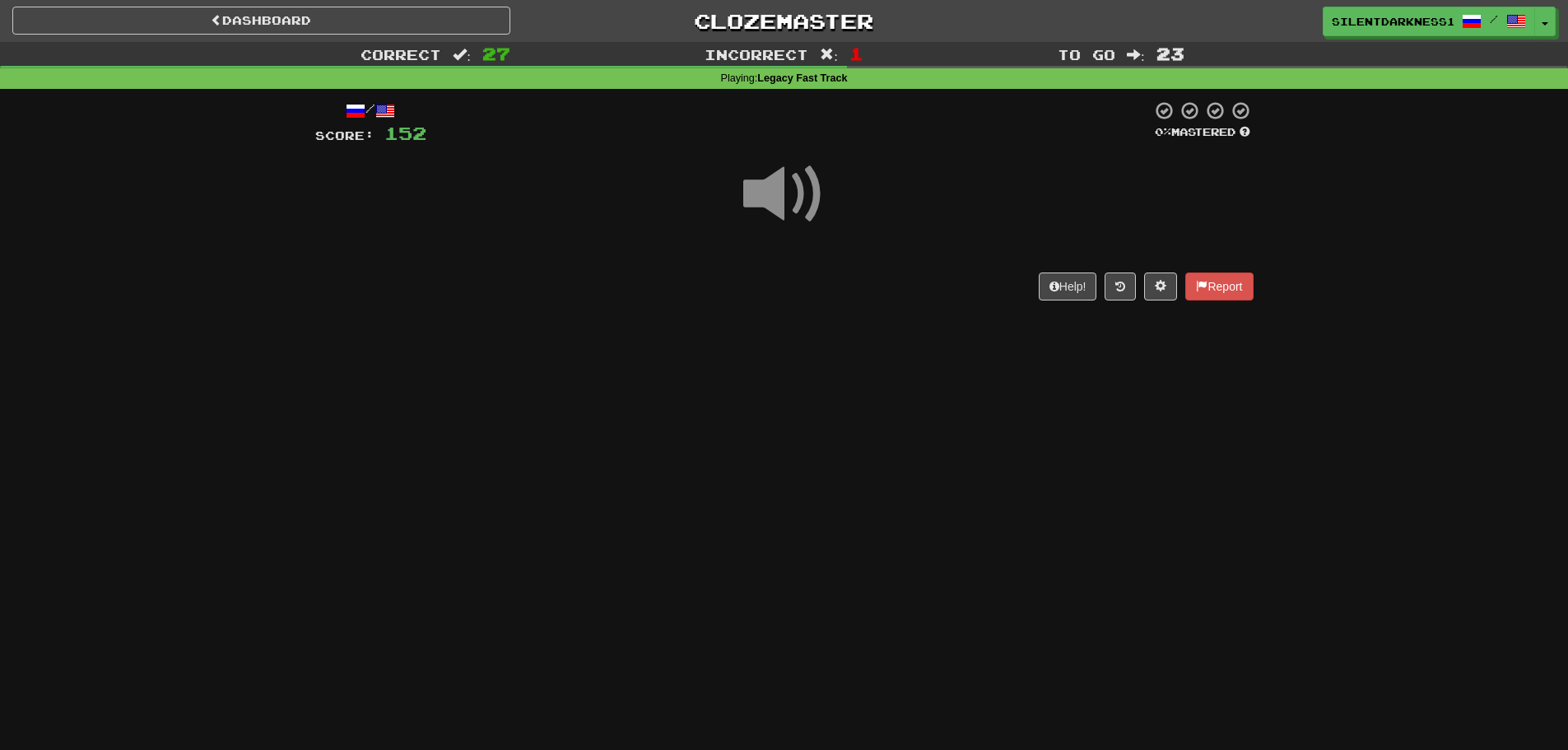
click at [745, 253] on div at bounding box center [784, 206] width 938 height 117
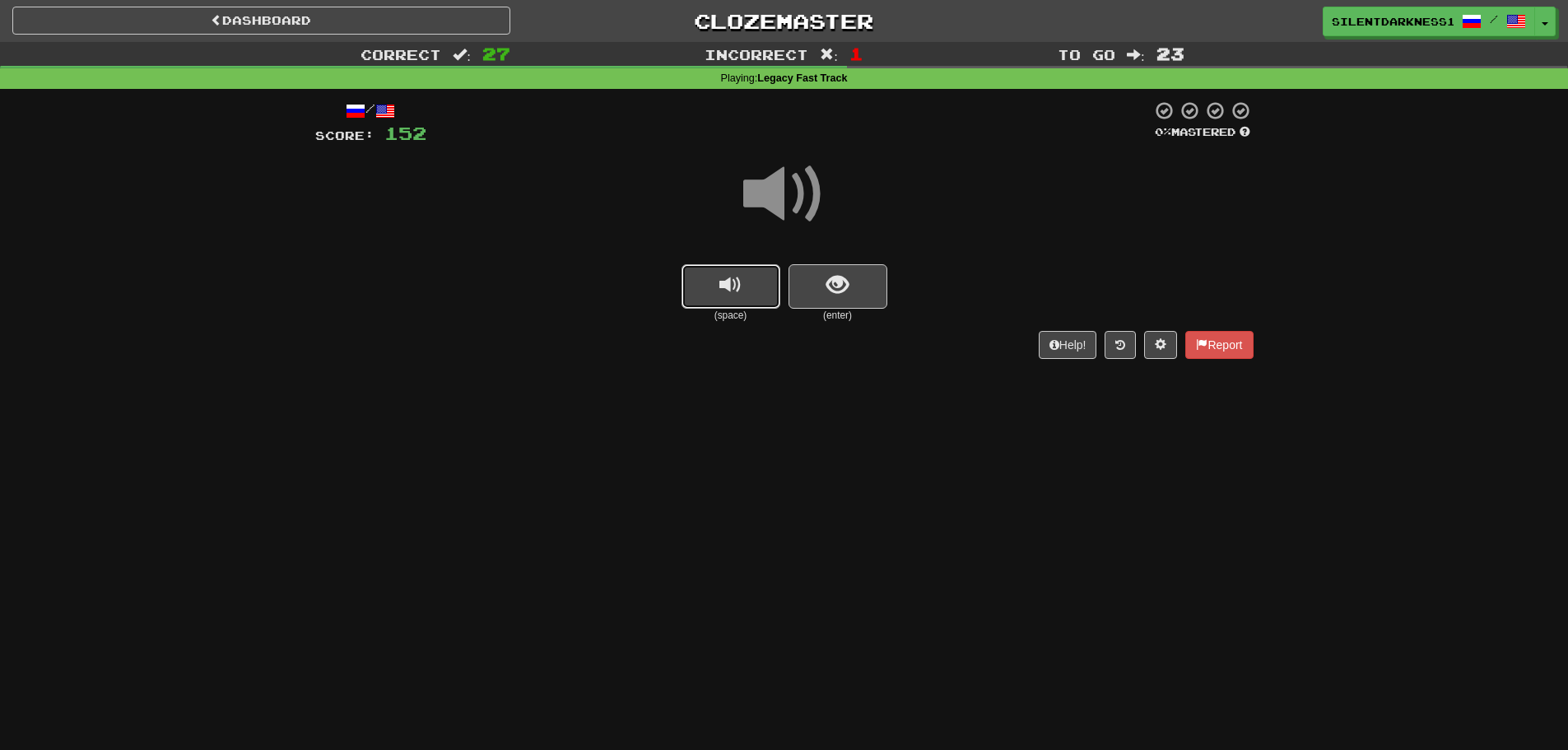
click at [741, 291] on button "replay audio" at bounding box center [731, 286] width 99 height 44
click at [867, 301] on button "show sentence" at bounding box center [837, 286] width 99 height 44
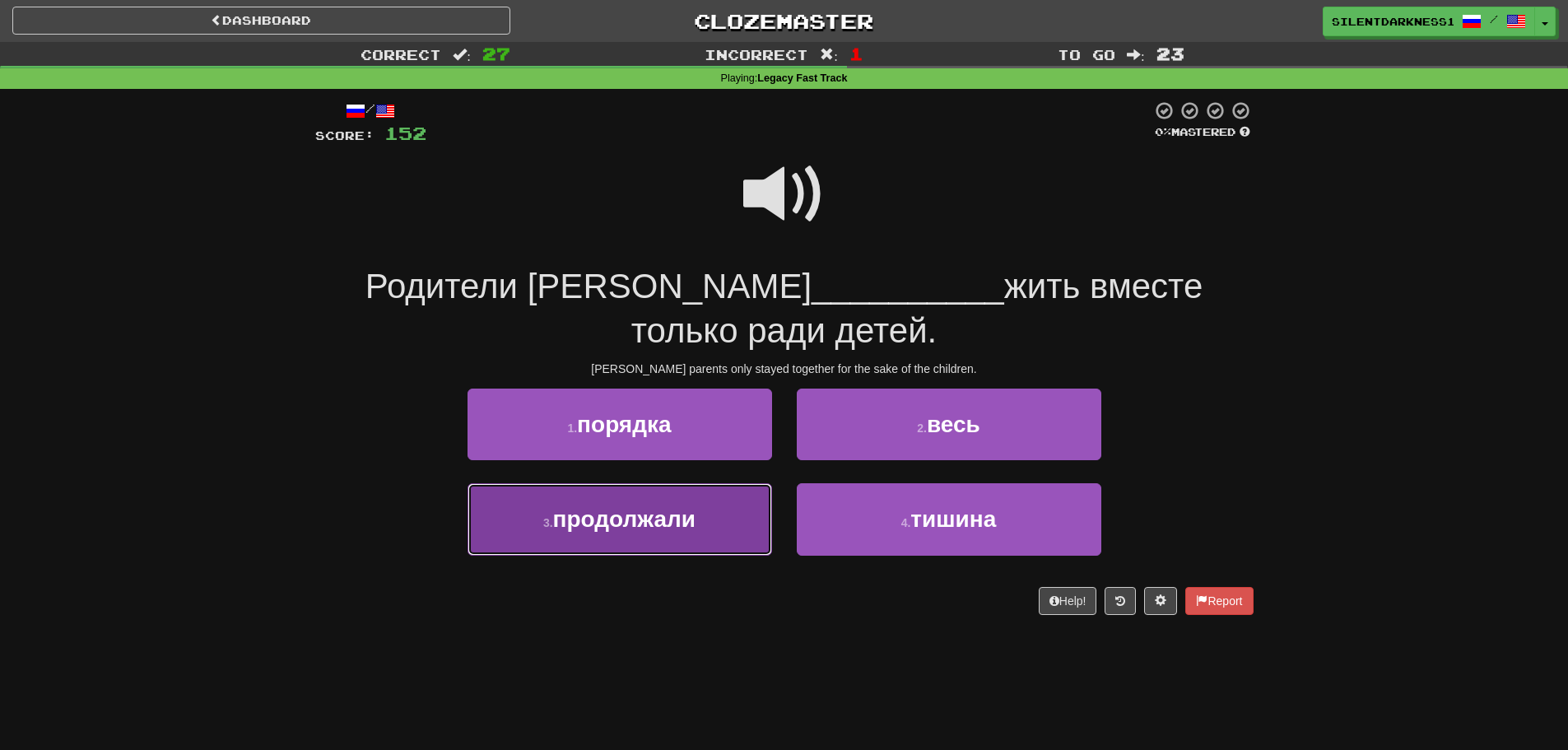
click at [702, 529] on button "3 . продолжали" at bounding box center [619, 518] width 305 height 71
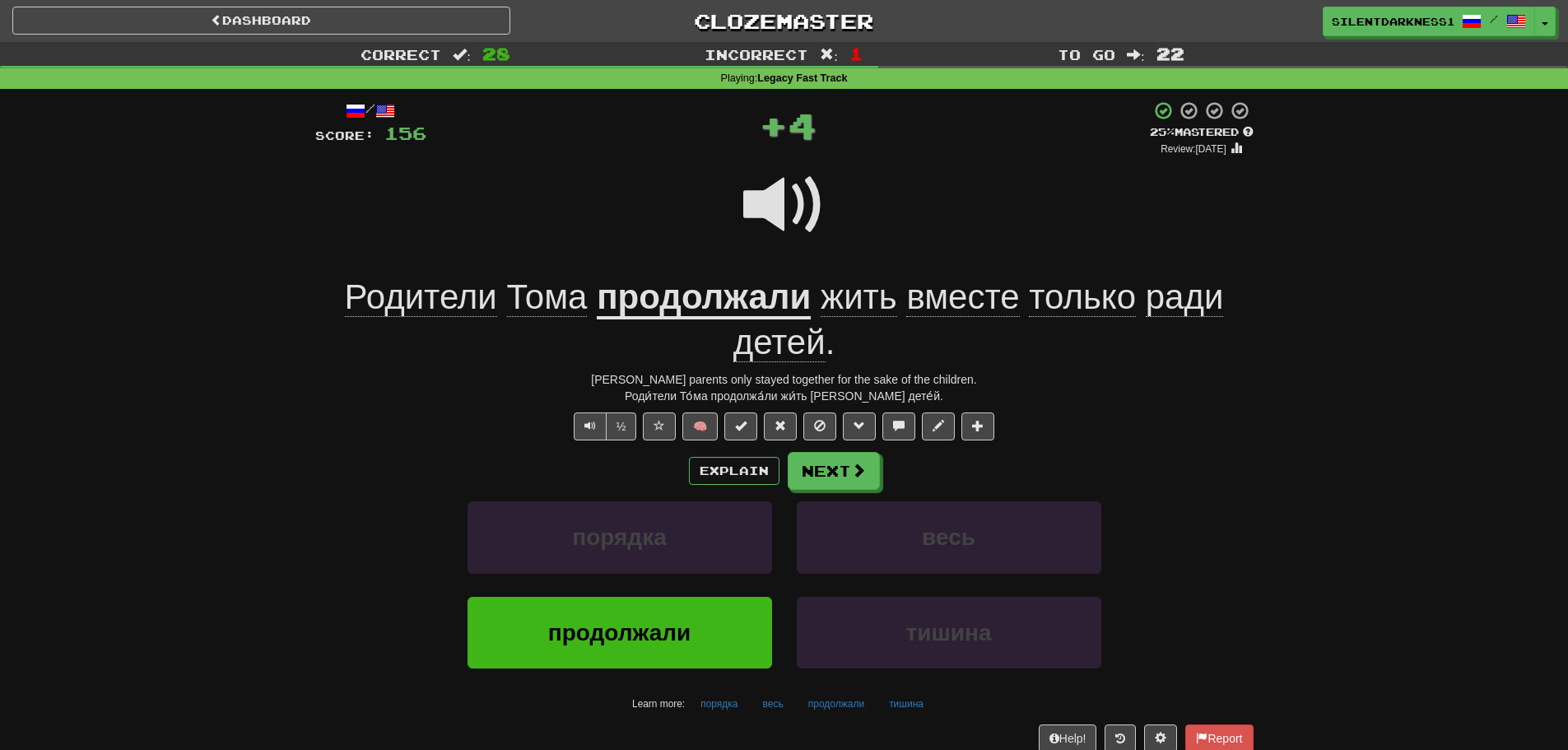
click at [720, 296] on u "продолжали" at bounding box center [703, 298] width 214 height 42
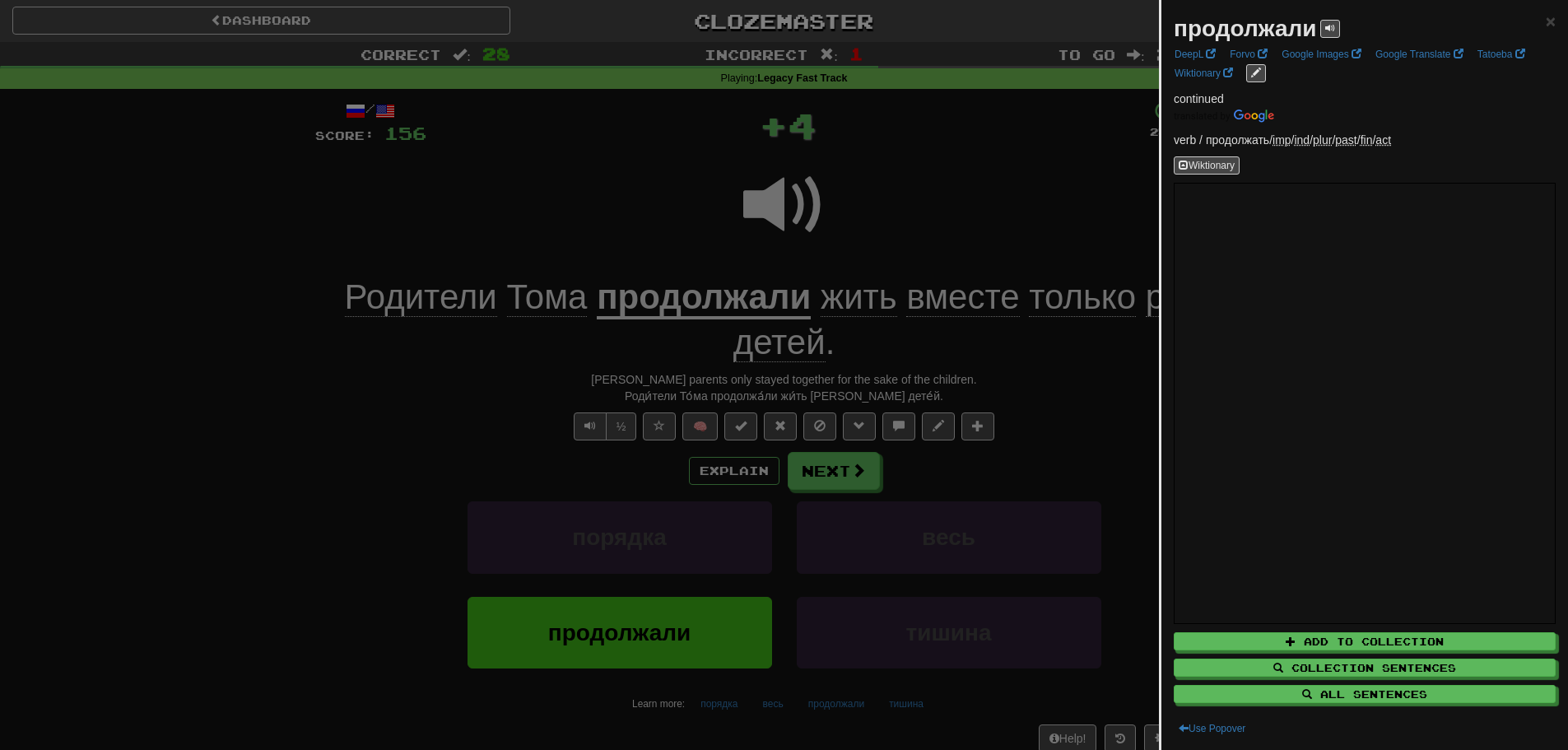
click at [621, 234] on div at bounding box center [784, 375] width 1568 height 750
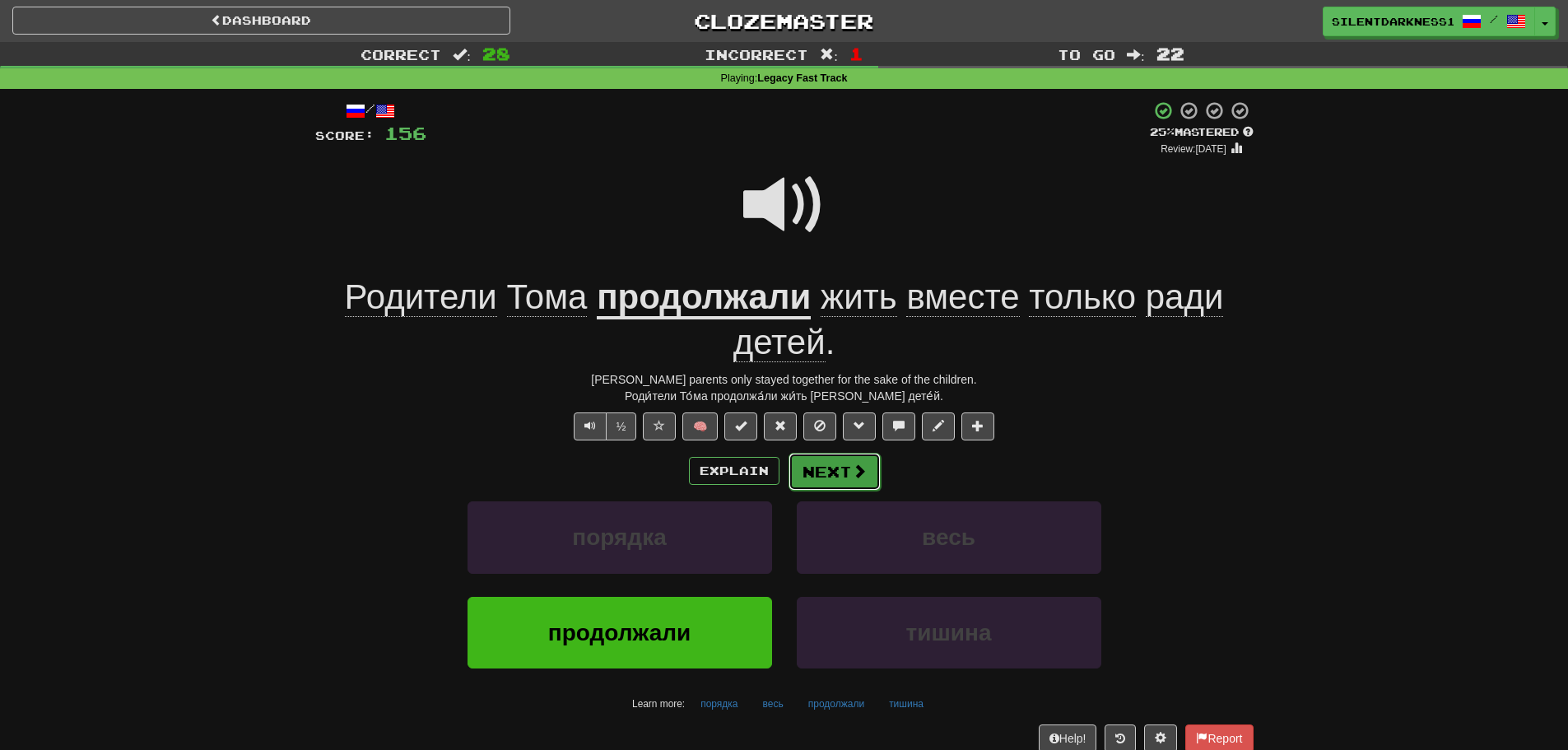
click at [828, 466] on button "Next" at bounding box center [834, 471] width 92 height 38
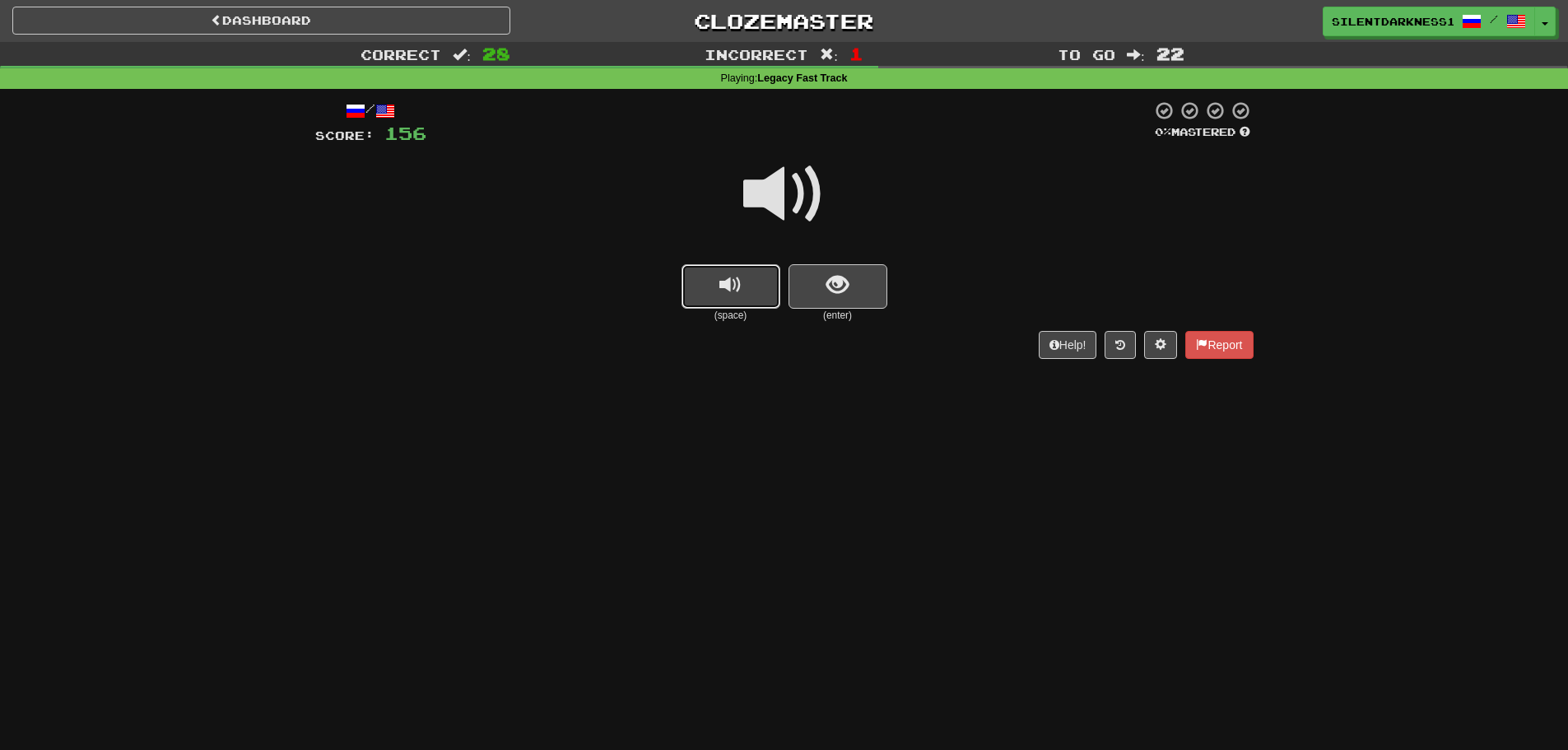
click at [751, 293] on button "replay audio" at bounding box center [731, 286] width 99 height 44
click at [837, 290] on span "show sentence" at bounding box center [837, 285] width 23 height 23
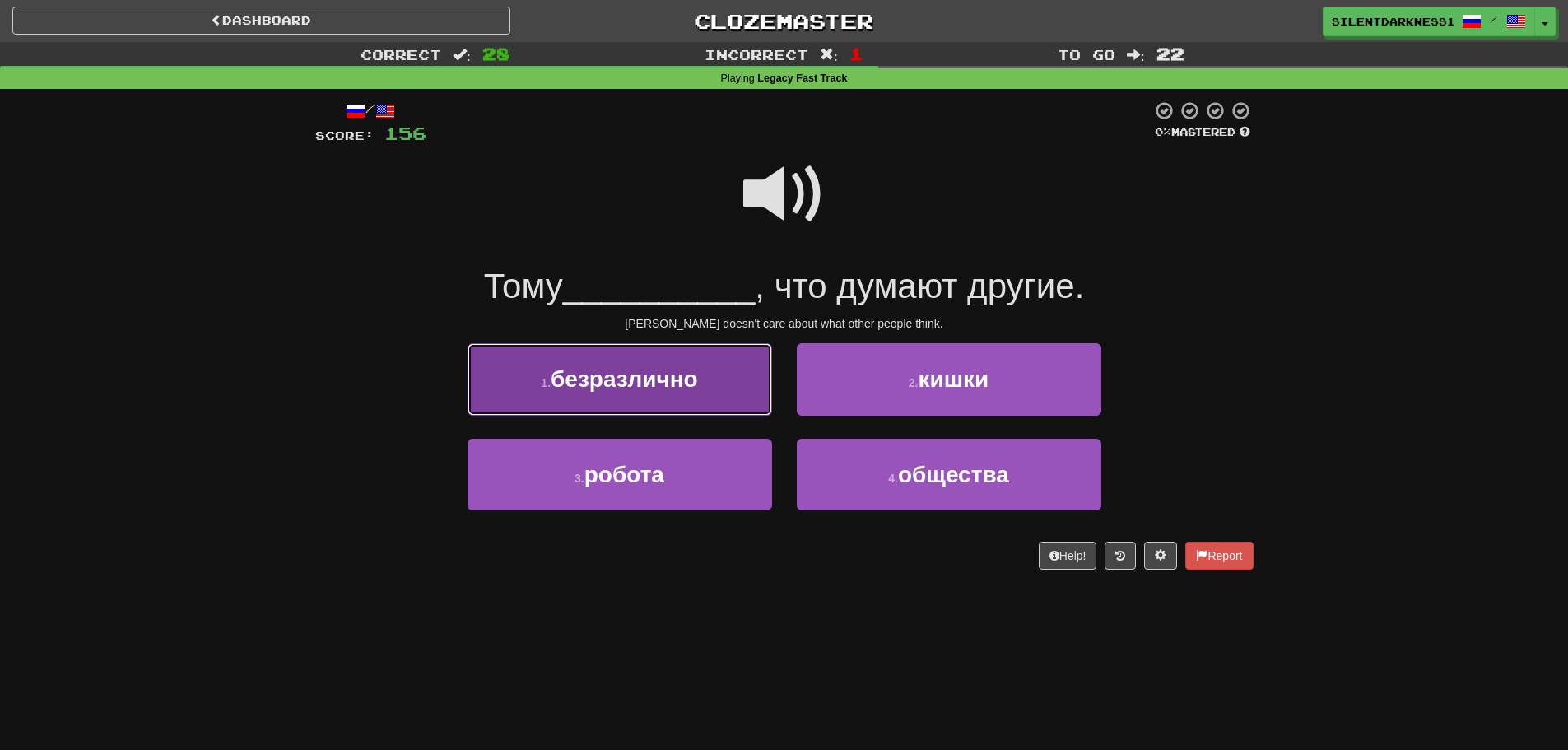
click at [689, 392] on span "безразлично" at bounding box center [624, 379] width 147 height 25
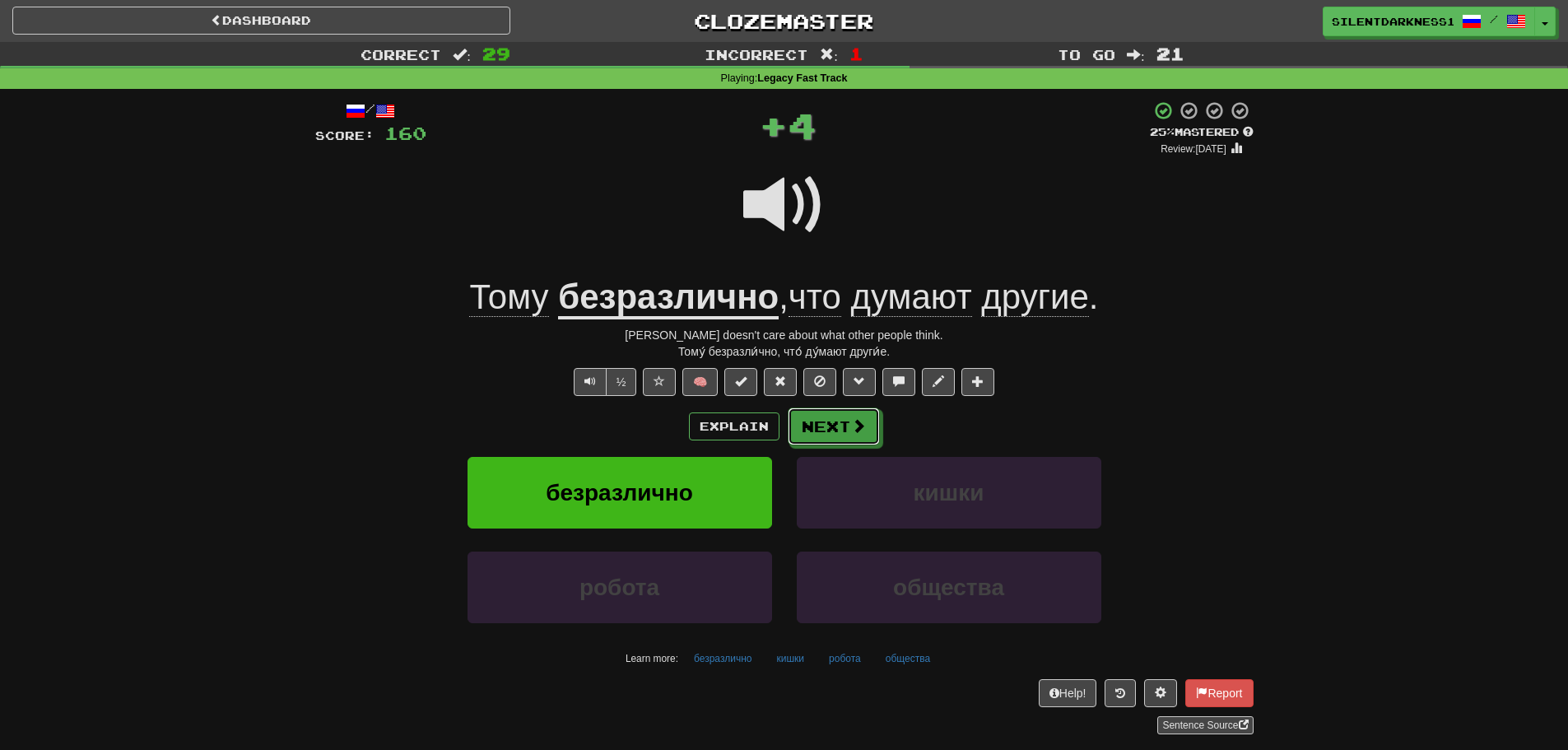
click at [830, 413] on button "Next" at bounding box center [833, 426] width 92 height 38
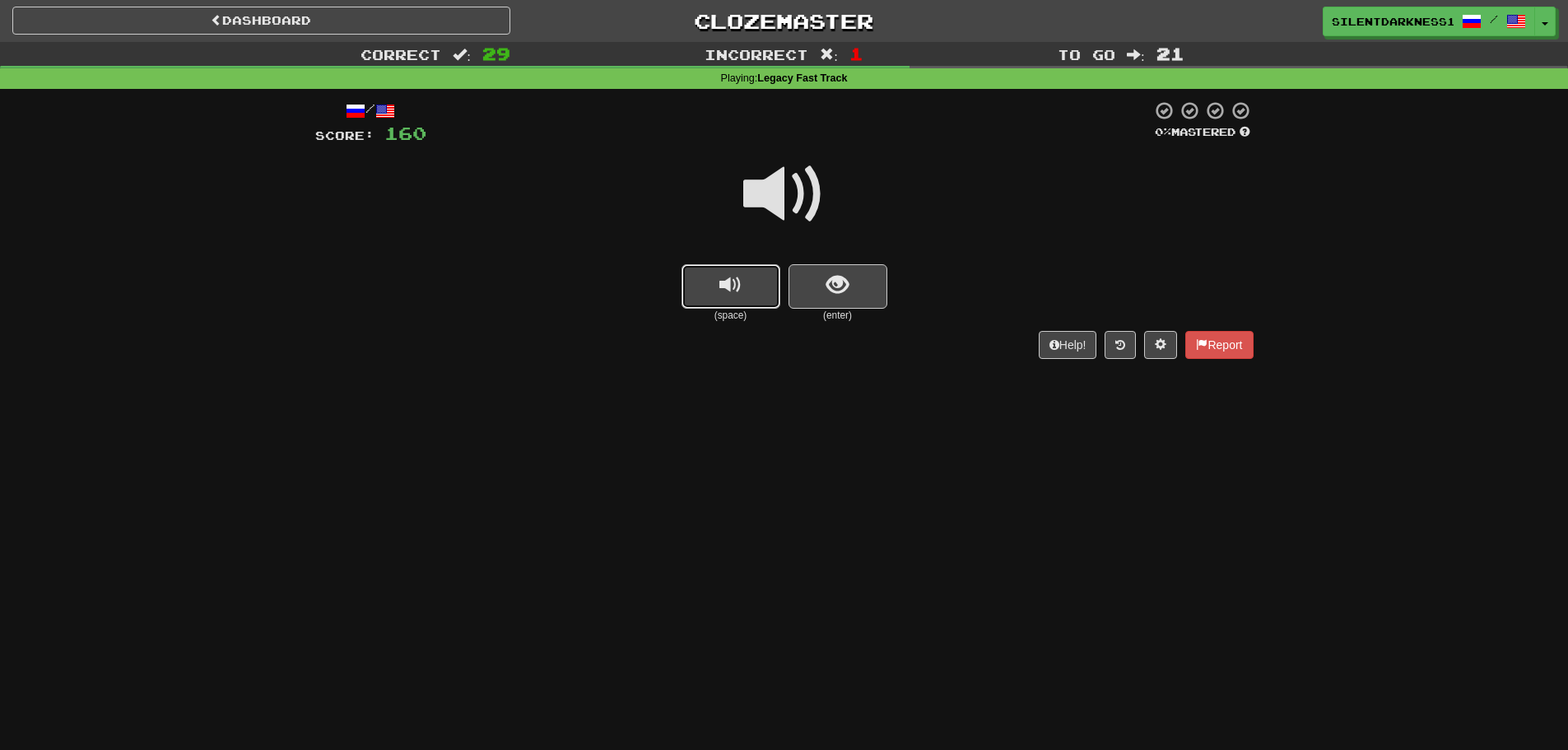
click at [733, 280] on span "replay audio" at bounding box center [730, 285] width 23 height 23
click at [857, 287] on button "show sentence" at bounding box center [837, 286] width 99 height 44
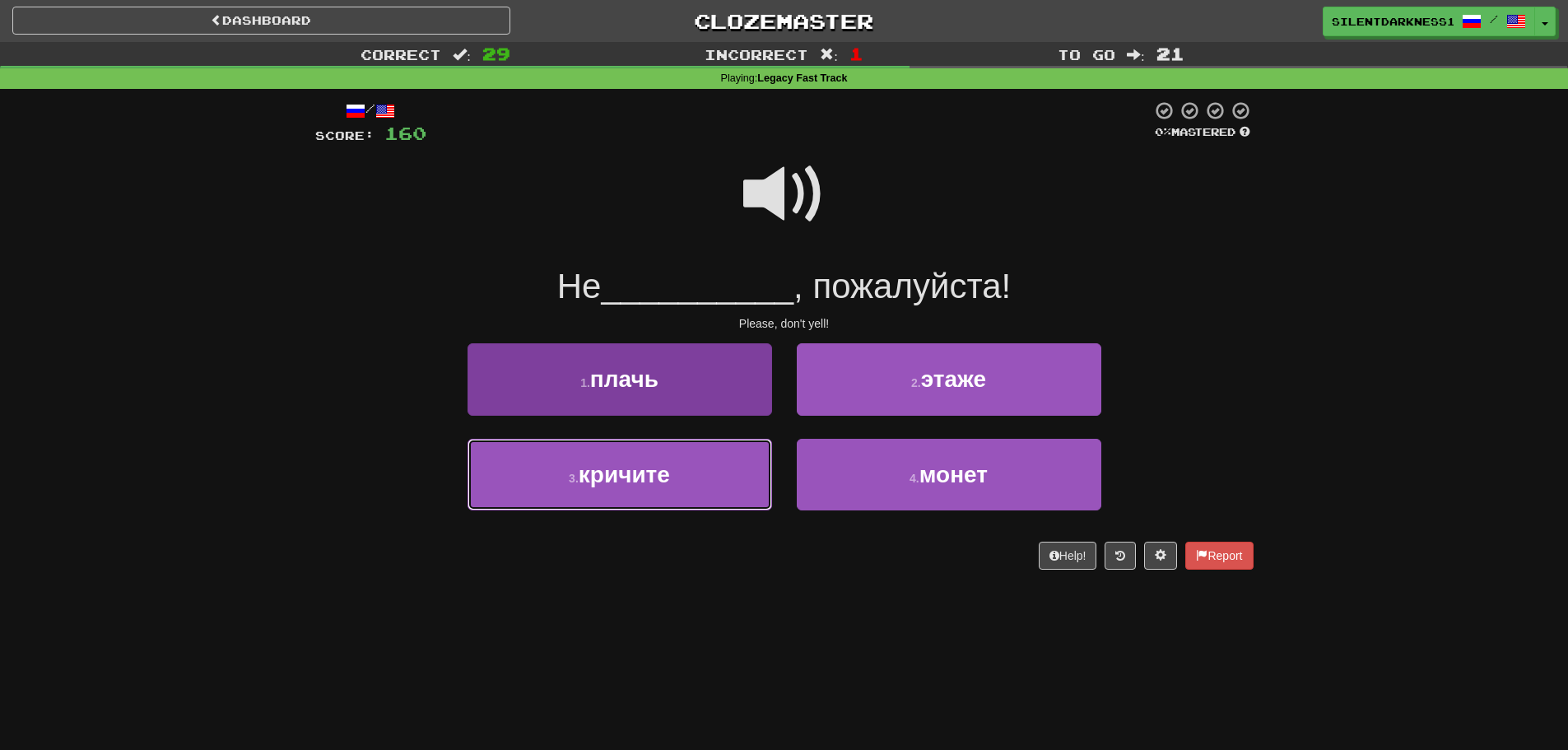
click at [725, 477] on button "3 . кричите" at bounding box center [619, 474] width 305 height 71
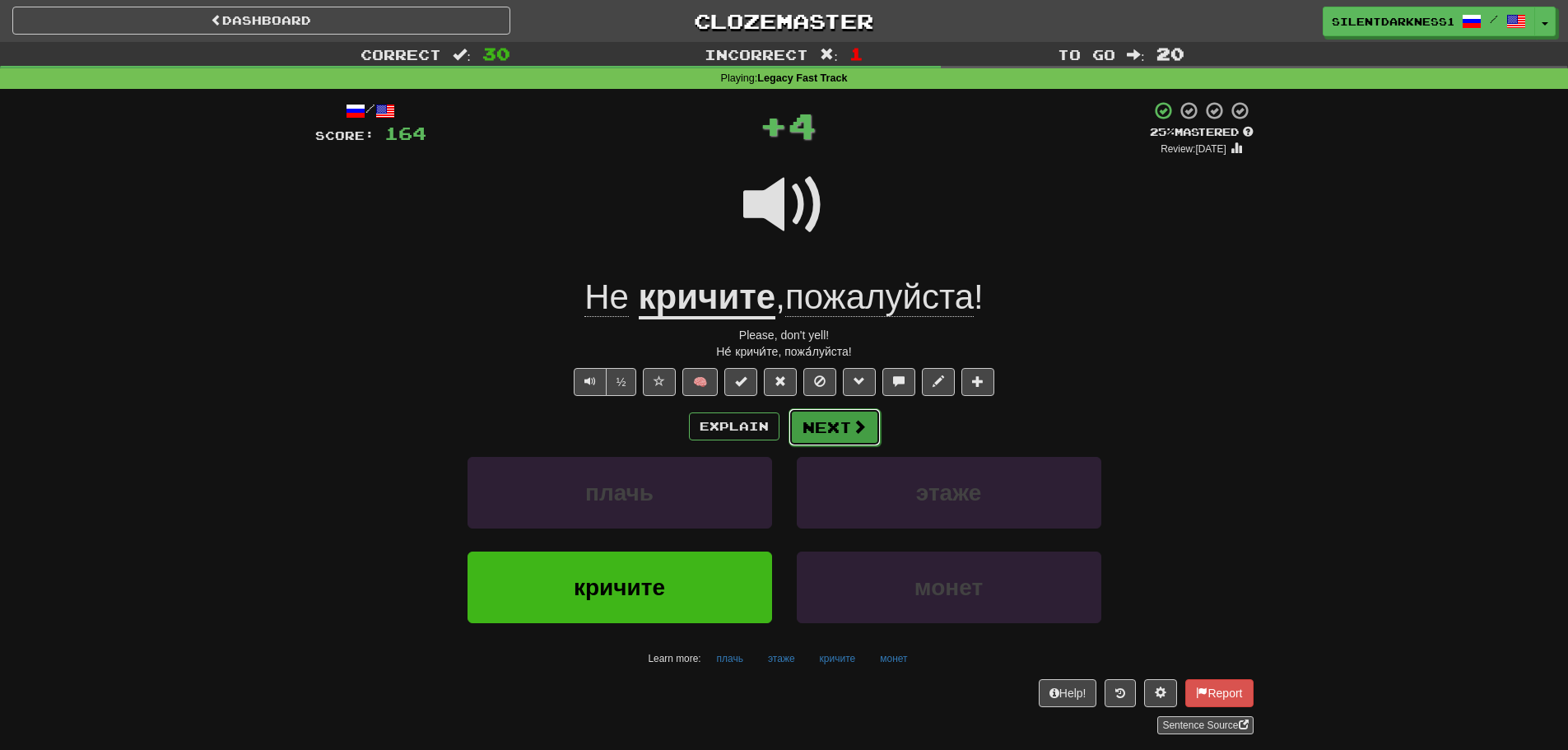
click at [868, 426] on button "Next" at bounding box center [834, 427] width 92 height 38
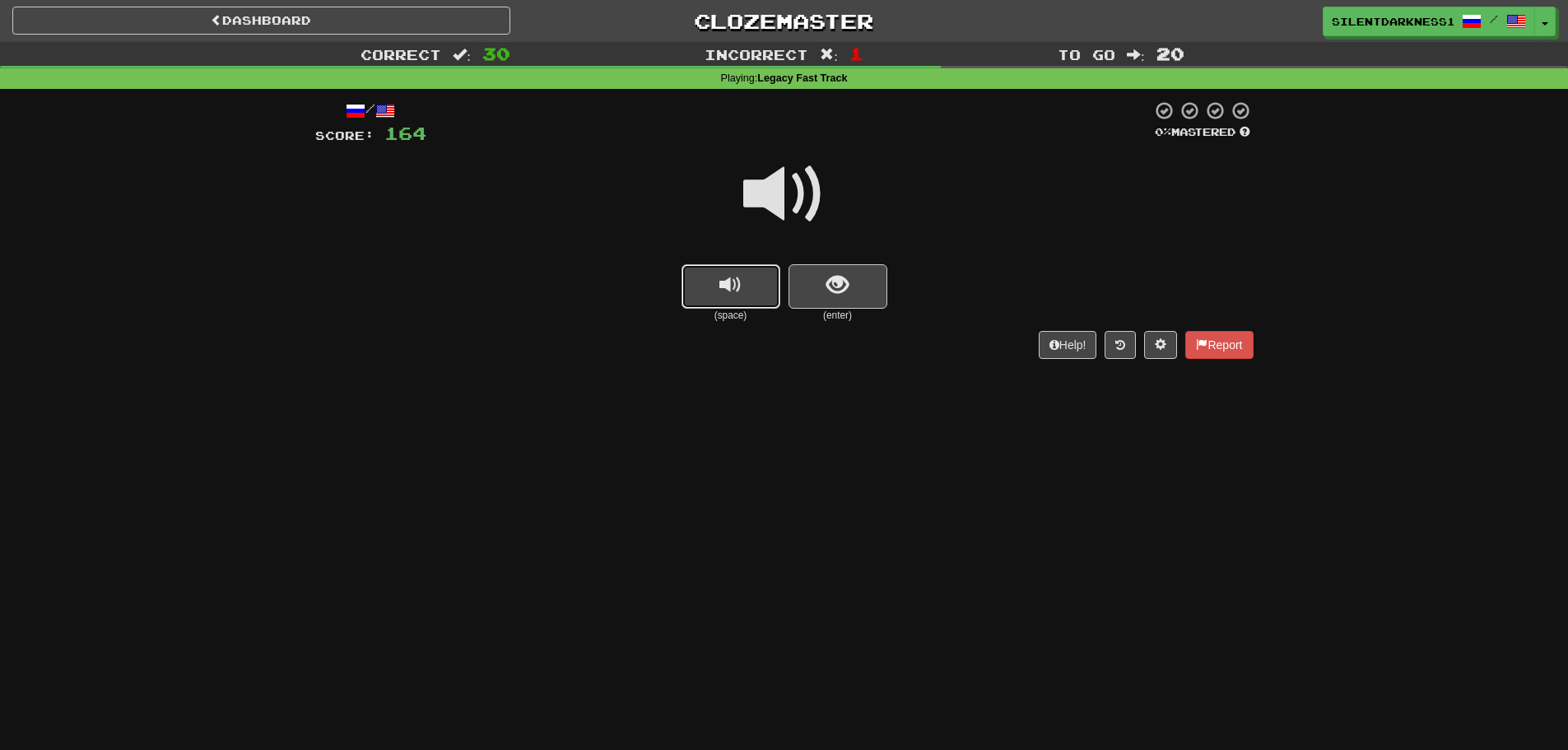
click at [775, 282] on button "replay audio" at bounding box center [731, 286] width 99 height 44
click at [832, 282] on span "show sentence" at bounding box center [837, 285] width 23 height 23
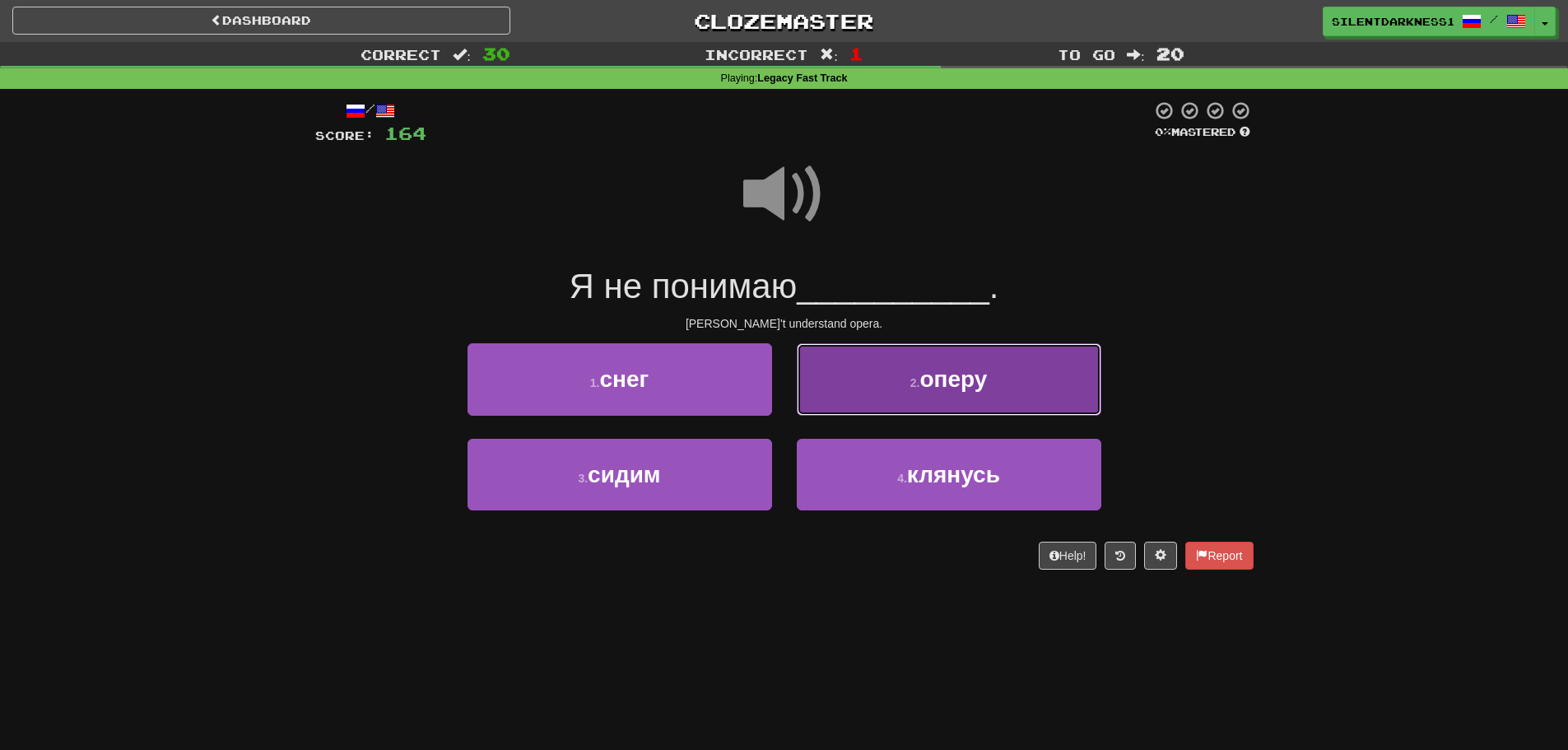
click at [927, 389] on span "оперу" at bounding box center [953, 379] width 68 height 25
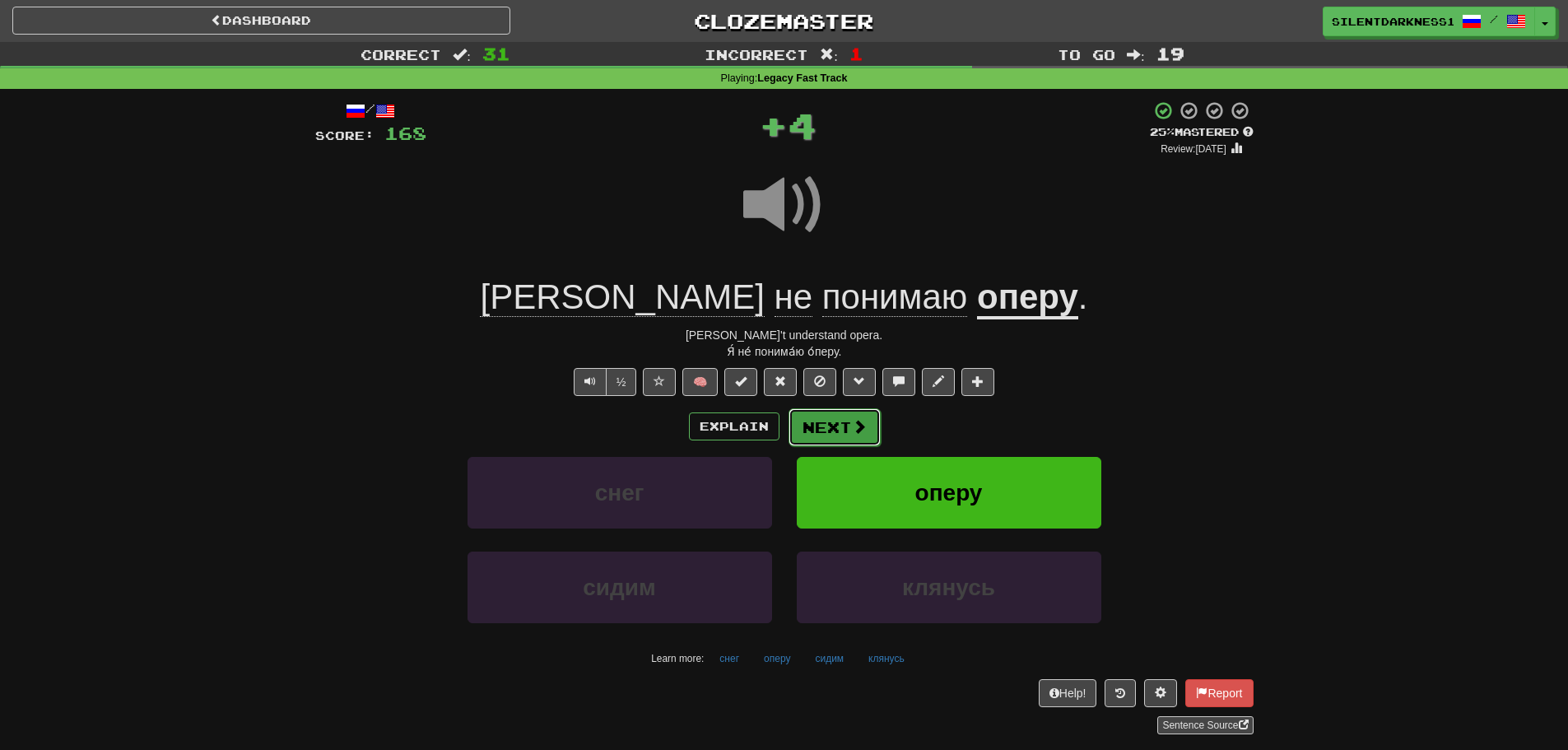
click at [857, 421] on span at bounding box center [859, 426] width 15 height 15
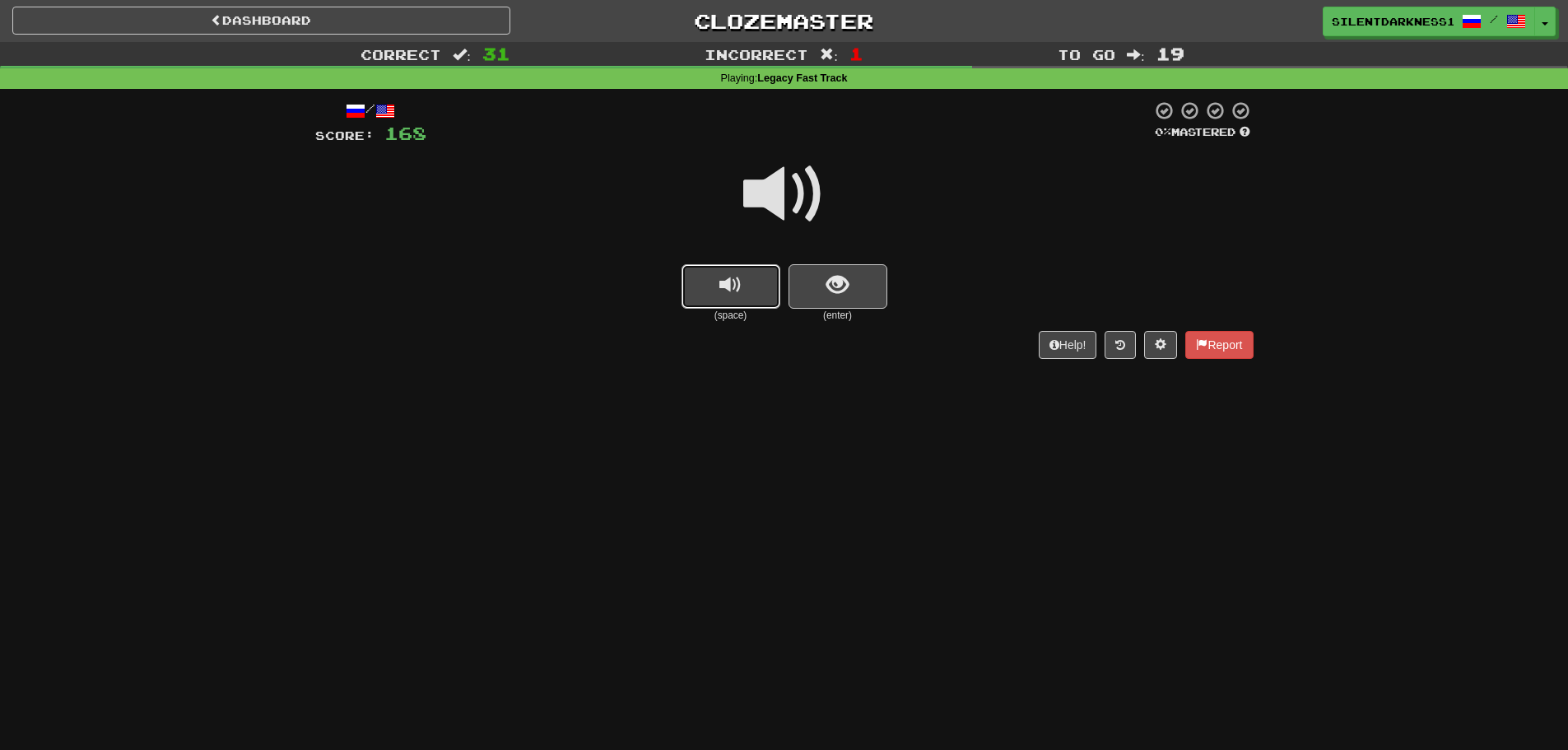
click at [754, 288] on button "replay audio" at bounding box center [731, 286] width 99 height 44
click at [813, 294] on button "show sentence" at bounding box center [837, 286] width 99 height 44
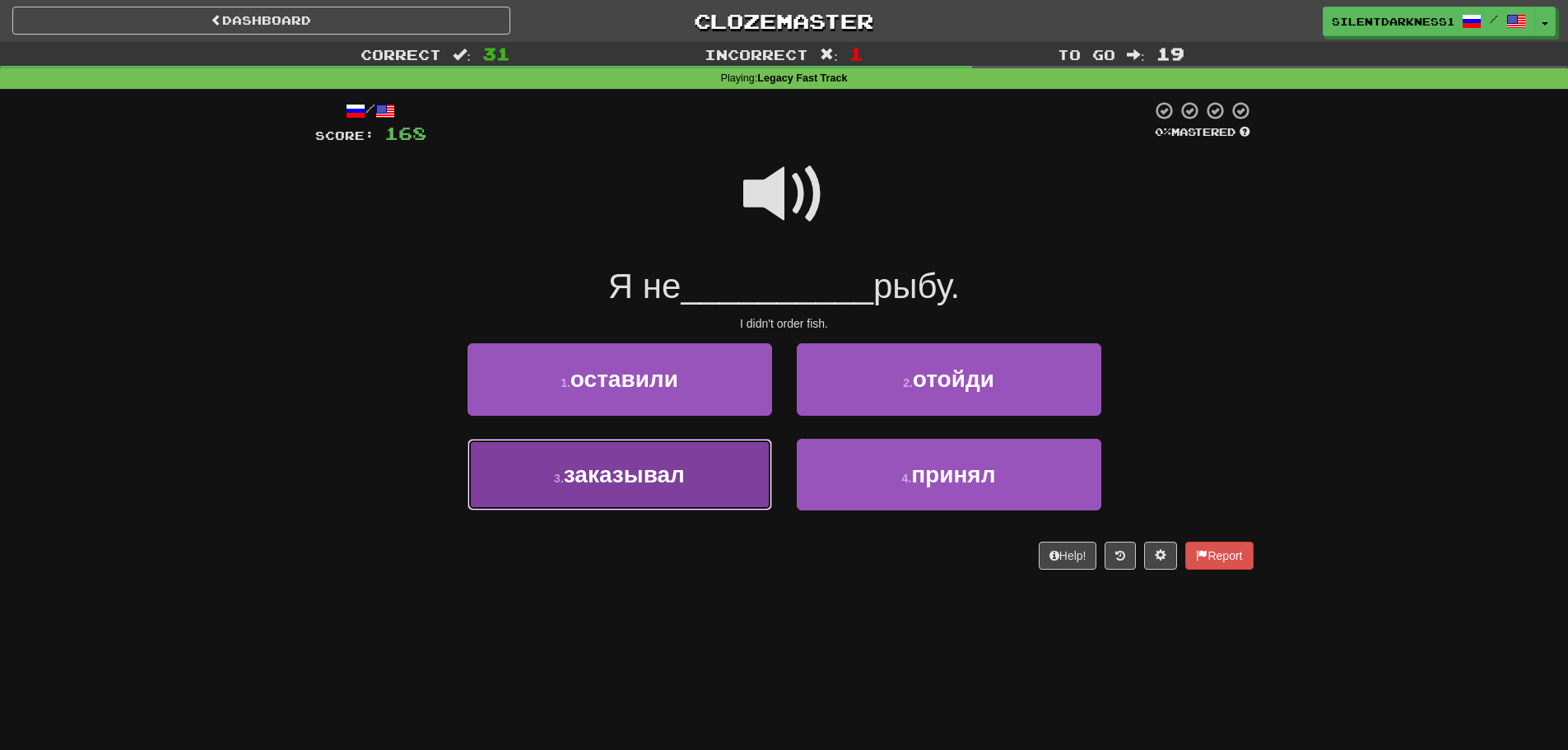
click at [660, 482] on span "заказывал" at bounding box center [625, 474] width 121 height 25
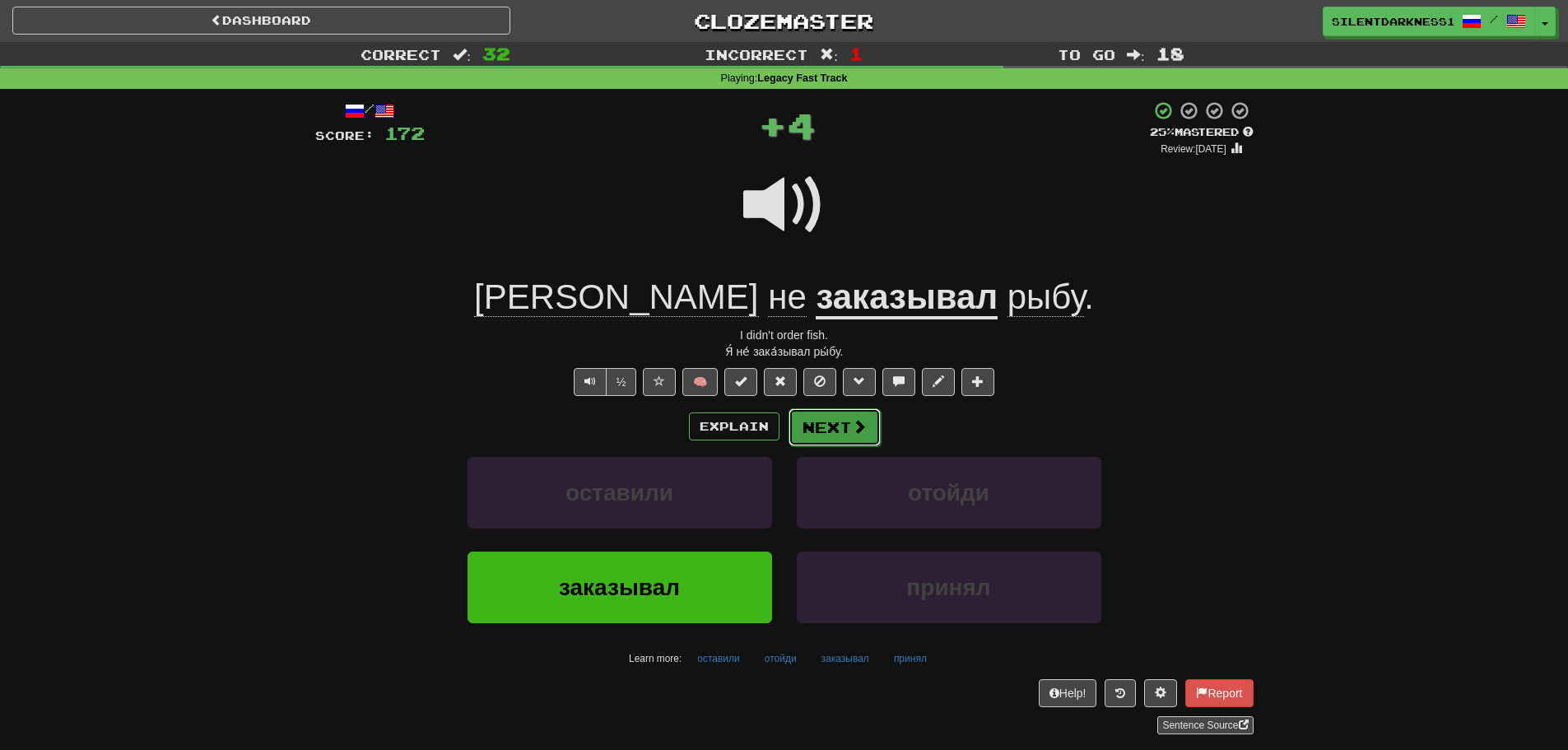
click at [826, 414] on button "Next" at bounding box center [834, 427] width 92 height 38
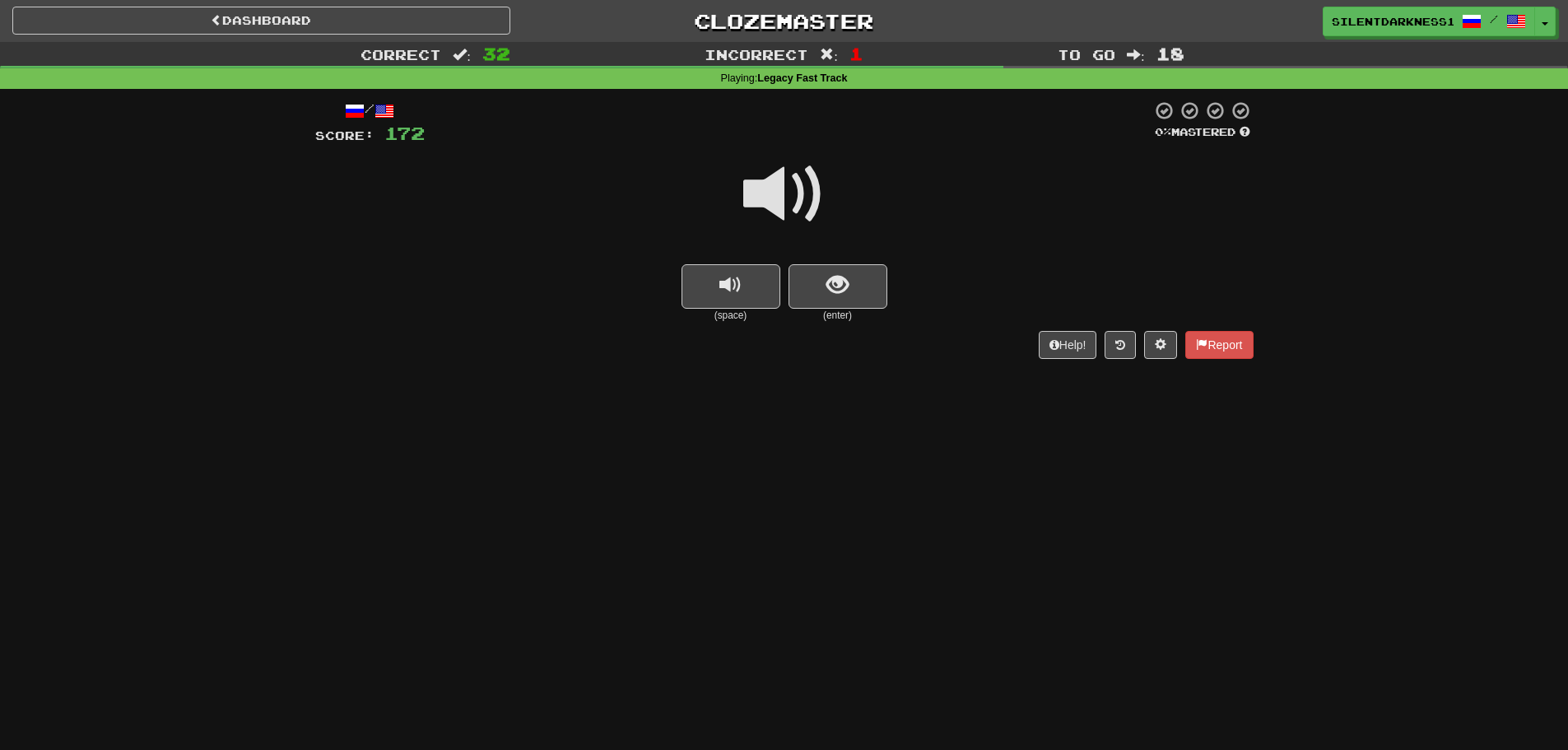
click at [689, 239] on div at bounding box center [784, 206] width 938 height 117
drag, startPoint x: 729, startPoint y: 286, endPoint x: 820, endPoint y: 286, distance: 91.0
click at [730, 286] on span "replay audio" at bounding box center [730, 285] width 23 height 23
click at [820, 286] on button "show sentence" at bounding box center [837, 286] width 99 height 44
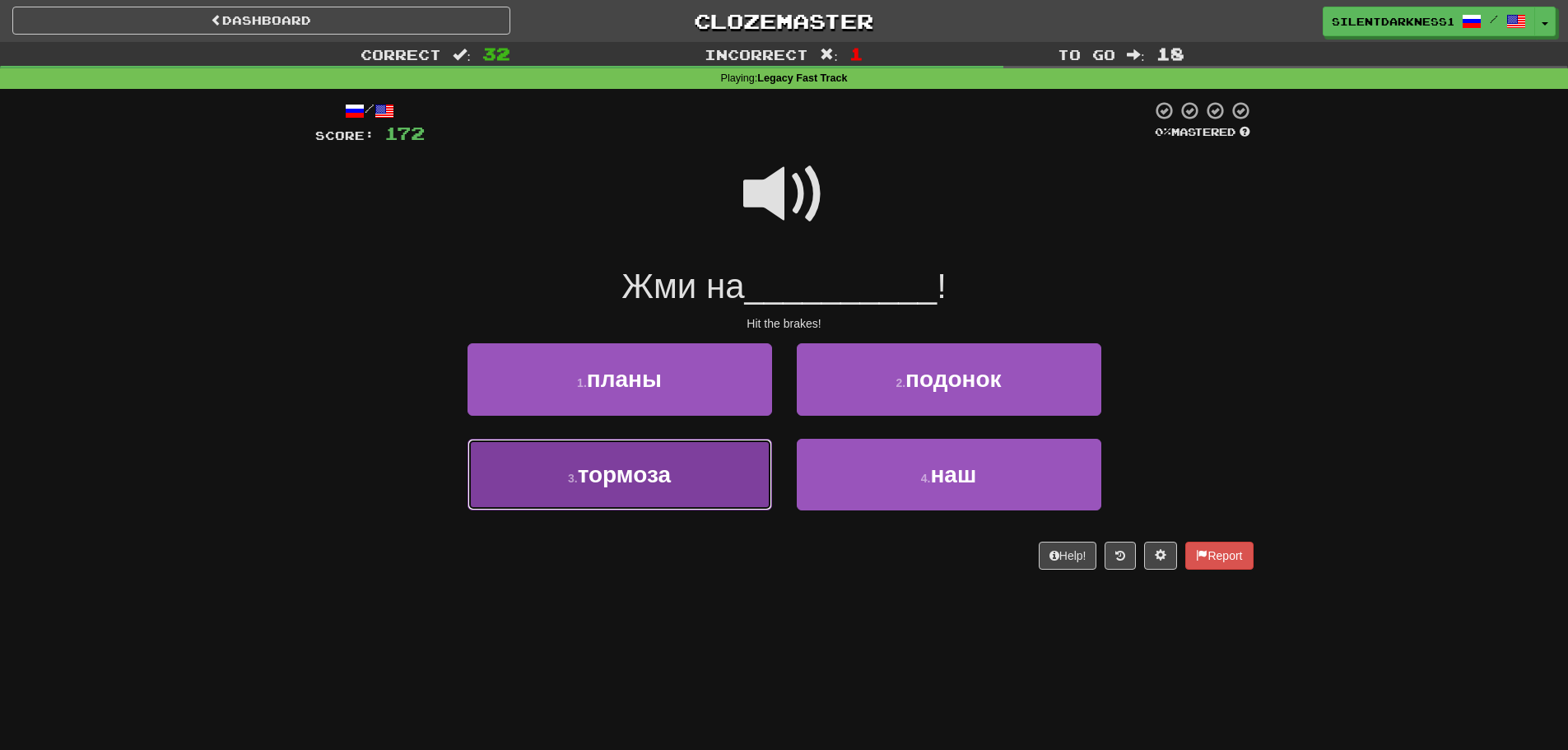
click at [685, 478] on button "3 . тормоза" at bounding box center [619, 474] width 305 height 71
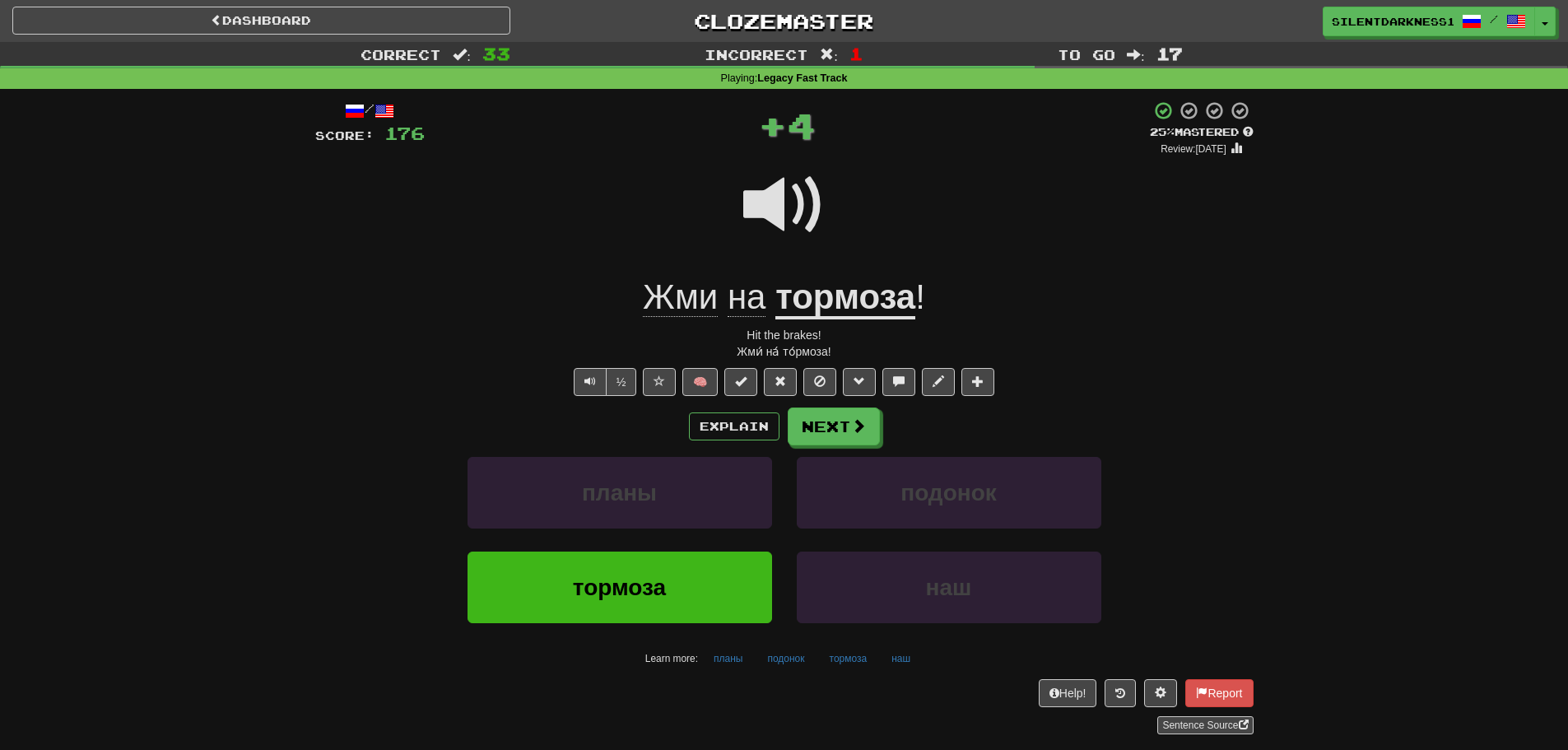
click at [689, 298] on span "Жми" at bounding box center [680, 297] width 74 height 39
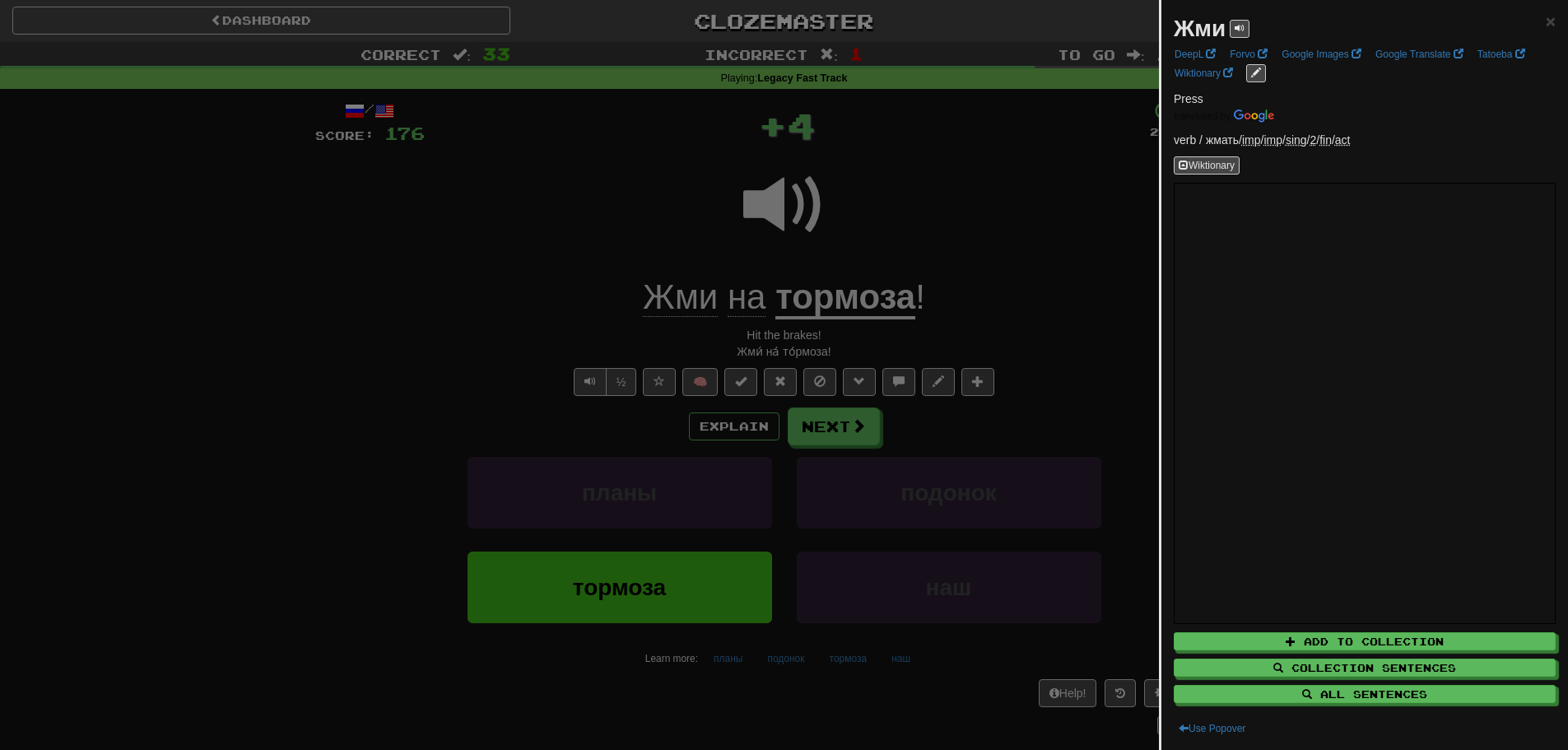
click at [658, 225] on div at bounding box center [784, 375] width 1568 height 750
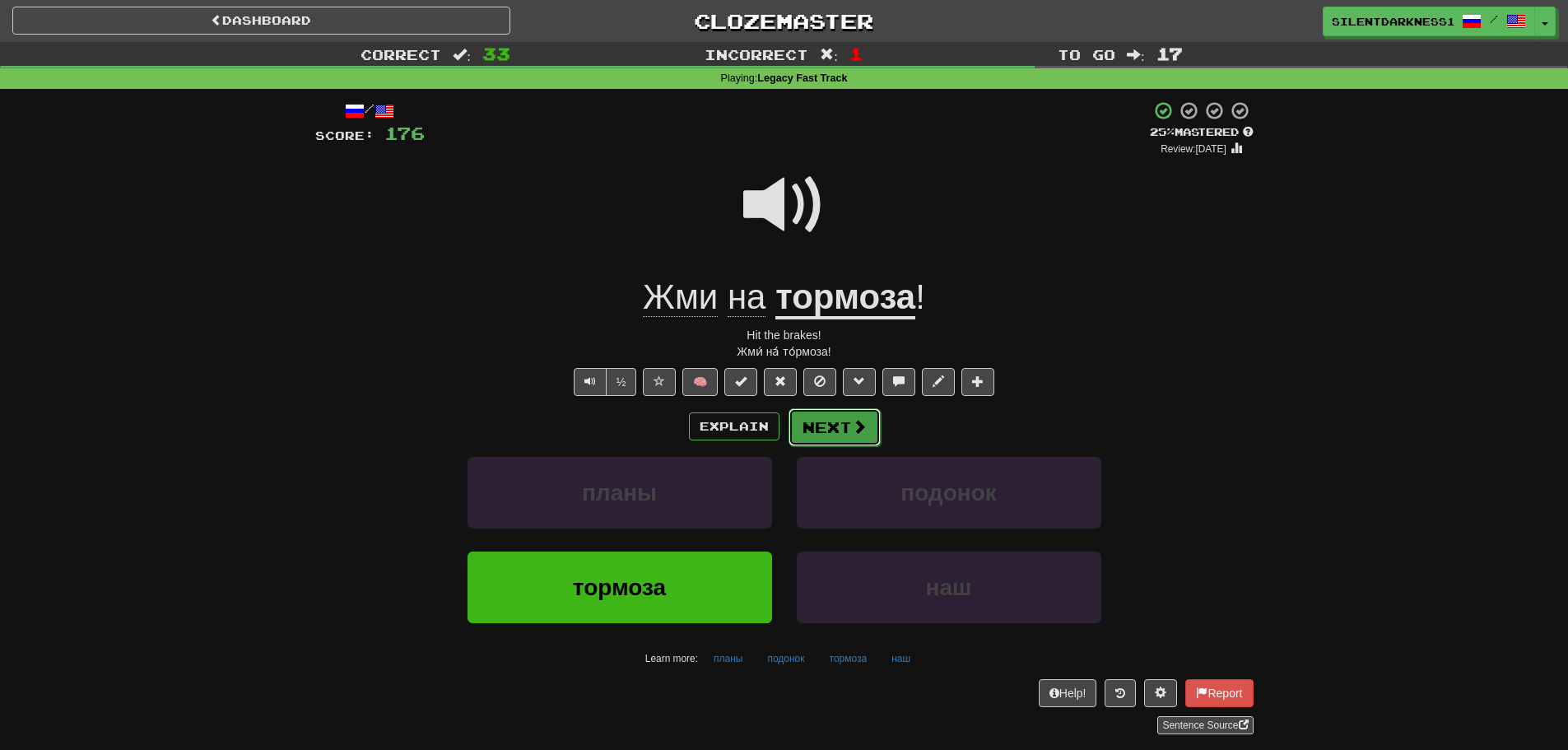
click at [816, 419] on button "Next" at bounding box center [834, 427] width 92 height 38
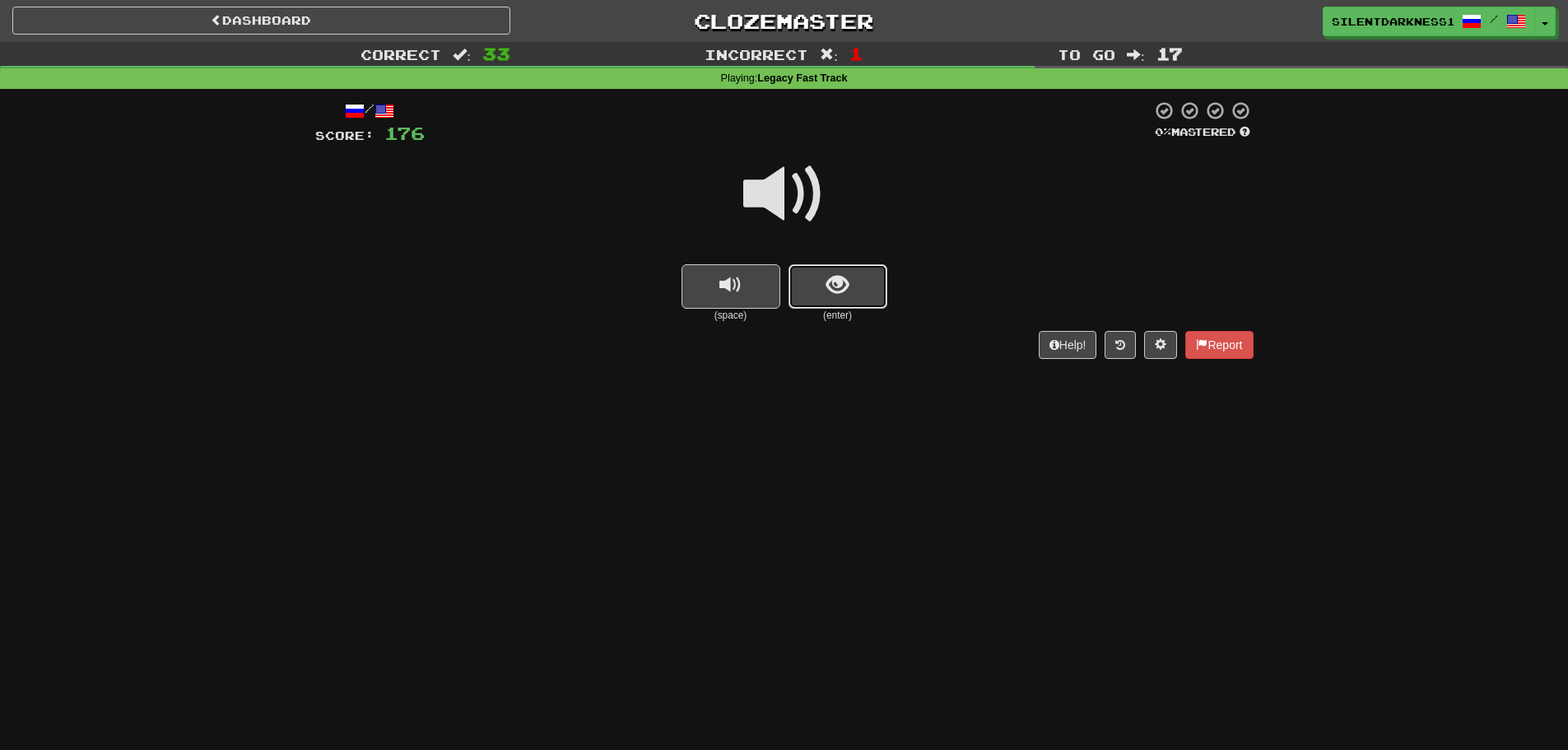
click at [837, 270] on button "show sentence" at bounding box center [837, 286] width 99 height 44
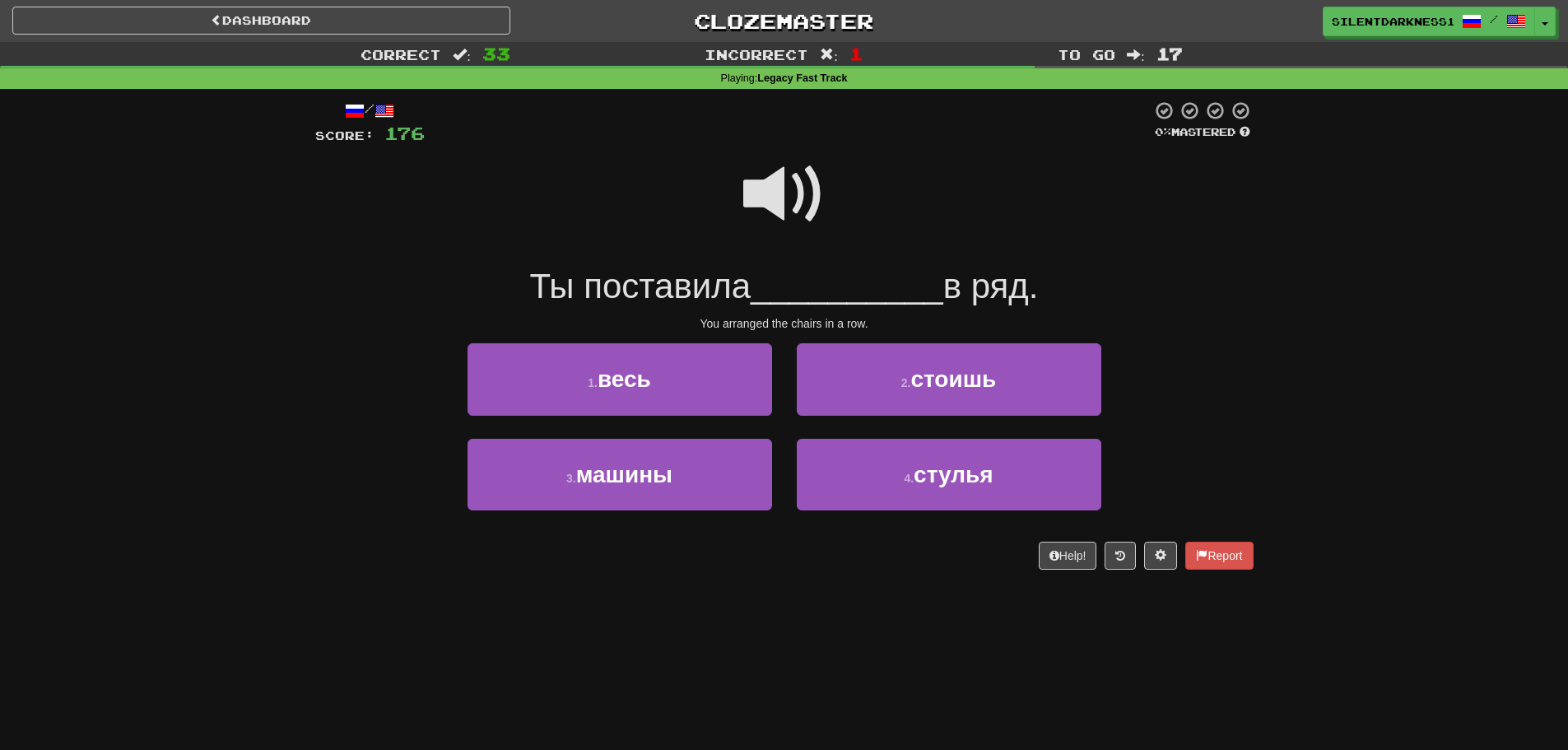
click at [796, 187] on span at bounding box center [784, 194] width 82 height 82
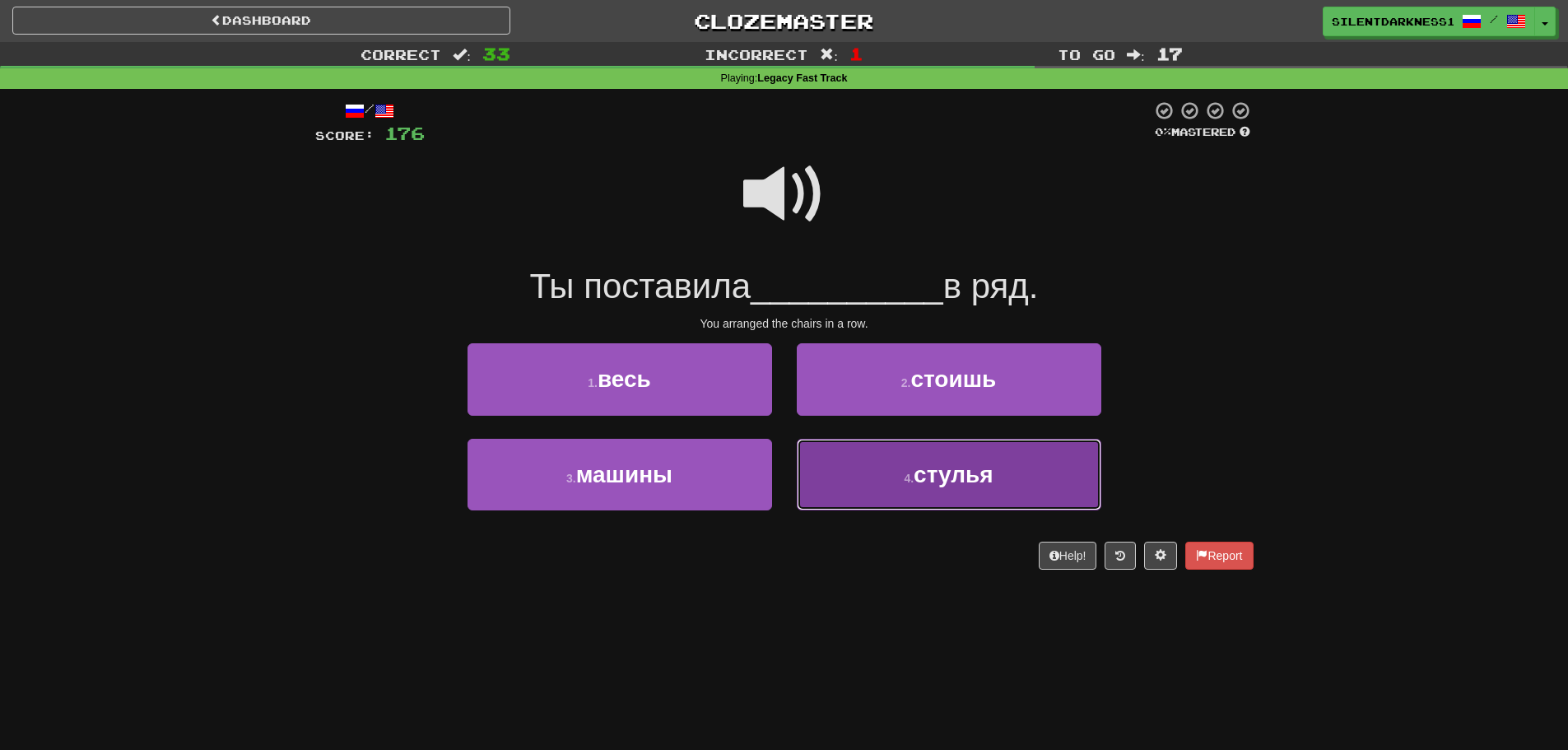
click at [967, 457] on button "4 . стулья" at bounding box center [948, 474] width 305 height 71
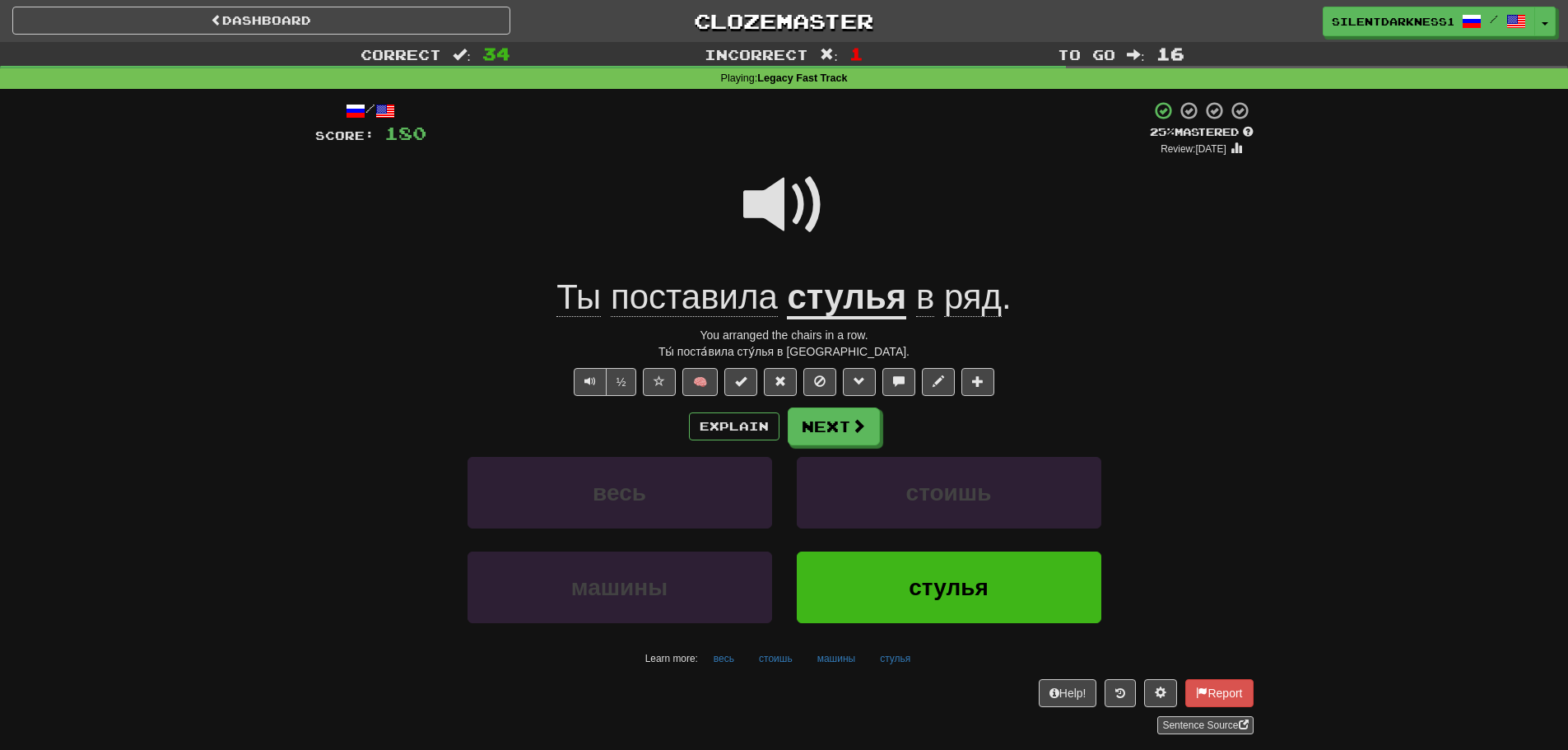
click at [817, 214] on span at bounding box center [784, 205] width 82 height 82
click at [827, 415] on button "Next" at bounding box center [834, 427] width 92 height 38
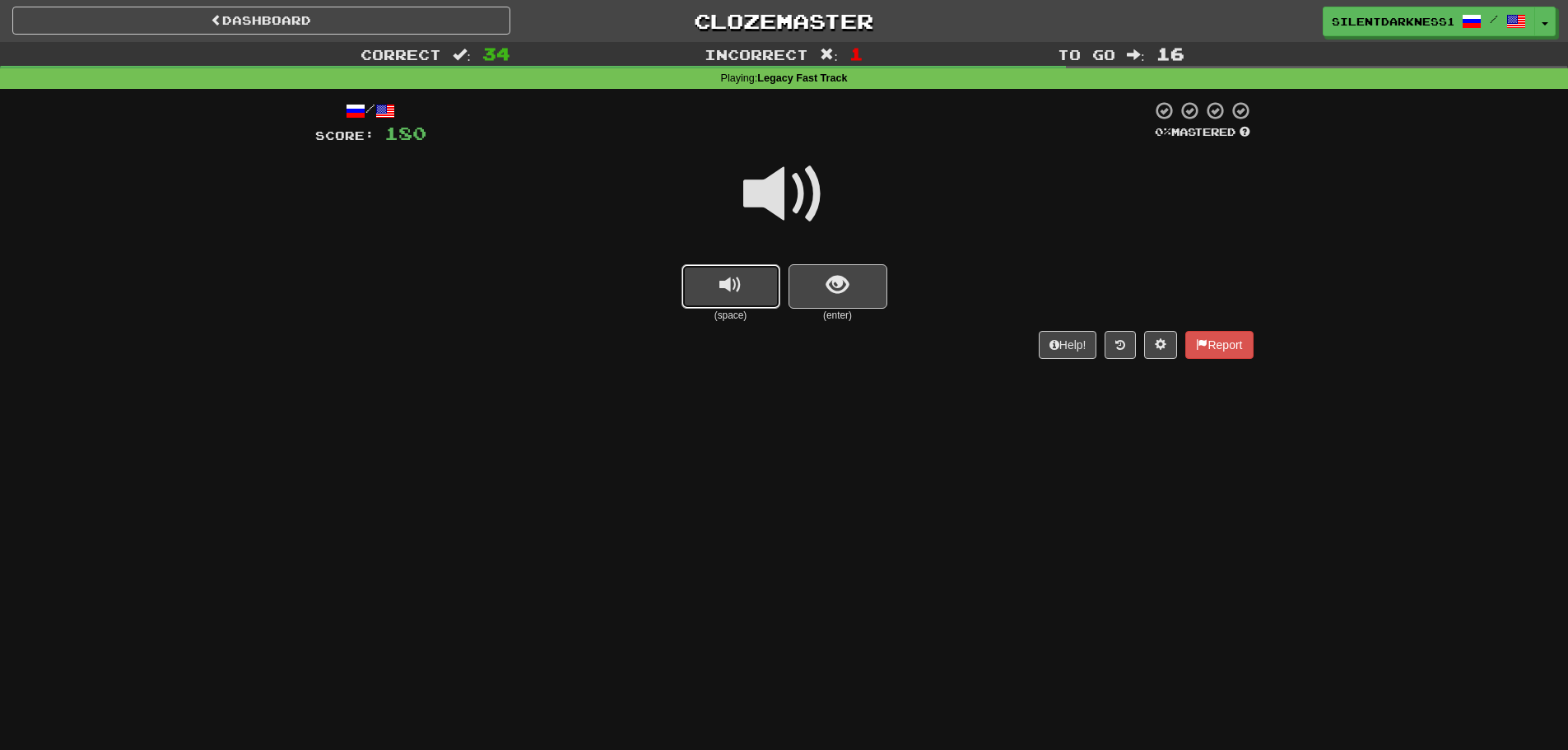
click at [745, 287] on button "replay audio" at bounding box center [731, 286] width 99 height 44
click at [865, 284] on button "show sentence" at bounding box center [837, 286] width 99 height 44
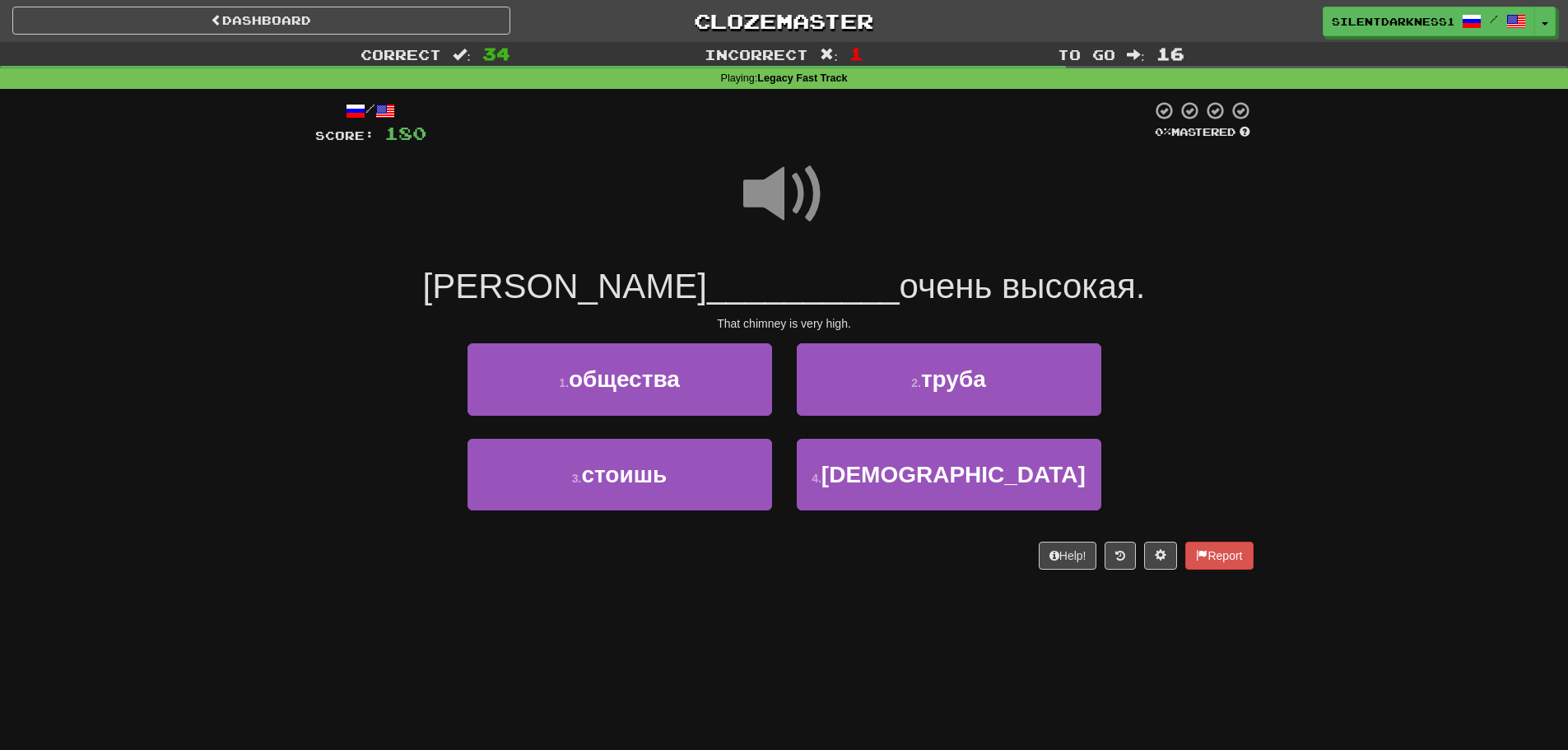
click at [775, 193] on span at bounding box center [784, 194] width 82 height 82
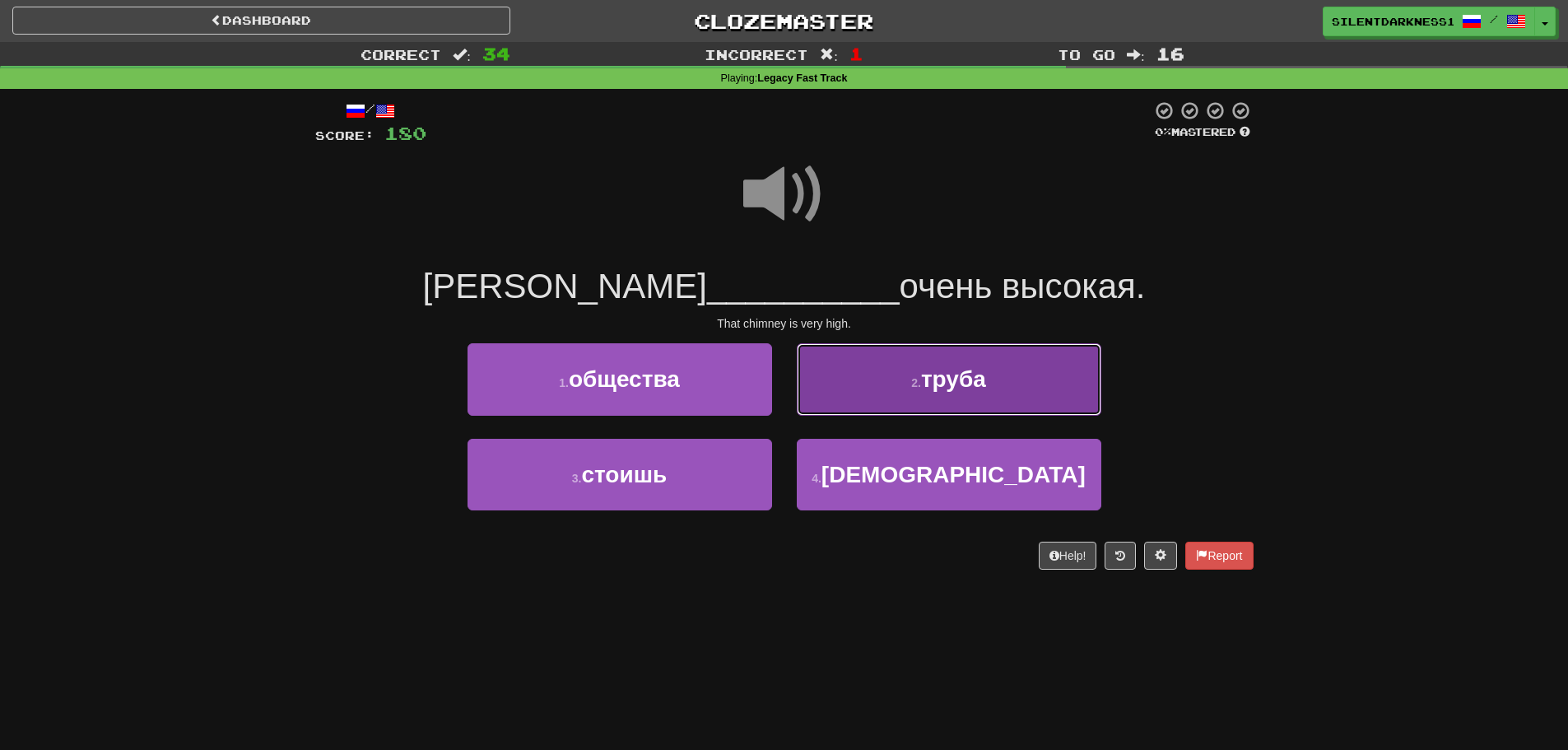
click at [904, 399] on button "2 . труба" at bounding box center [948, 378] width 305 height 71
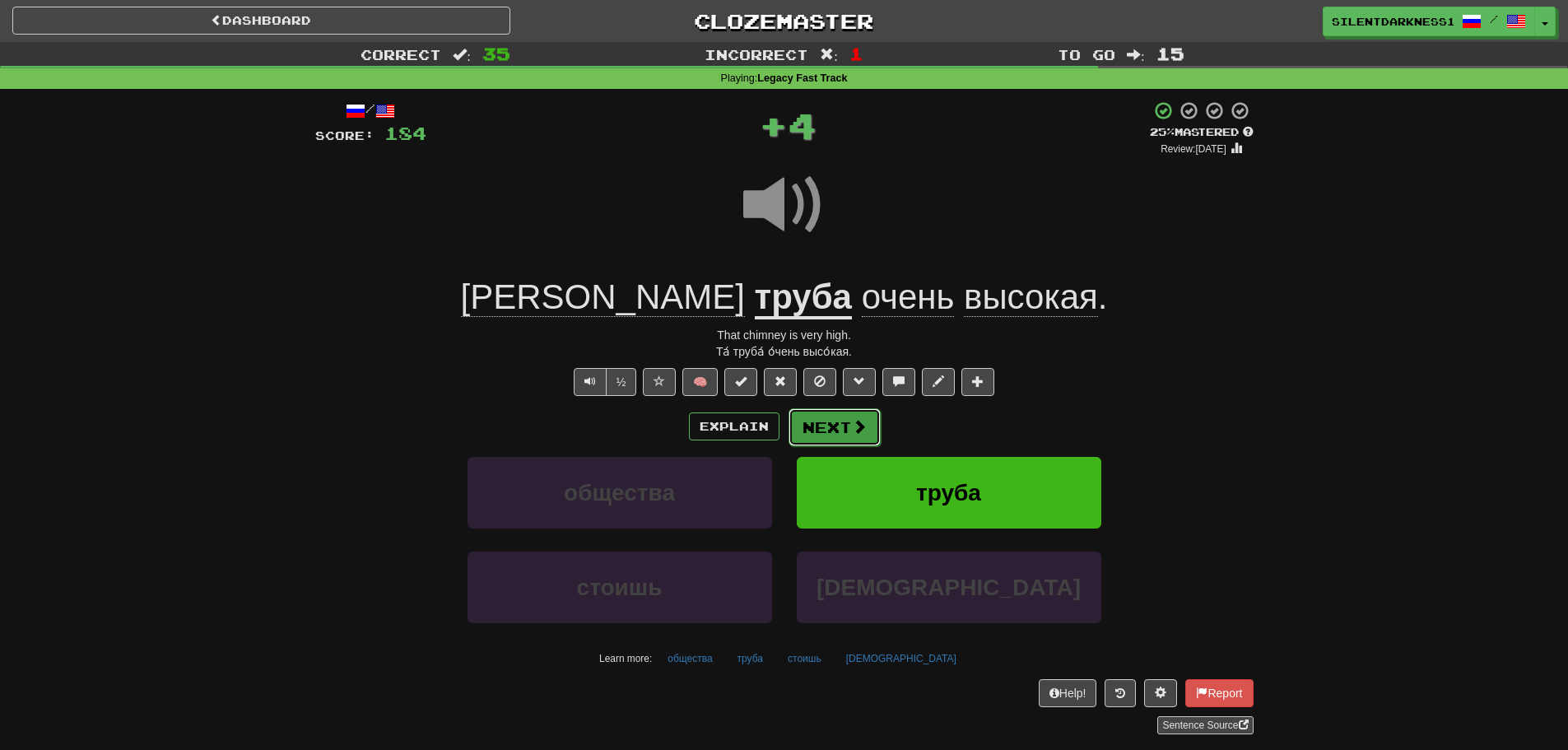
click at [852, 420] on span at bounding box center [859, 426] width 15 height 15
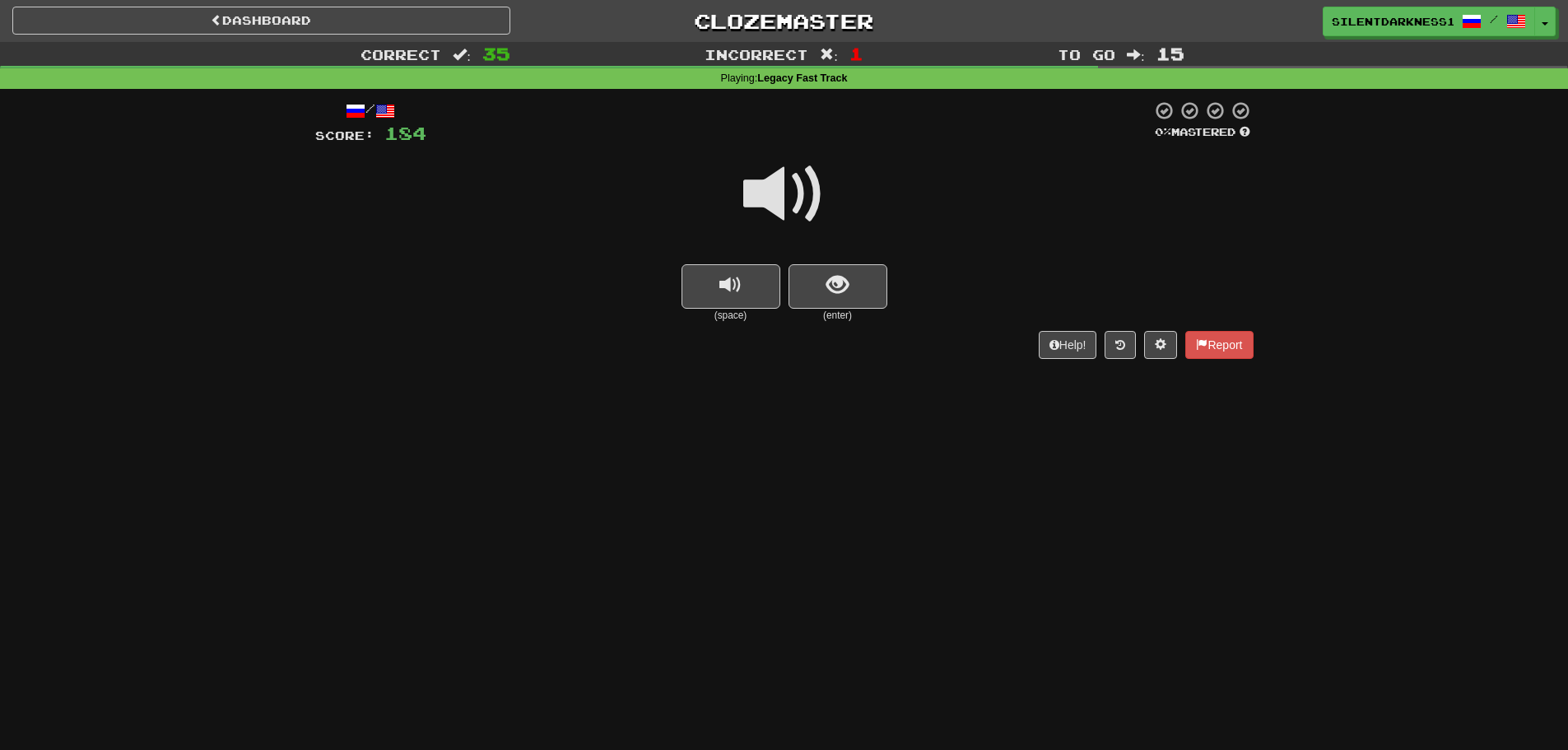
click at [714, 315] on small "(space)" at bounding box center [731, 315] width 99 height 14
click at [745, 281] on button "replay audio" at bounding box center [731, 286] width 99 height 44
click at [847, 285] on span "show sentence" at bounding box center [837, 285] width 23 height 23
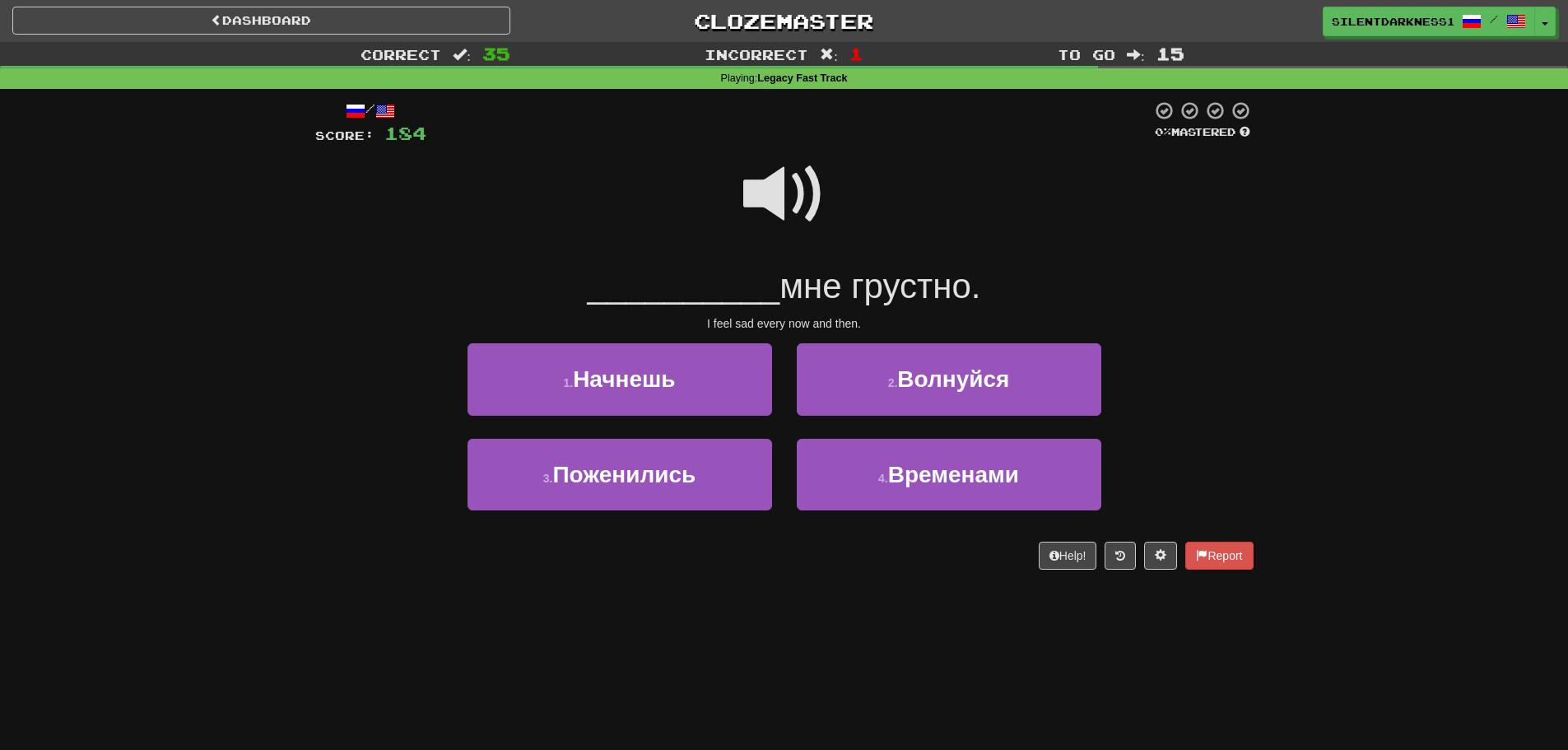
click at [808, 198] on span at bounding box center [784, 194] width 82 height 82
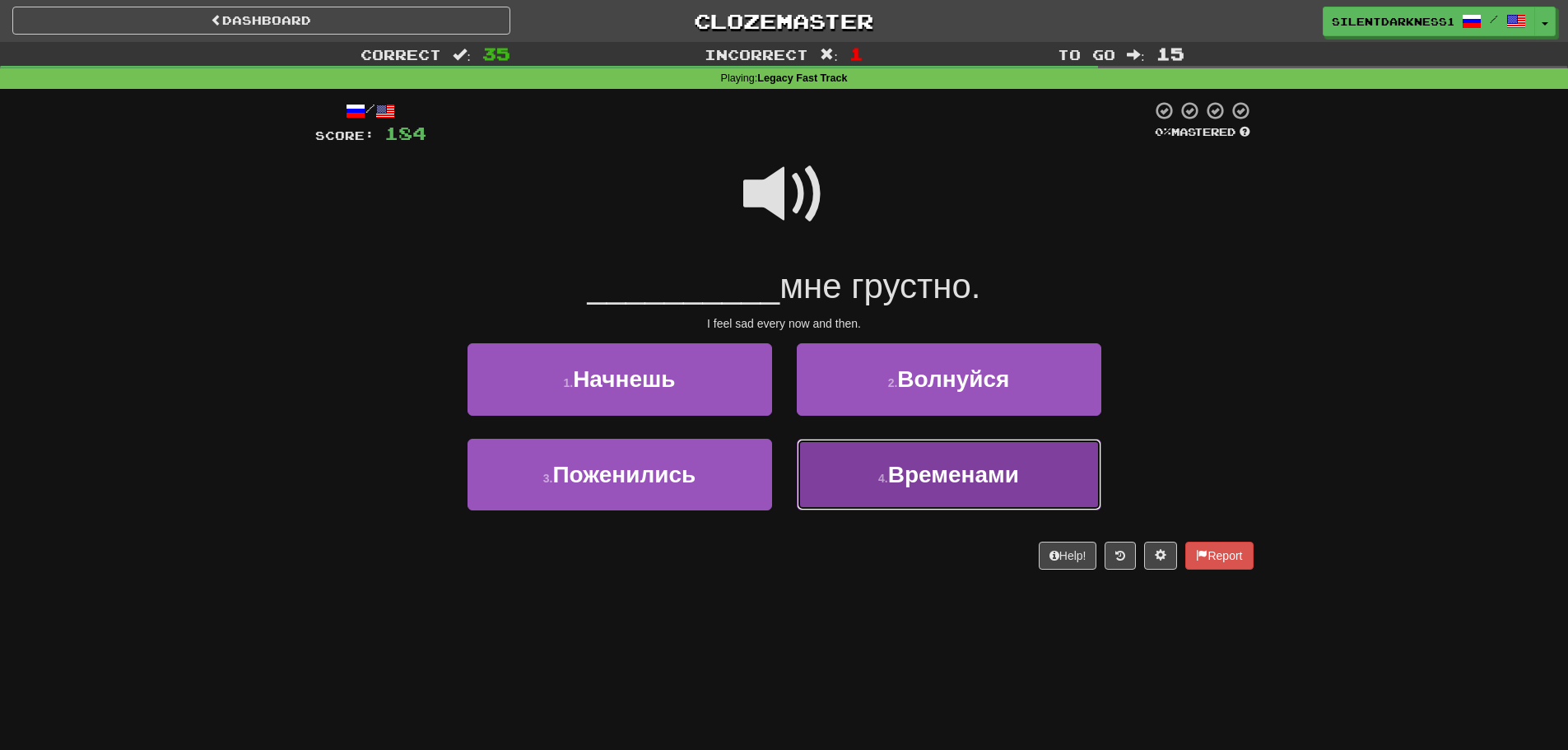
click at [953, 487] on span "Временами" at bounding box center [954, 474] width 131 height 25
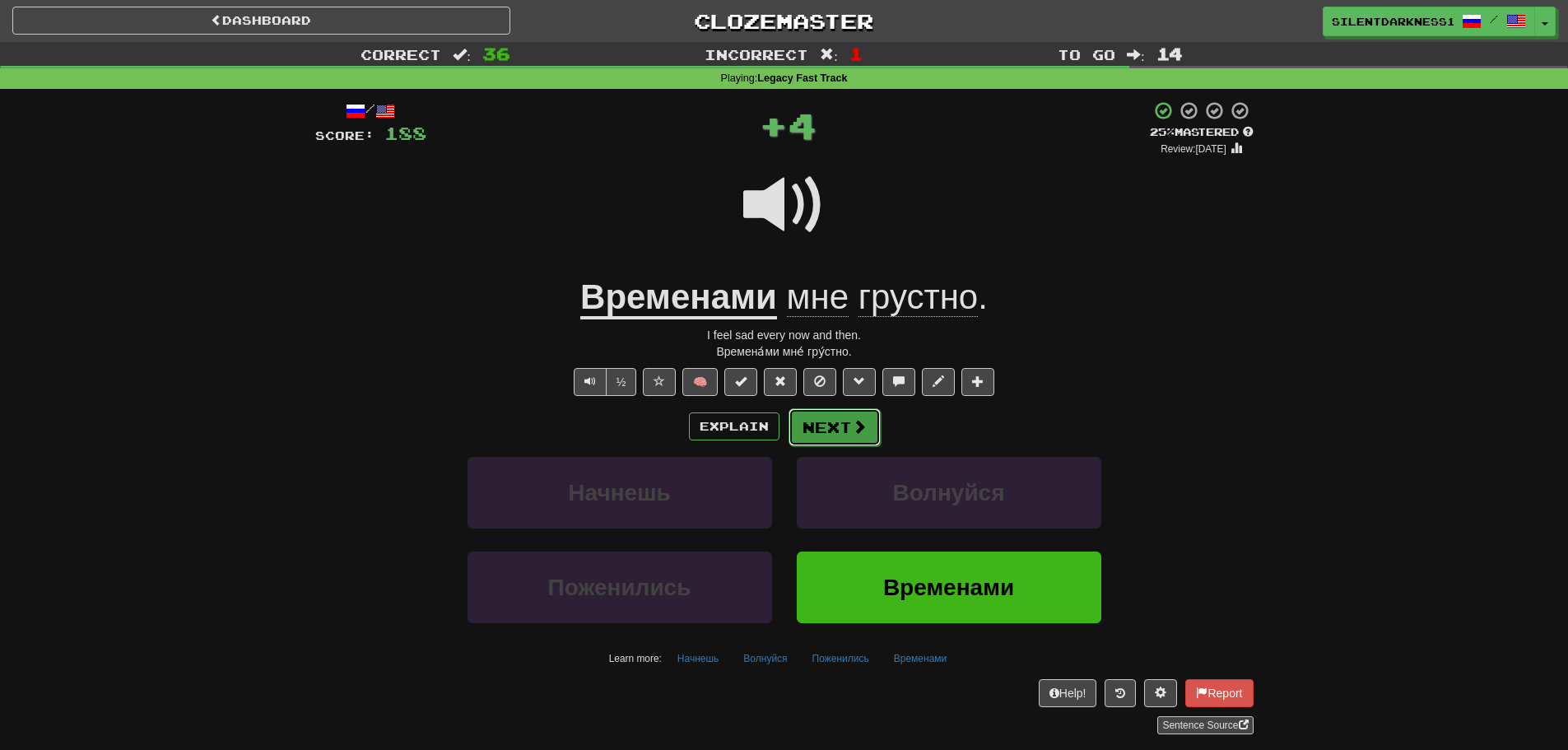
click at [838, 417] on button "Next" at bounding box center [834, 427] width 92 height 38
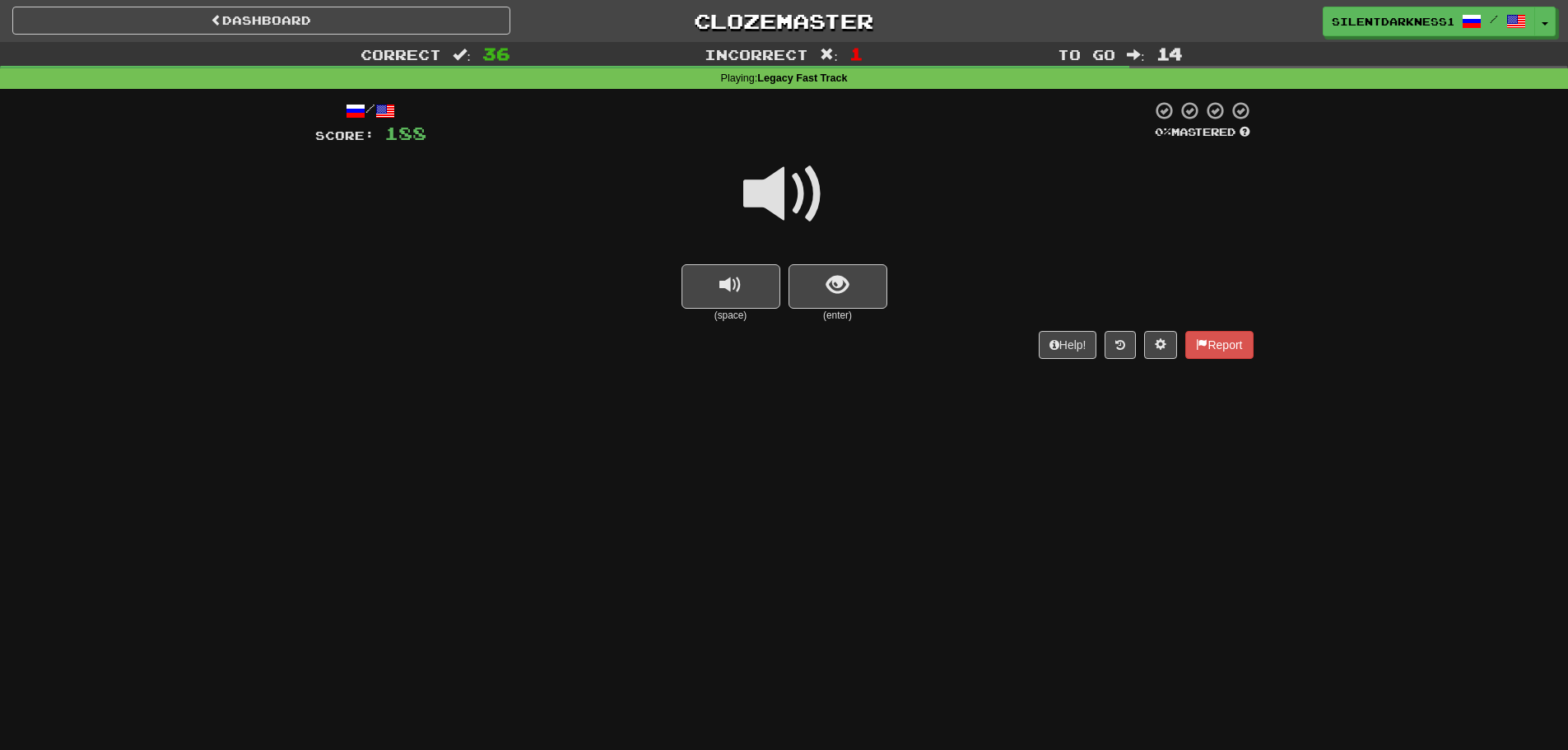
click at [804, 204] on span at bounding box center [784, 194] width 82 height 82
click at [856, 291] on button "show sentence" at bounding box center [837, 286] width 99 height 44
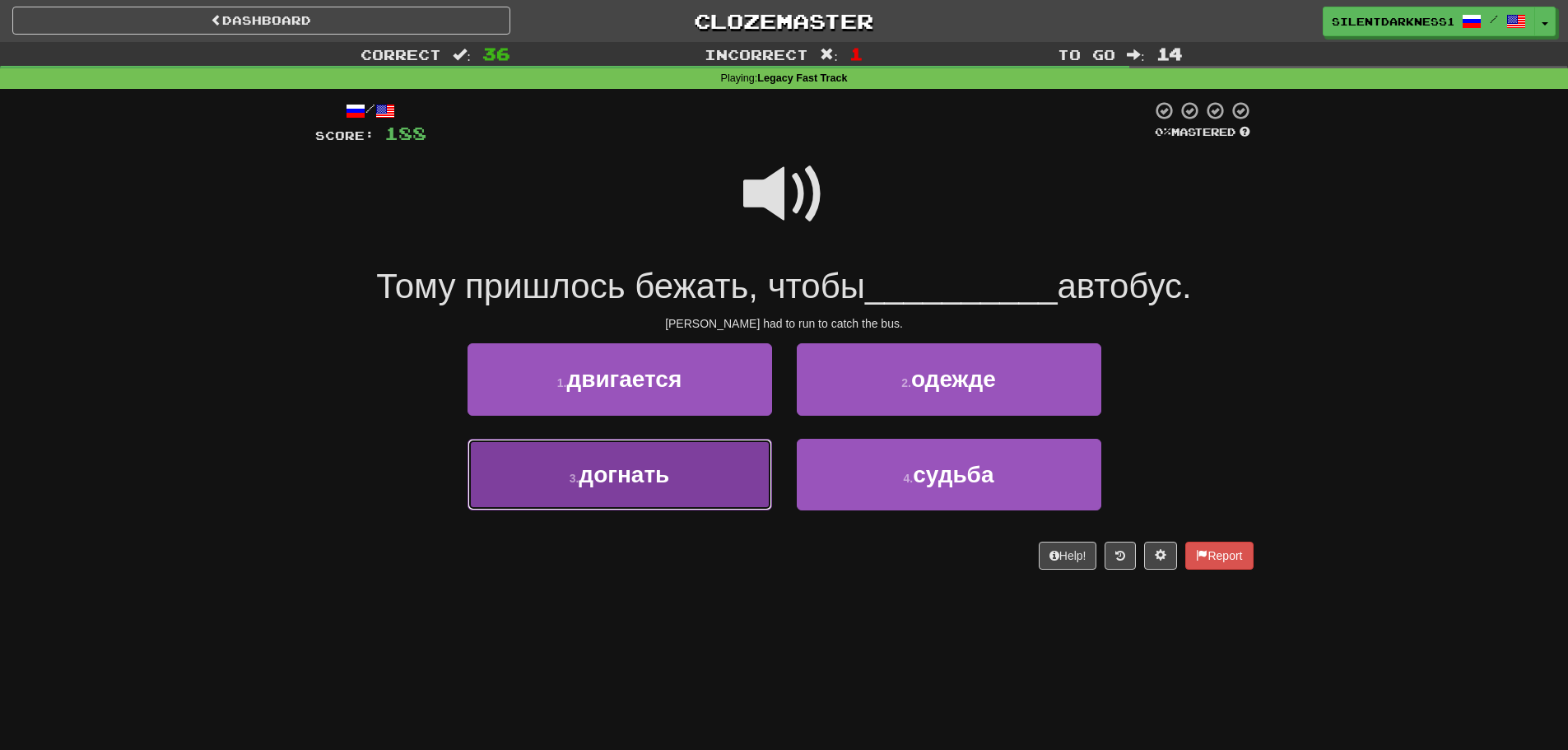
click at [743, 477] on button "3 . догнать" at bounding box center [619, 474] width 305 height 71
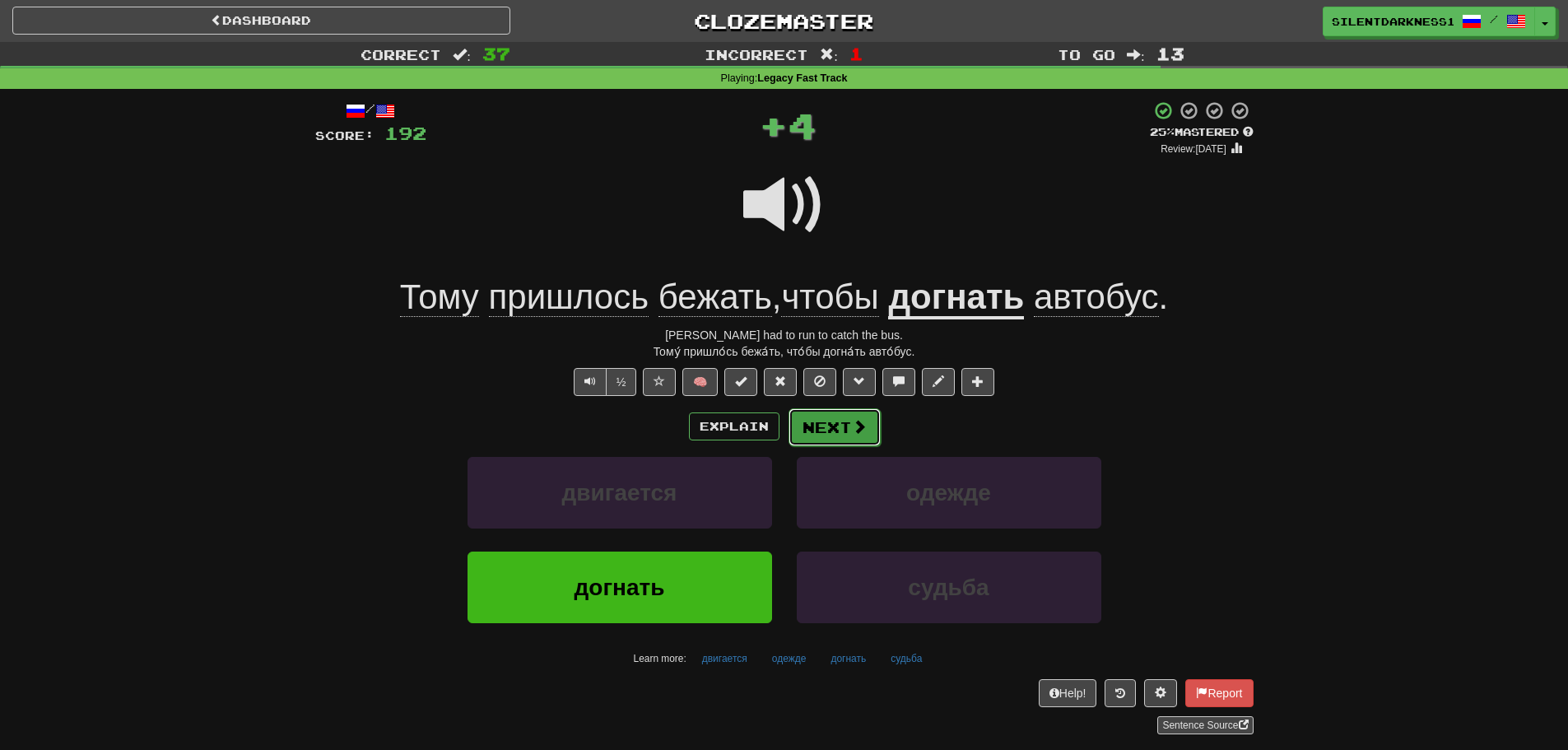
click at [862, 414] on button "Next" at bounding box center [834, 427] width 92 height 38
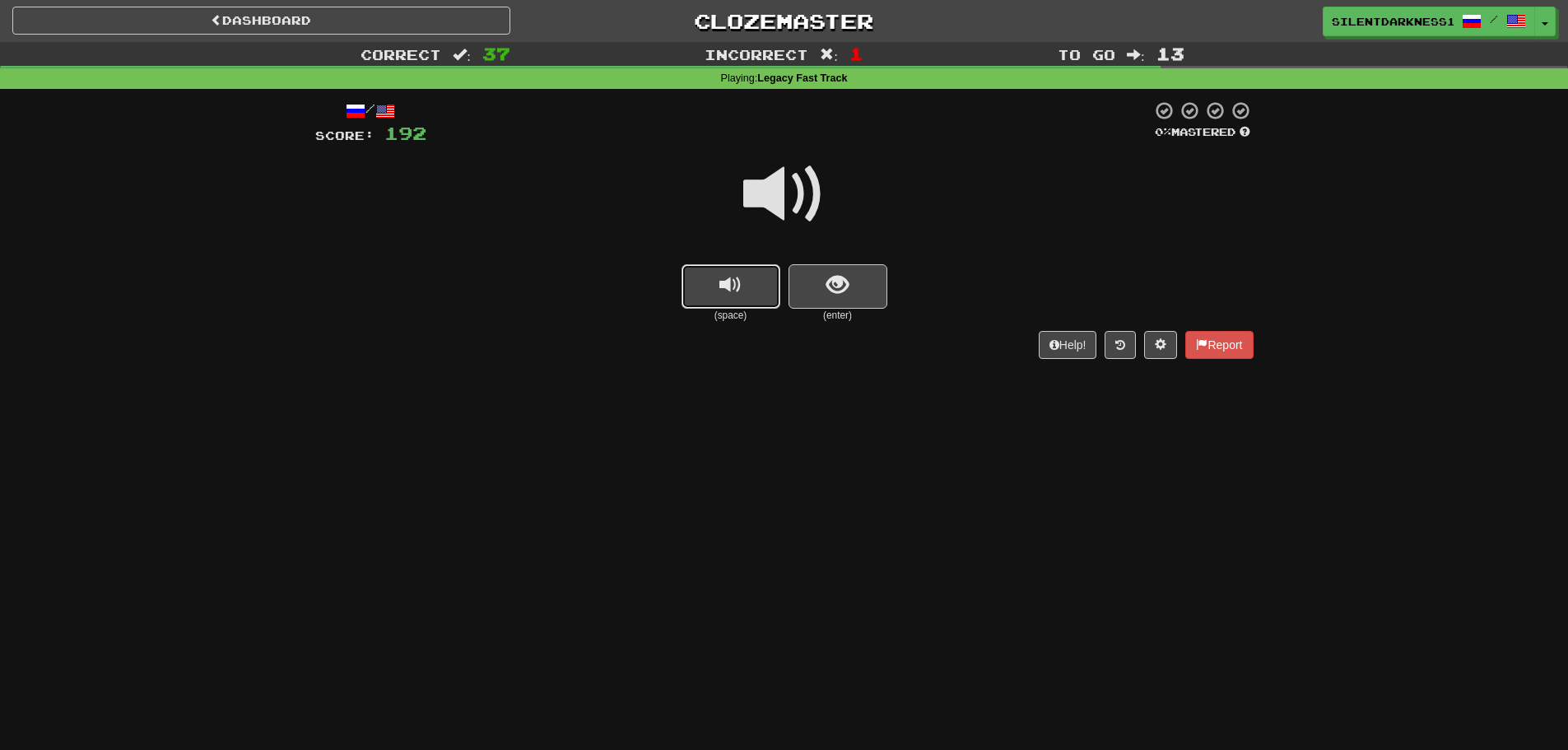
click at [750, 277] on button "replay audio" at bounding box center [731, 286] width 99 height 44
click at [829, 290] on button "show sentence" at bounding box center [837, 286] width 99 height 44
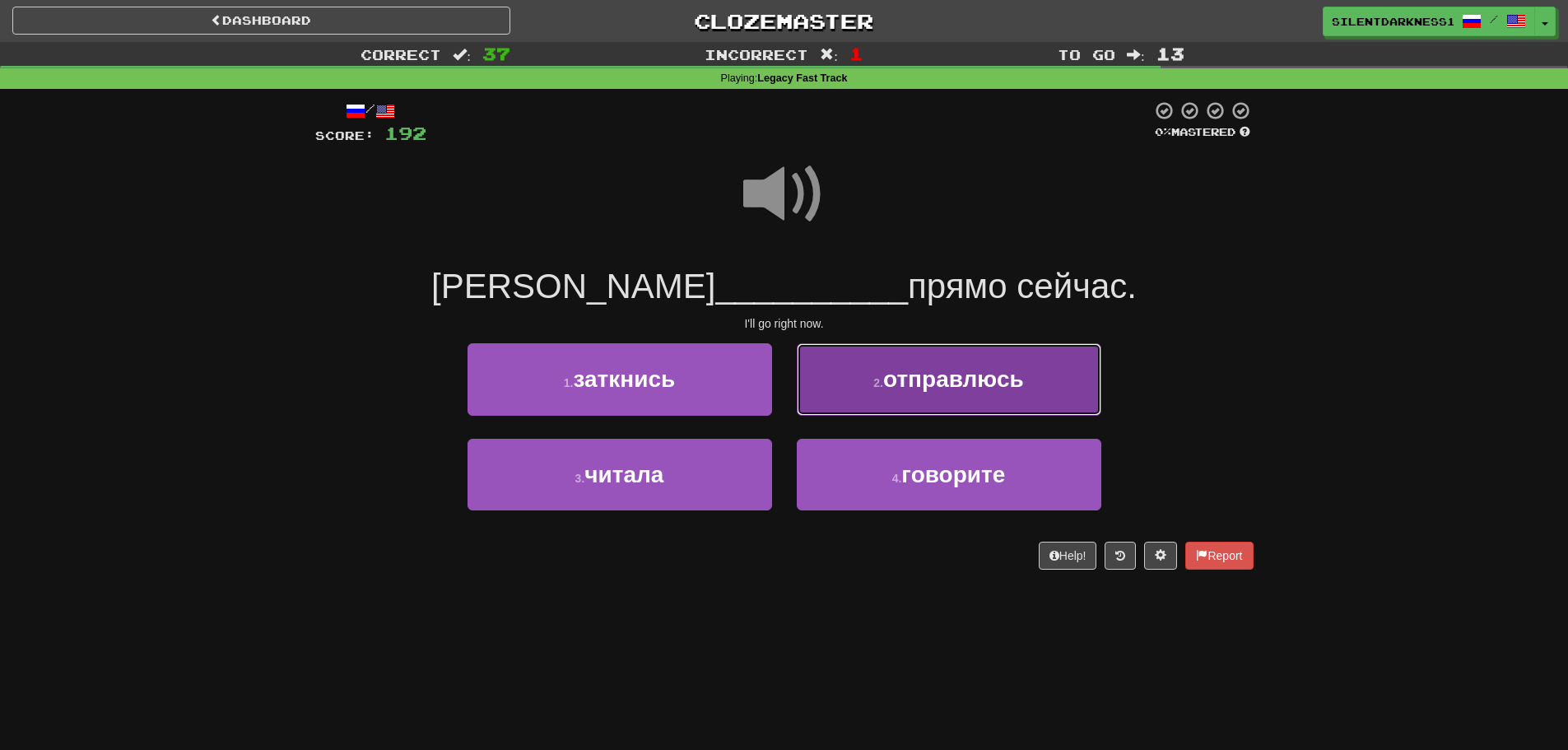
click at [892, 365] on button "2 . отправлюсь" at bounding box center [948, 378] width 305 height 71
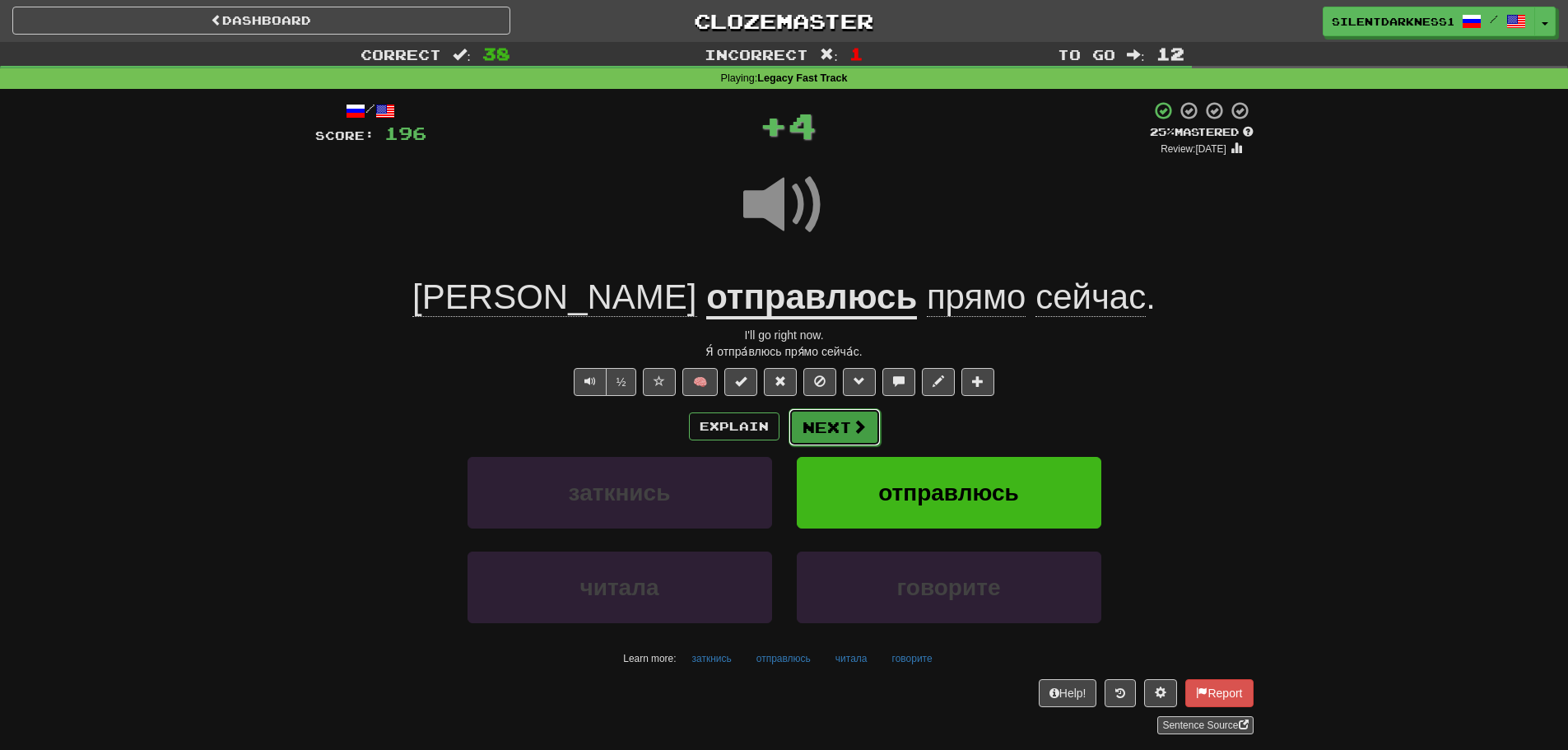
click at [843, 419] on button "Next" at bounding box center [834, 427] width 92 height 38
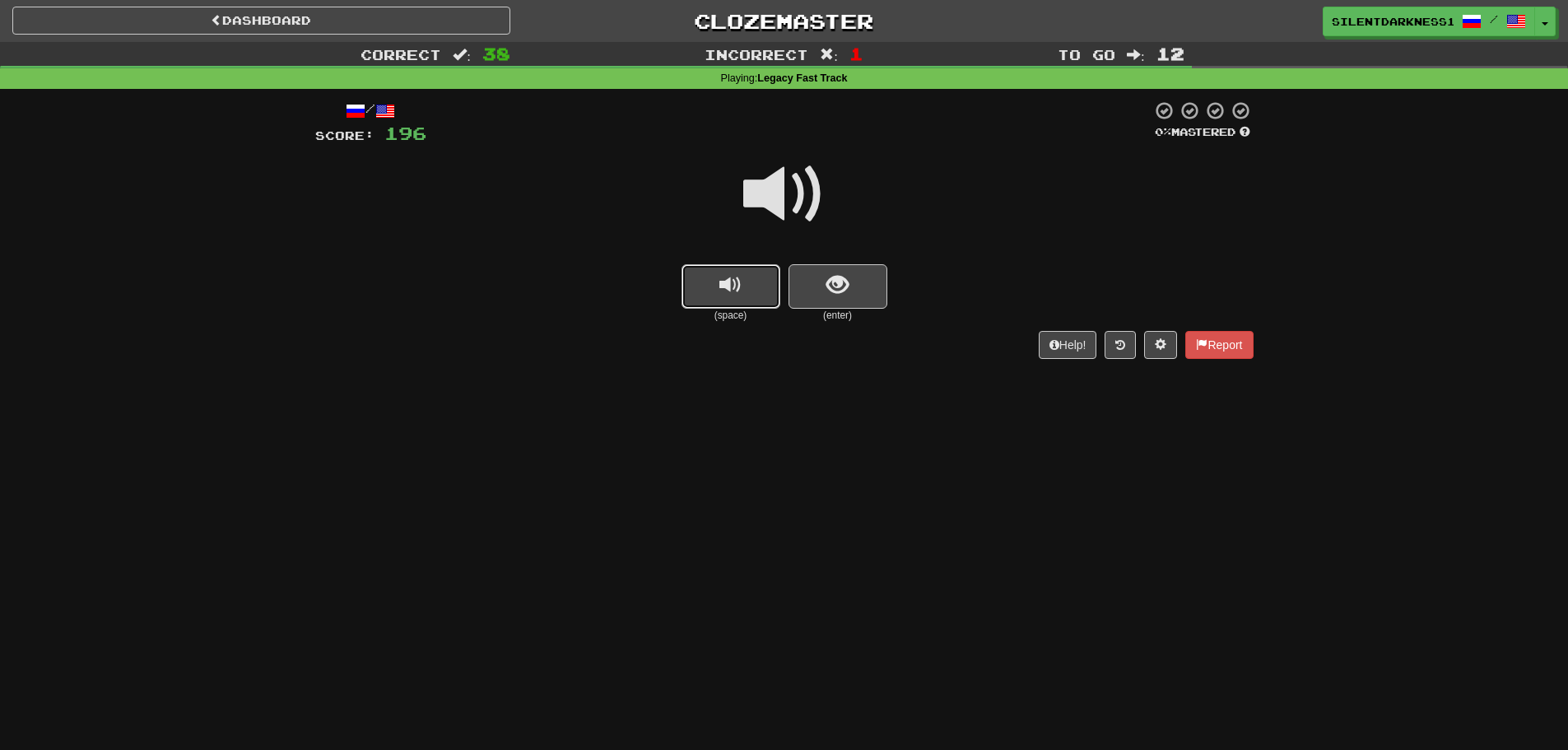
click at [762, 299] on button "replay audio" at bounding box center [731, 286] width 99 height 44
click at [845, 294] on span "show sentence" at bounding box center [837, 285] width 23 height 23
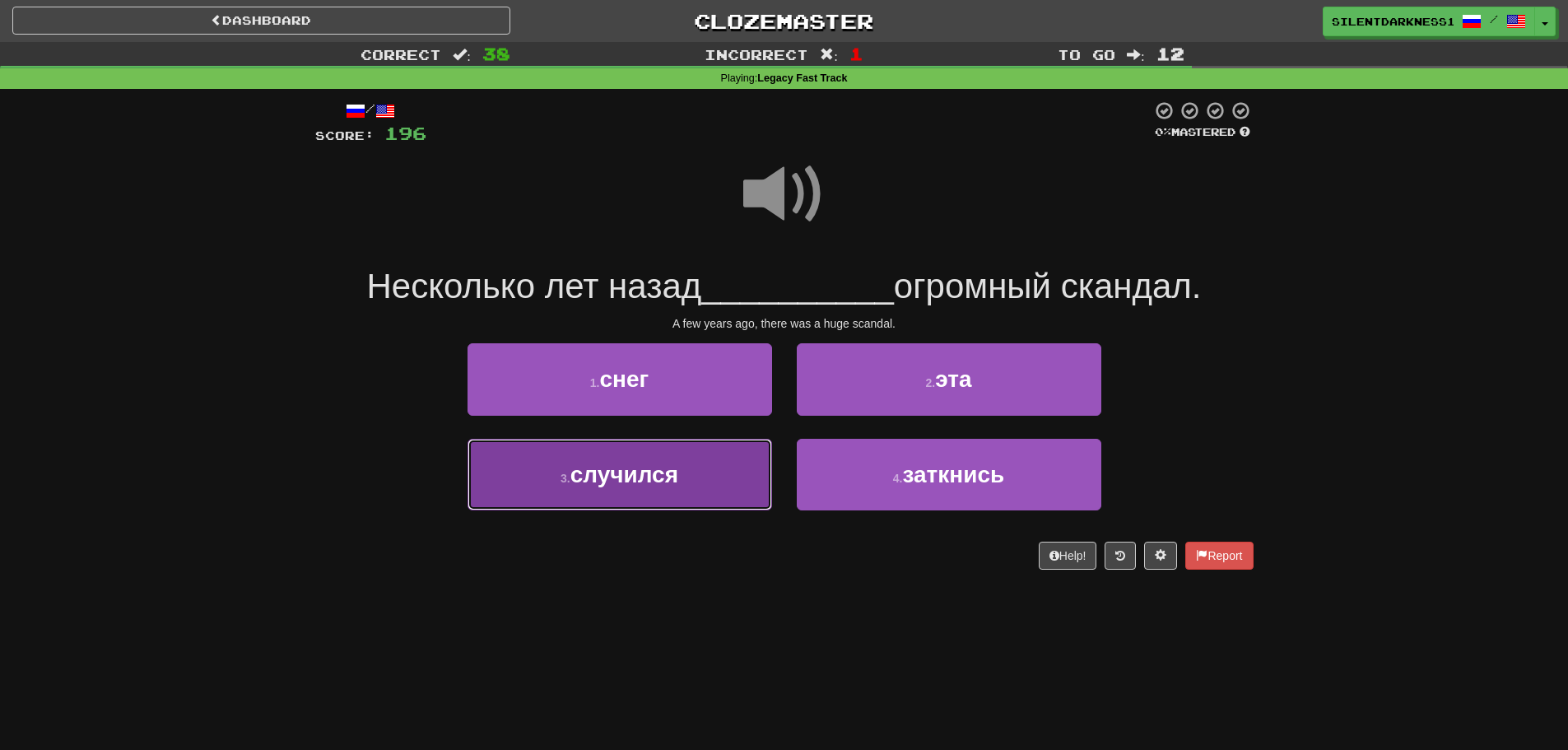
click at [705, 457] on button "3 . случился" at bounding box center [619, 474] width 305 height 71
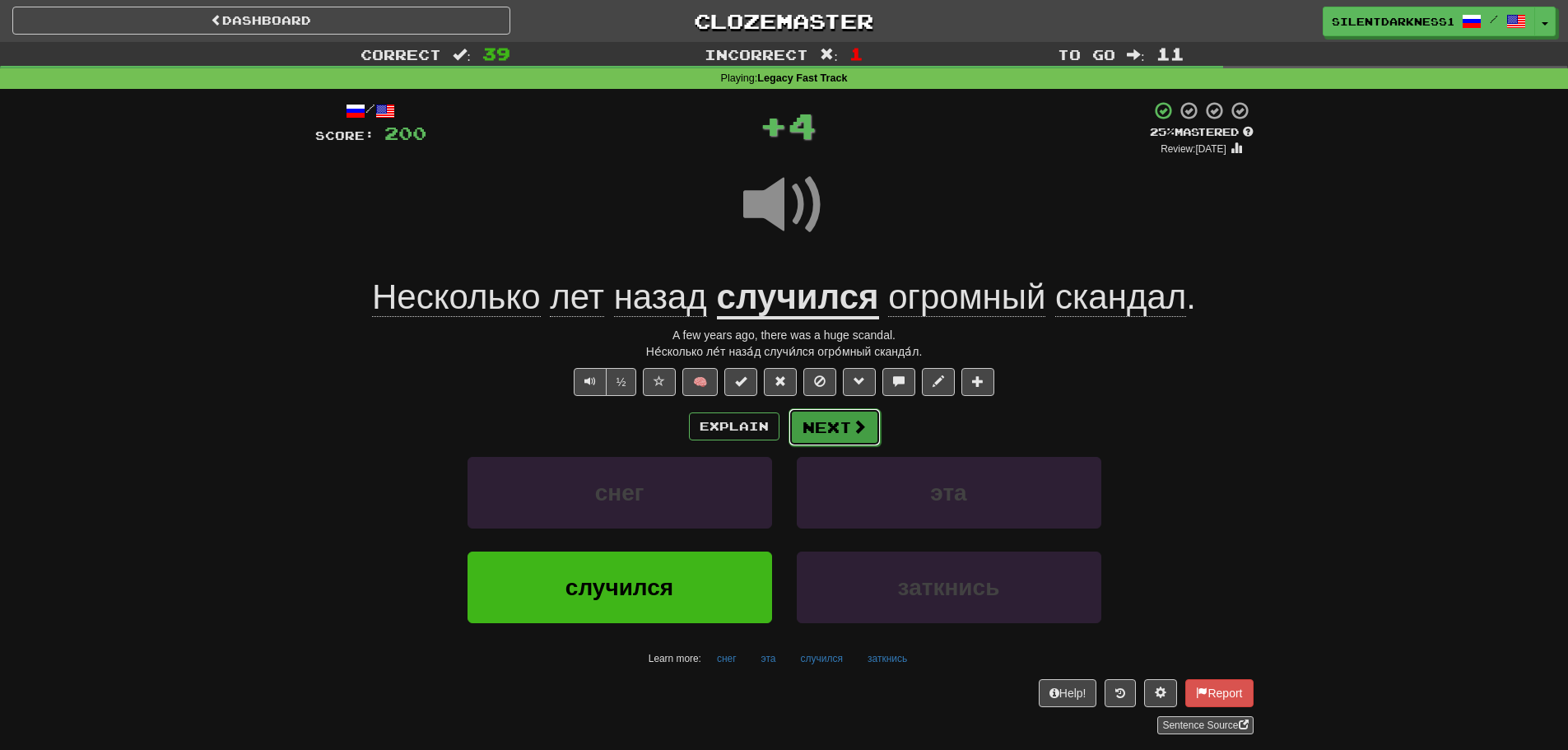
click at [857, 419] on span at bounding box center [859, 426] width 15 height 15
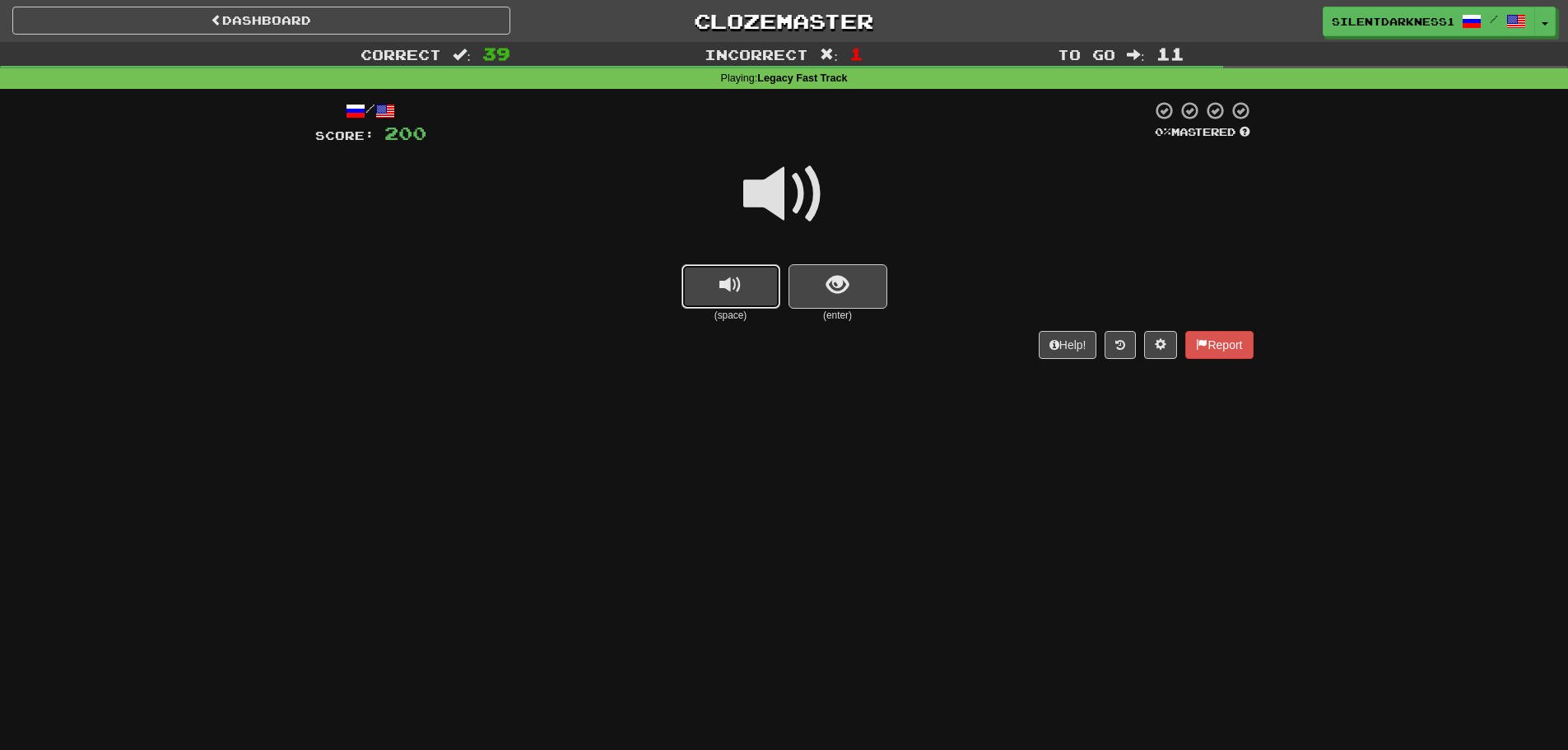
click at [744, 289] on button "replay audio" at bounding box center [731, 286] width 99 height 44
click at [846, 281] on span "show sentence" at bounding box center [837, 285] width 23 height 23
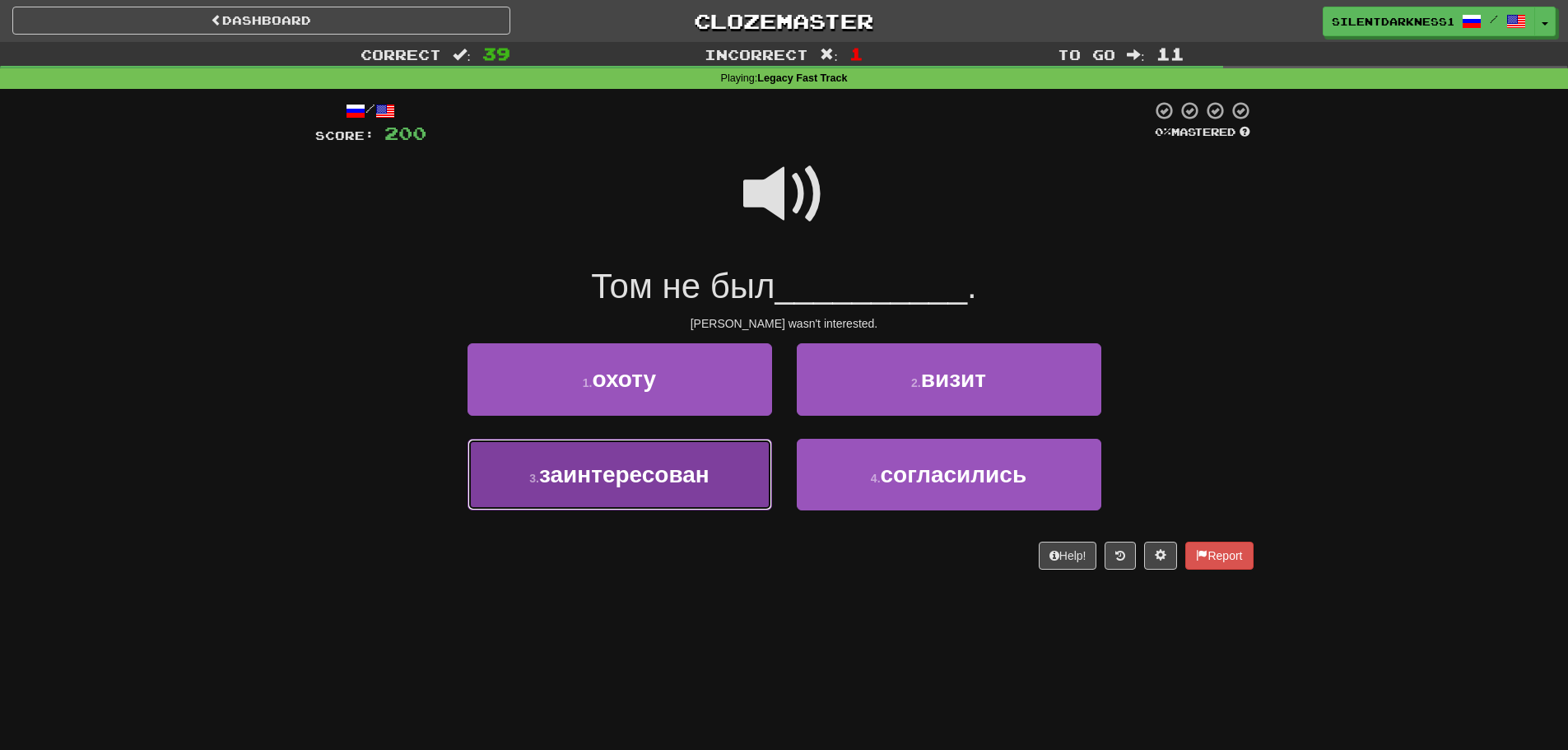
click at [716, 468] on button "3 . заинтересован" at bounding box center [619, 474] width 305 height 71
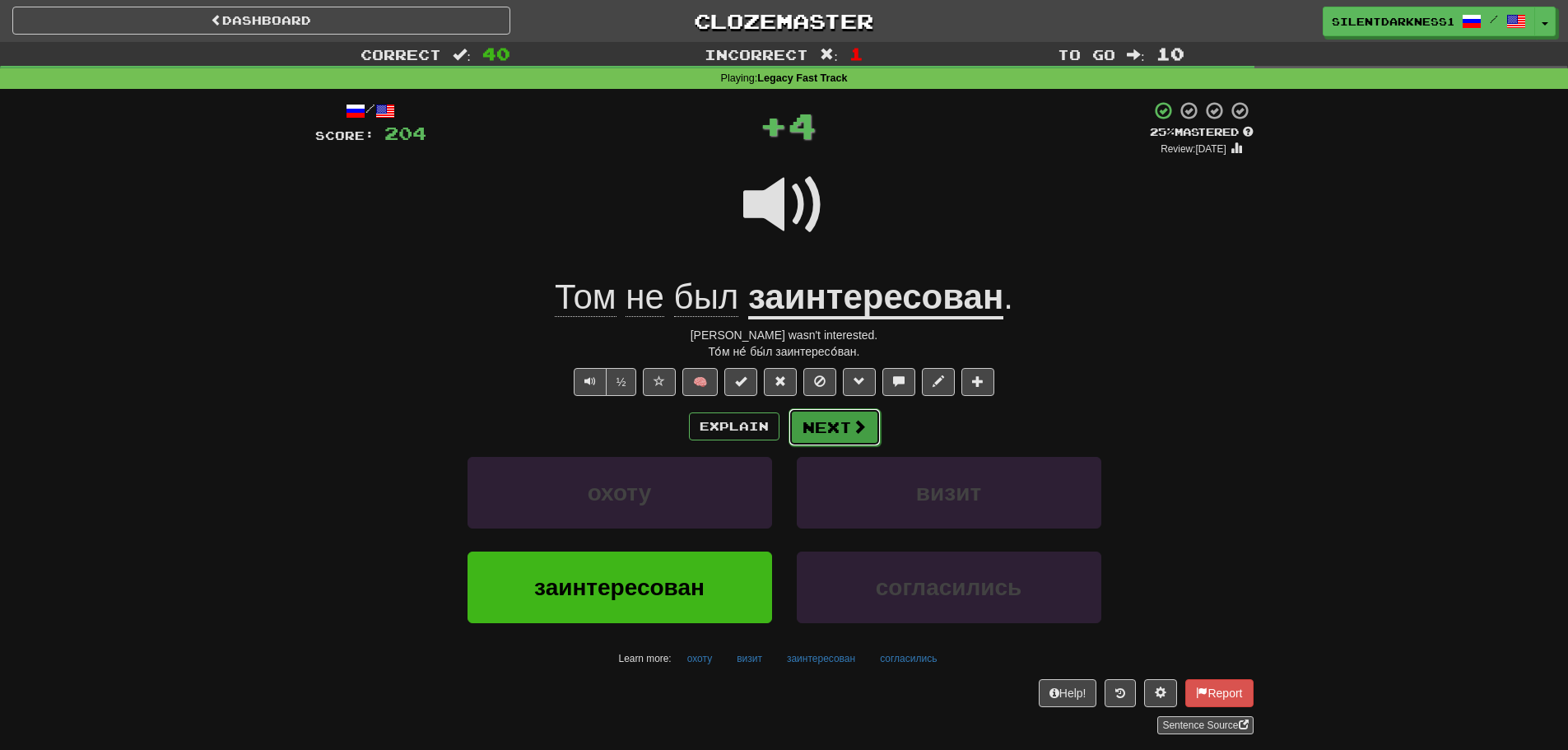
click at [831, 422] on button "Next" at bounding box center [834, 427] width 92 height 38
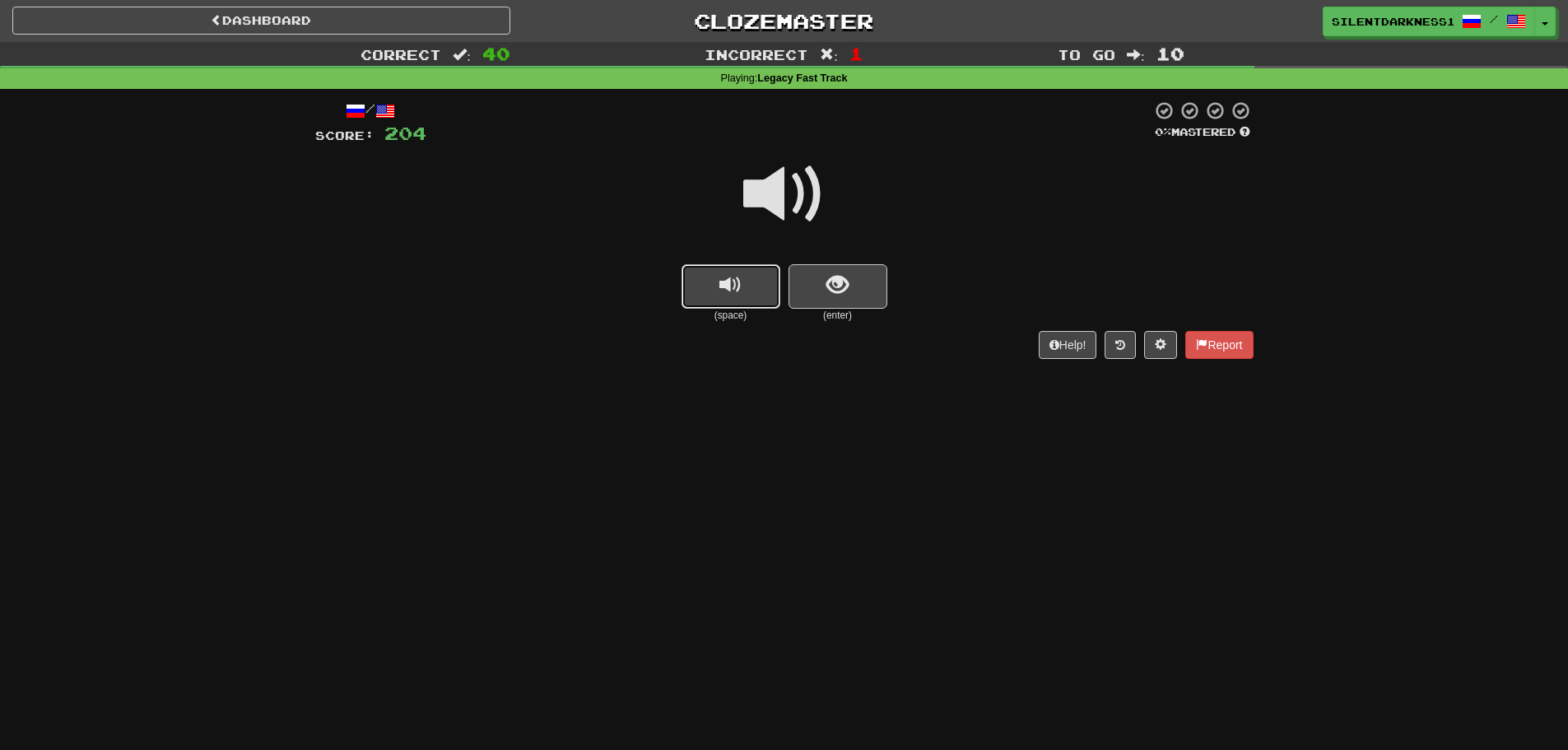
click at [765, 276] on button "replay audio" at bounding box center [731, 286] width 99 height 44
click at [842, 281] on span "show sentence" at bounding box center [837, 285] width 23 height 23
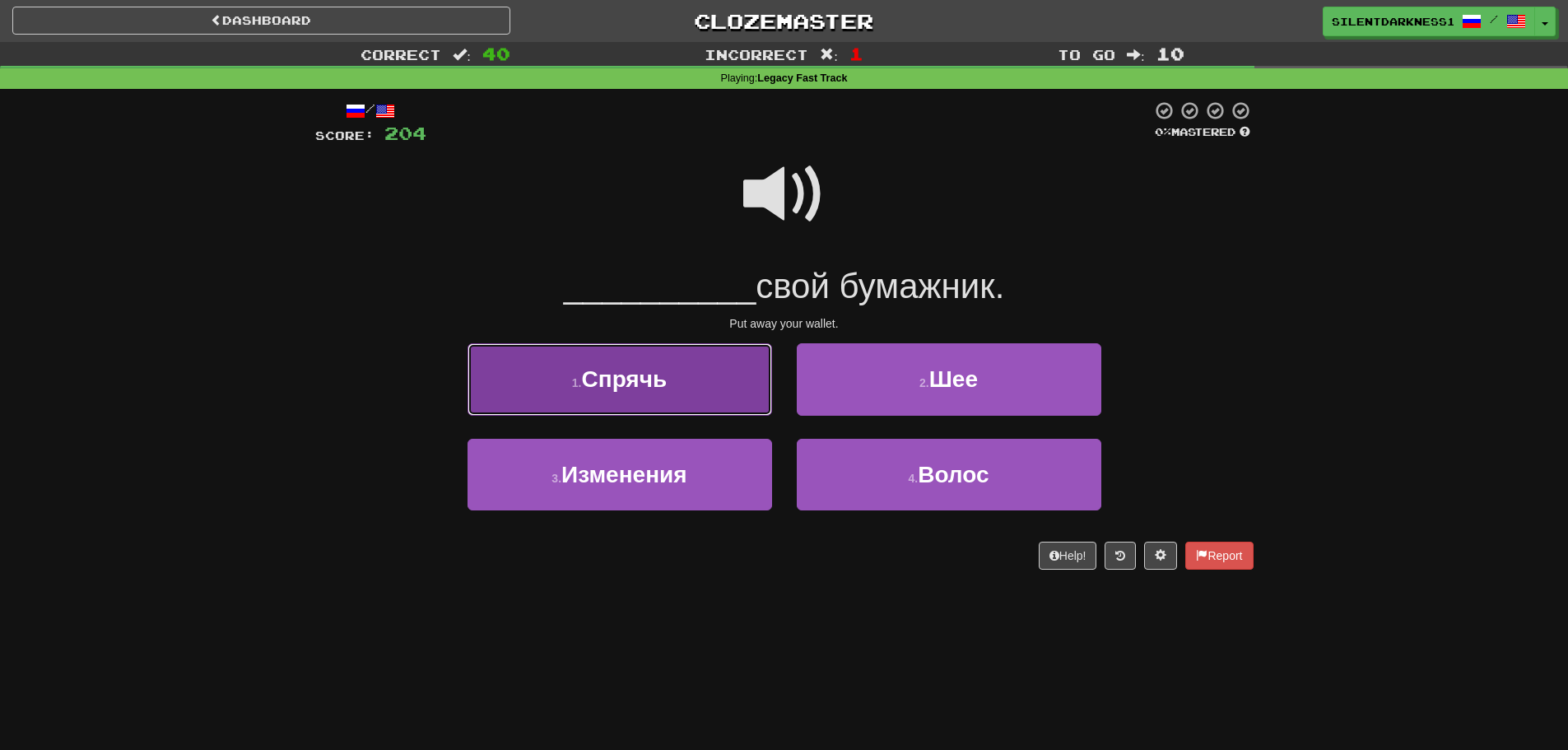
click at [697, 386] on button "1 . Спрячь" at bounding box center [619, 378] width 305 height 71
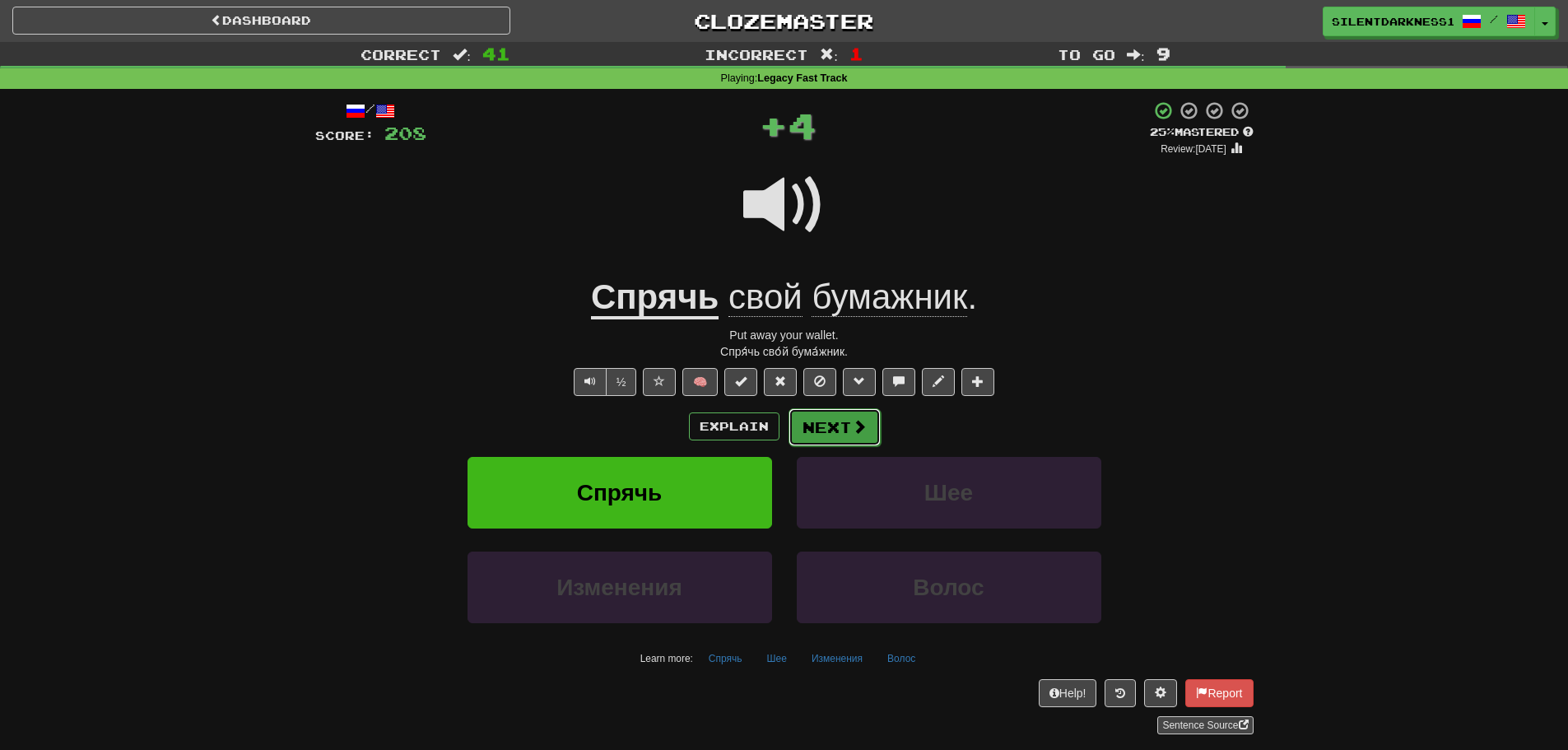
click at [873, 425] on button "Next" at bounding box center [834, 427] width 92 height 38
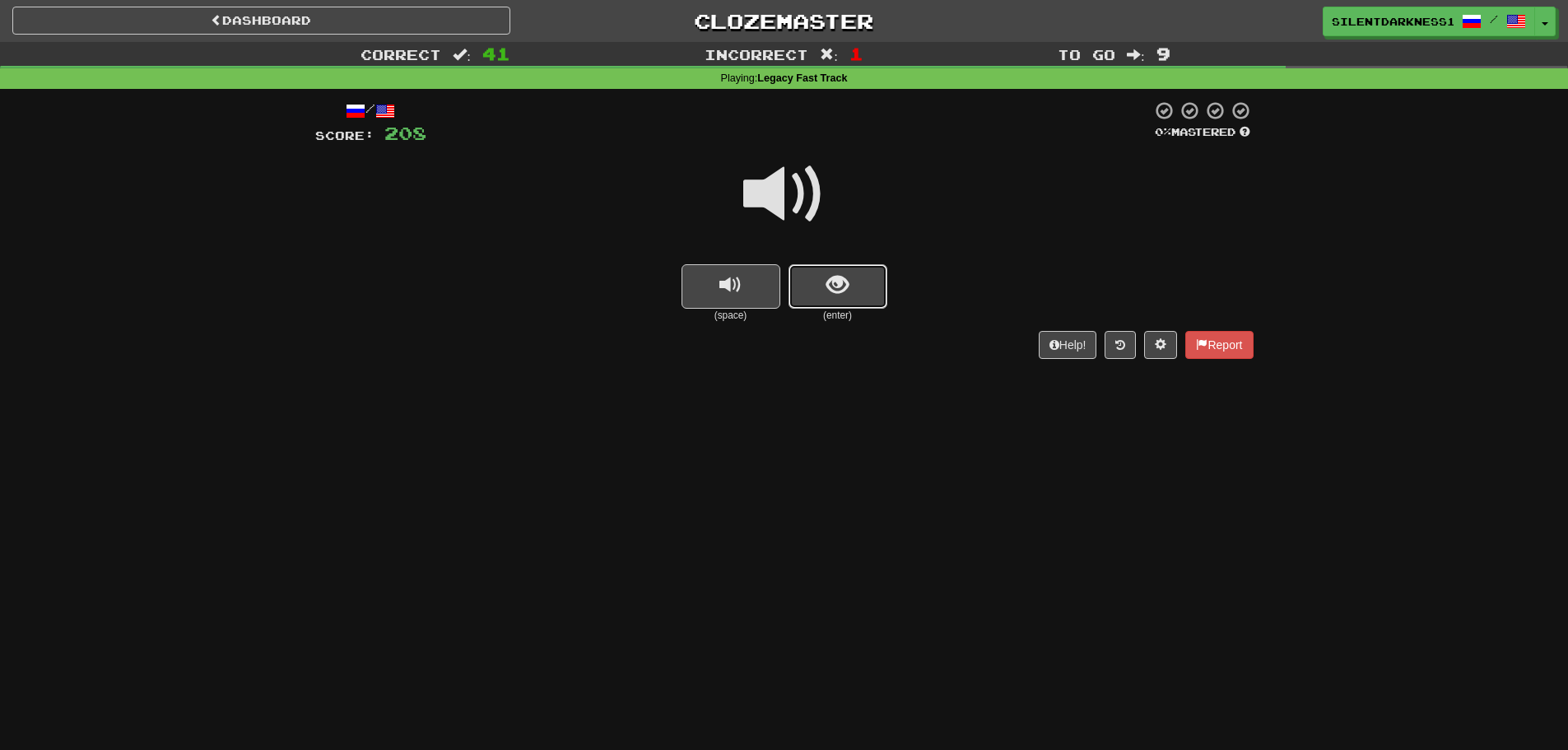
click at [805, 291] on button "show sentence" at bounding box center [837, 286] width 99 height 44
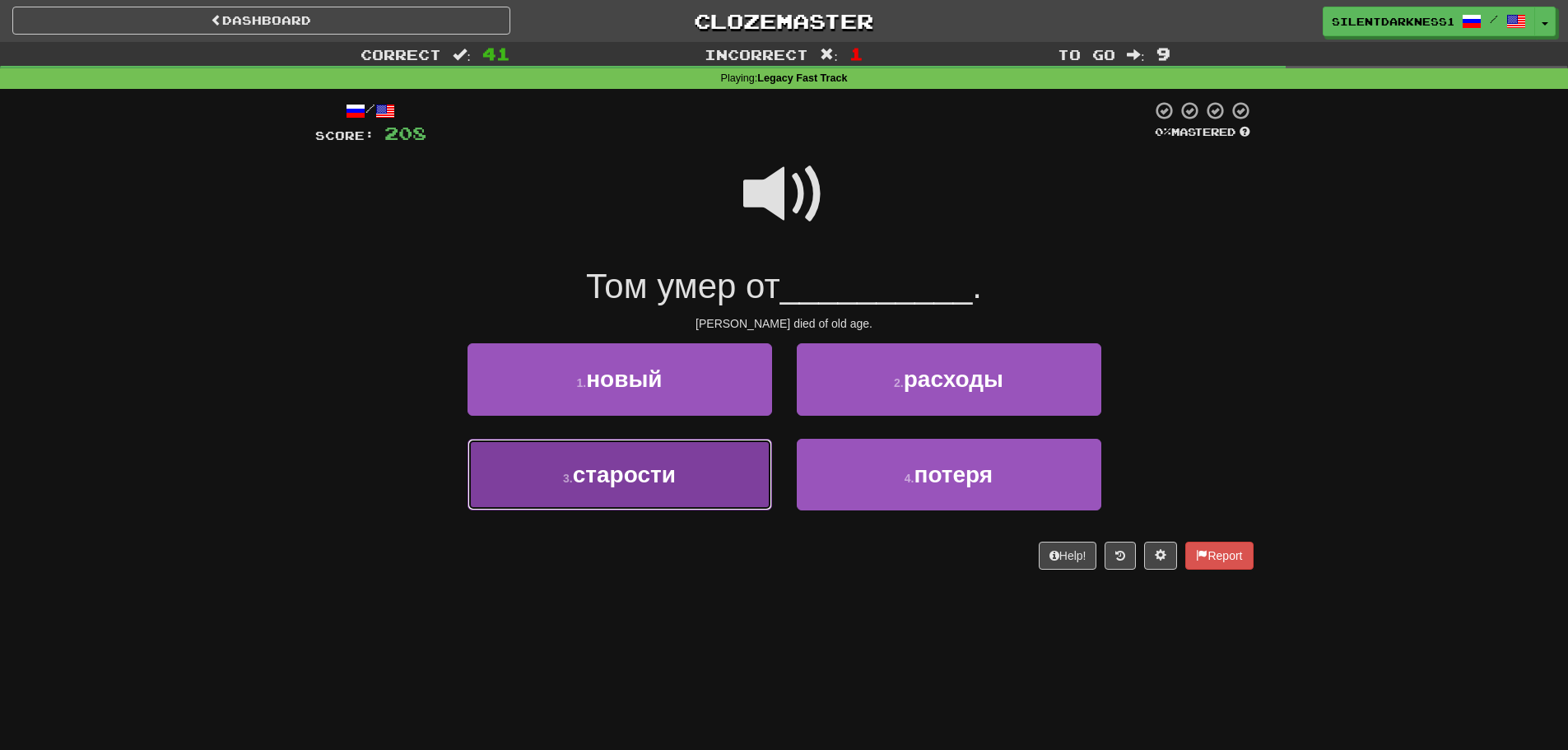
click at [725, 459] on button "3 . старости" at bounding box center [619, 474] width 305 height 71
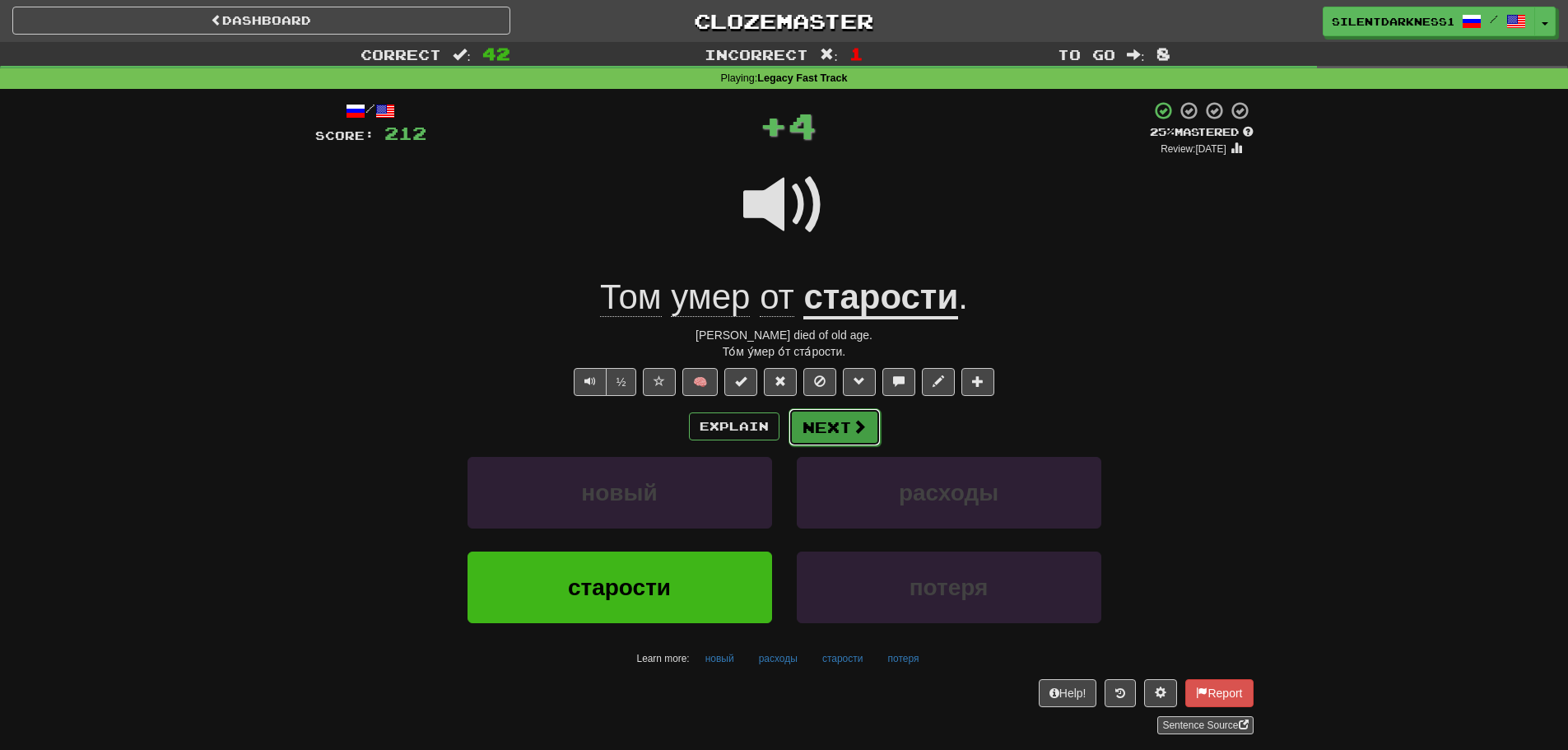
click at [860, 415] on button "Next" at bounding box center [834, 427] width 92 height 38
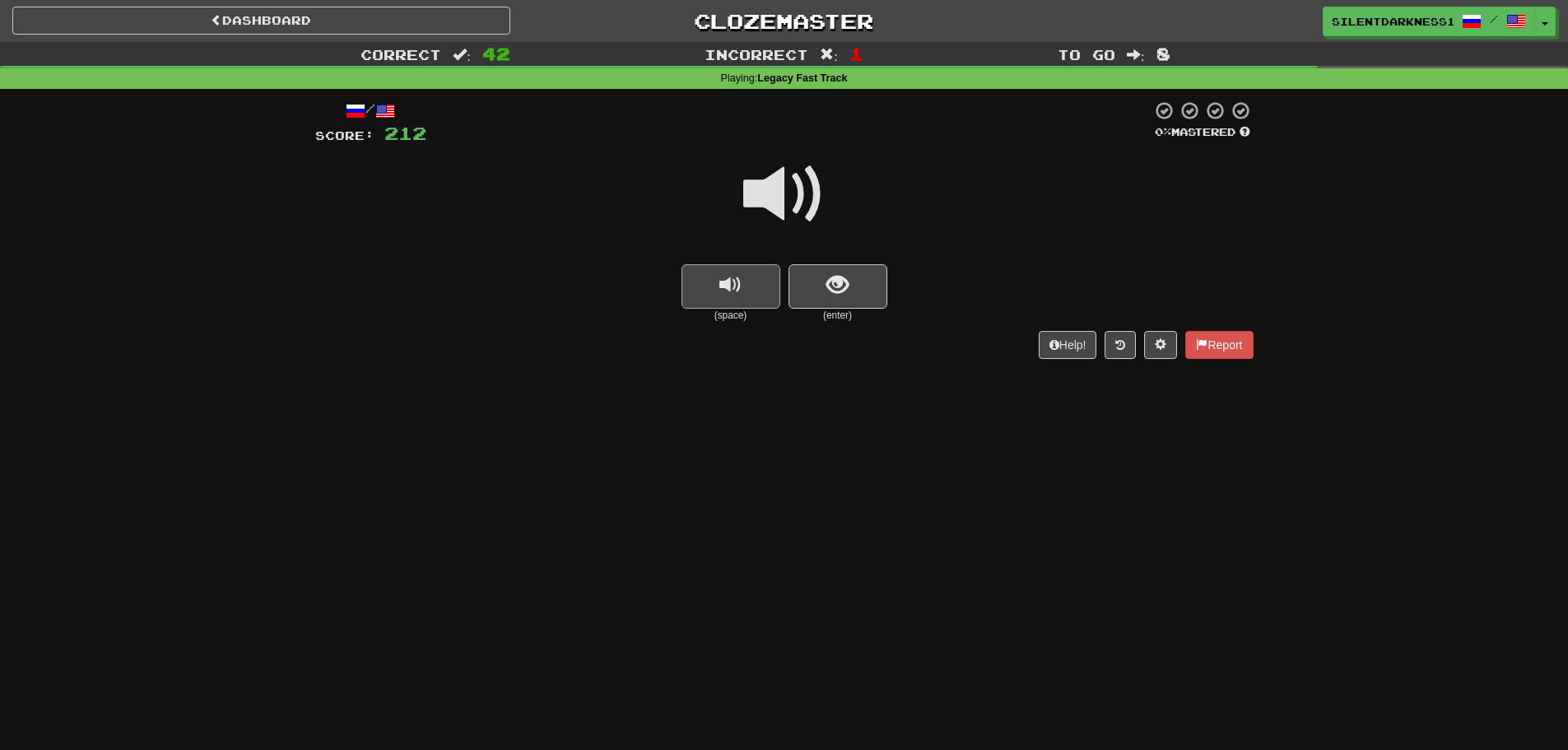
drag, startPoint x: 693, startPoint y: 246, endPoint x: 724, endPoint y: 279, distance: 45.3
click at [694, 249] on div at bounding box center [784, 206] width 938 height 117
click at [724, 279] on span "replay audio" at bounding box center [730, 285] width 23 height 23
click at [861, 289] on button "show sentence" at bounding box center [837, 286] width 99 height 44
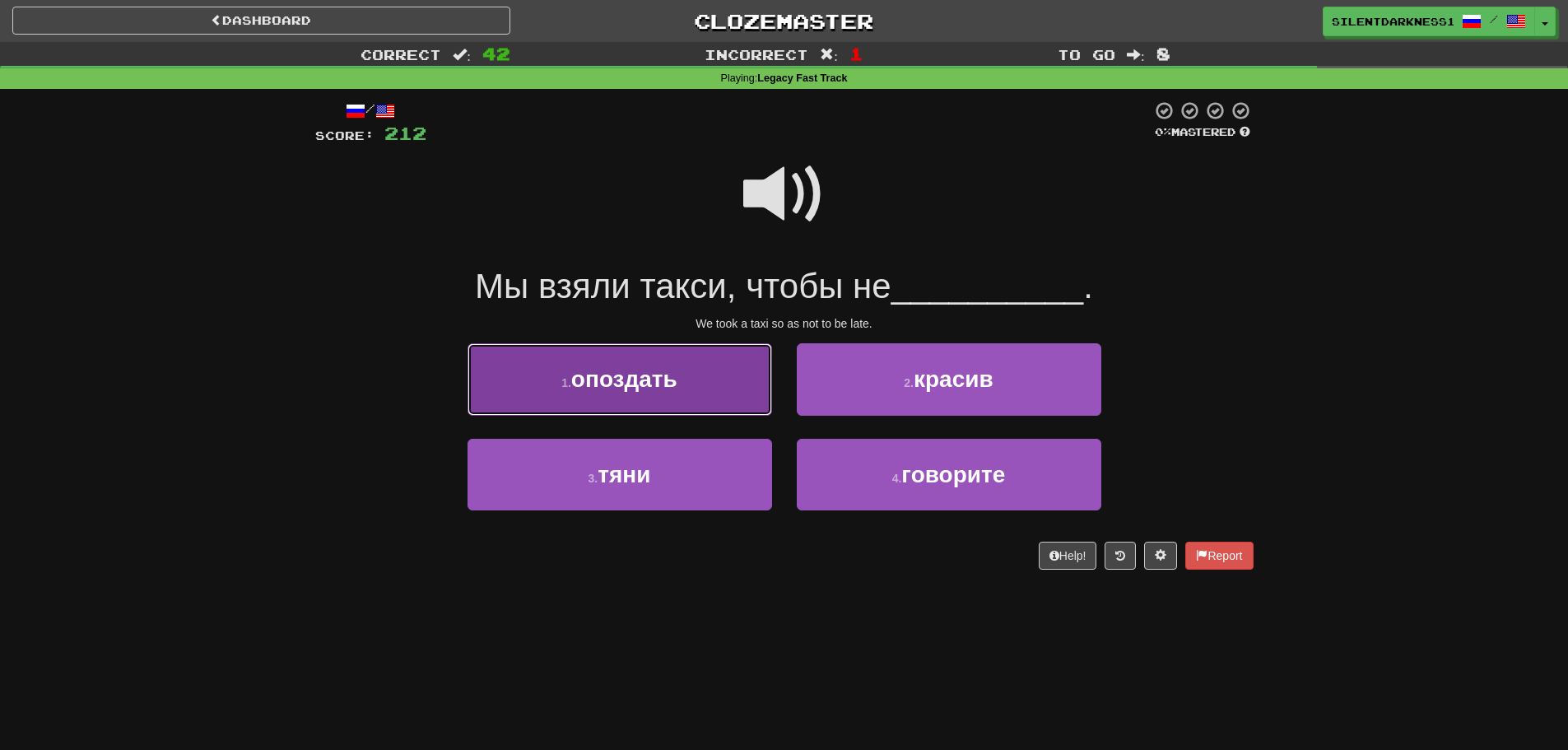
click at [704, 391] on button "1 . опоздать" at bounding box center [619, 378] width 305 height 71
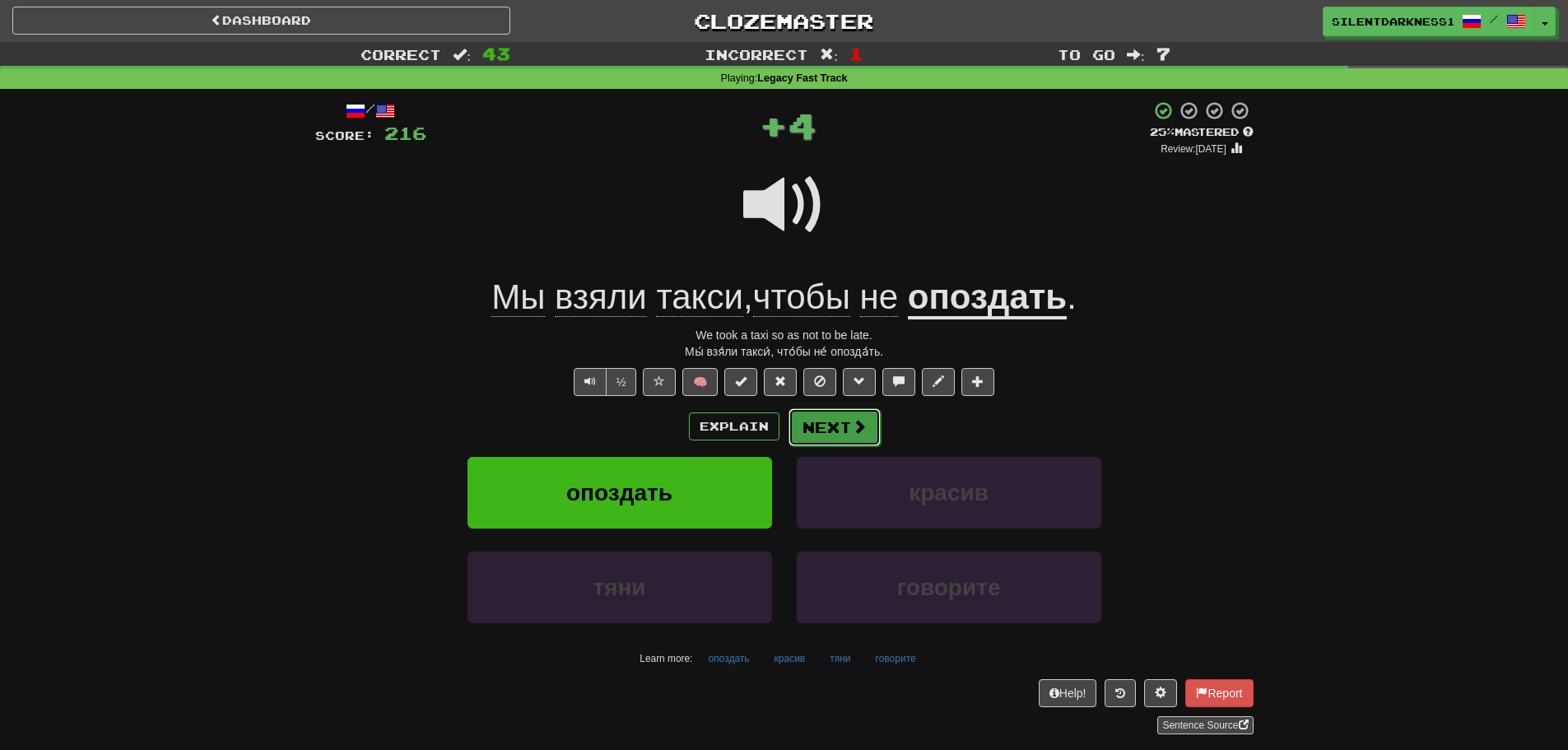
click at [813, 421] on button "Next" at bounding box center [834, 427] width 92 height 38
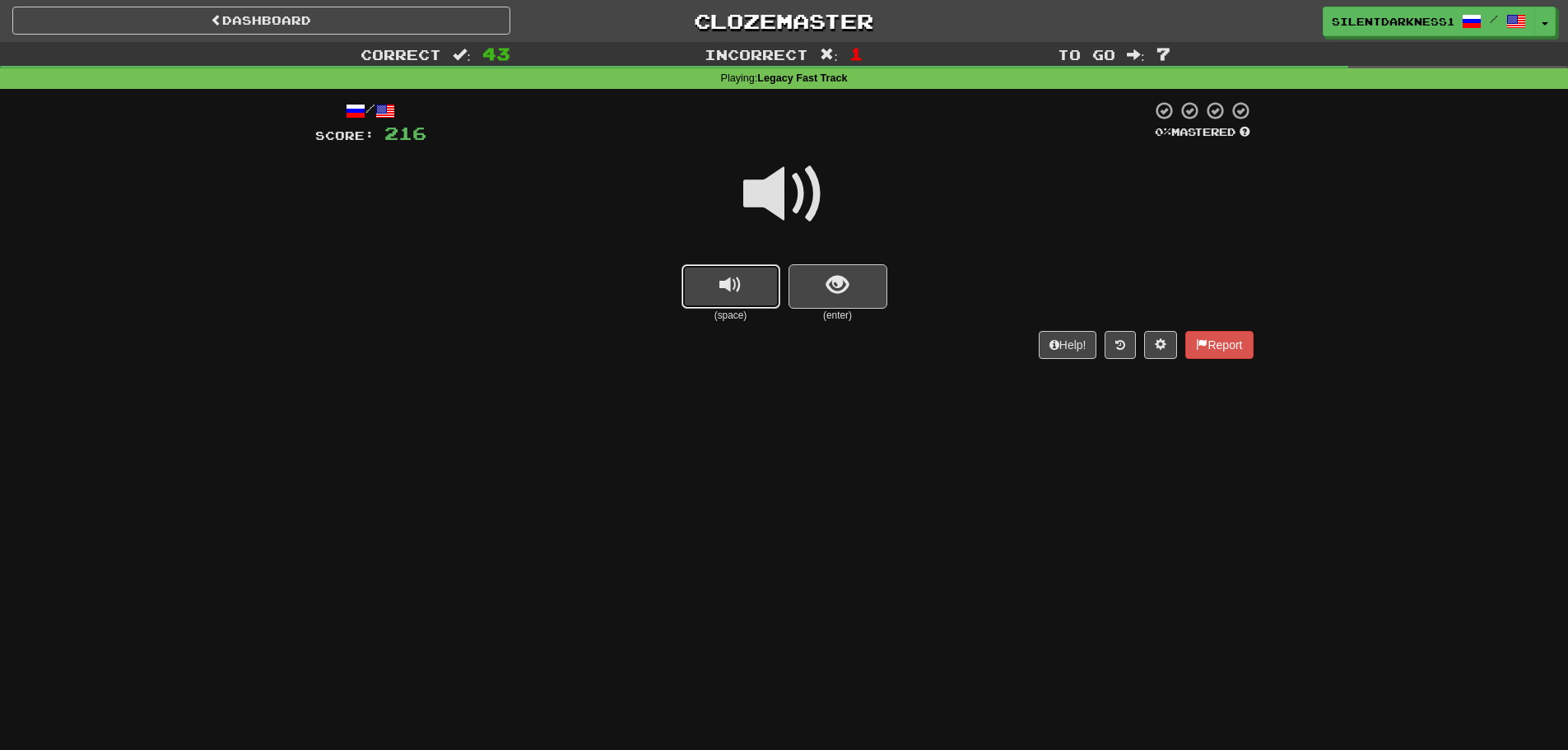
click at [760, 273] on button "replay audio" at bounding box center [731, 286] width 99 height 44
click at [843, 288] on span "show sentence" at bounding box center [837, 285] width 23 height 23
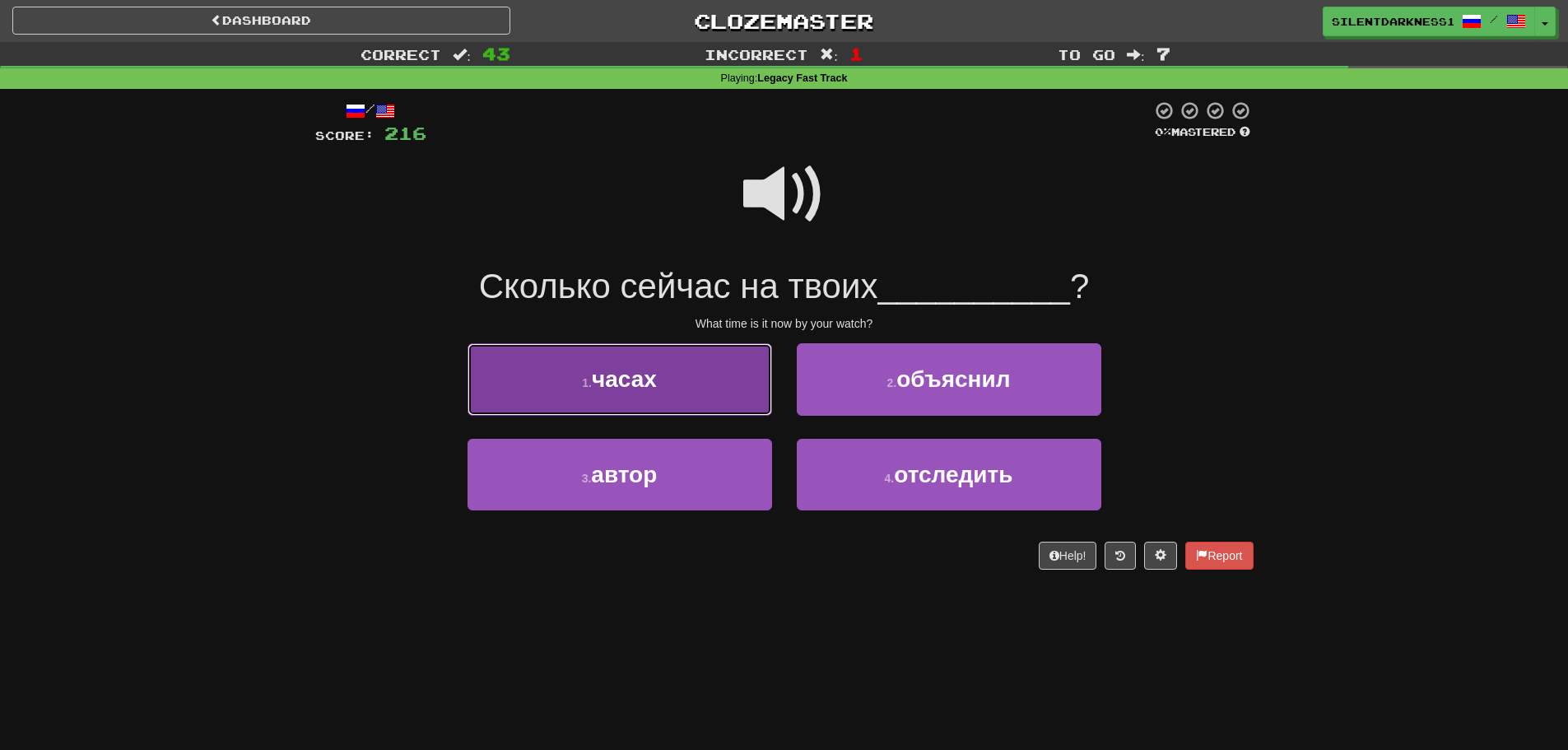
click at [676, 366] on button "1 . часах" at bounding box center [619, 378] width 305 height 71
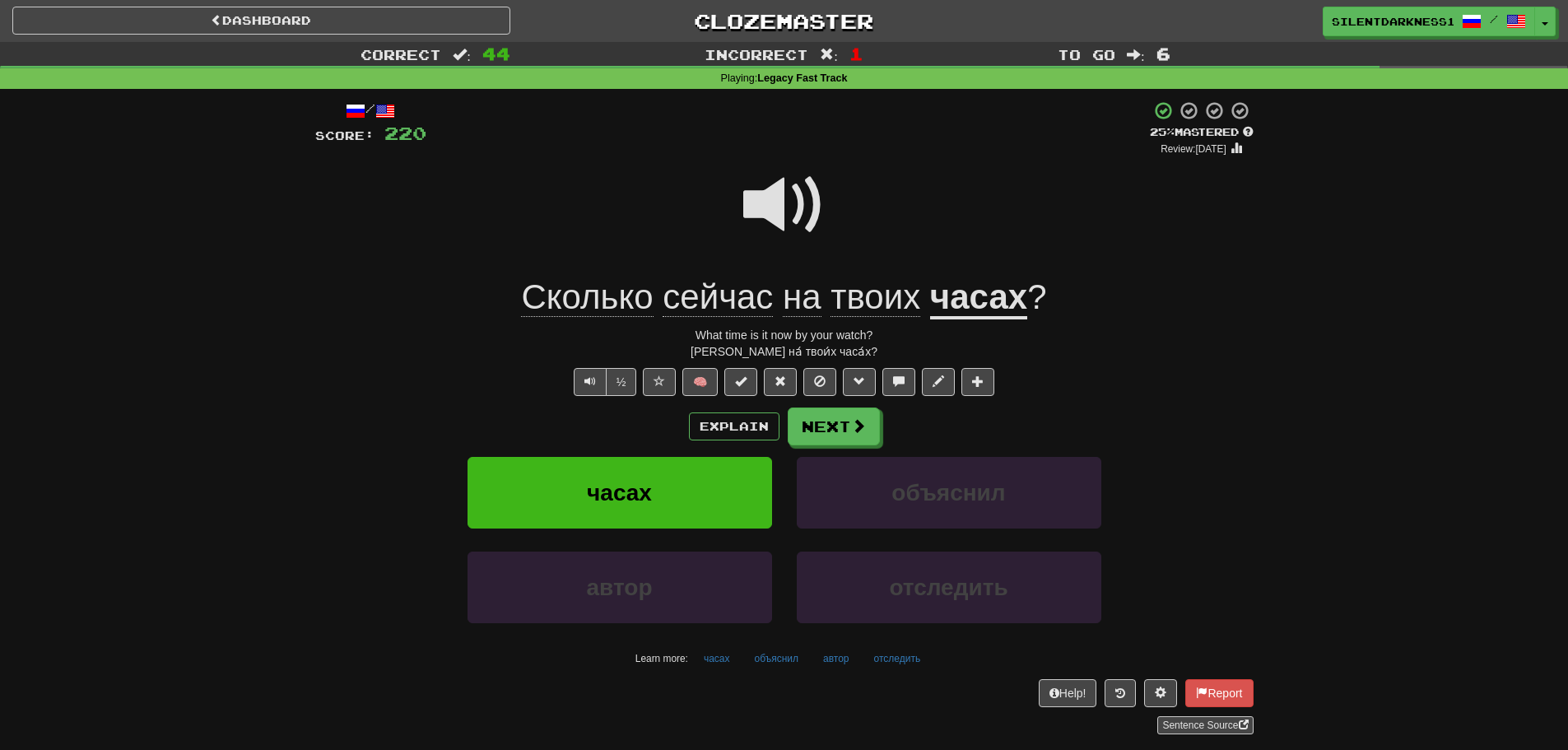
click at [737, 238] on div at bounding box center [784, 216] width 938 height 117
click at [789, 215] on span at bounding box center [784, 205] width 82 height 82
click at [870, 436] on button "Next" at bounding box center [834, 427] width 92 height 38
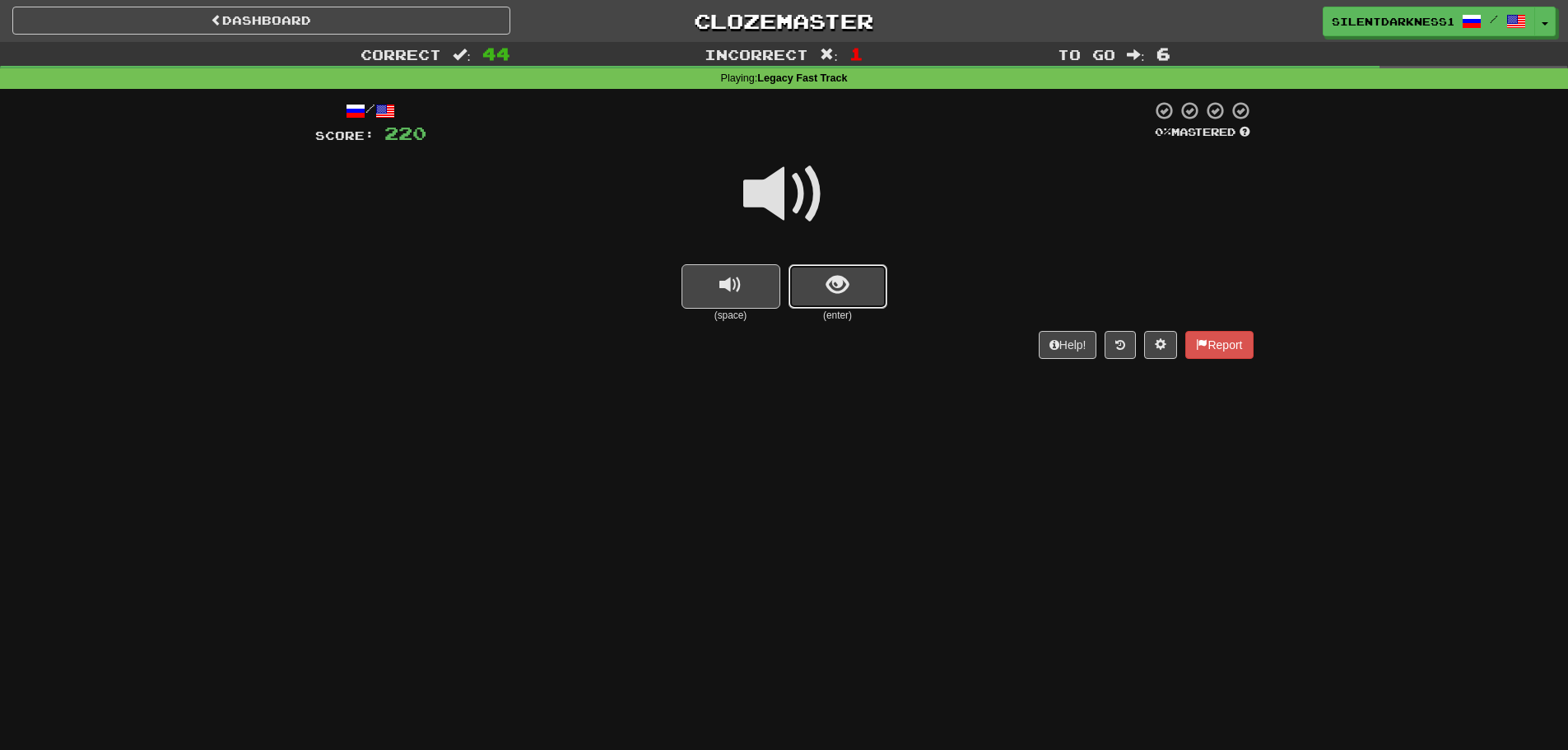
click at [844, 288] on span "show sentence" at bounding box center [837, 285] width 23 height 23
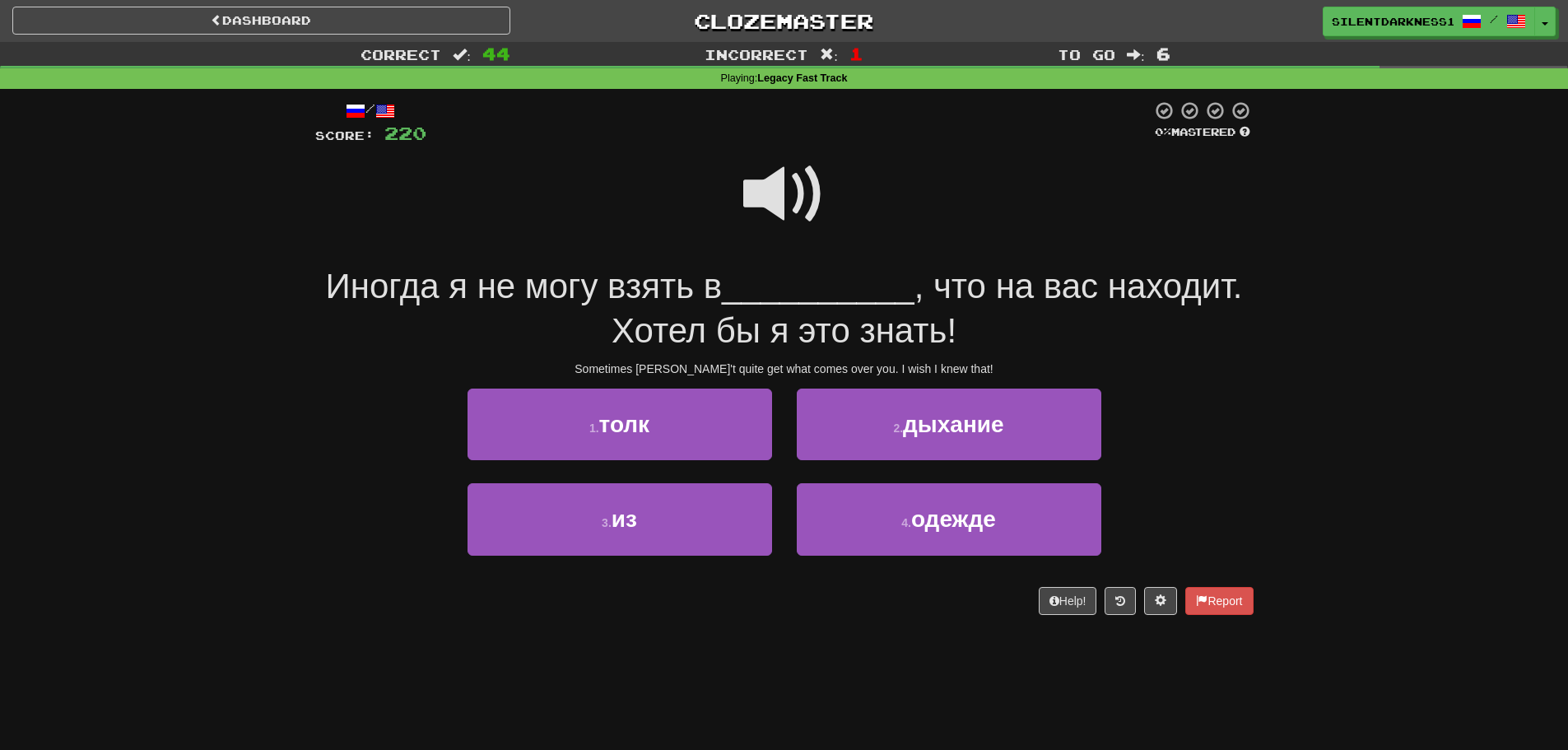
click at [797, 180] on span at bounding box center [784, 194] width 82 height 82
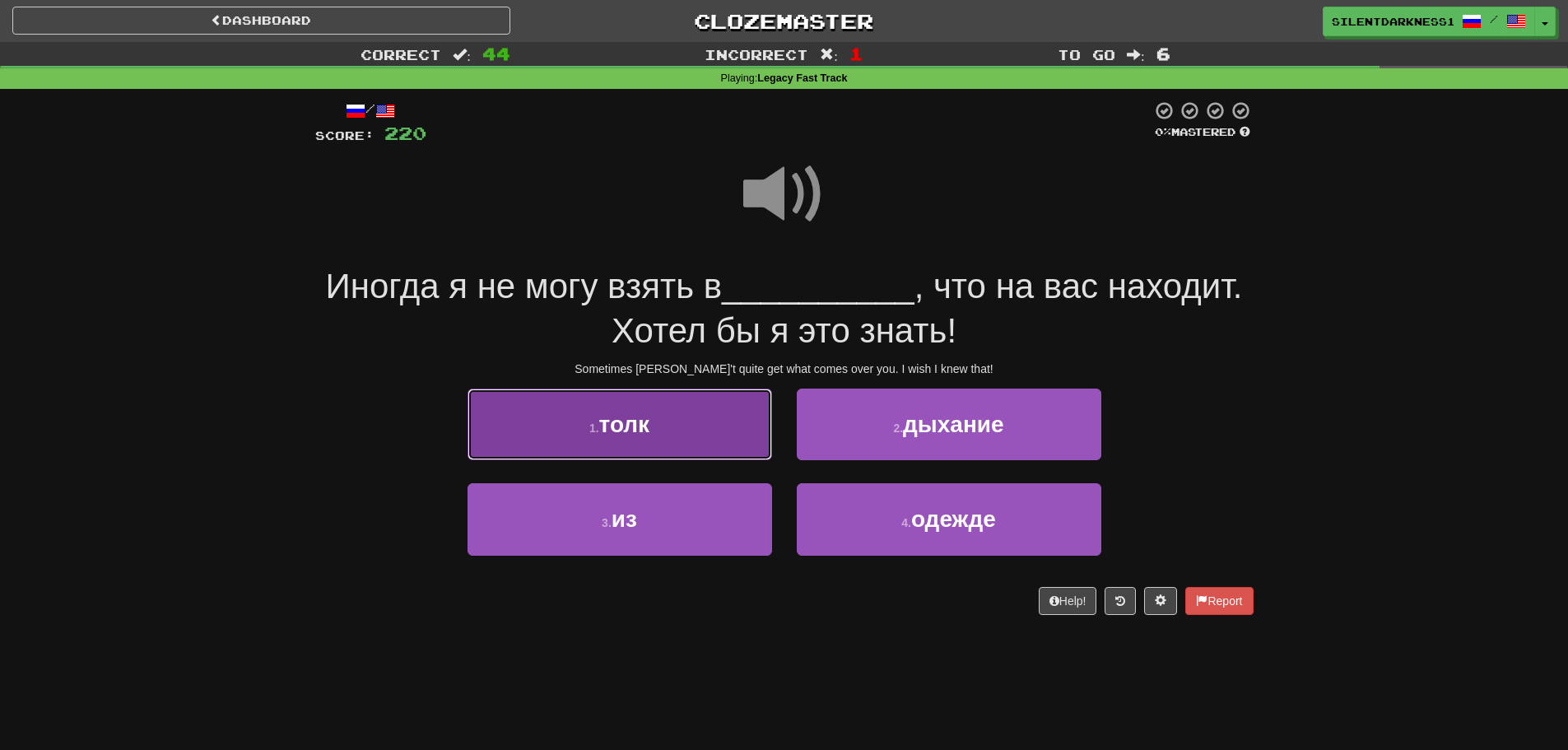
click at [667, 425] on button "1 . толк" at bounding box center [619, 424] width 305 height 71
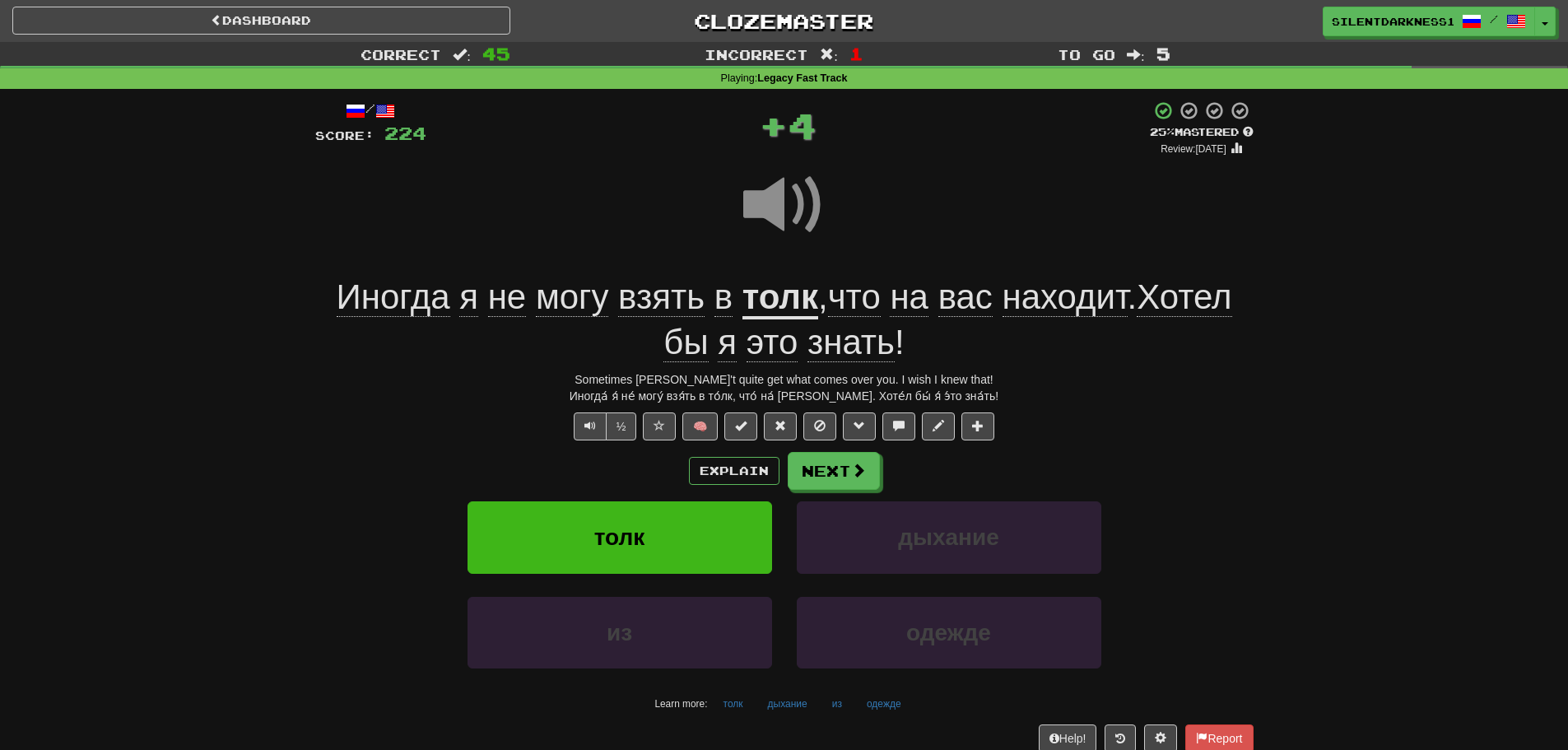
click at [790, 293] on u "толк" at bounding box center [780, 298] width 75 height 42
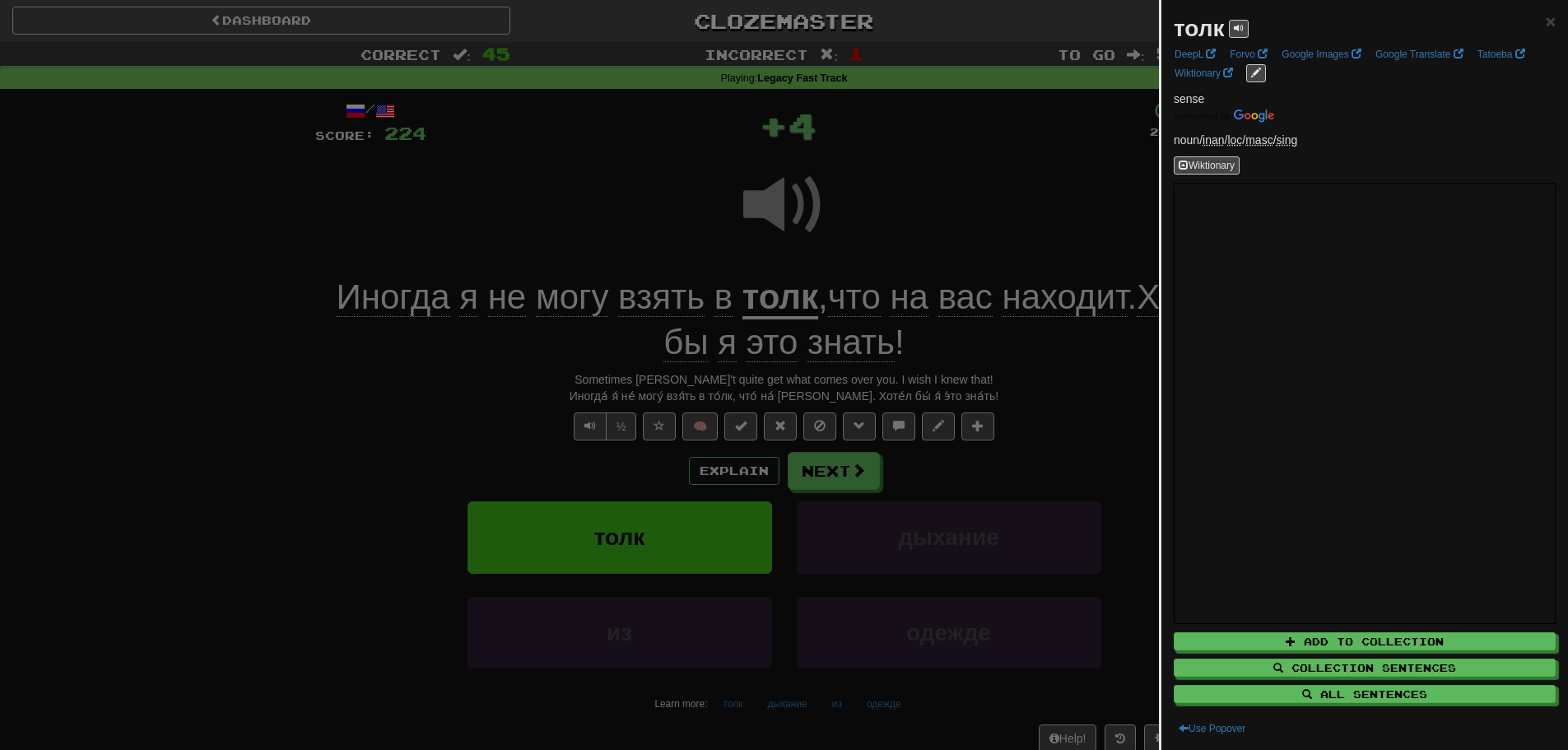
click at [746, 276] on div at bounding box center [784, 375] width 1568 height 750
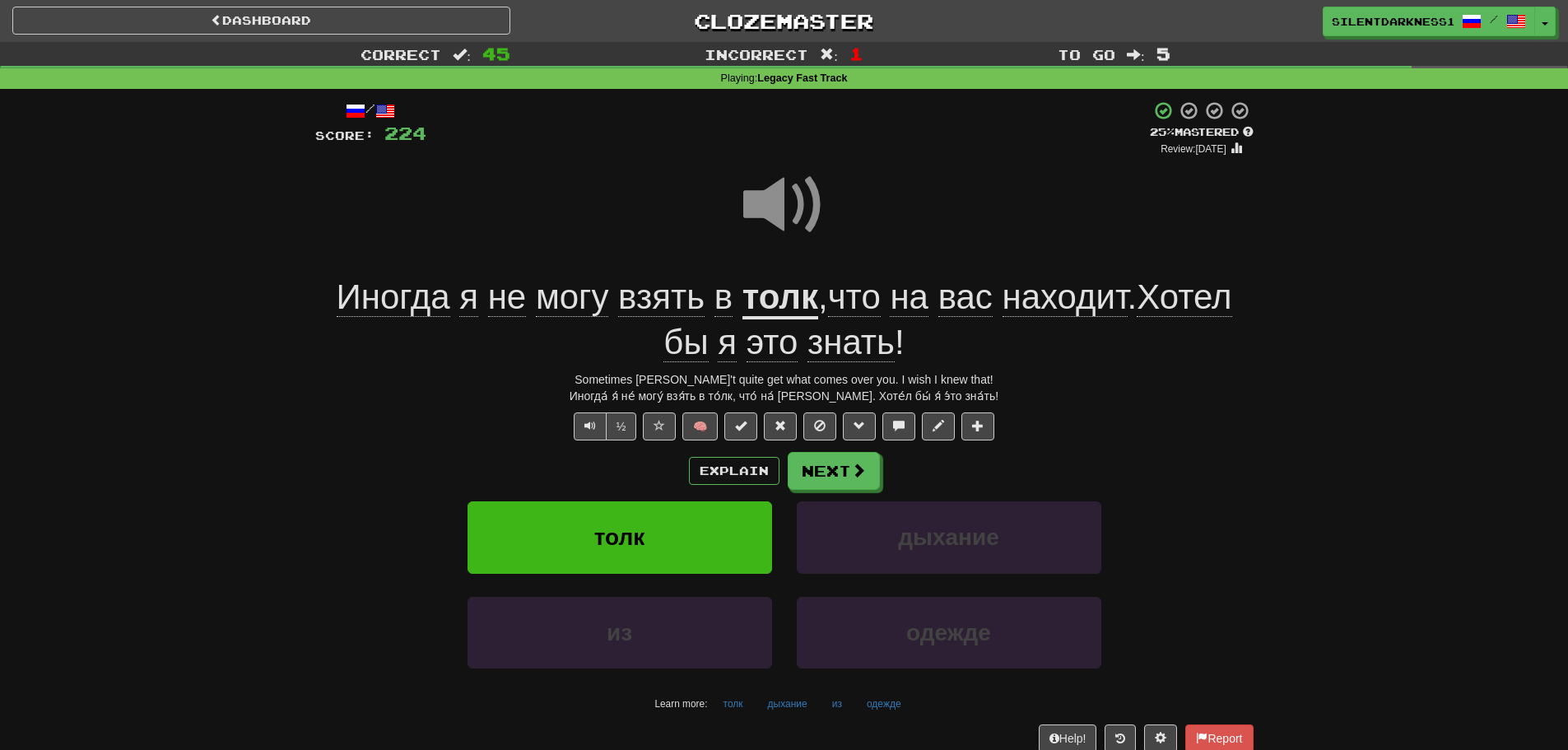
click at [802, 204] on span at bounding box center [784, 205] width 82 height 82
click at [852, 466] on span at bounding box center [859, 470] width 15 height 15
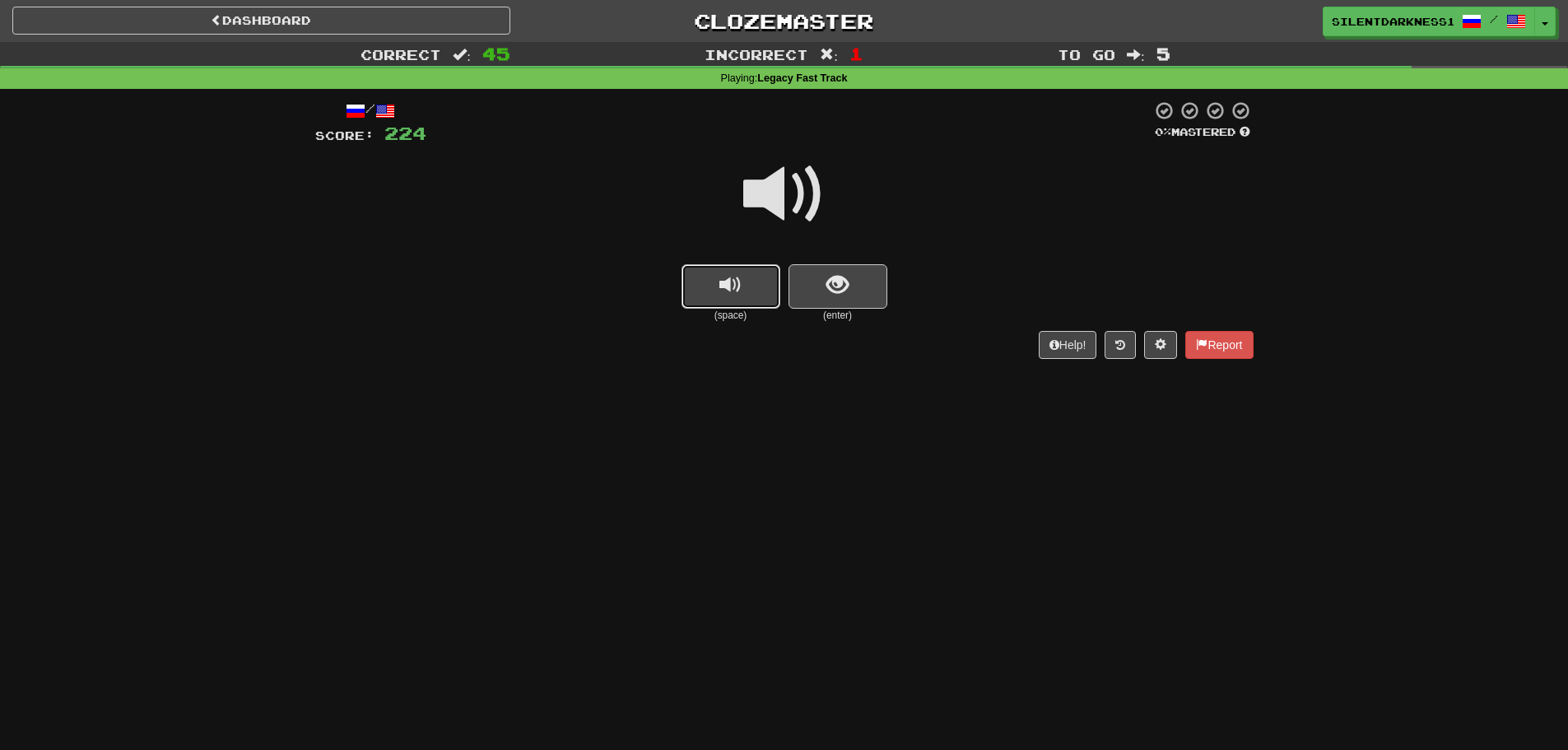
click at [734, 300] on button "replay audio" at bounding box center [731, 286] width 99 height 44
click at [857, 281] on button "show sentence" at bounding box center [837, 286] width 99 height 44
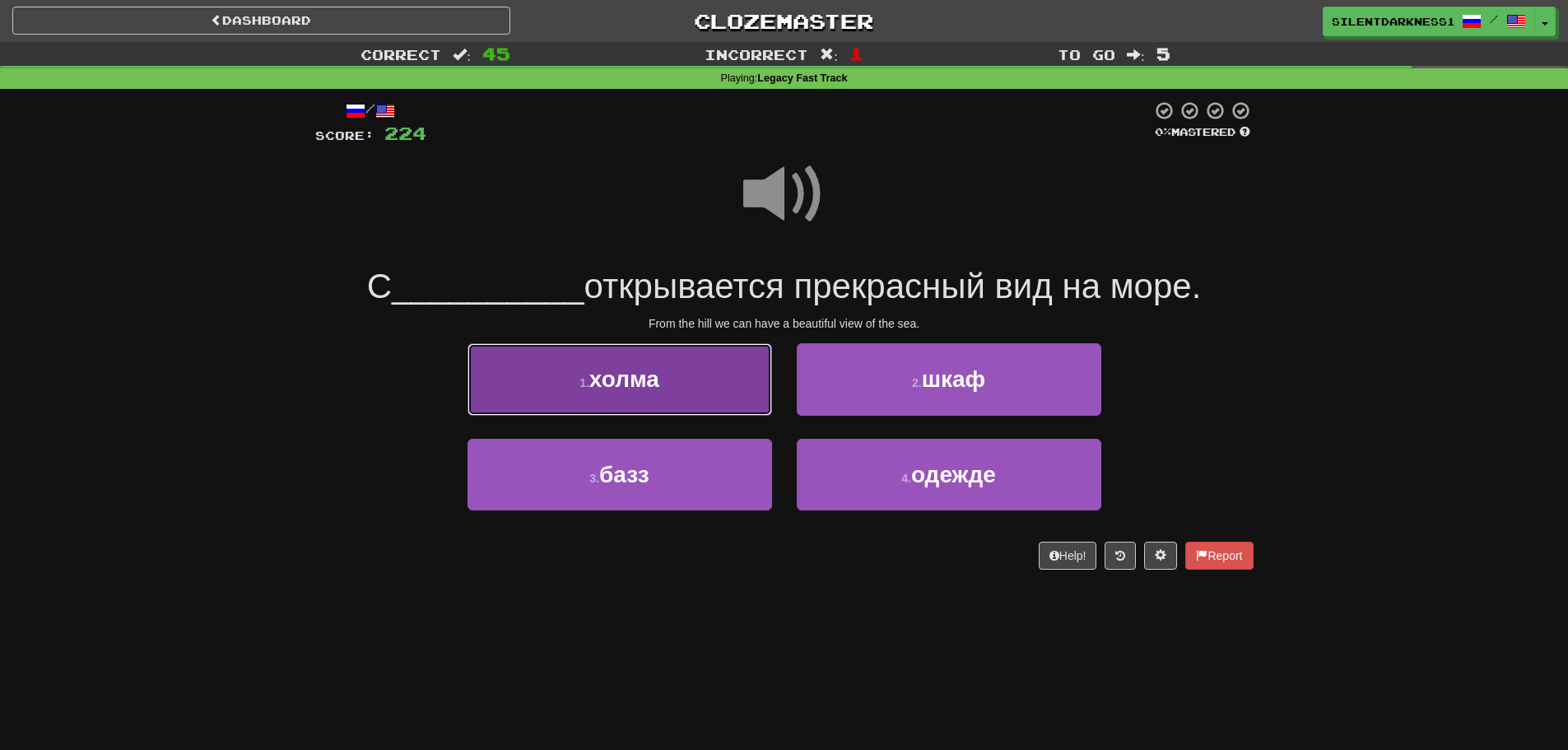
click at [730, 384] on button "1 . холма" at bounding box center [619, 378] width 305 height 71
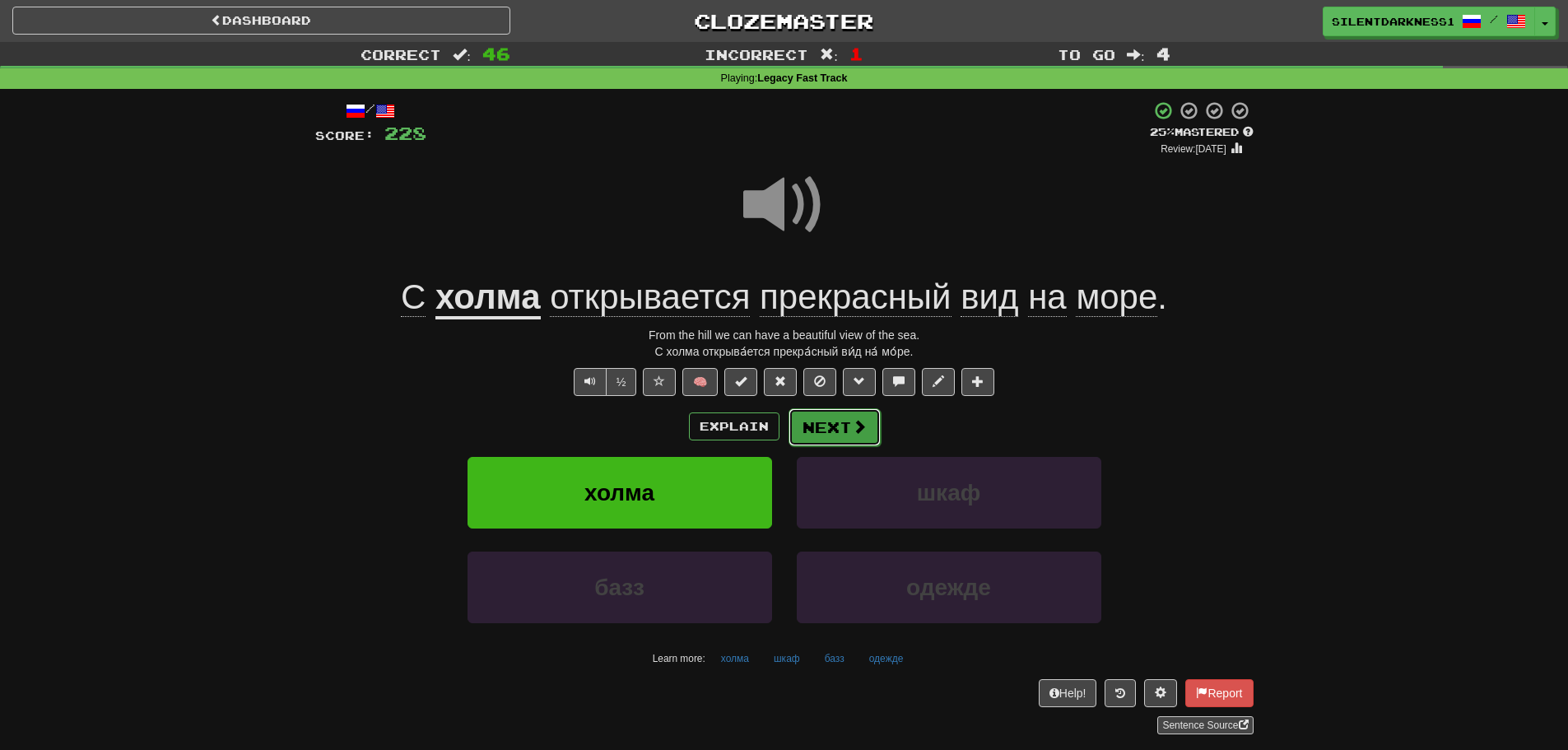
click at [832, 424] on button "Next" at bounding box center [834, 427] width 92 height 38
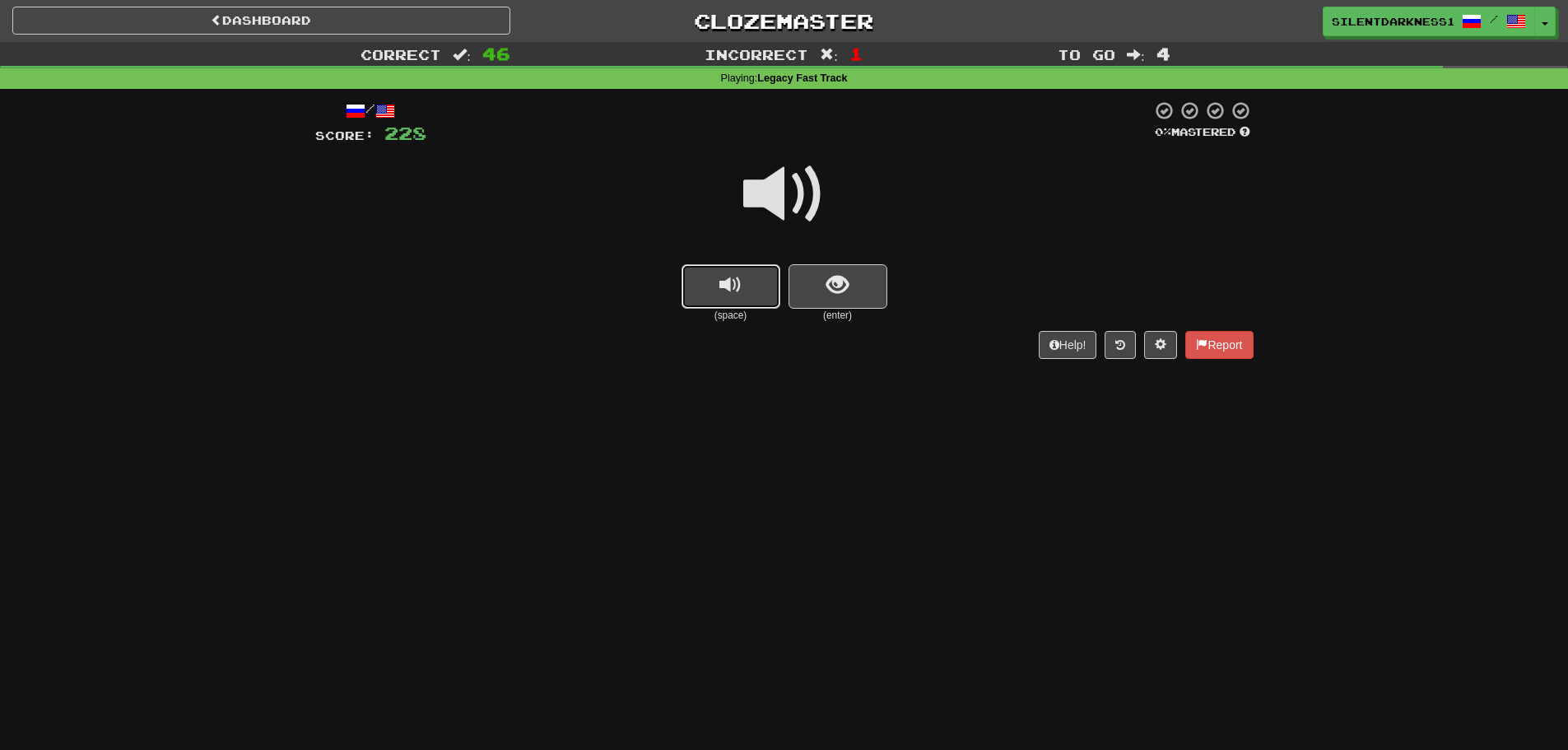
click at [722, 284] on span "replay audio" at bounding box center [730, 285] width 23 height 23
click at [843, 289] on span "show sentence" at bounding box center [837, 285] width 23 height 23
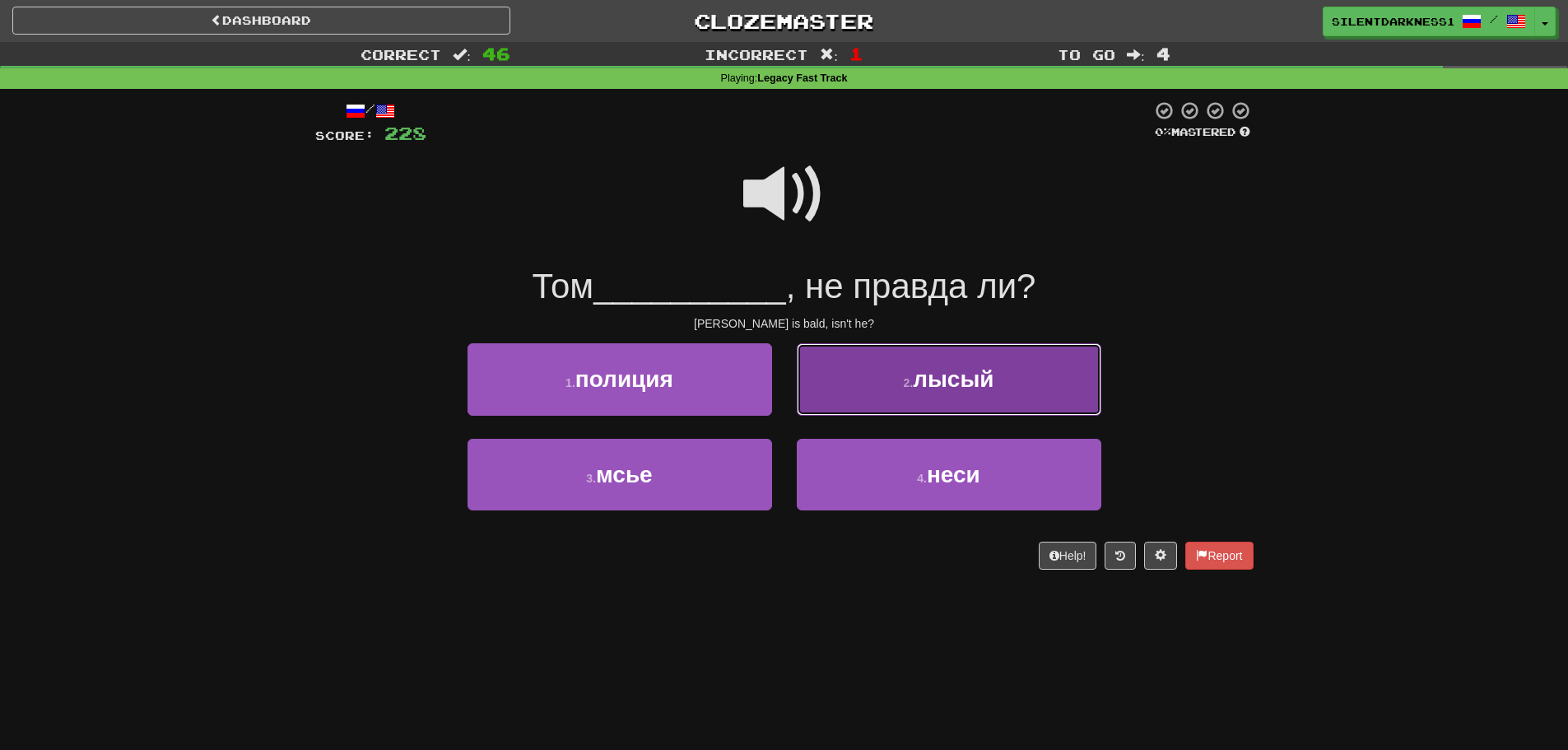
click at [911, 410] on button "2 . лысый" at bounding box center [948, 378] width 305 height 71
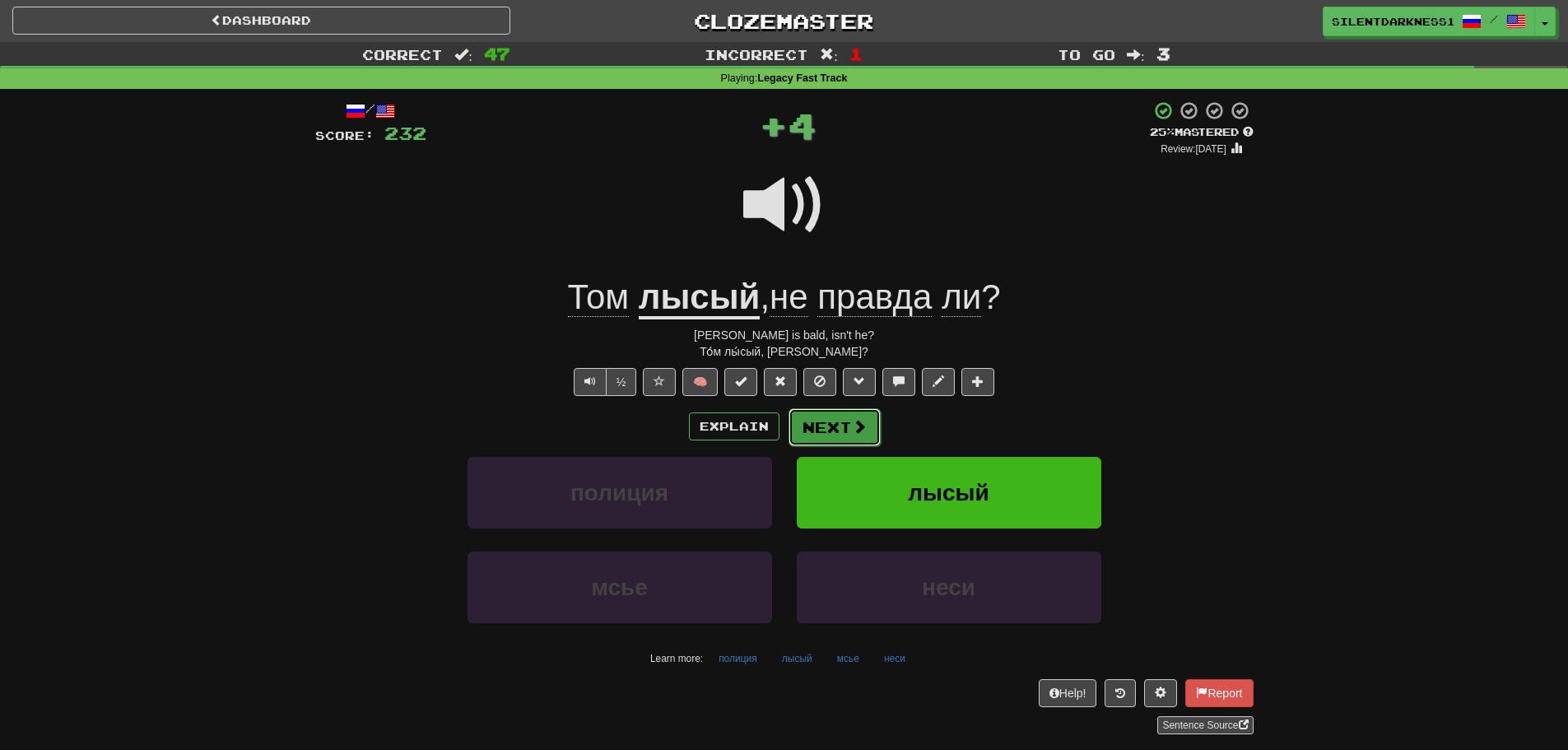
click at [845, 421] on button "Next" at bounding box center [834, 427] width 92 height 38
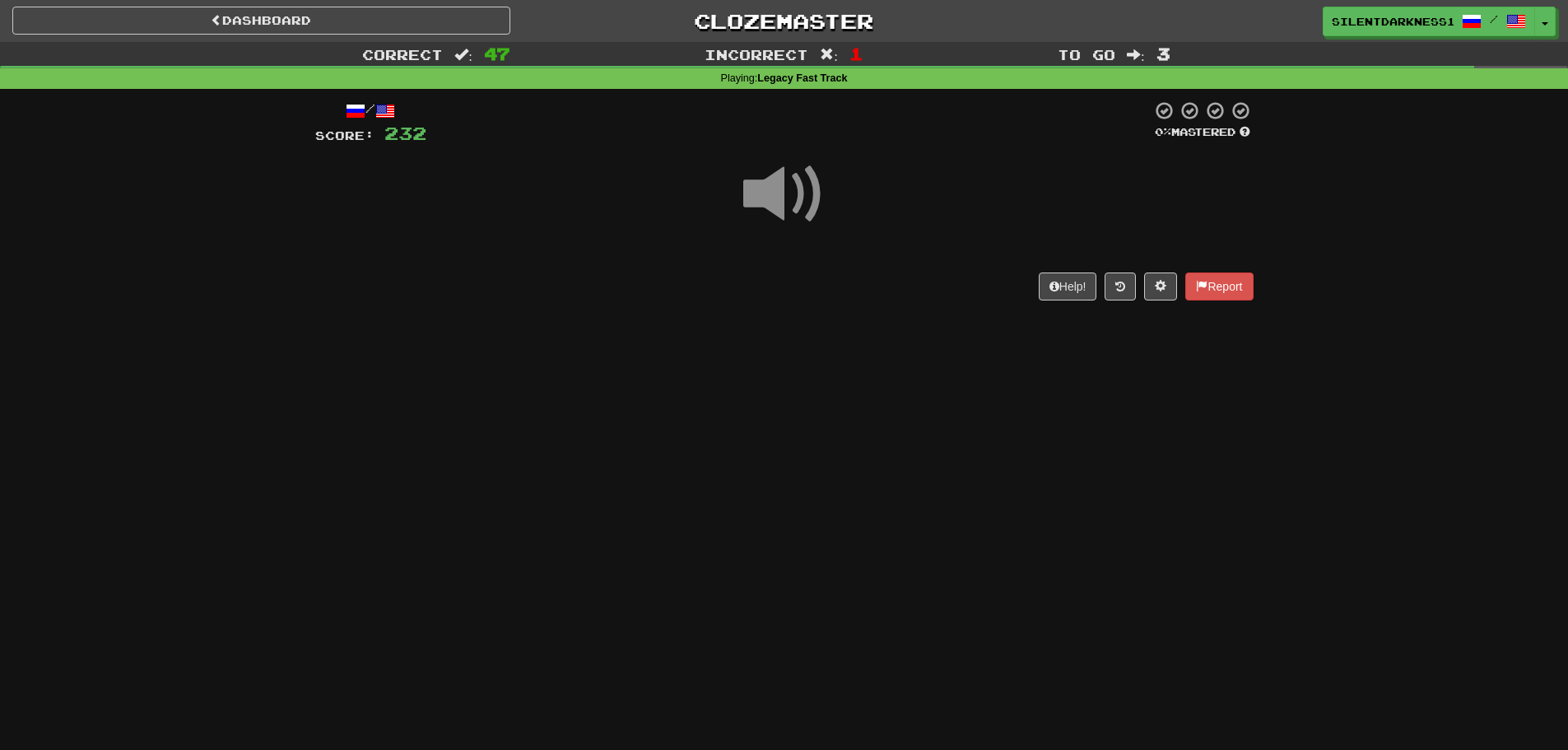
click at [756, 312] on div "/ Score: 232 0 % Mastered Help! Report" at bounding box center [784, 206] width 938 height 234
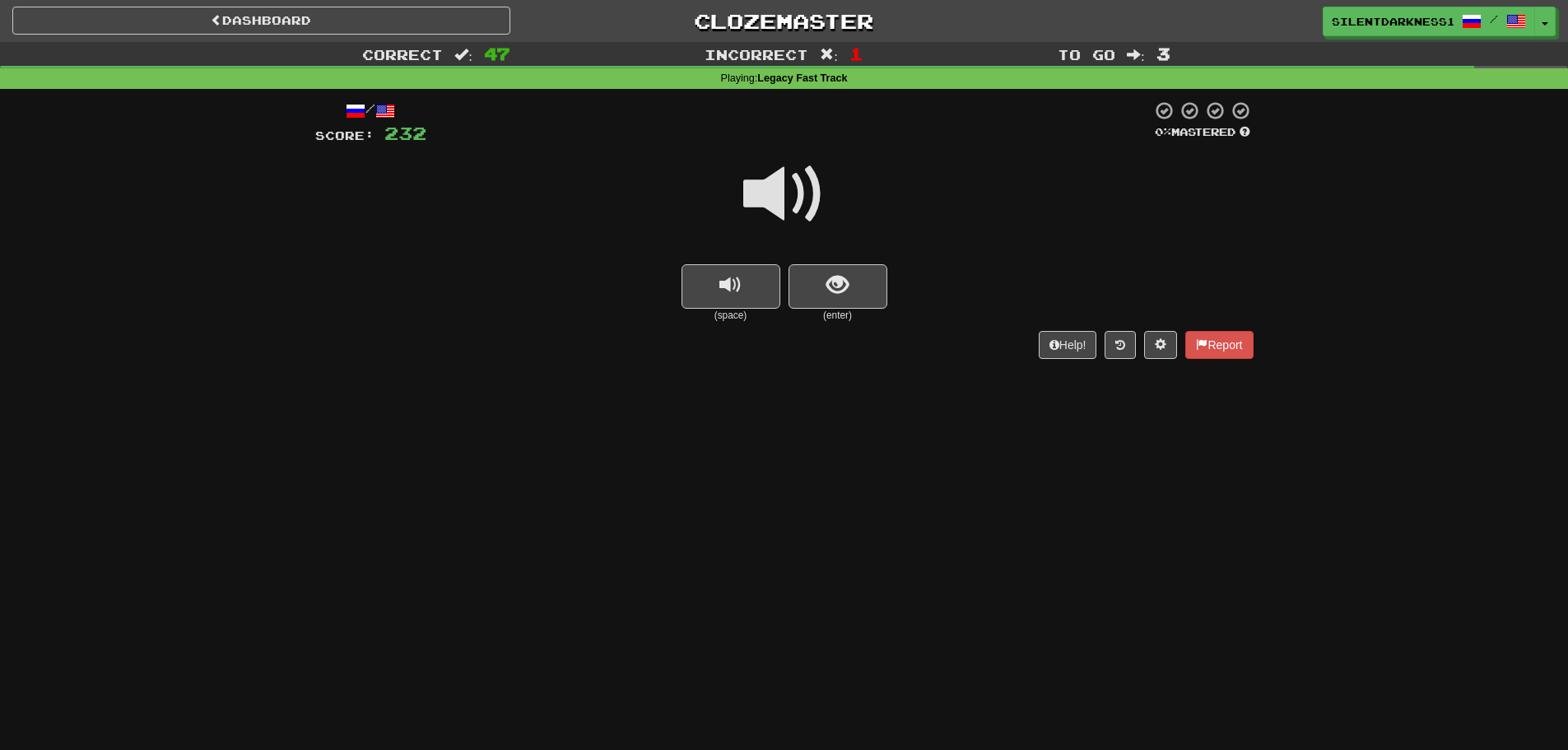
click at [756, 312] on small "(space)" at bounding box center [731, 315] width 99 height 14
click at [758, 277] on button "replay audio" at bounding box center [731, 286] width 99 height 44
click at [885, 286] on button "show sentence" at bounding box center [837, 286] width 99 height 44
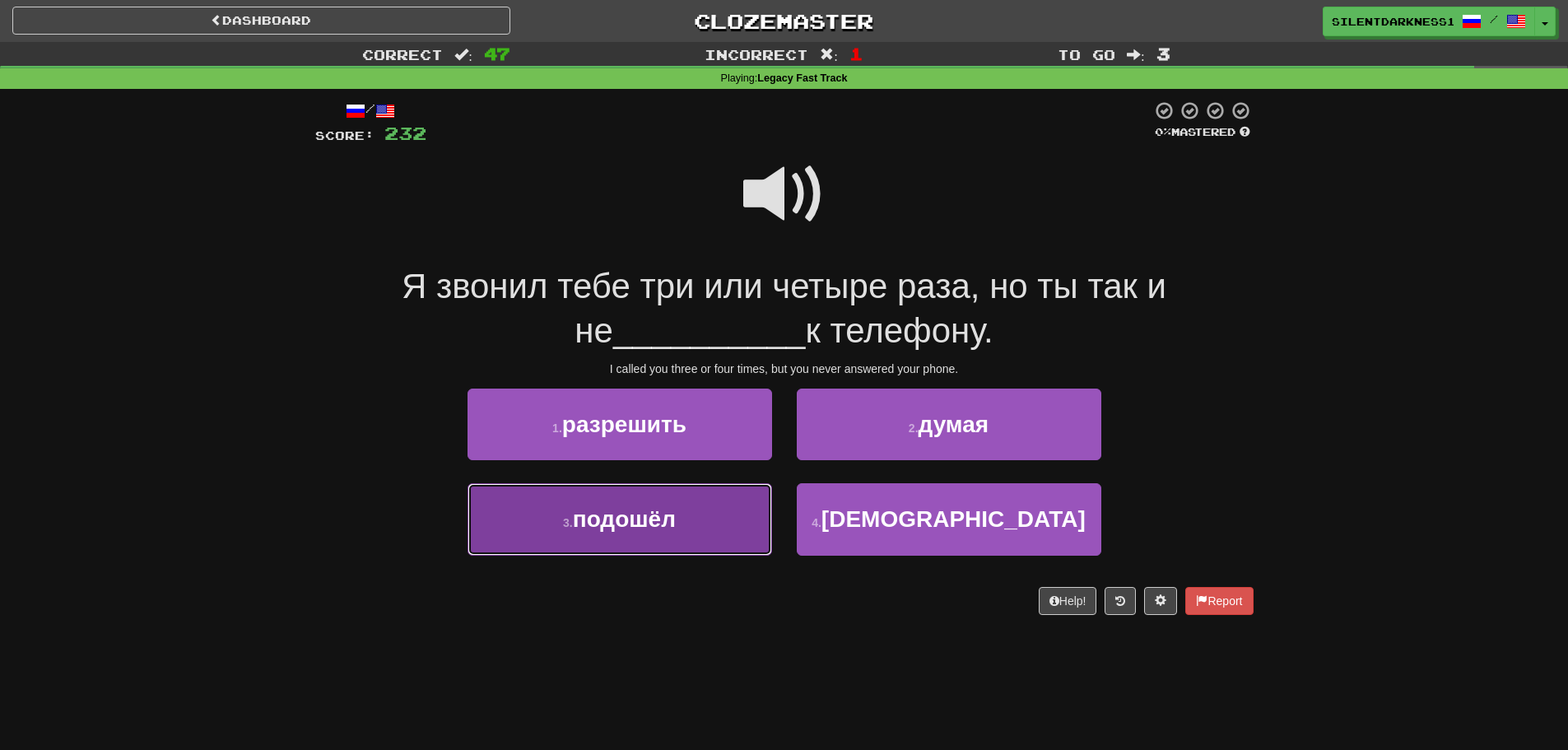
click at [697, 515] on button "3 . подошёл" at bounding box center [619, 518] width 305 height 71
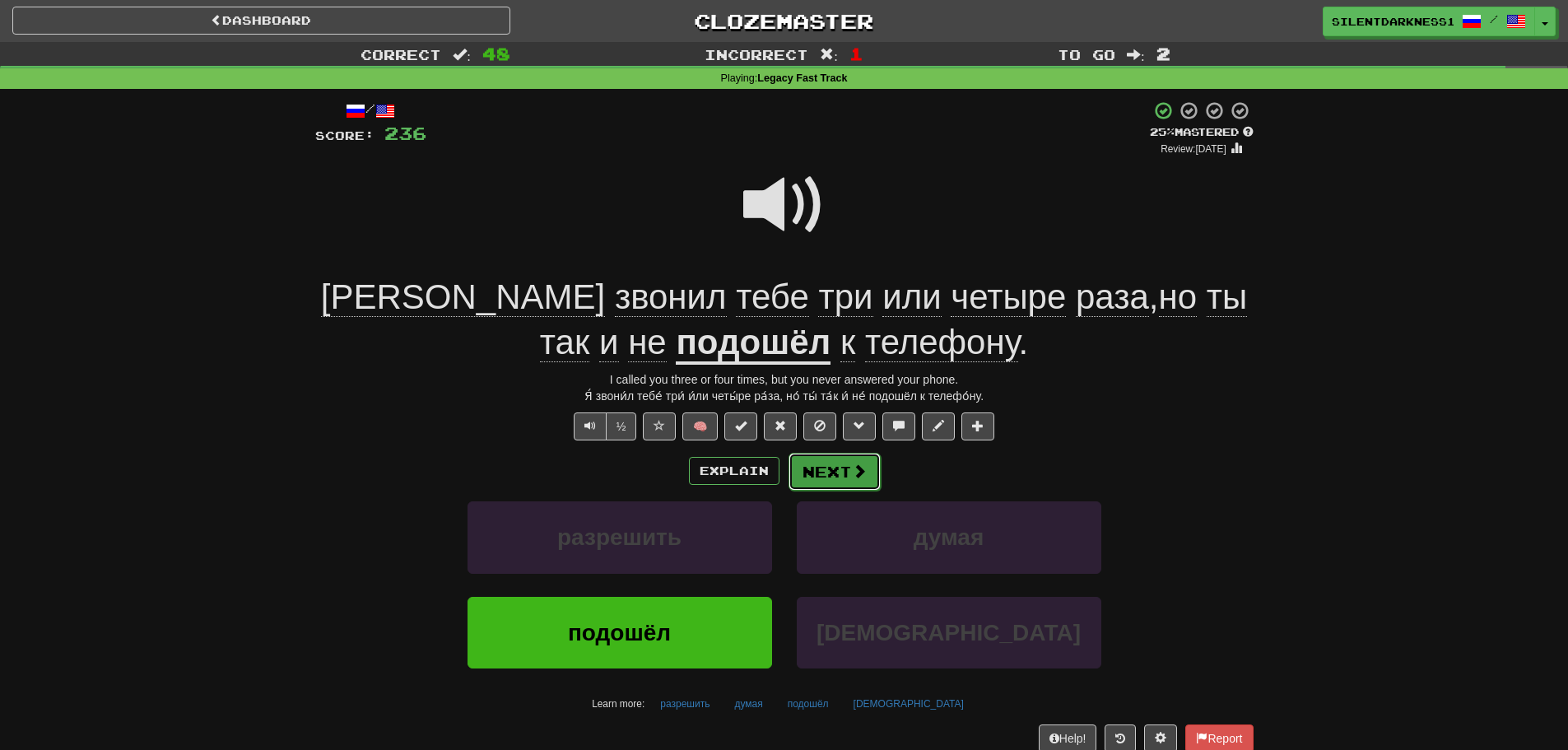
click at [829, 471] on button "Next" at bounding box center [834, 471] width 92 height 38
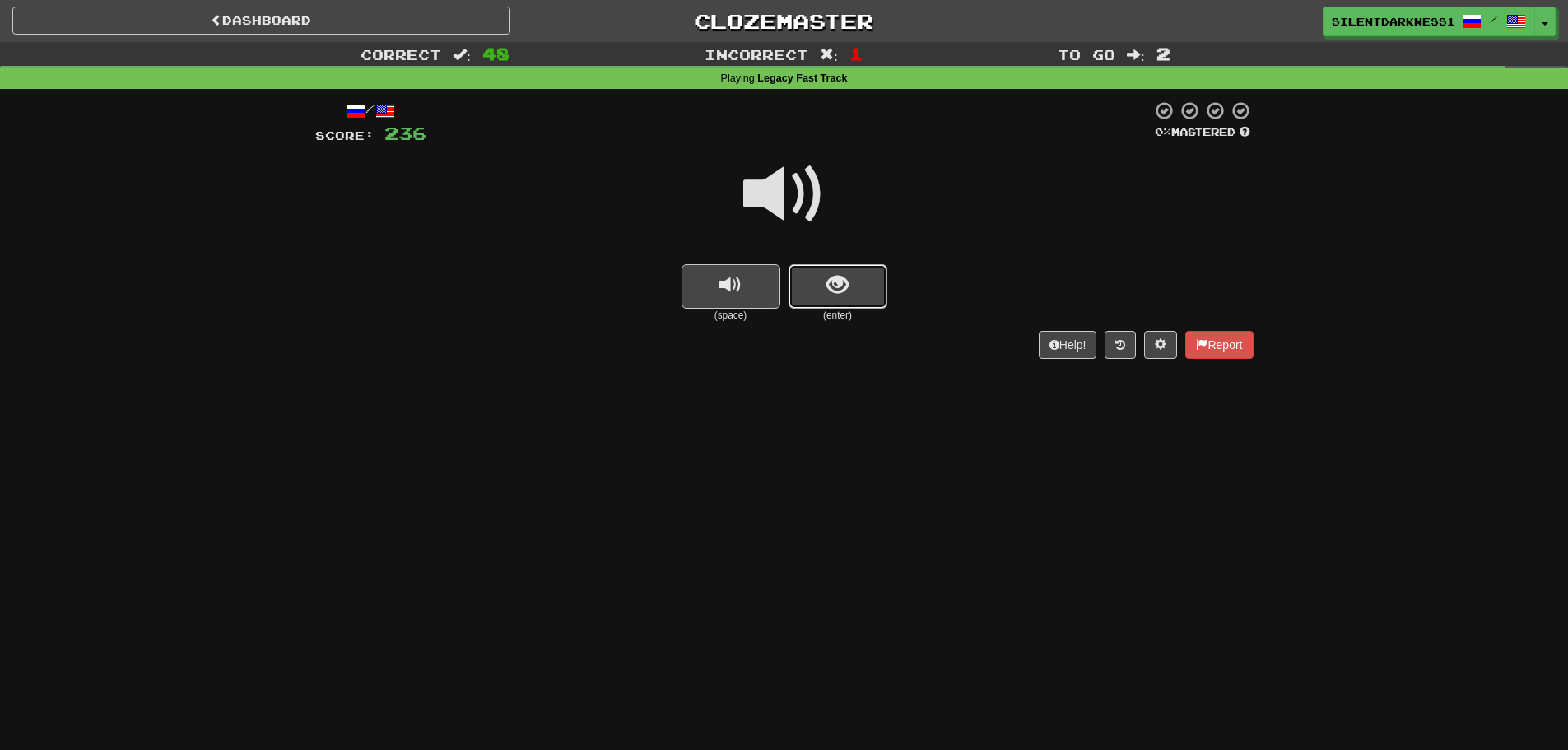
click at [871, 267] on button "show sentence" at bounding box center [837, 286] width 99 height 44
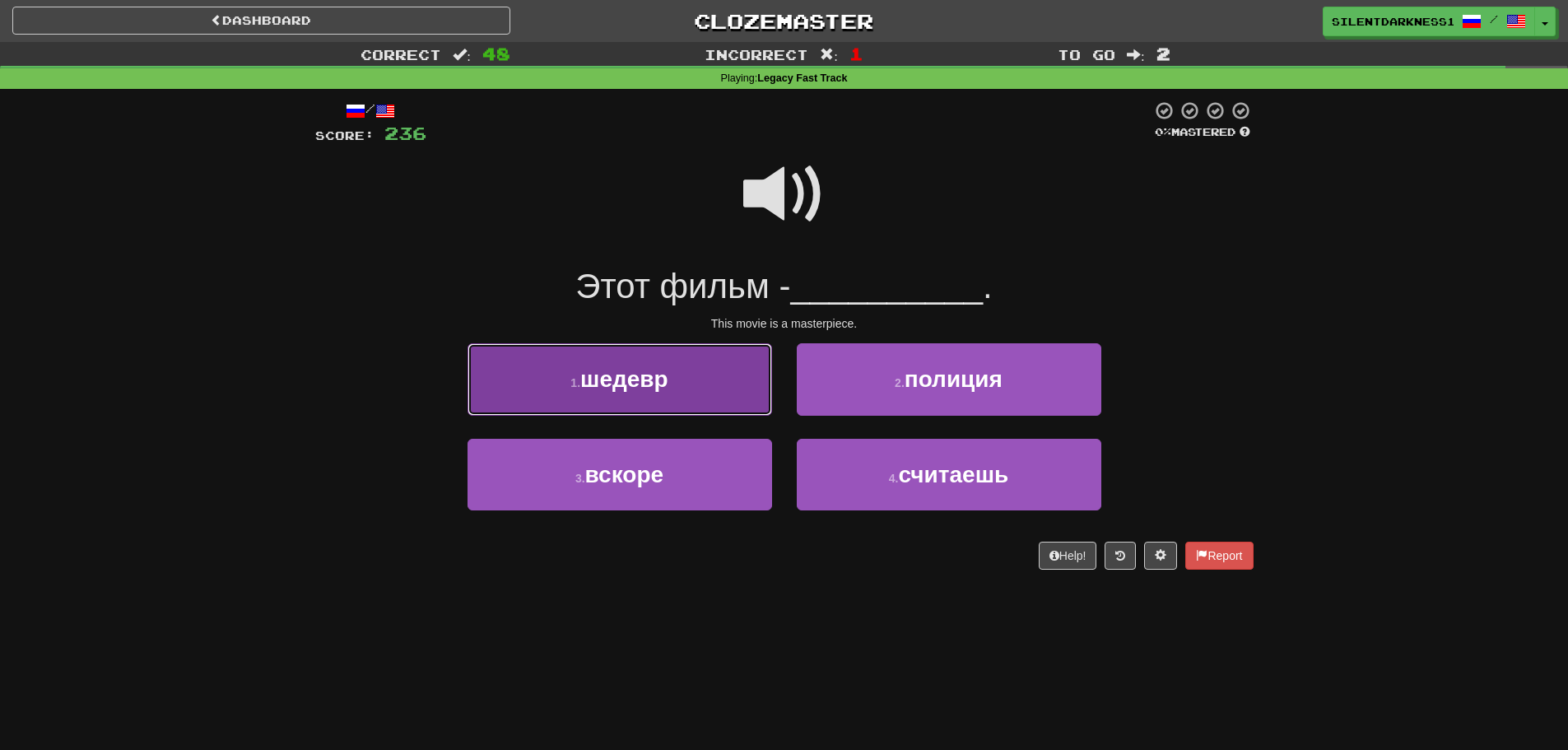
click at [719, 385] on button "1 . шедевр" at bounding box center [619, 378] width 305 height 71
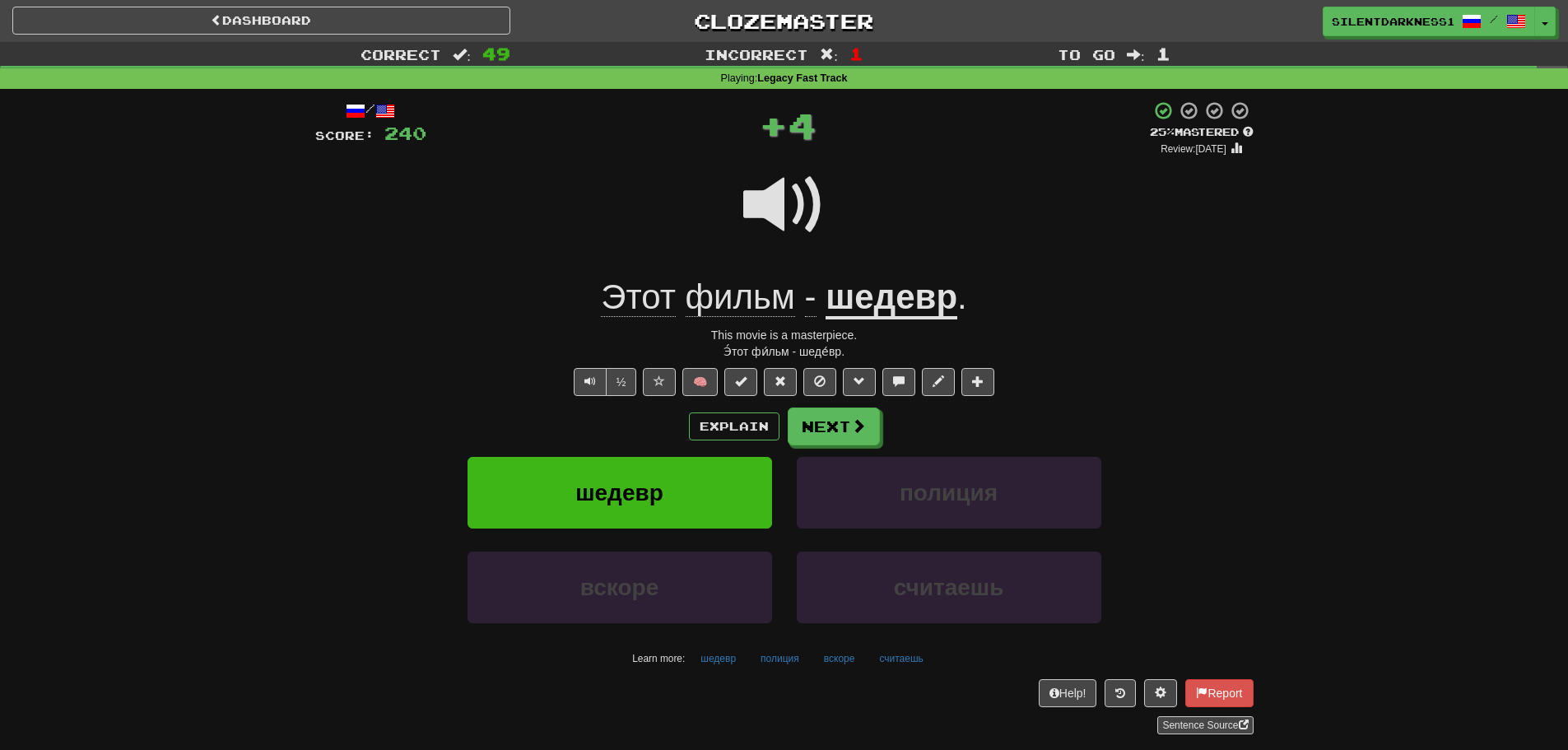
click at [879, 305] on u "шедевр" at bounding box center [891, 298] width 131 height 42
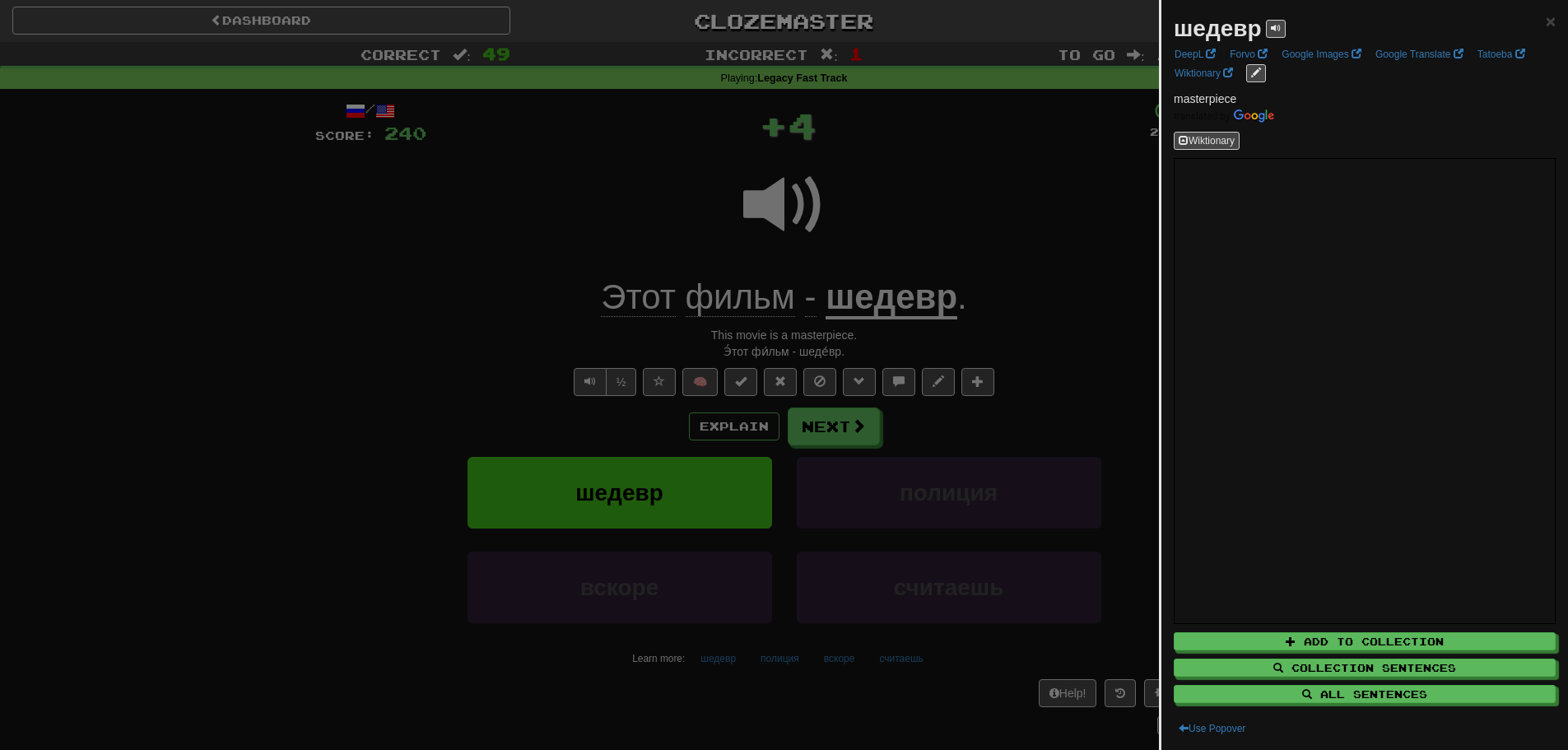
click at [921, 249] on div at bounding box center [784, 375] width 1568 height 750
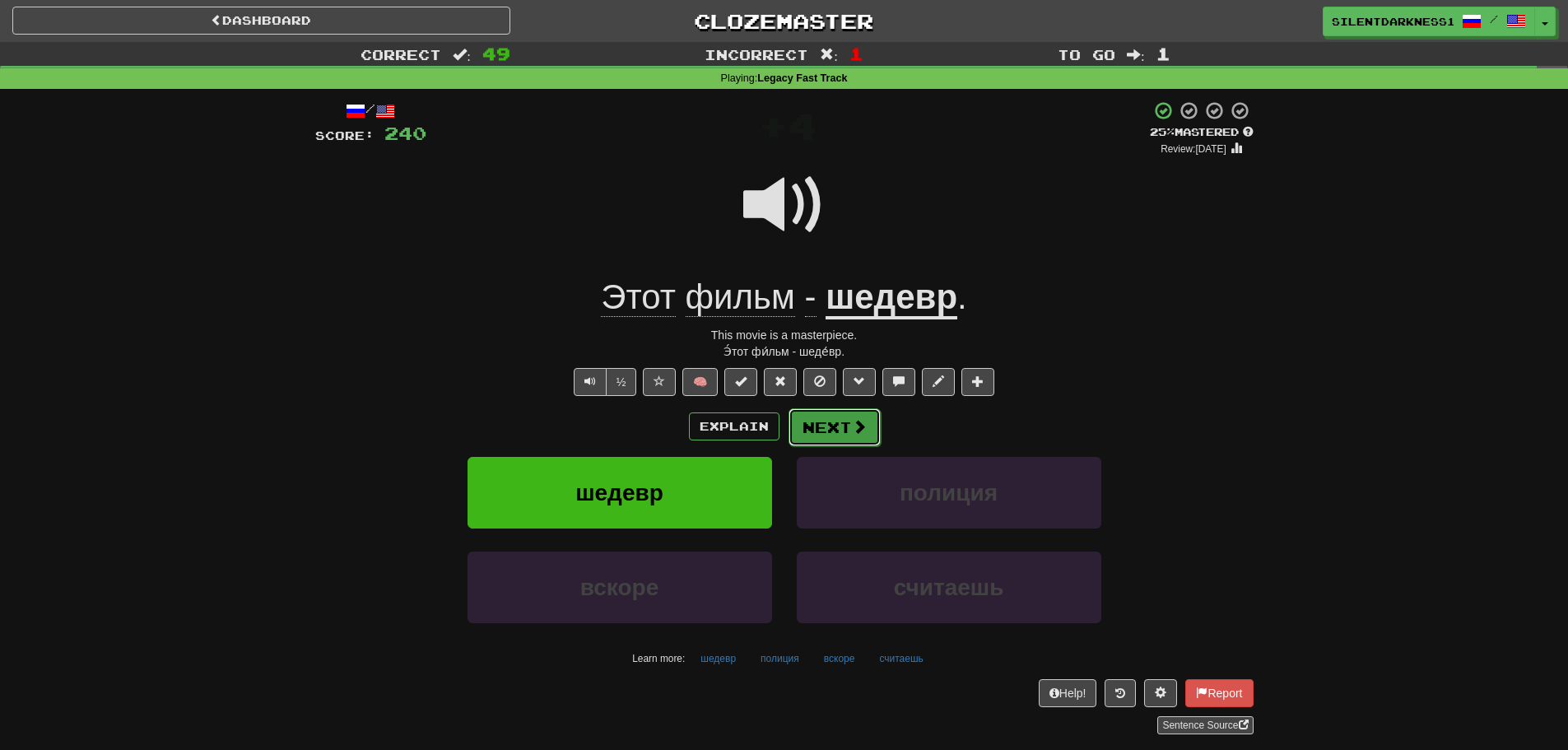
click at [848, 427] on button "Next" at bounding box center [834, 427] width 92 height 38
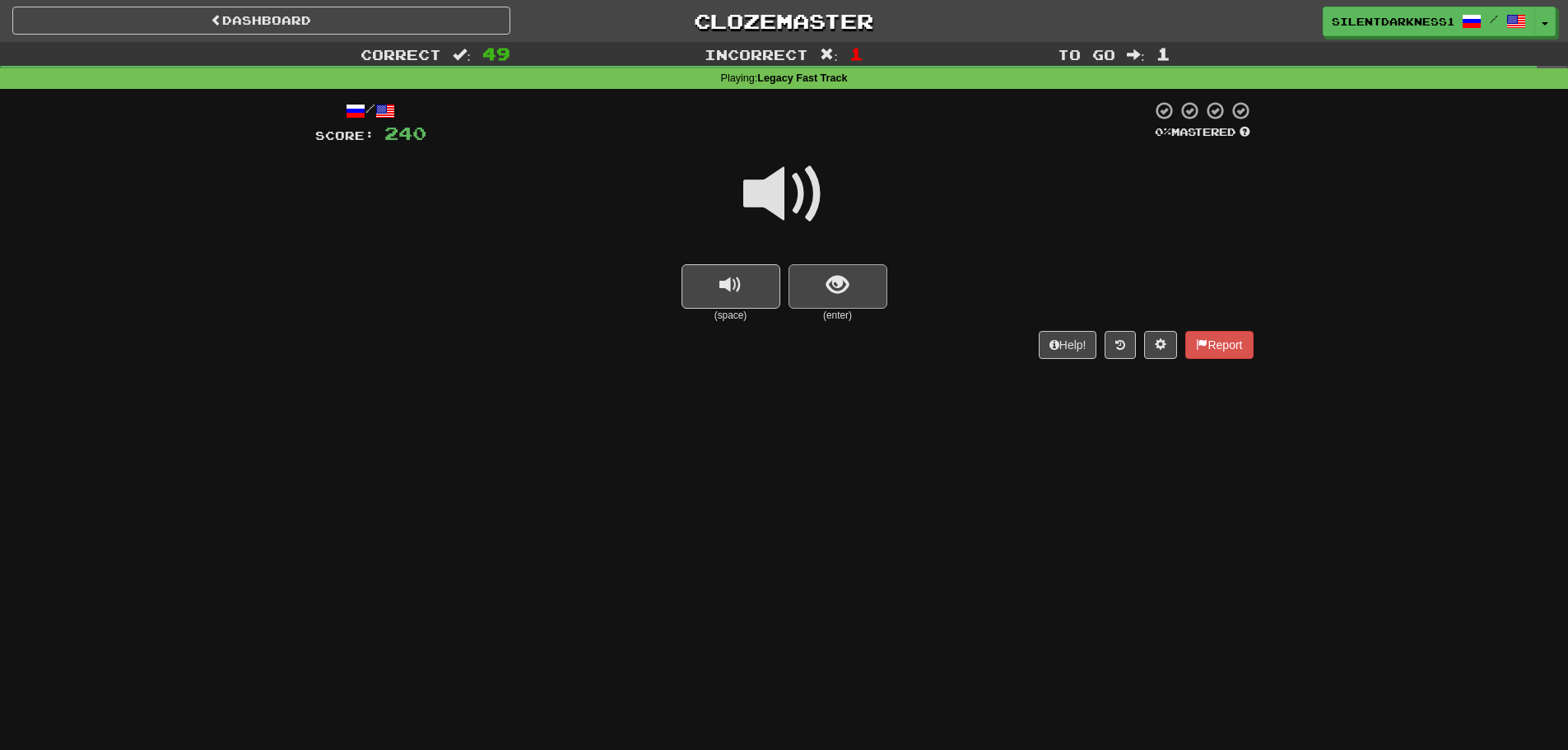
click at [902, 335] on div "Help! Report" at bounding box center [784, 345] width 938 height 28
click at [854, 271] on button "show sentence" at bounding box center [837, 286] width 99 height 44
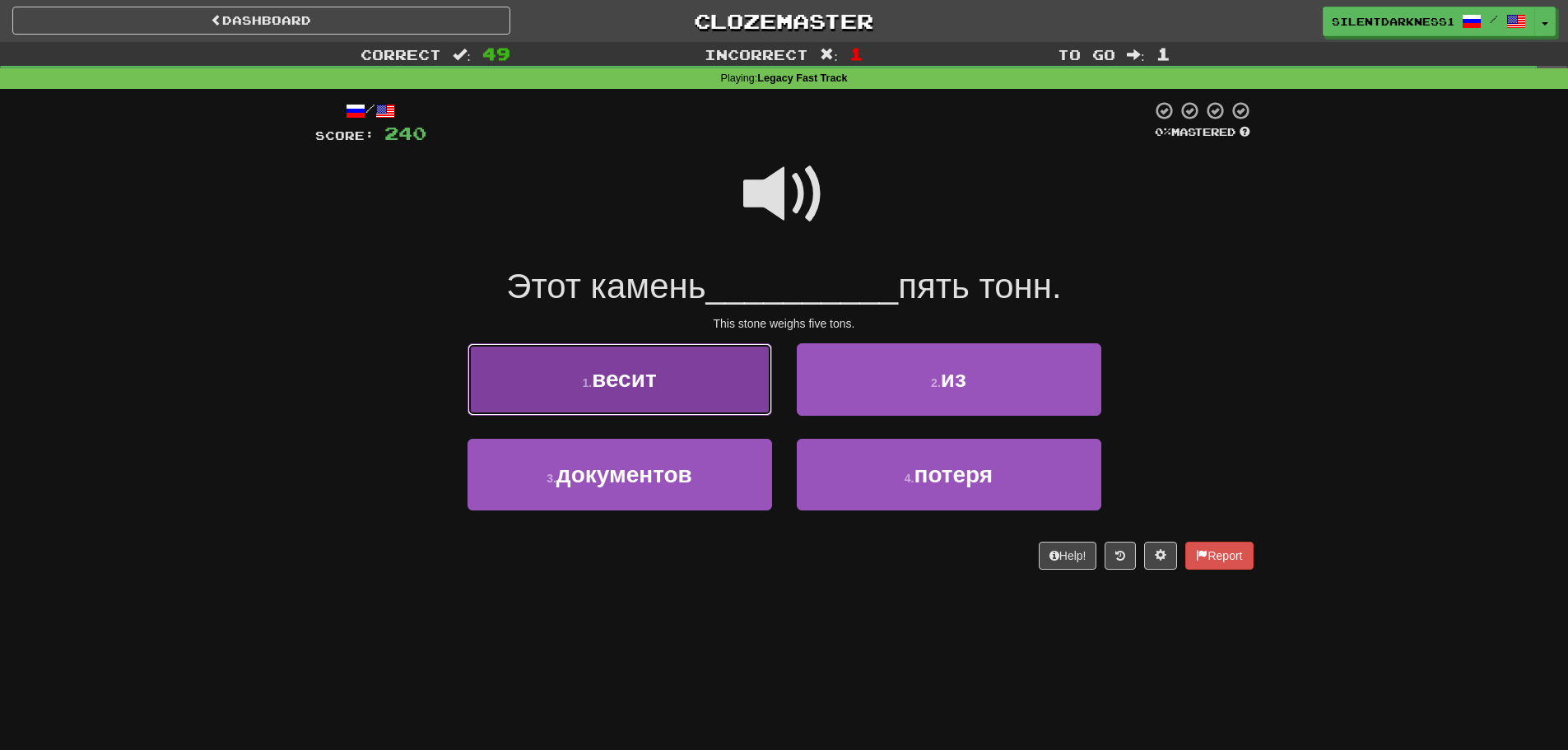
click at [725, 388] on button "1 . весит" at bounding box center [619, 378] width 305 height 71
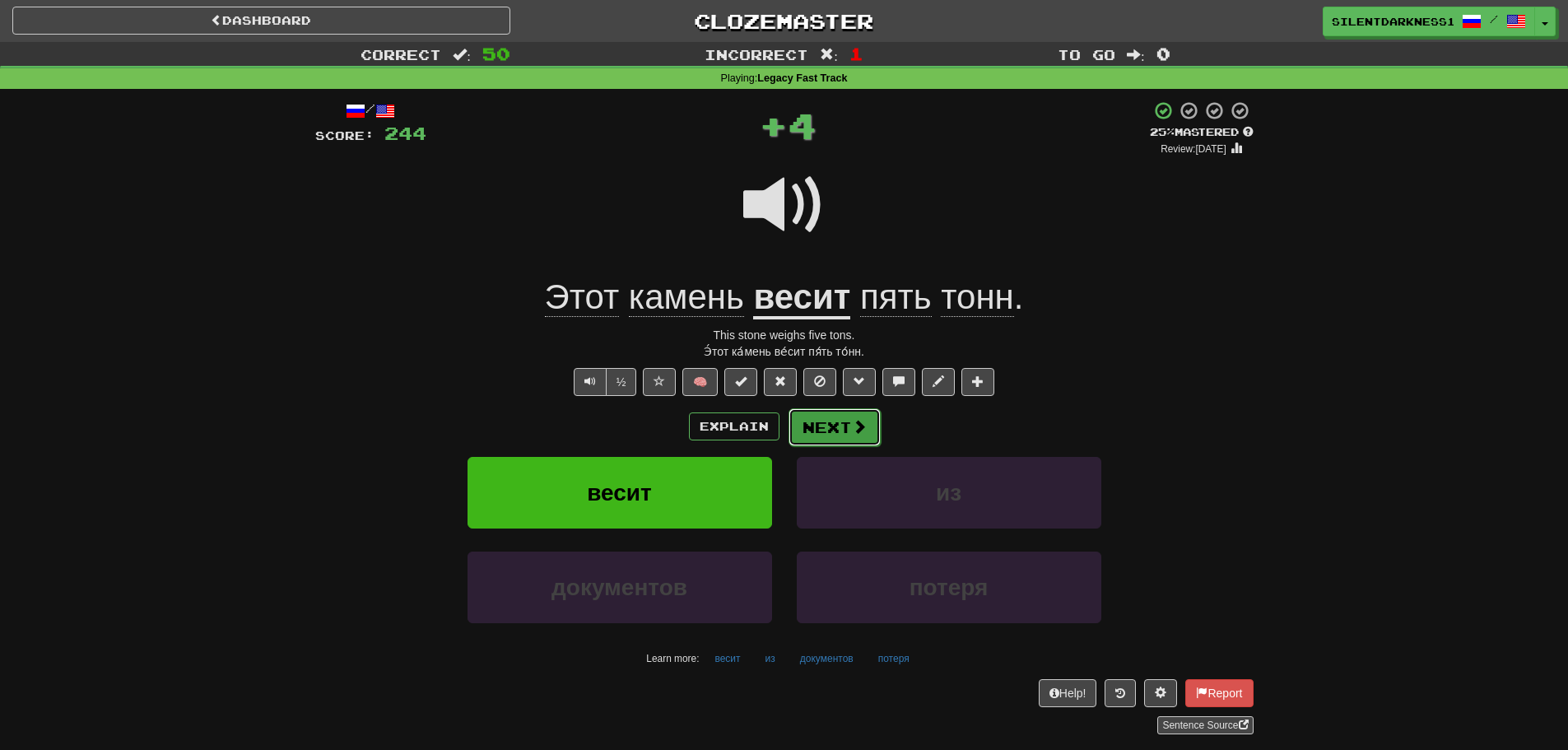
click at [858, 411] on button "Next" at bounding box center [834, 427] width 92 height 38
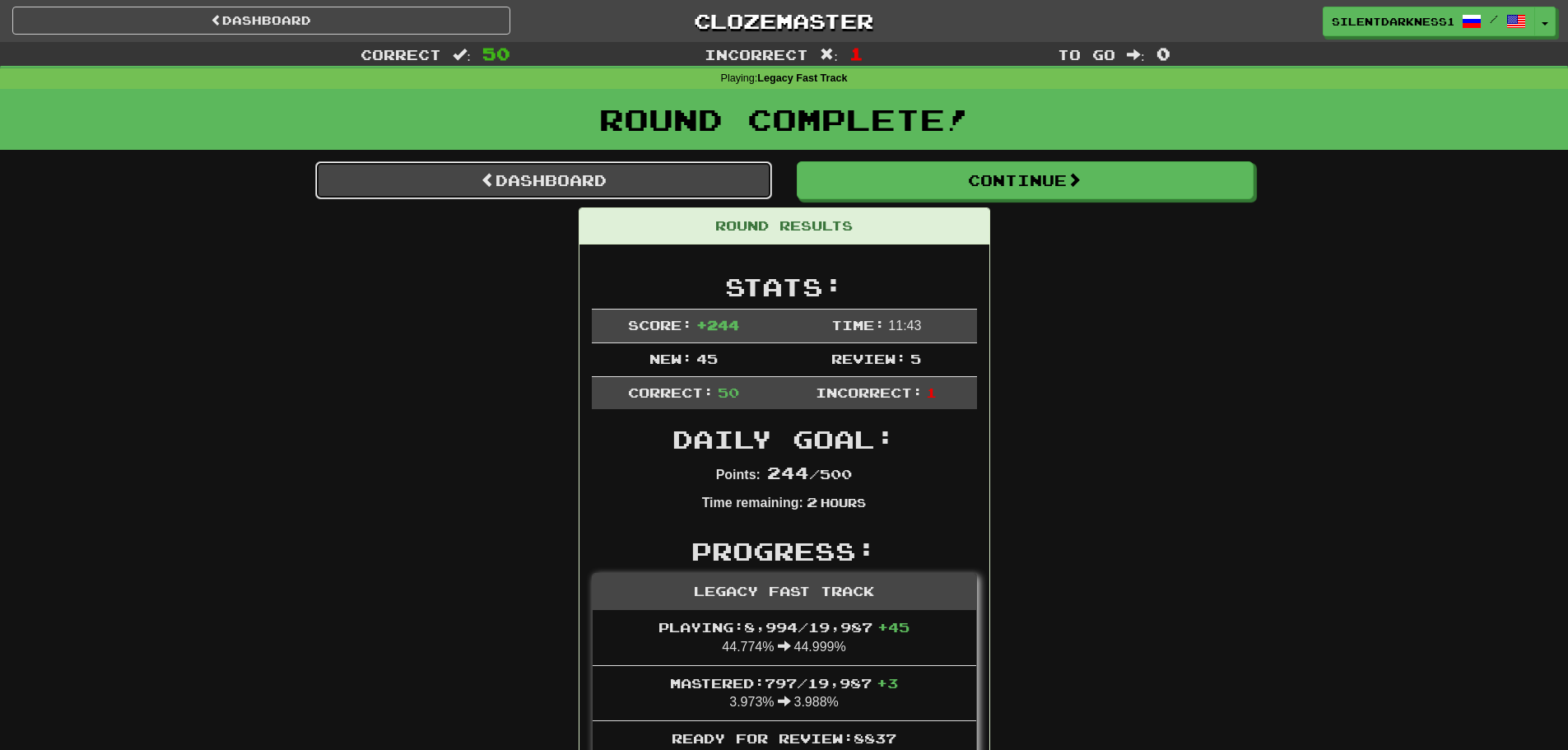
click at [662, 177] on link "Dashboard" at bounding box center [544, 180] width 456 height 38
